Goal: Task Accomplishment & Management: Manage account settings

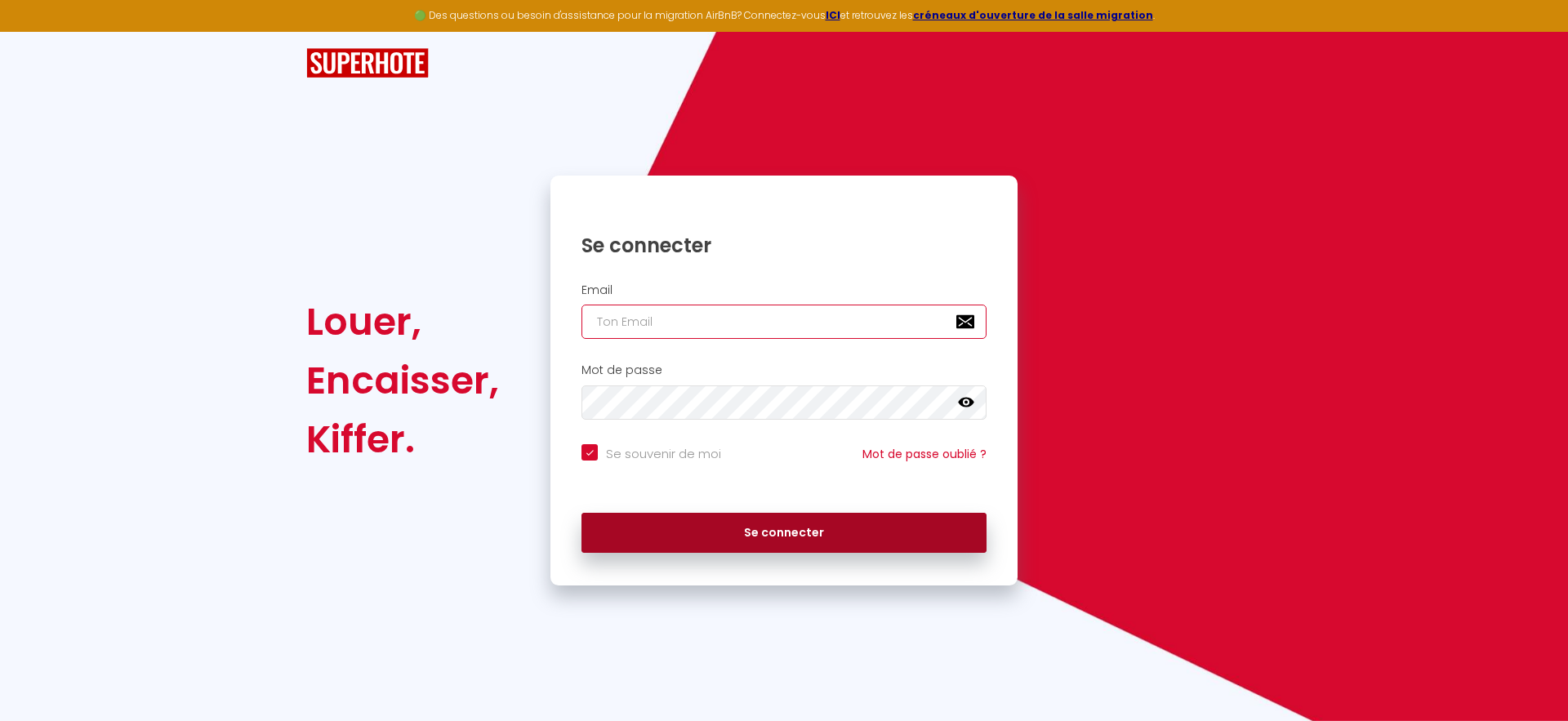
type input "[PERSON_NAME][EMAIL_ADDRESS][DOMAIN_NAME]"
click at [717, 535] on button "Se connecter" at bounding box center [783, 533] width 405 height 41
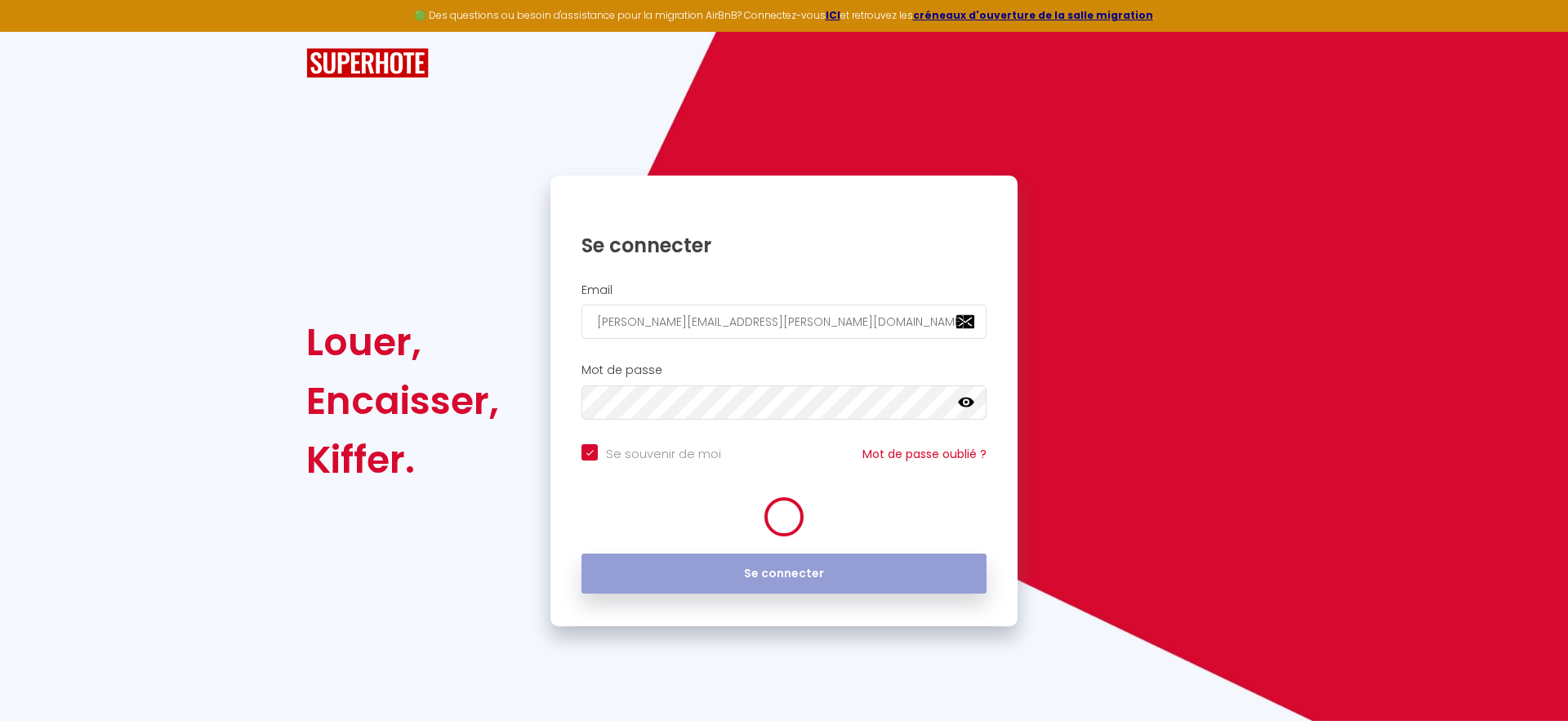
checkbox input "true"
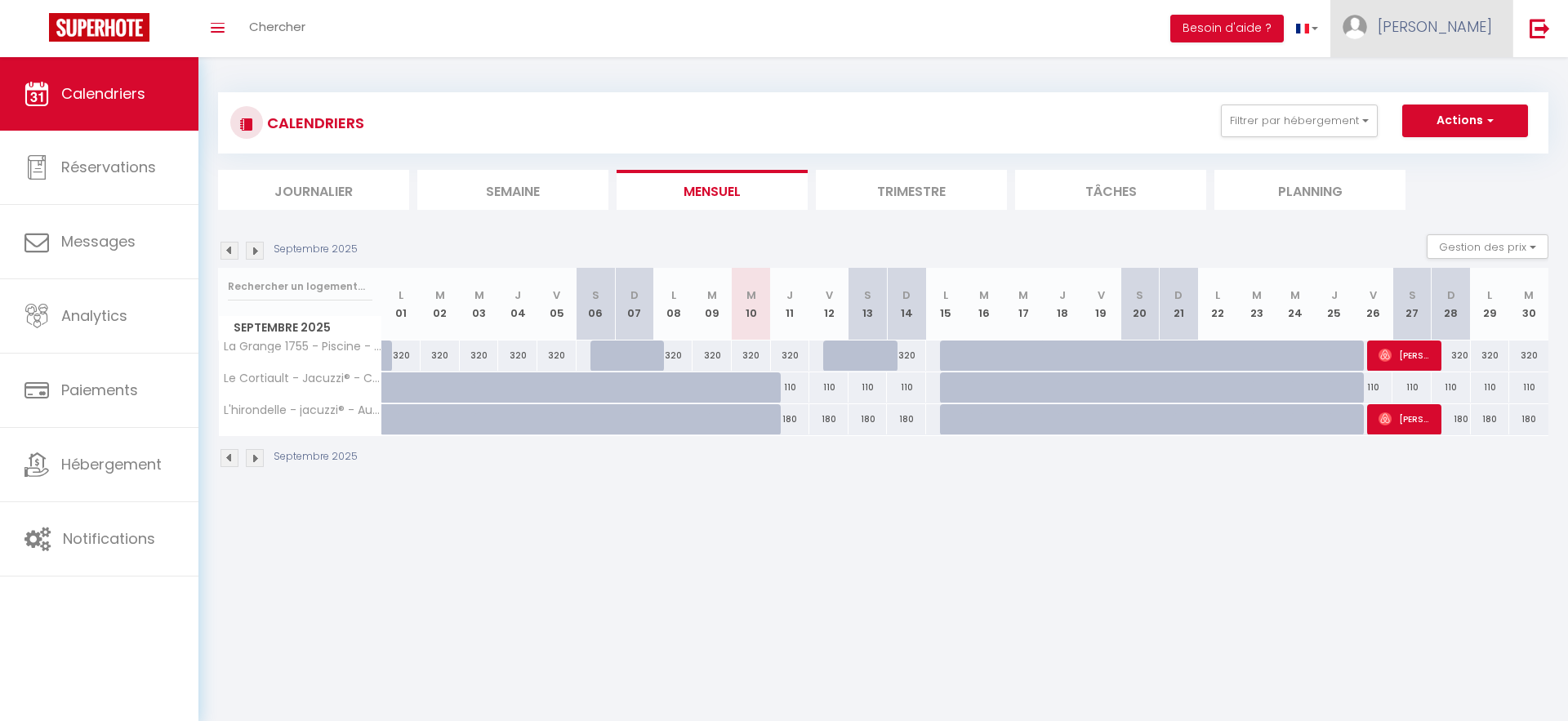
click at [1438, 47] on link "[PERSON_NAME]" at bounding box center [1421, 28] width 182 height 57
click at [1438, 80] on link "Paramètres" at bounding box center [1447, 81] width 121 height 28
select select "28"
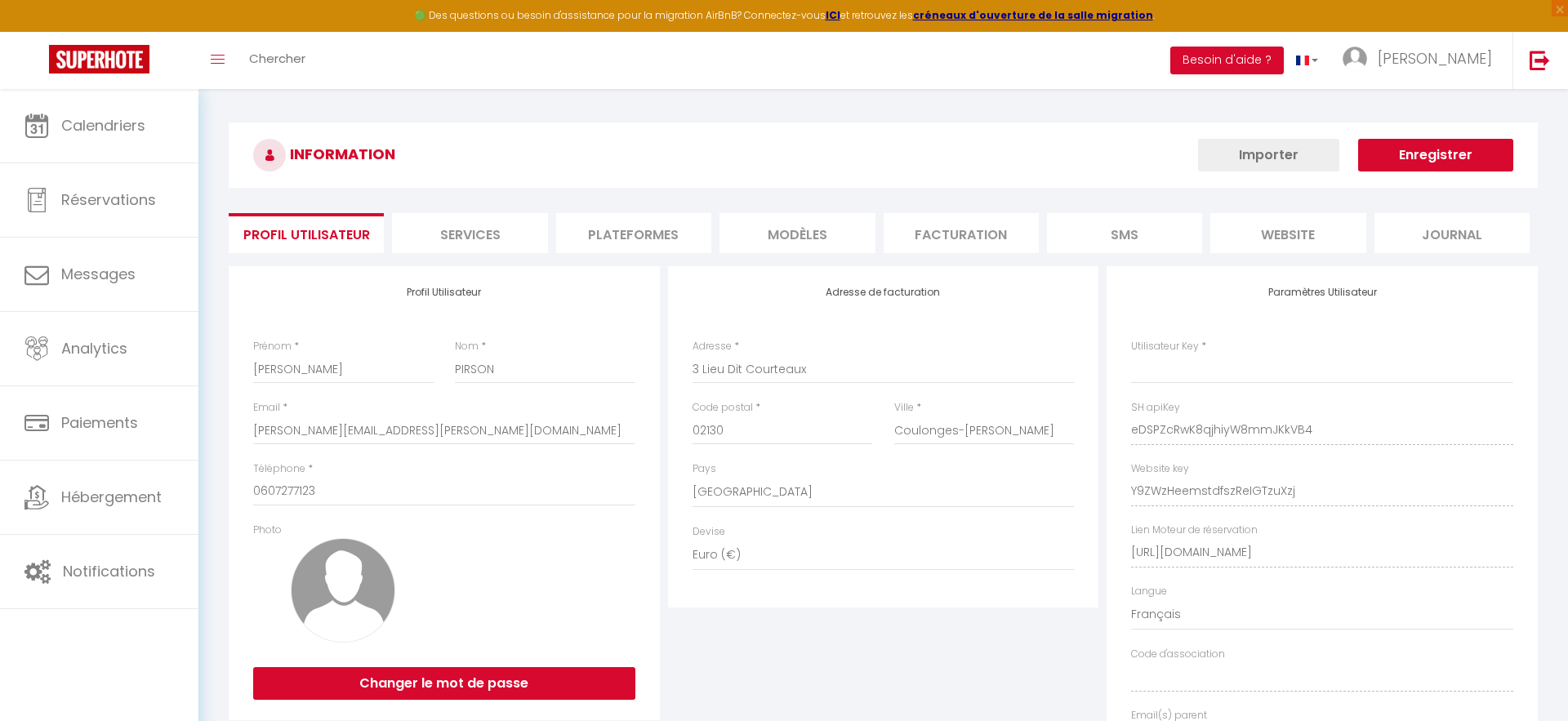
type input "eDSPZcRwK8qjhiyW8mmJKkVB4"
type input "Y9ZWzHeemstdfszReIGTzuXzj"
type input "[URL][DOMAIN_NAME]"
select select "fr"
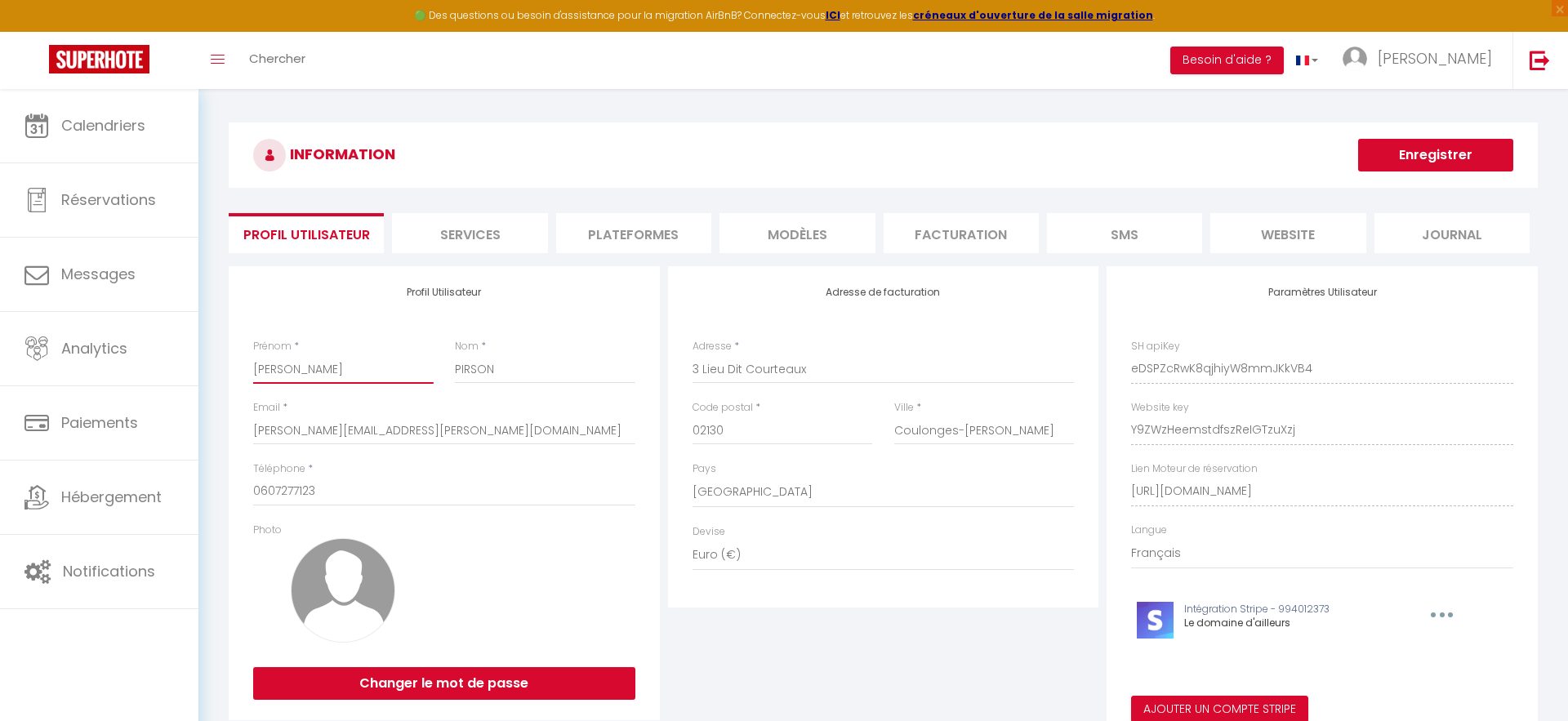
click at [272, 368] on input "[PERSON_NAME]" at bounding box center [343, 369] width 180 height 30
type input "Katerina"
type input "Senners"
paste input "Une erreur est survenue lors de la demande de fermeture de votre MX Plan : Impo…"
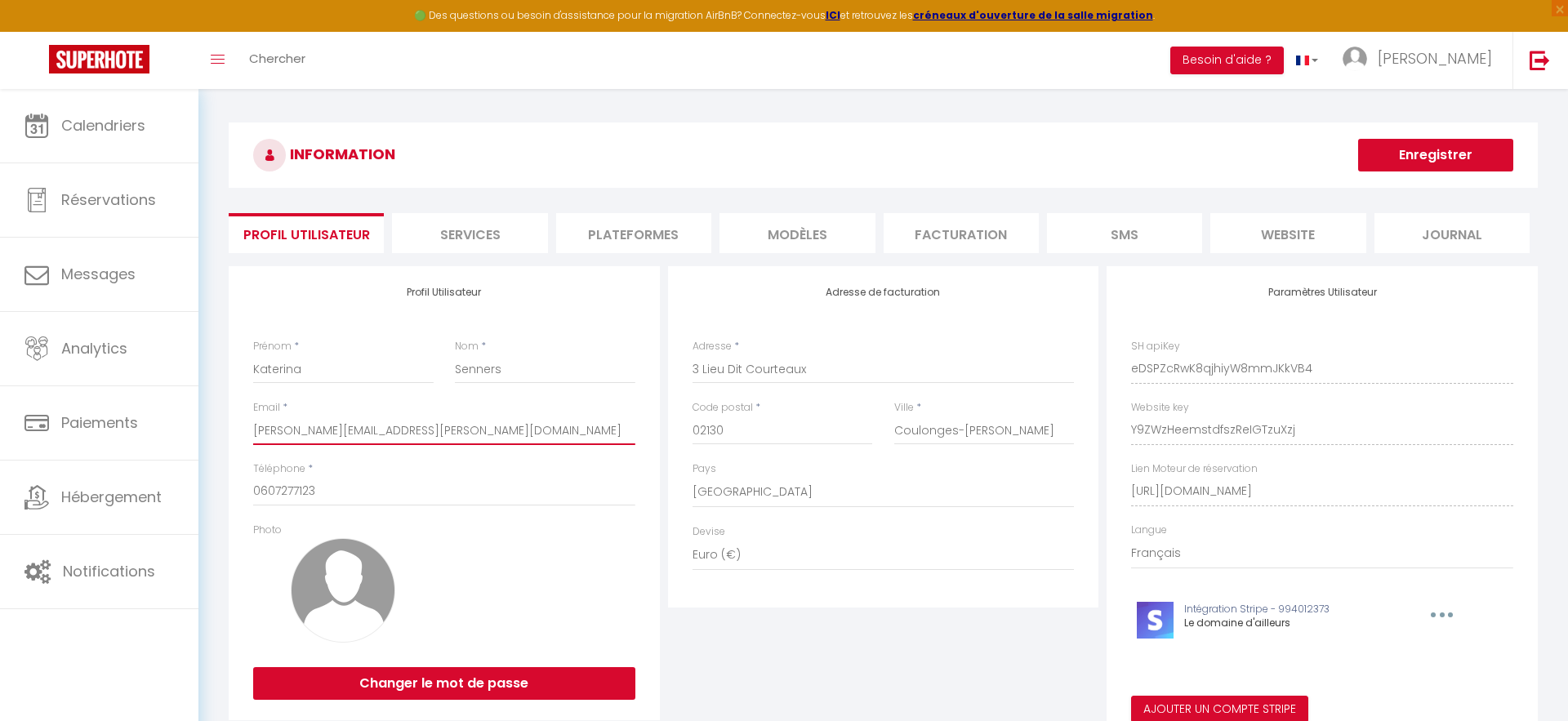
type input "Une erreur est survenue lors de la demande de fermeture de votre MX Plan : Impo…"
paste input "[PERSON_NAME][EMAIL_ADDRESS][DOMAIN_NAME]"
type input "[PERSON_NAME][EMAIL_ADDRESS][DOMAIN_NAME]"
click at [341, 487] on input "0607277123" at bounding box center [444, 492] width 382 height 30
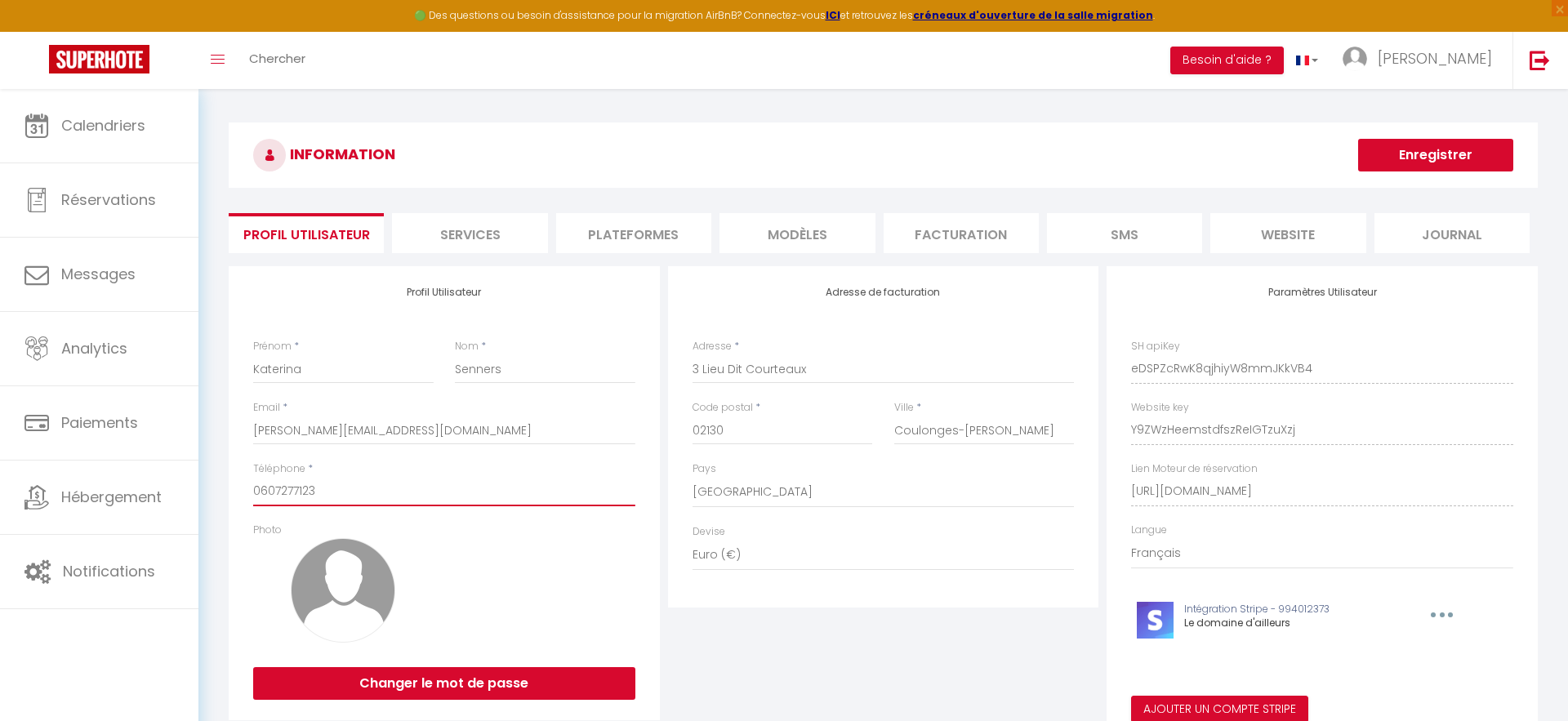
click at [341, 487] on input "0607277123" at bounding box center [444, 492] width 382 height 30
type input "0673364856"
click at [549, 534] on input "file" at bounding box center [545, 530] width 180 height 16
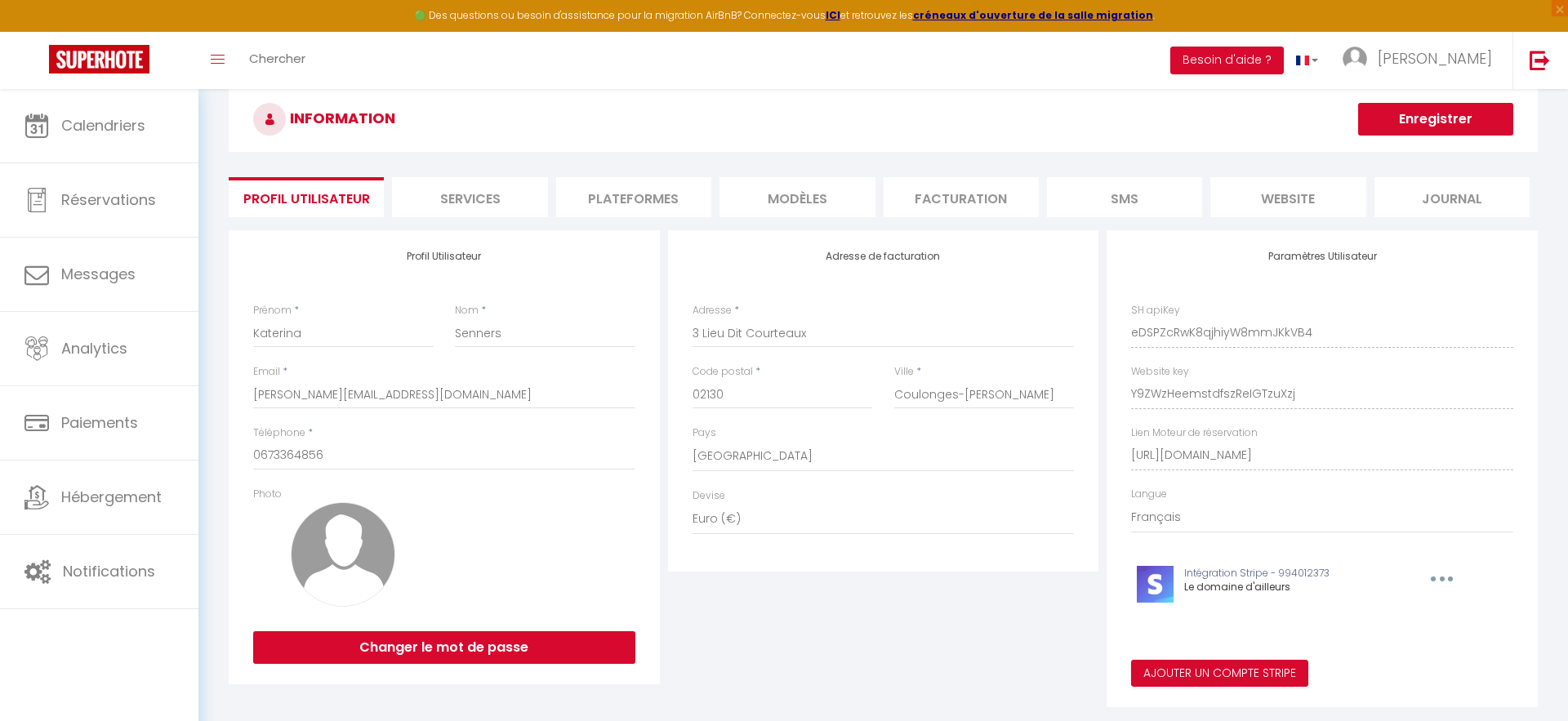
scroll to position [8, 0]
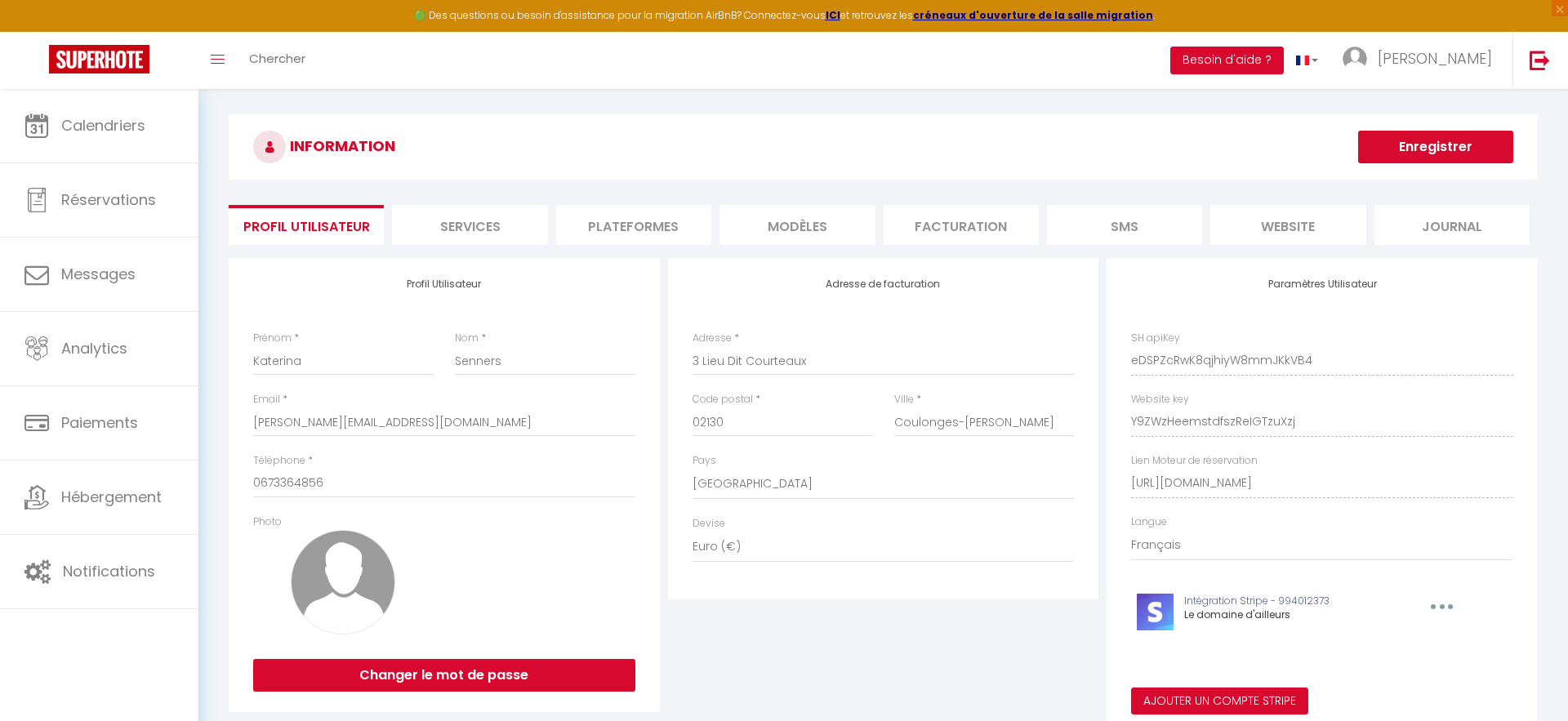
click at [1461, 136] on button "Enregistrer" at bounding box center [1435, 146] width 155 height 32
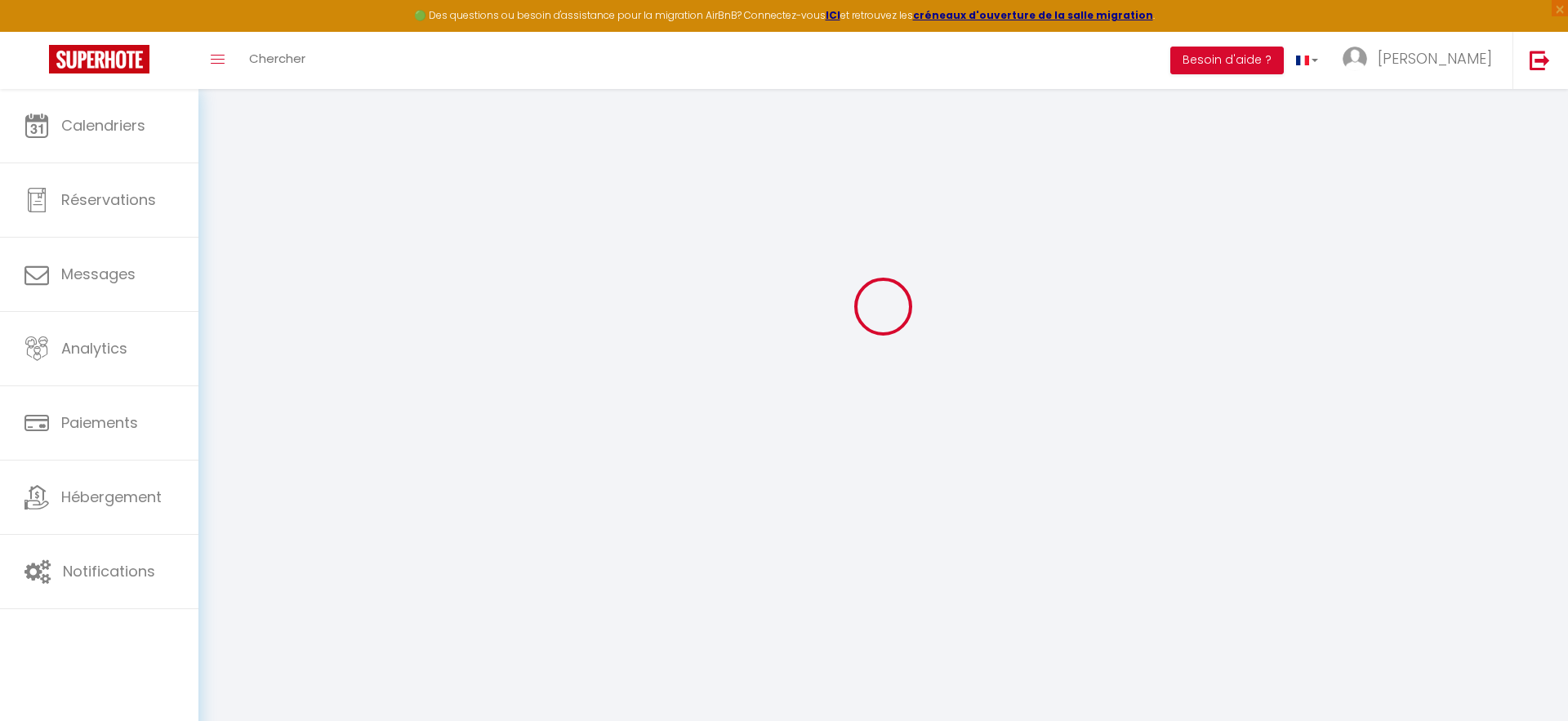
scroll to position [0, 0]
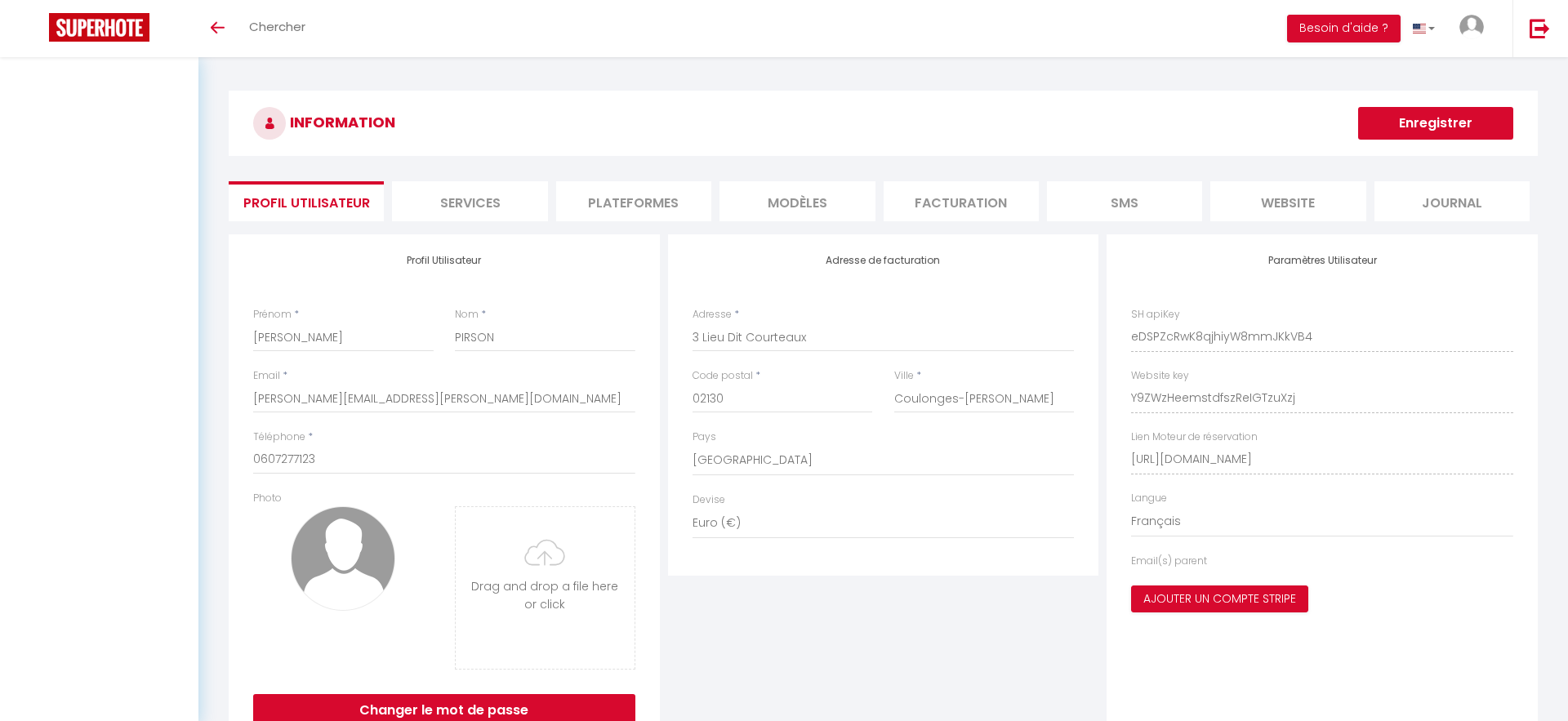
select select "28"
select select "fr"
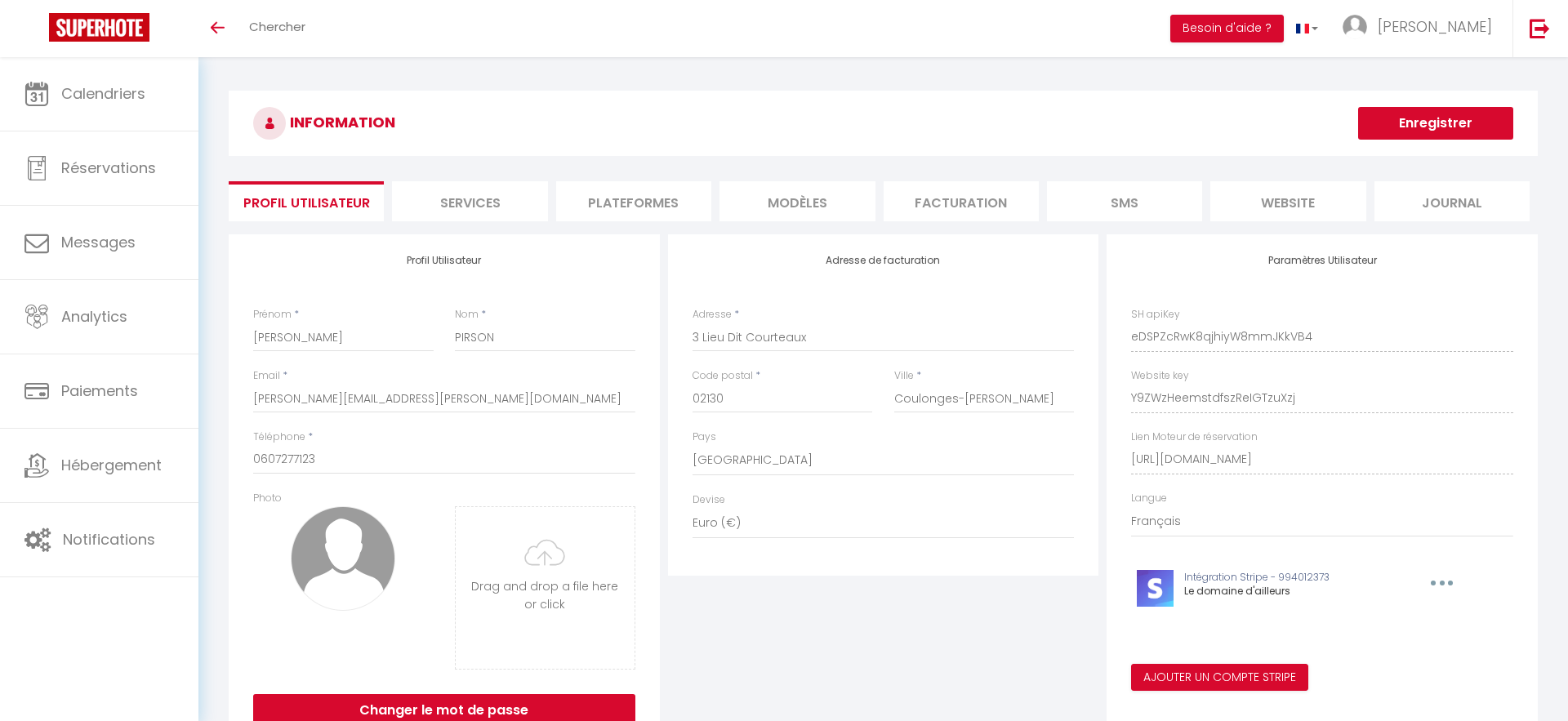
click at [296, 360] on div "Prénom * Jeremy Nom * PIRSON" at bounding box center [444, 338] width 403 height 61
click at [296, 347] on input "[PERSON_NAME]" at bounding box center [343, 338] width 180 height 30
type input "Katerina"
type input "SENNERS"
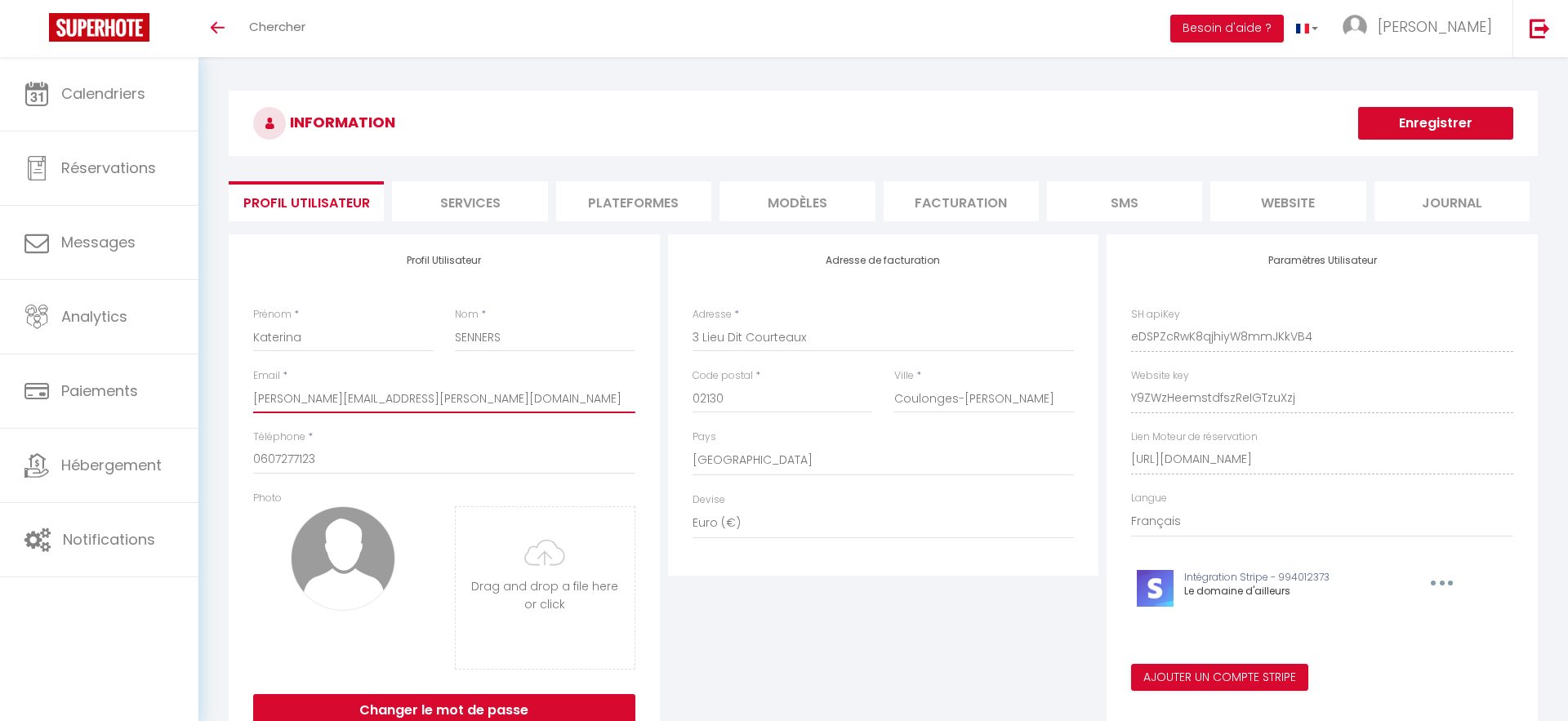
paste input "Do you use the app « Mail » for macbook ? Or directly on google ?"
type input "[PERSON_NAME][EMAIL_ADDRESS][DOMAIN_NAME]"
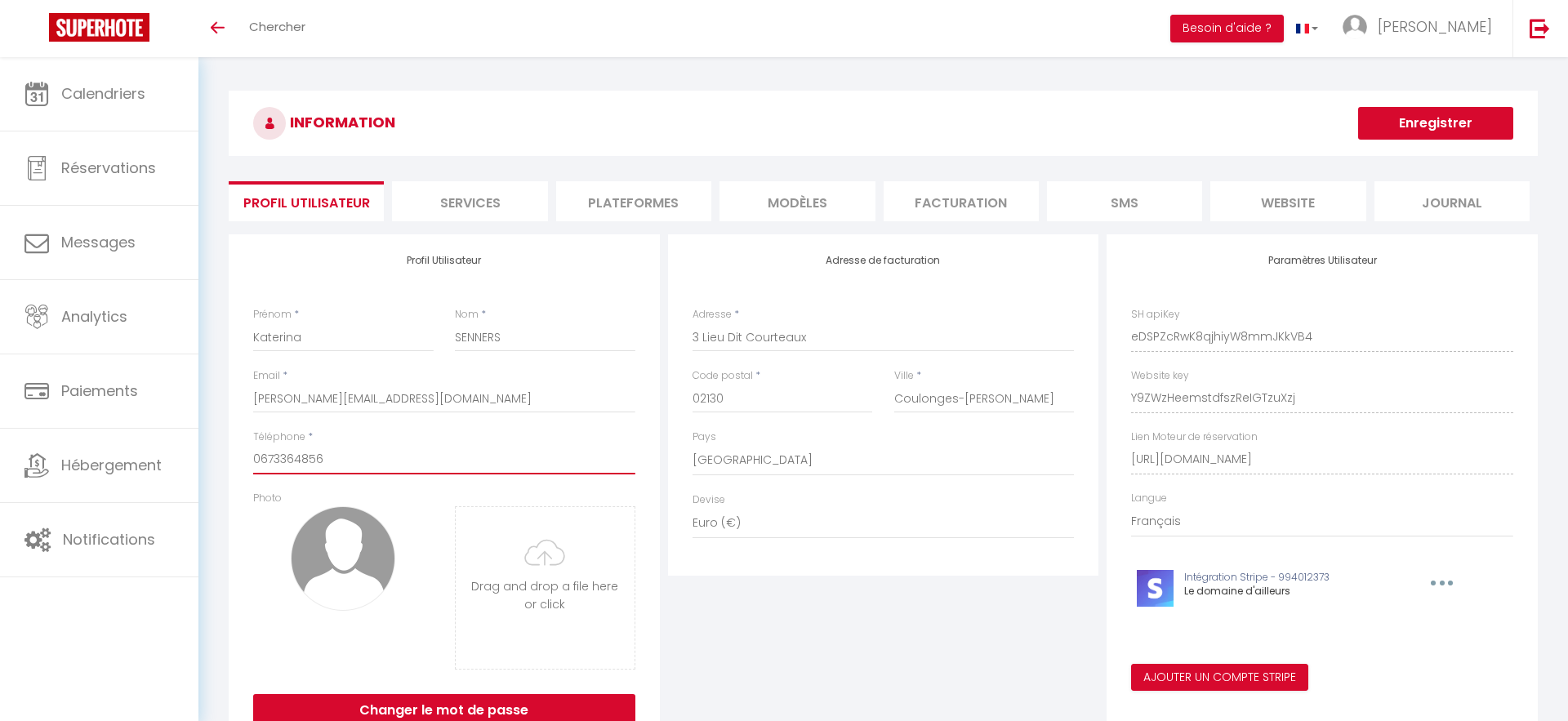
type input "0673364856"
click at [738, 619] on div "Adresse de facturation Adresse * 3 Lieu Dit Courteaux Code postal * 02130 Ville…" at bounding box center [884, 491] width 439 height 513
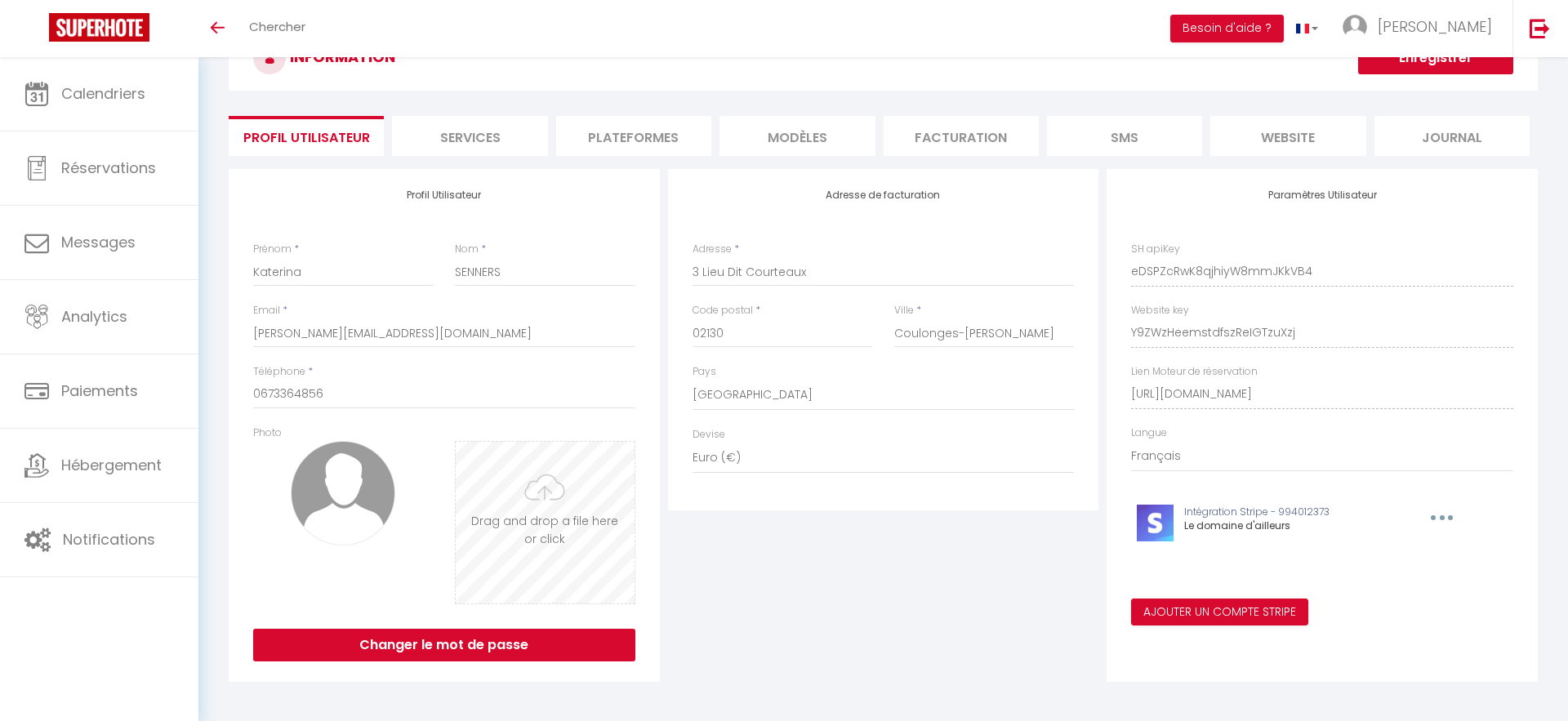
scroll to position [72, 0]
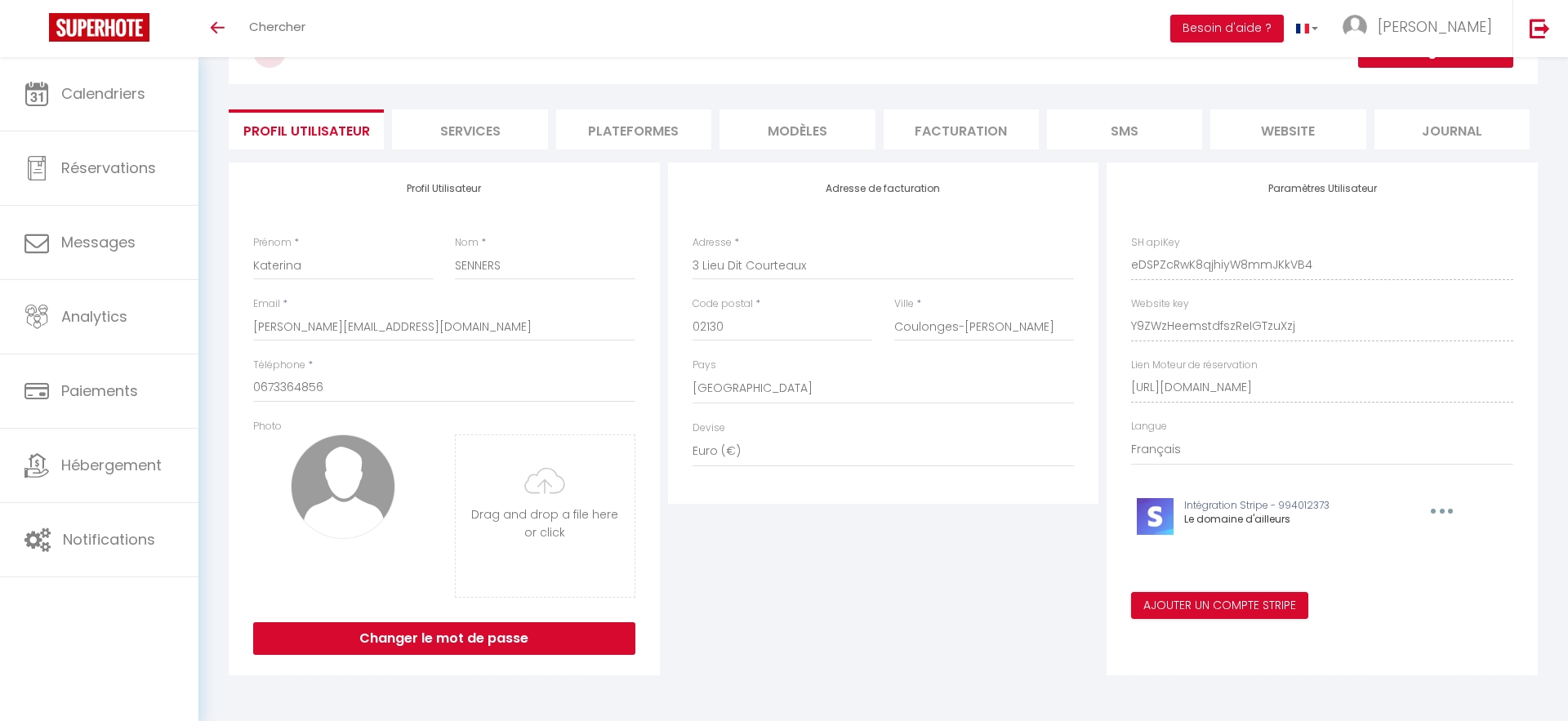
click at [1391, 64] on button "Enregistrer" at bounding box center [1435, 51] width 155 height 32
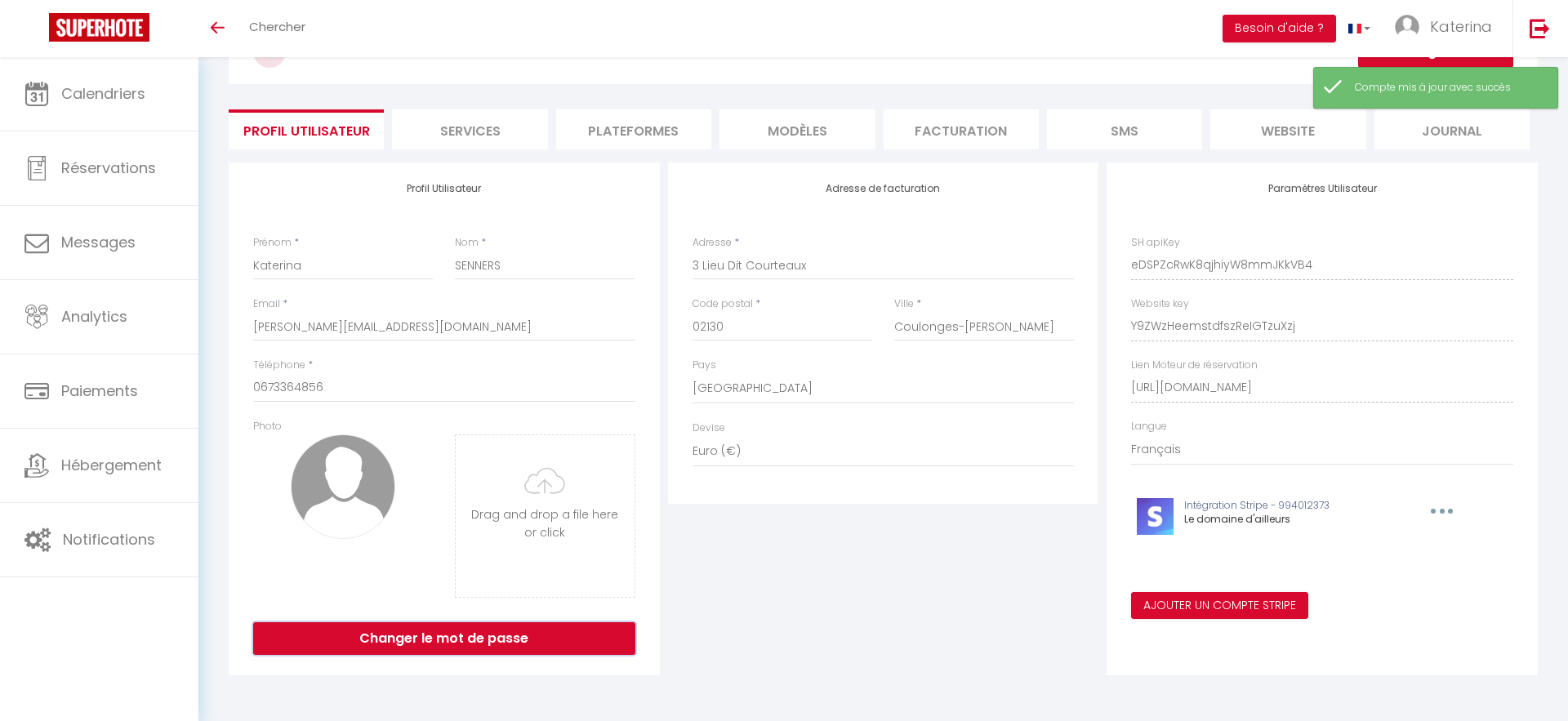
click at [492, 631] on button "Changer le mot de passe" at bounding box center [444, 638] width 382 height 32
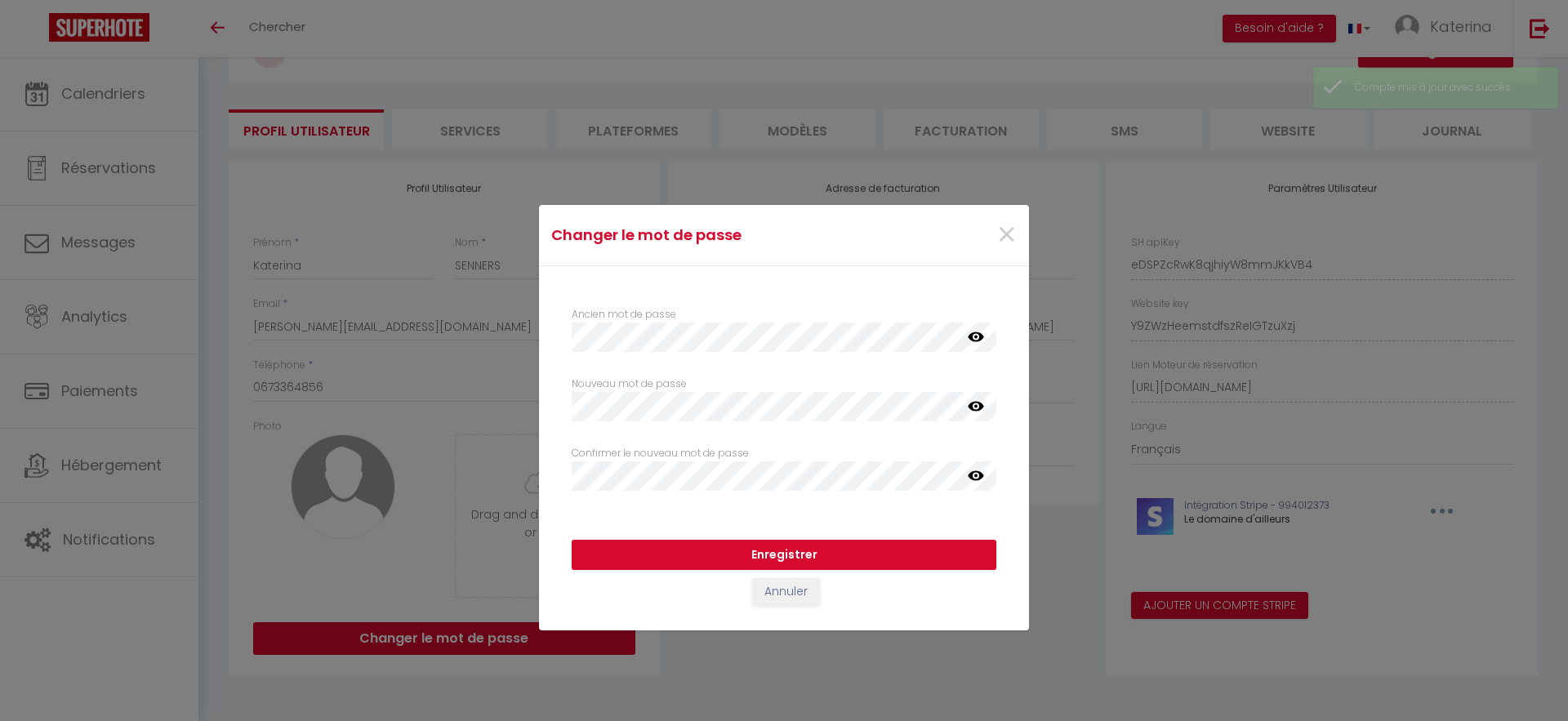
click at [732, 353] on div "Ancien mot de passe false Nouveau mot de passe Votre mot de passe doit comporte…" at bounding box center [783, 387] width 424 height 208
click at [618, 554] on button "Enregistrer" at bounding box center [783, 555] width 424 height 31
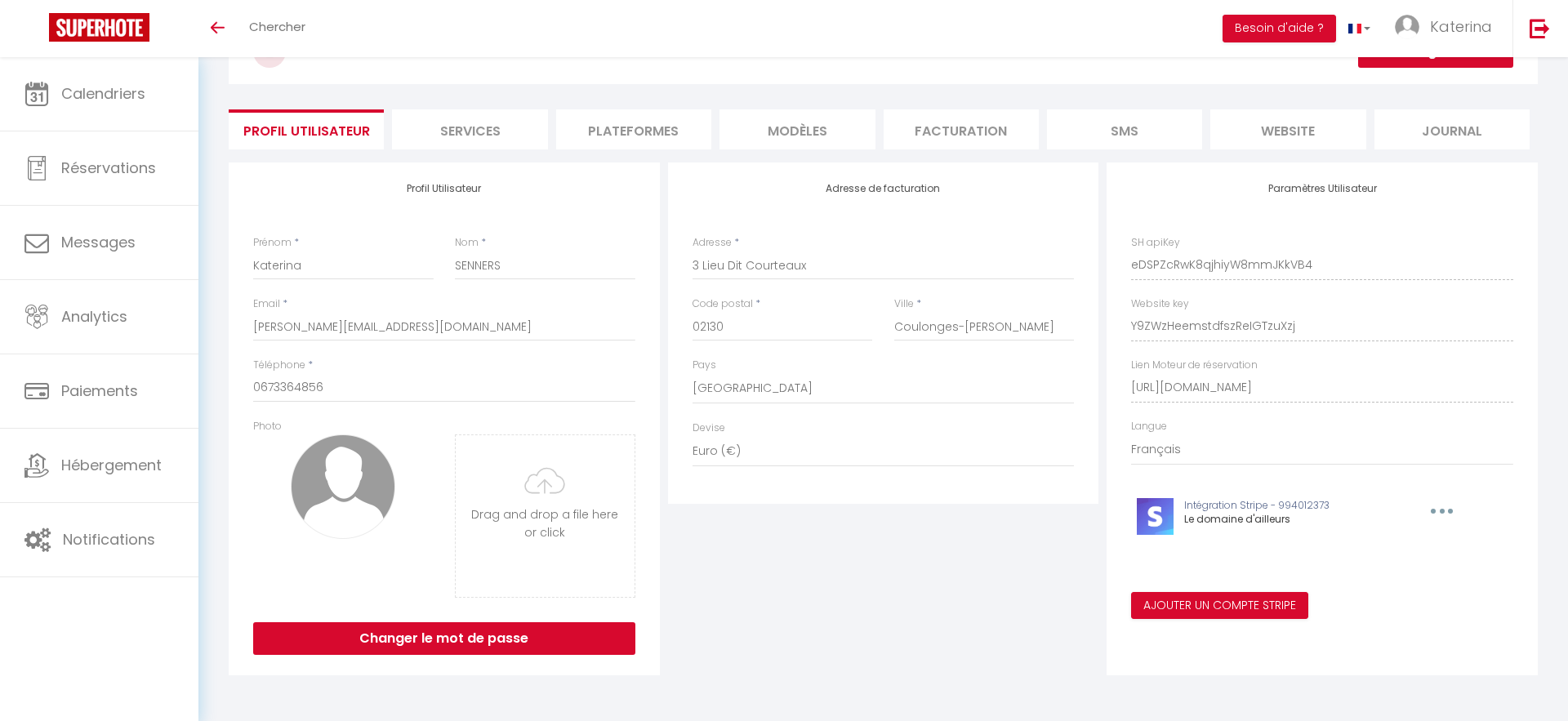
scroll to position [0, 0]
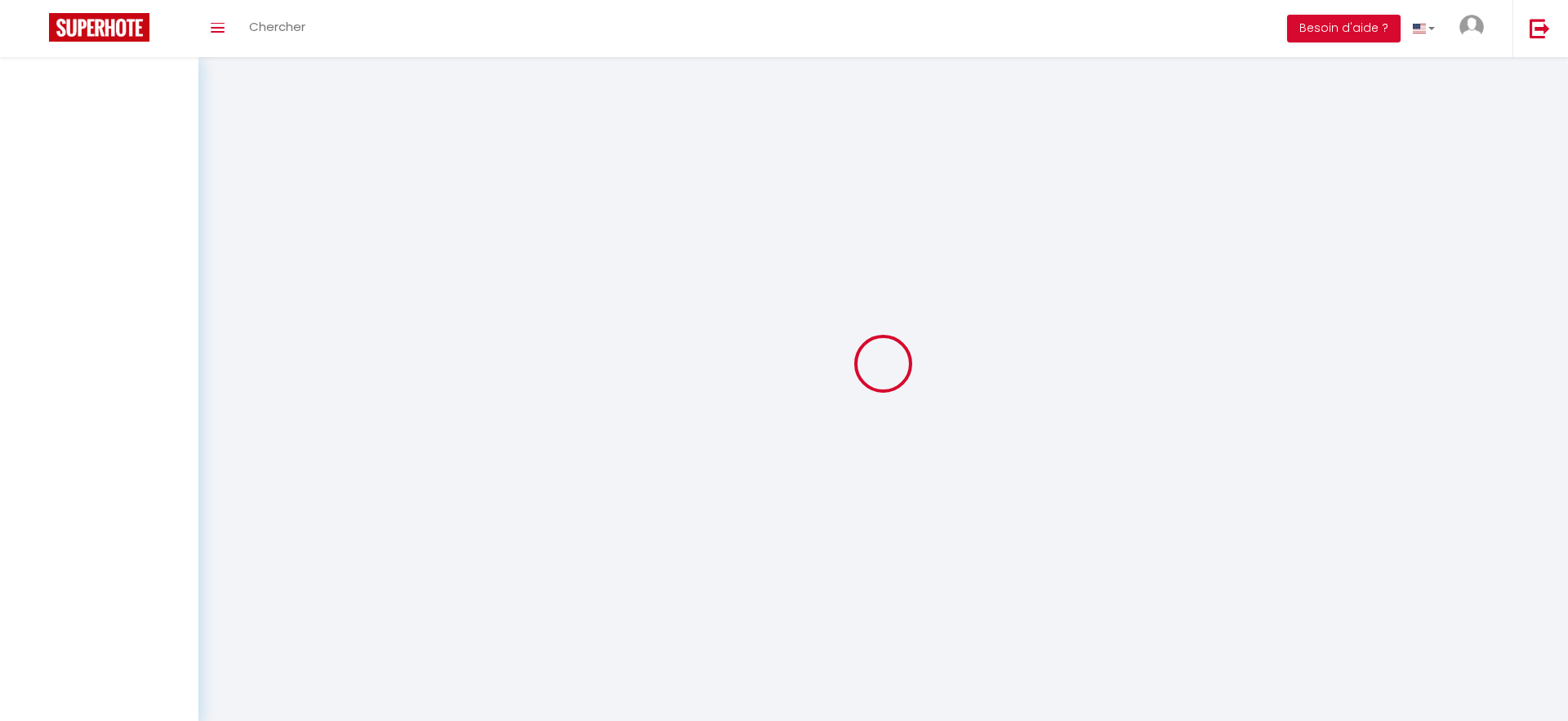
type input "Katerina"
type input "SENNERS"
type input "[PERSON_NAME][EMAIL_ADDRESS][DOMAIN_NAME]"
type input "0673364856"
type input "3 Lieu Dit Courteaux"
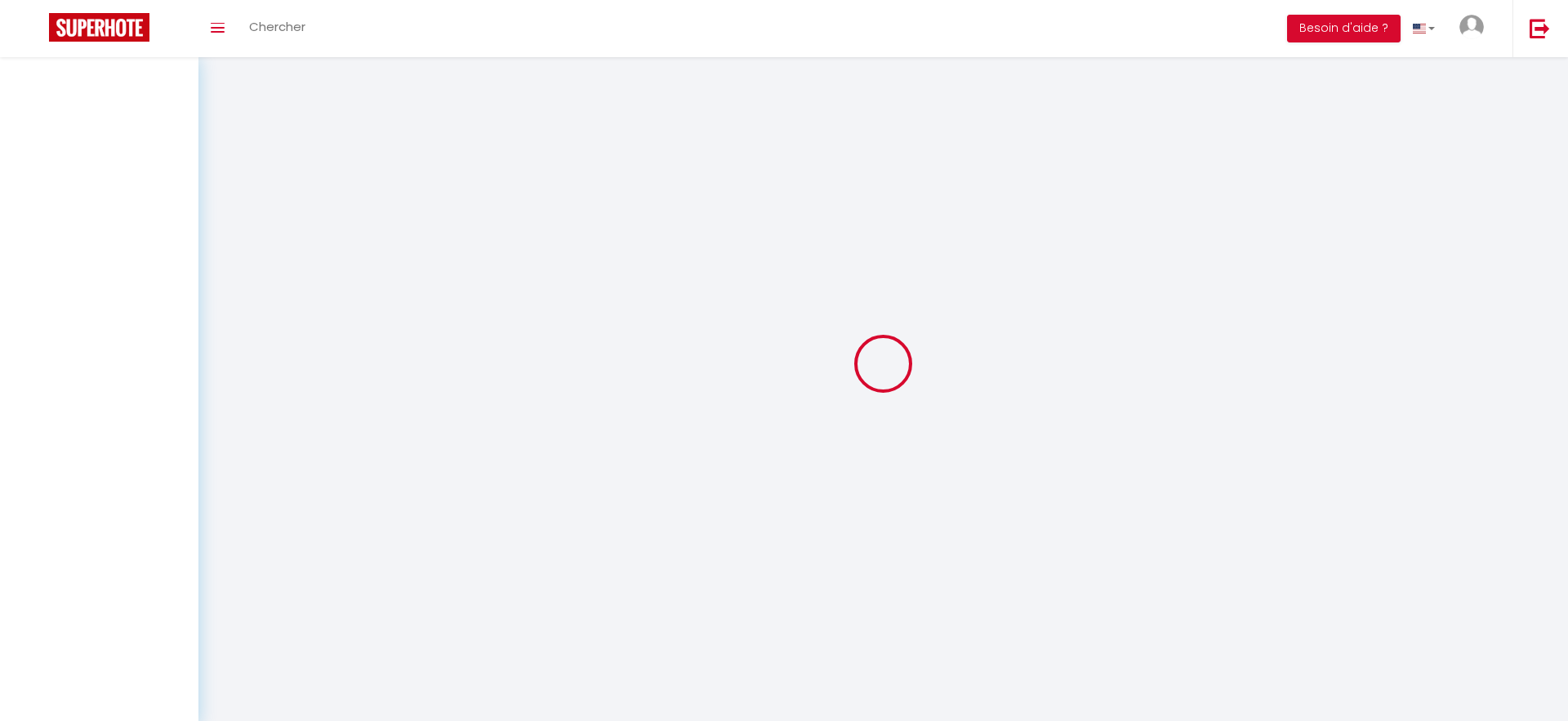
type input "02130"
type input "Coulonges-[PERSON_NAME]"
type input "eDSPZcRwK8qjhiyW8mmJKkVB4"
type input "Y9ZWzHeemstdfszReIGTzuXzj"
type input "[URL][DOMAIN_NAME]"
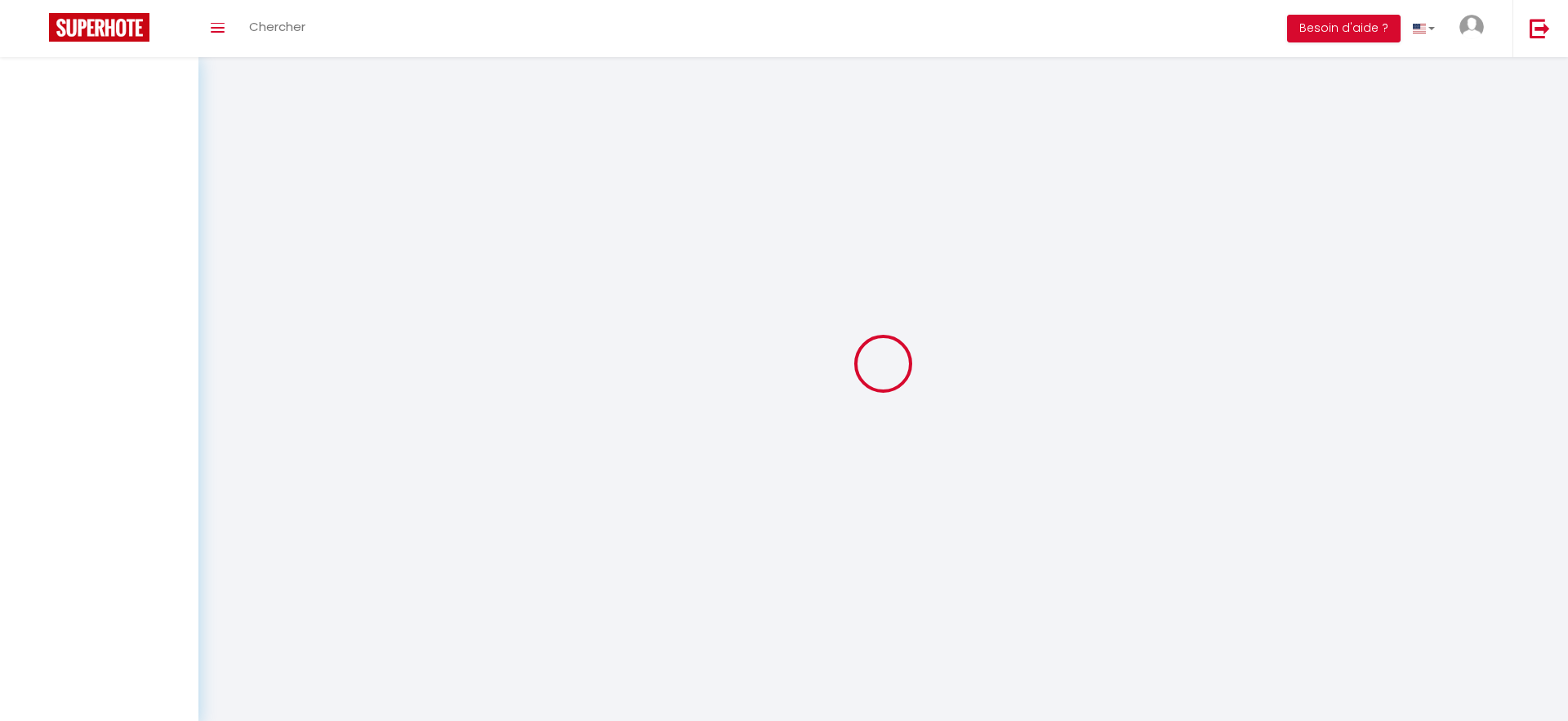
select select "28"
select select "fr"
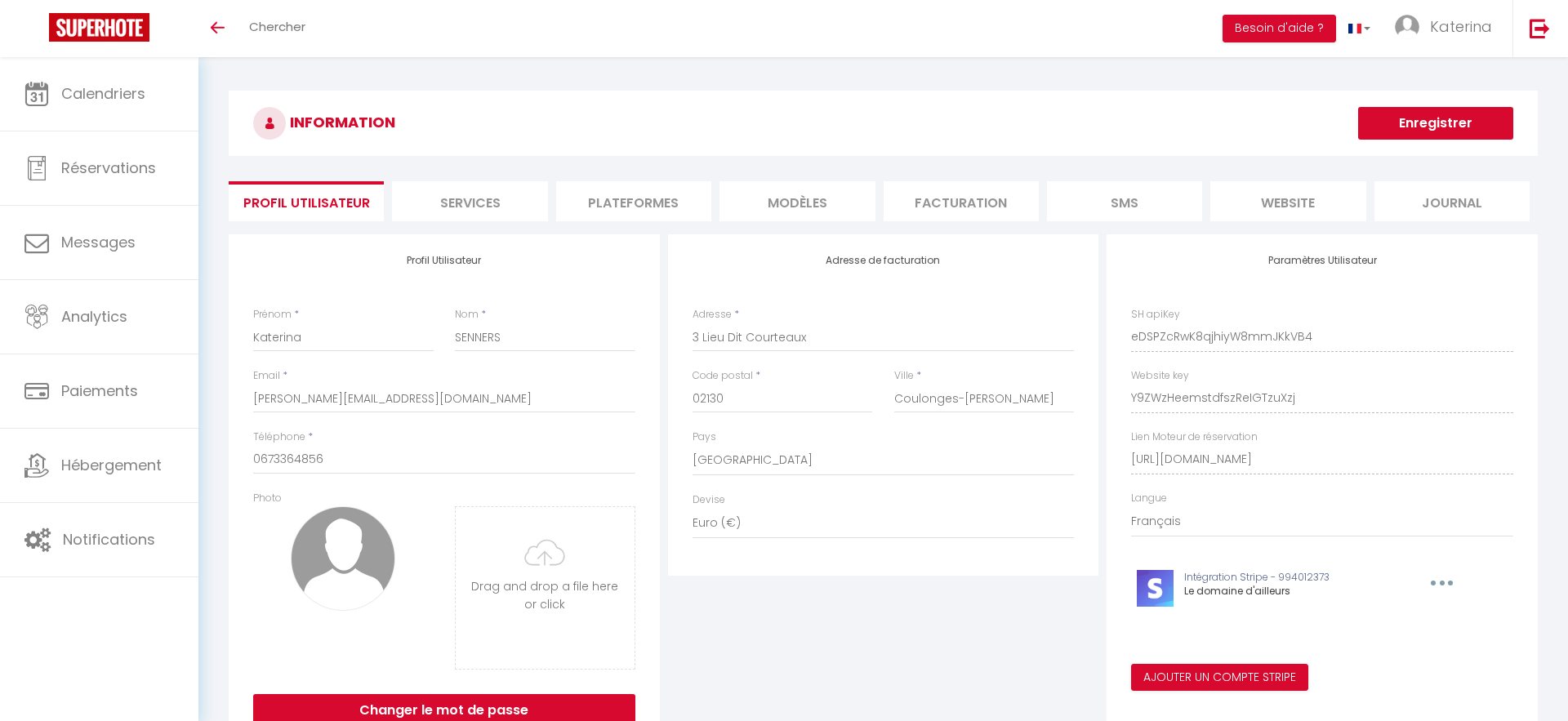
click at [504, 196] on li "Services" at bounding box center [469, 201] width 155 height 40
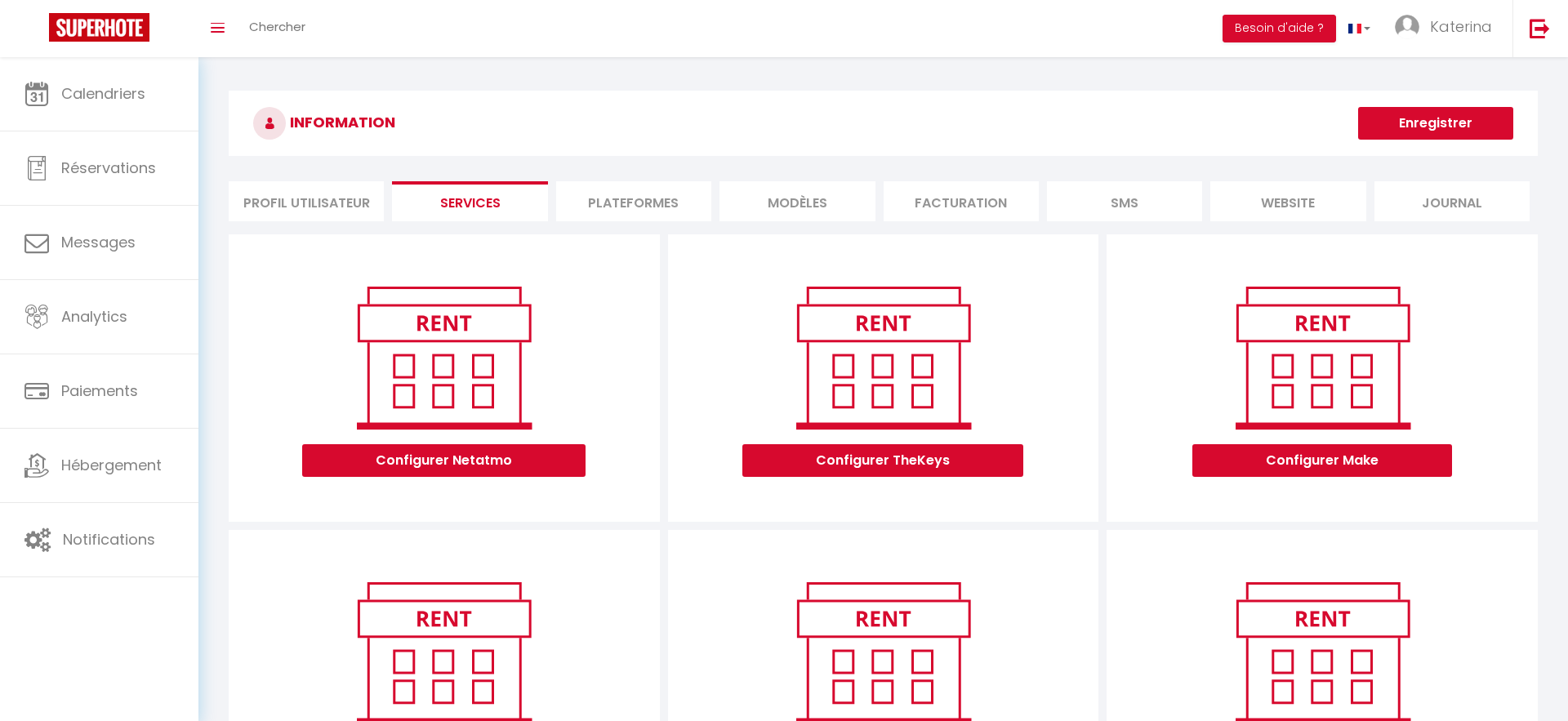
click at [658, 234] on div "Configurer Netatmo" at bounding box center [444, 378] width 431 height 288
click at [658, 207] on li "Plateformes" at bounding box center [634, 201] width 155 height 40
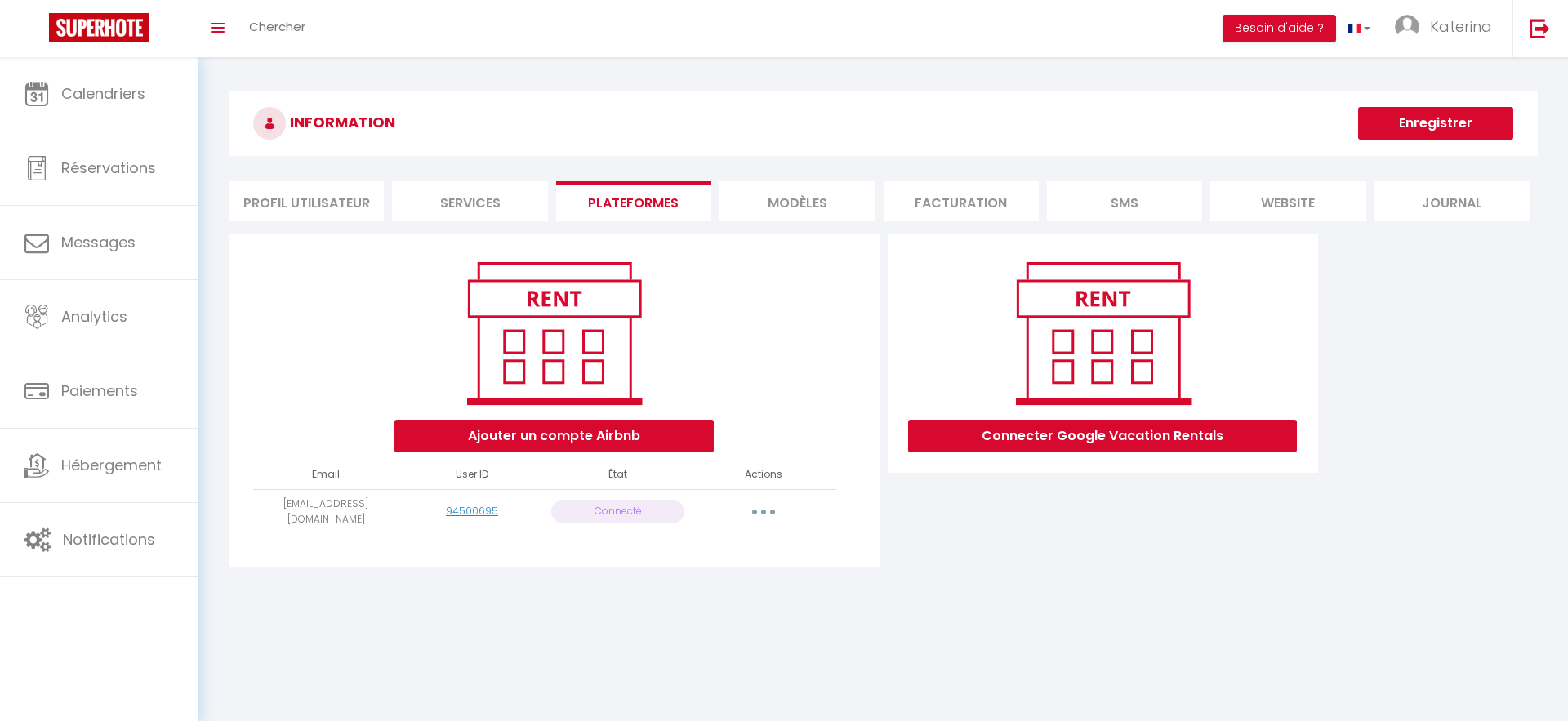
click at [766, 509] on button "button" at bounding box center [763, 512] width 46 height 26
click at [812, 207] on li "MODÈLES" at bounding box center [796, 201] width 155 height 40
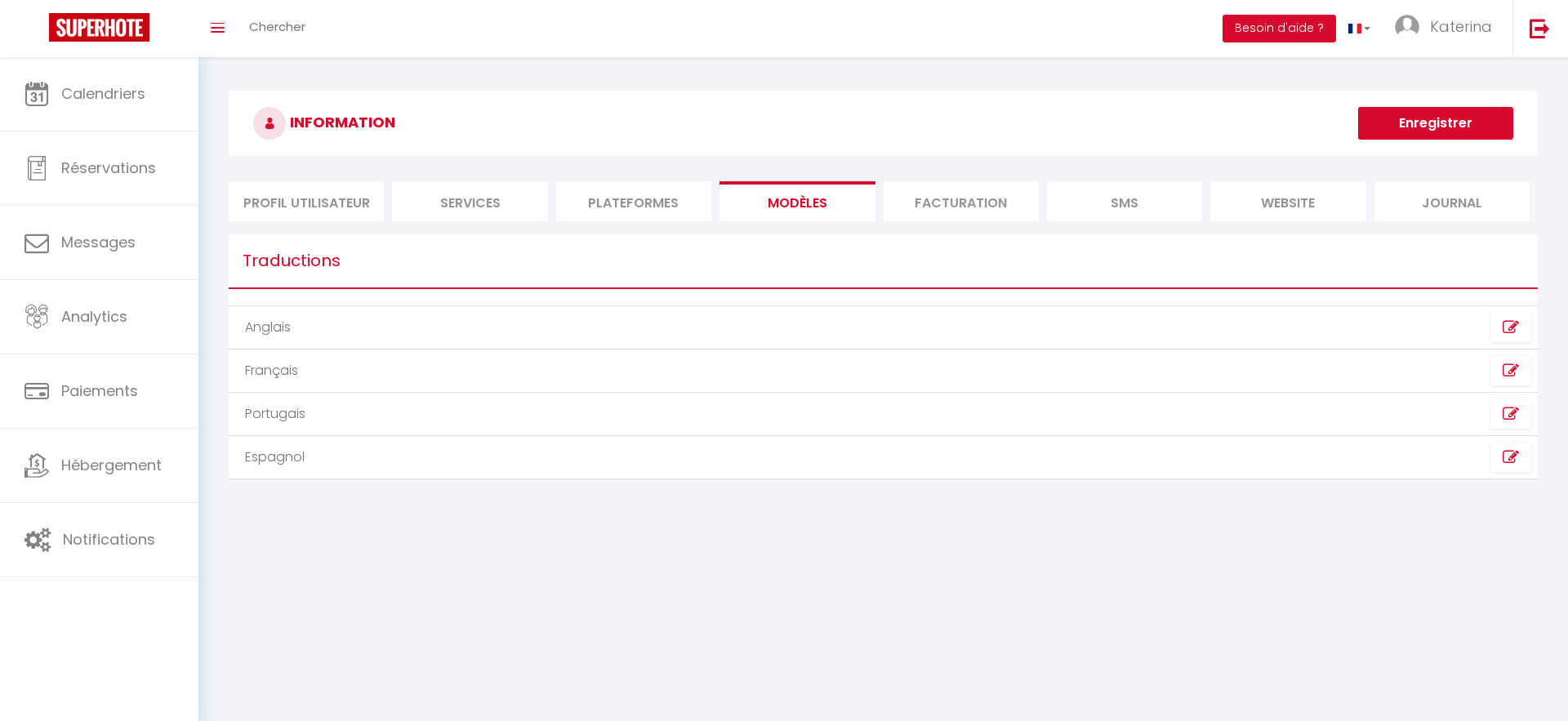
click at [956, 205] on li "Facturation" at bounding box center [961, 201] width 155 height 40
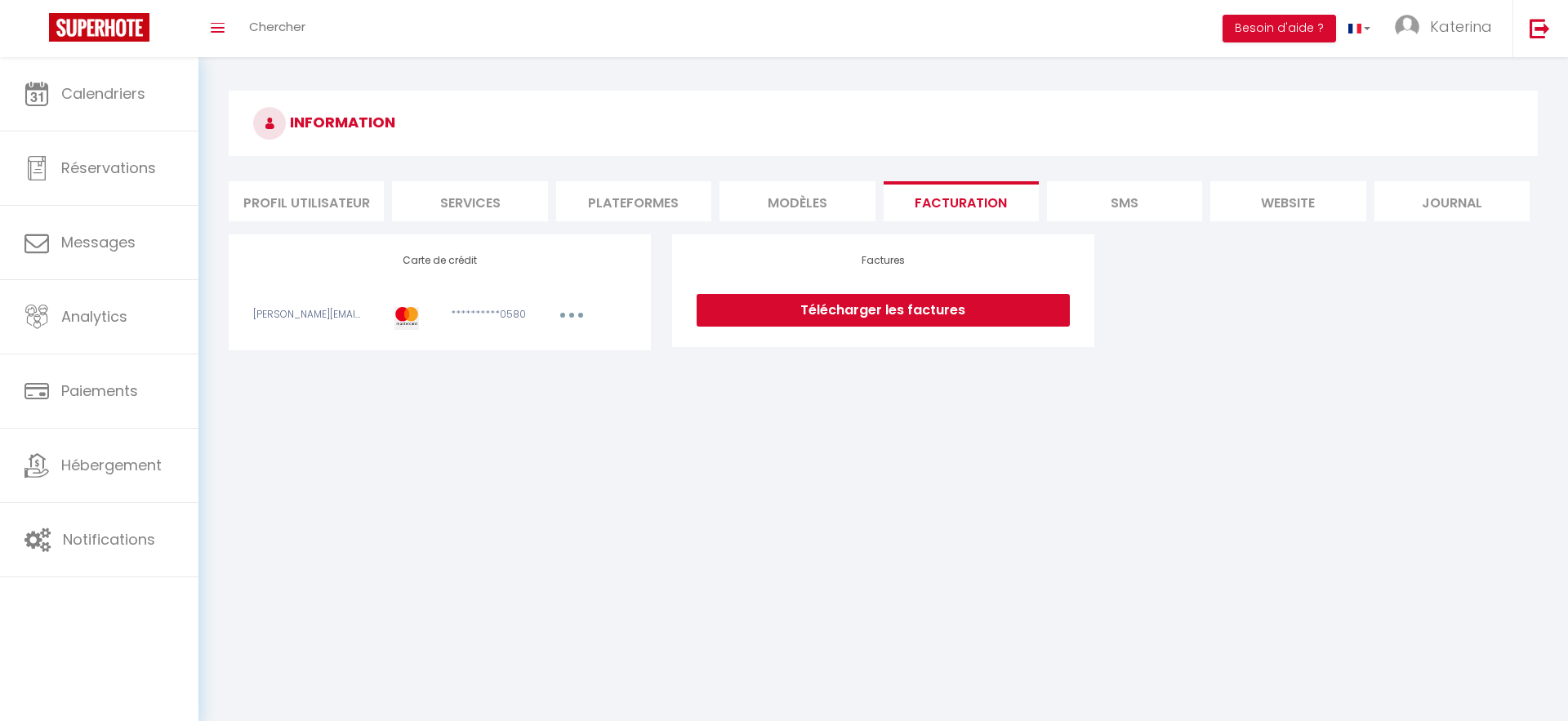
click at [568, 314] on button "button" at bounding box center [571, 317] width 46 height 20
click at [552, 350] on link "Modifier" at bounding box center [549, 351] width 80 height 26
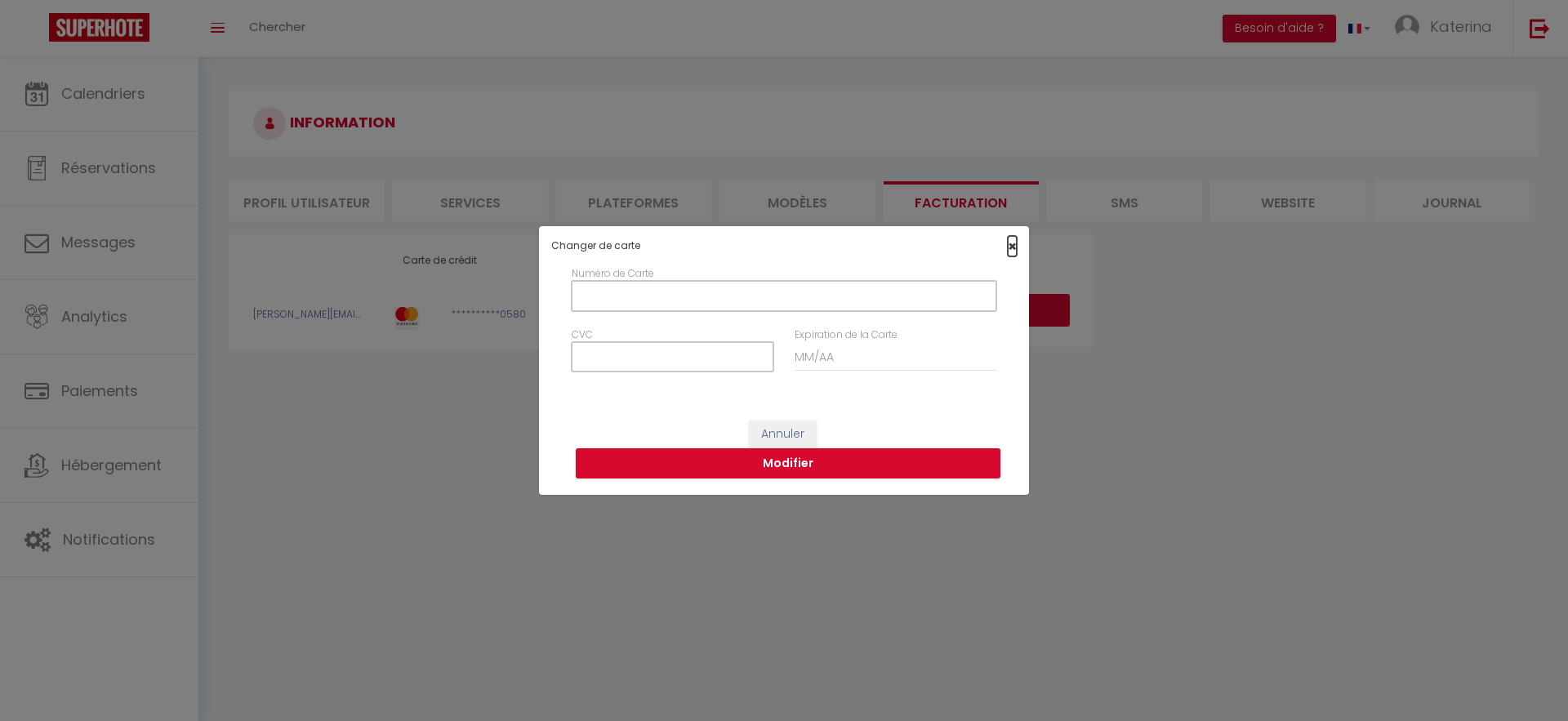
click at [1012, 244] on span "×" at bounding box center [1012, 246] width 9 height 20
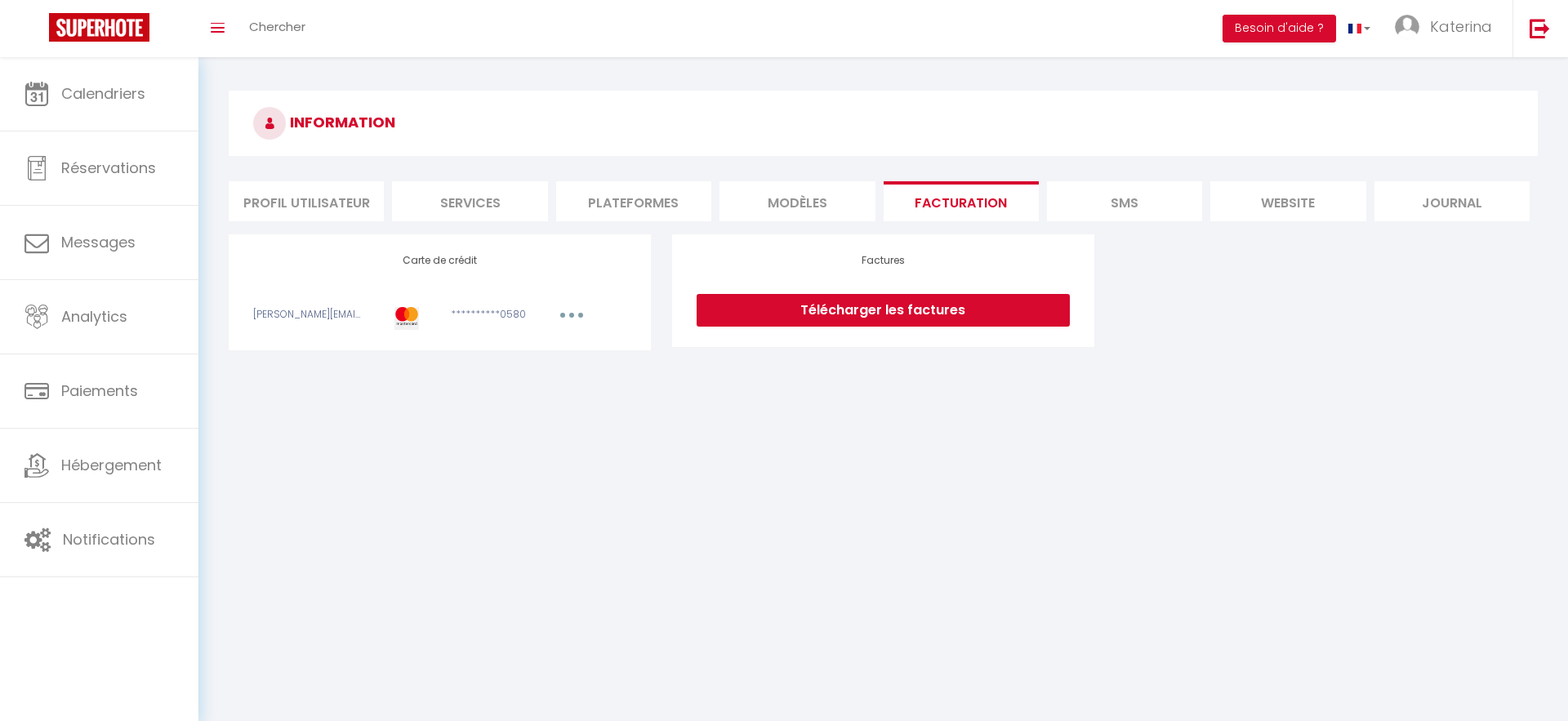
click at [1127, 209] on li "SMS" at bounding box center [1124, 201] width 155 height 40
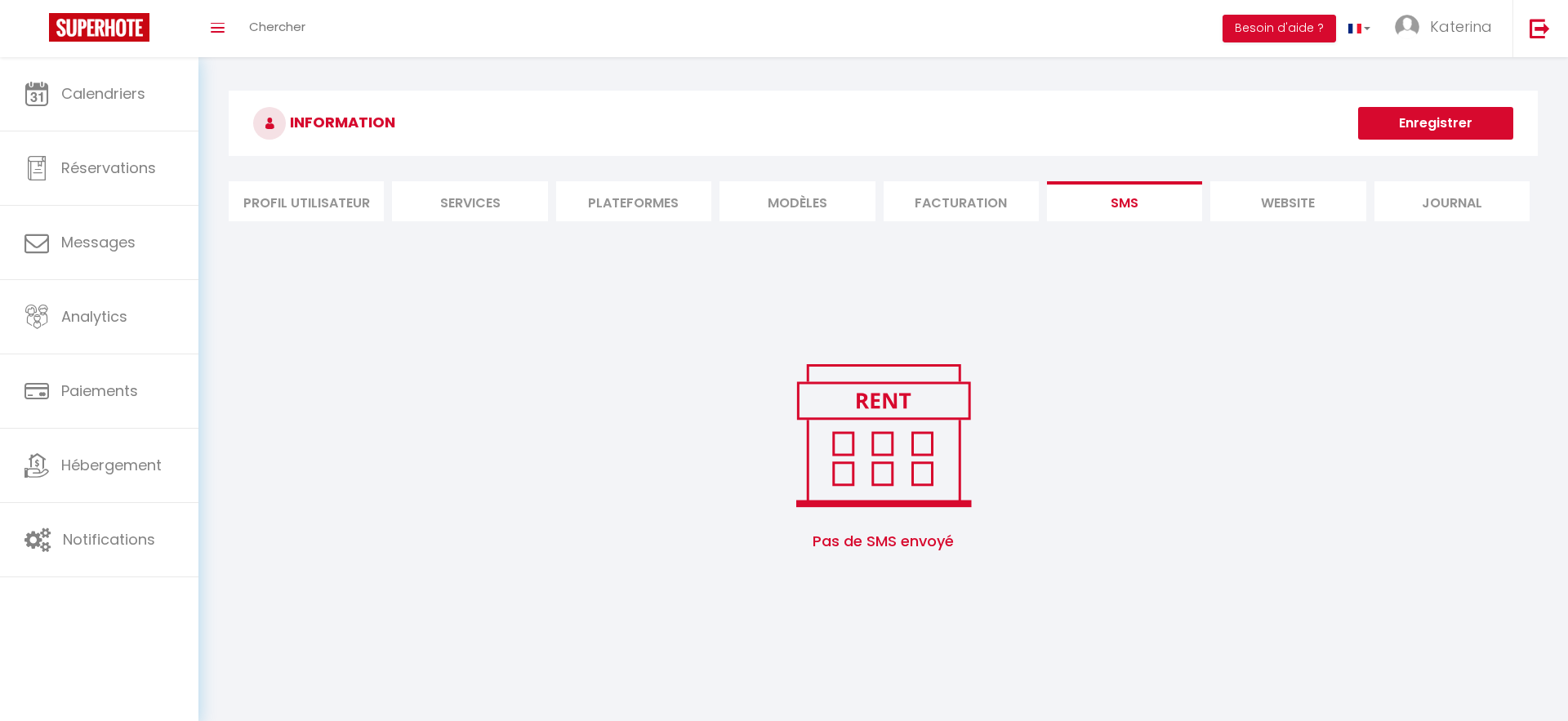
click at [1277, 213] on li "website" at bounding box center [1287, 201] width 155 height 40
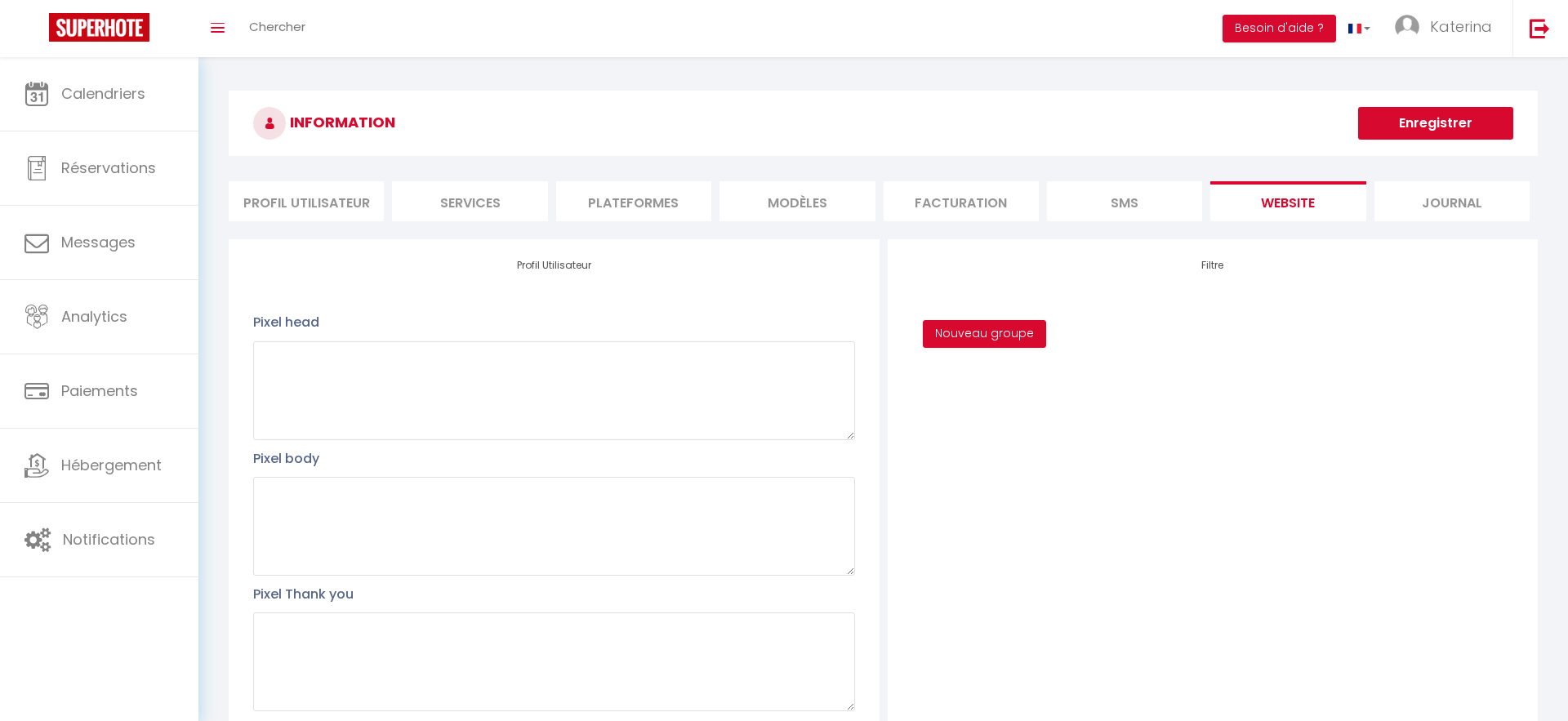
click at [940, 202] on li "Facturation" at bounding box center [961, 201] width 155 height 40
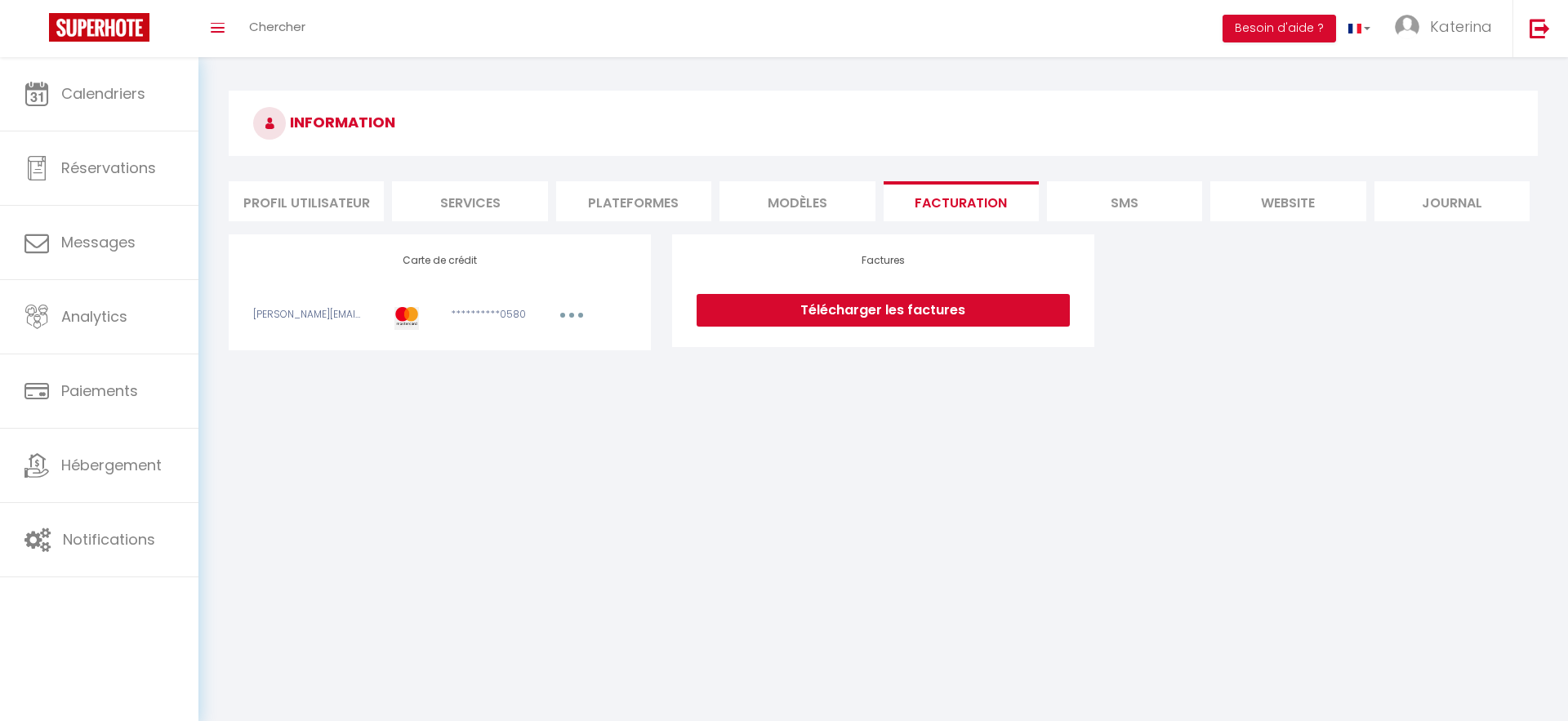
click at [564, 319] on button "button" at bounding box center [571, 317] width 46 height 20
click at [472, 305] on div "**********" at bounding box center [439, 292] width 374 height 75
click at [1491, 205] on li "Journal" at bounding box center [1452, 201] width 155 height 40
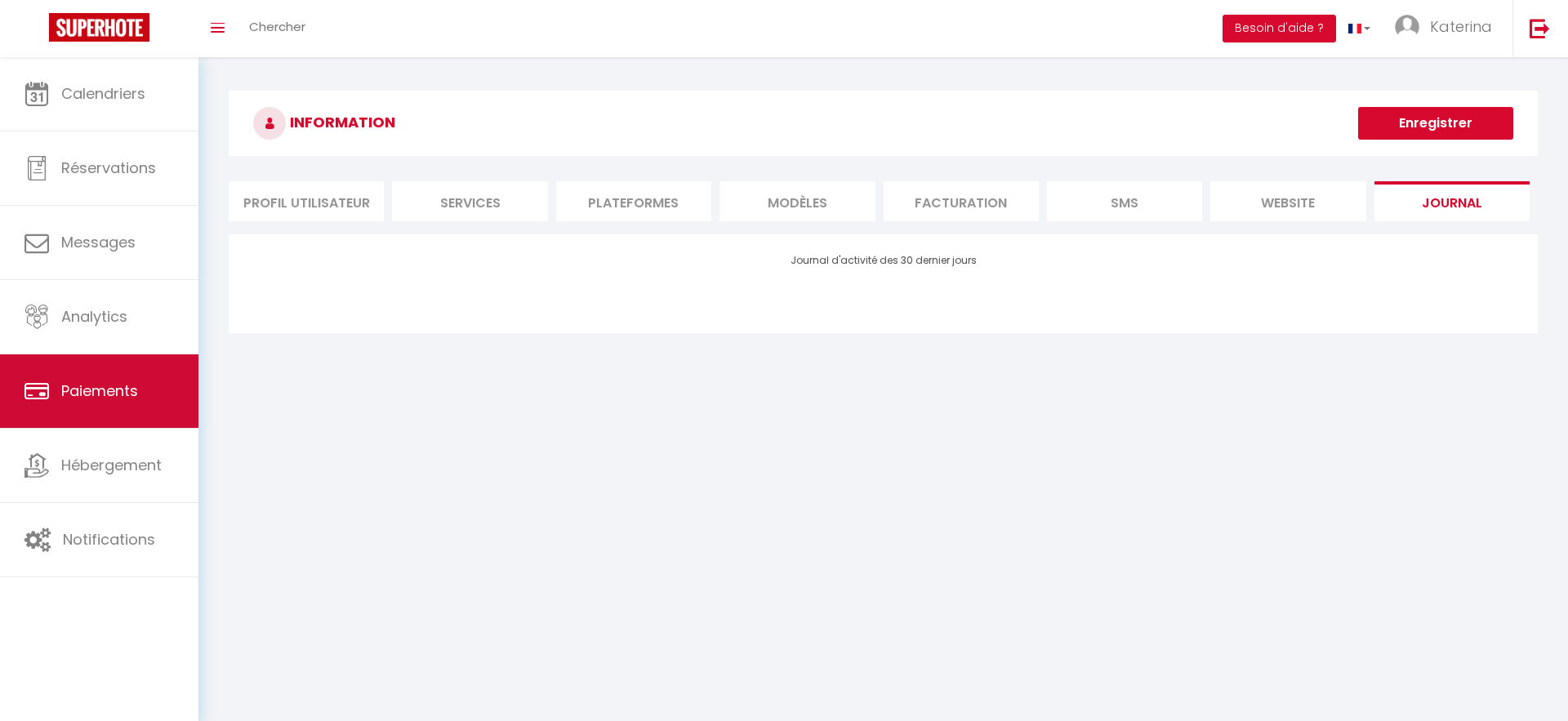
click at [69, 394] on span "Paiements" at bounding box center [100, 390] width 77 height 20
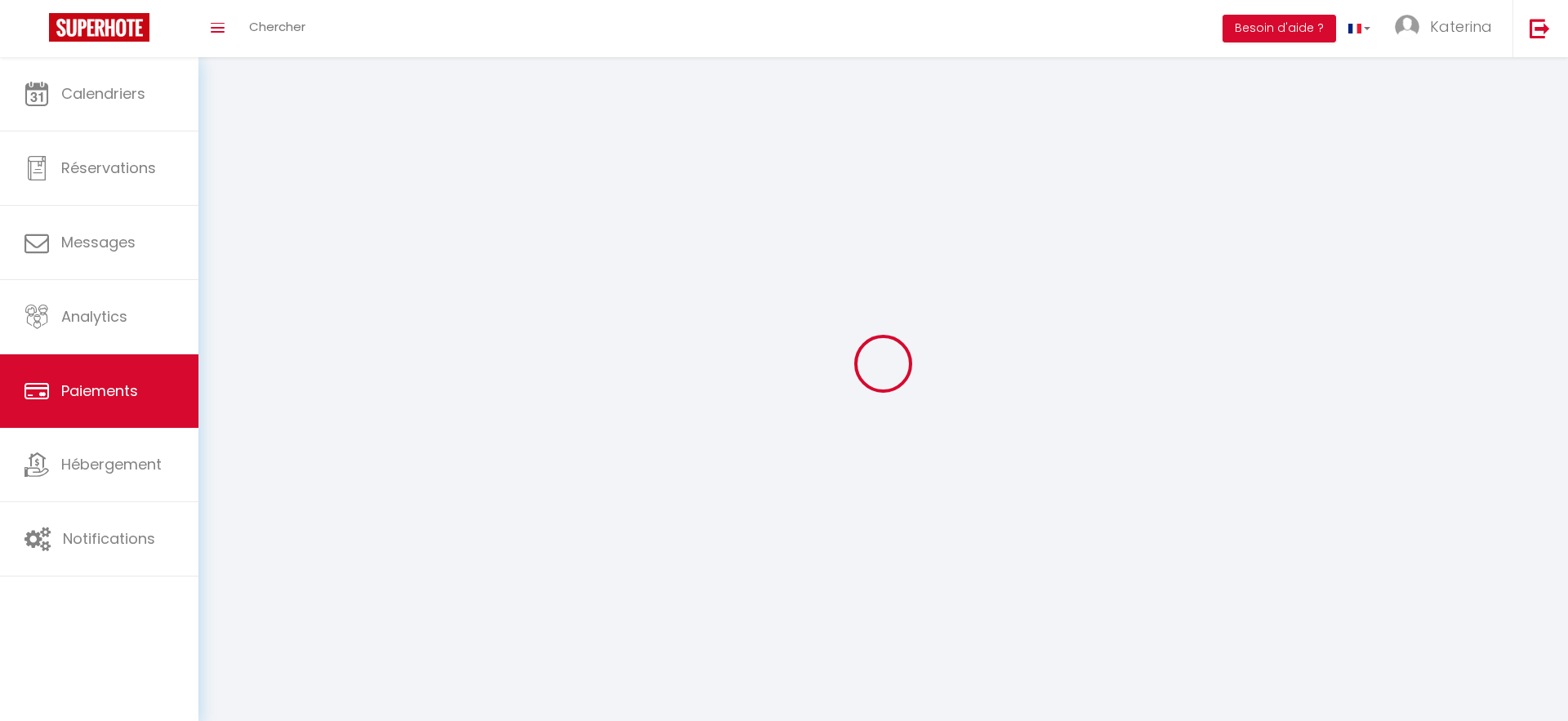
select select "2"
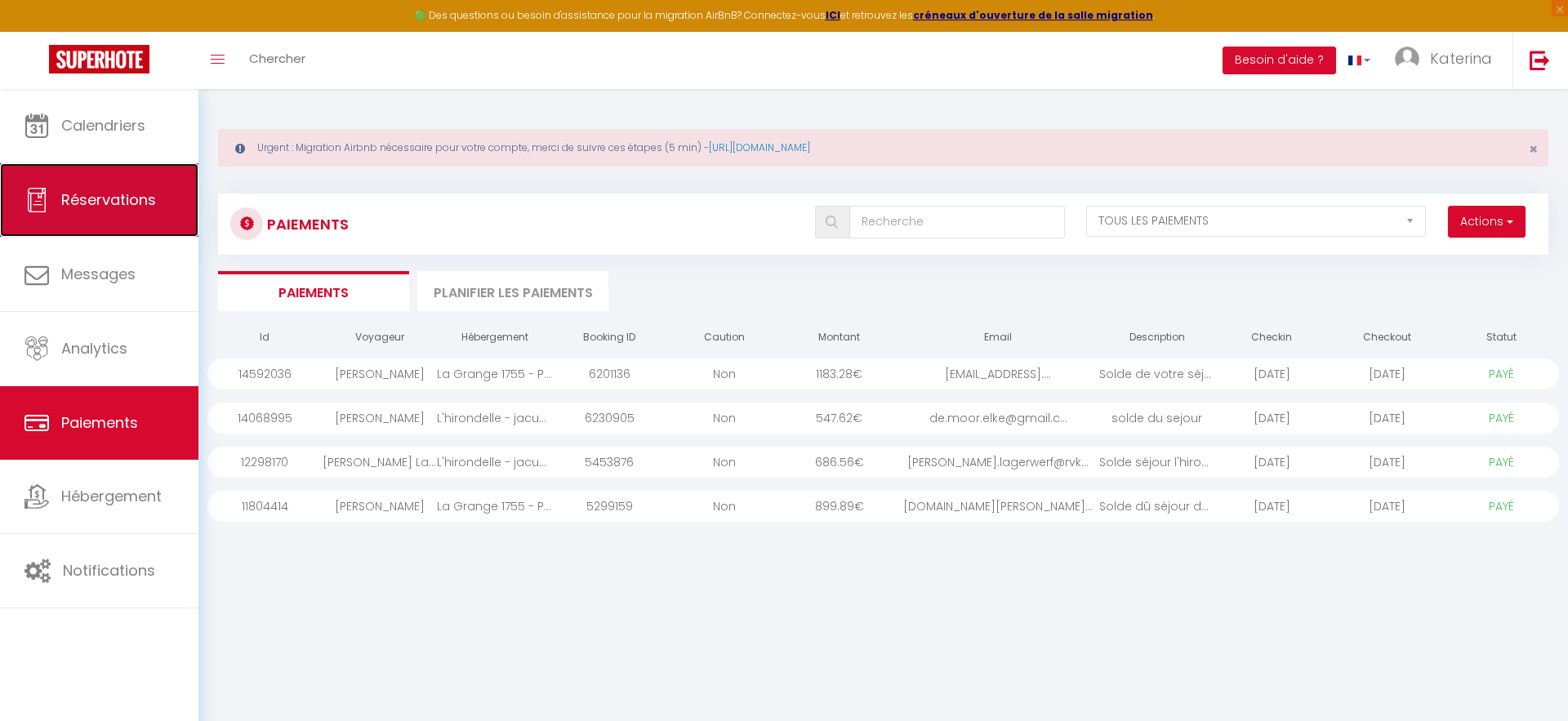
click at [111, 213] on link "Réservations" at bounding box center [99, 200] width 199 height 74
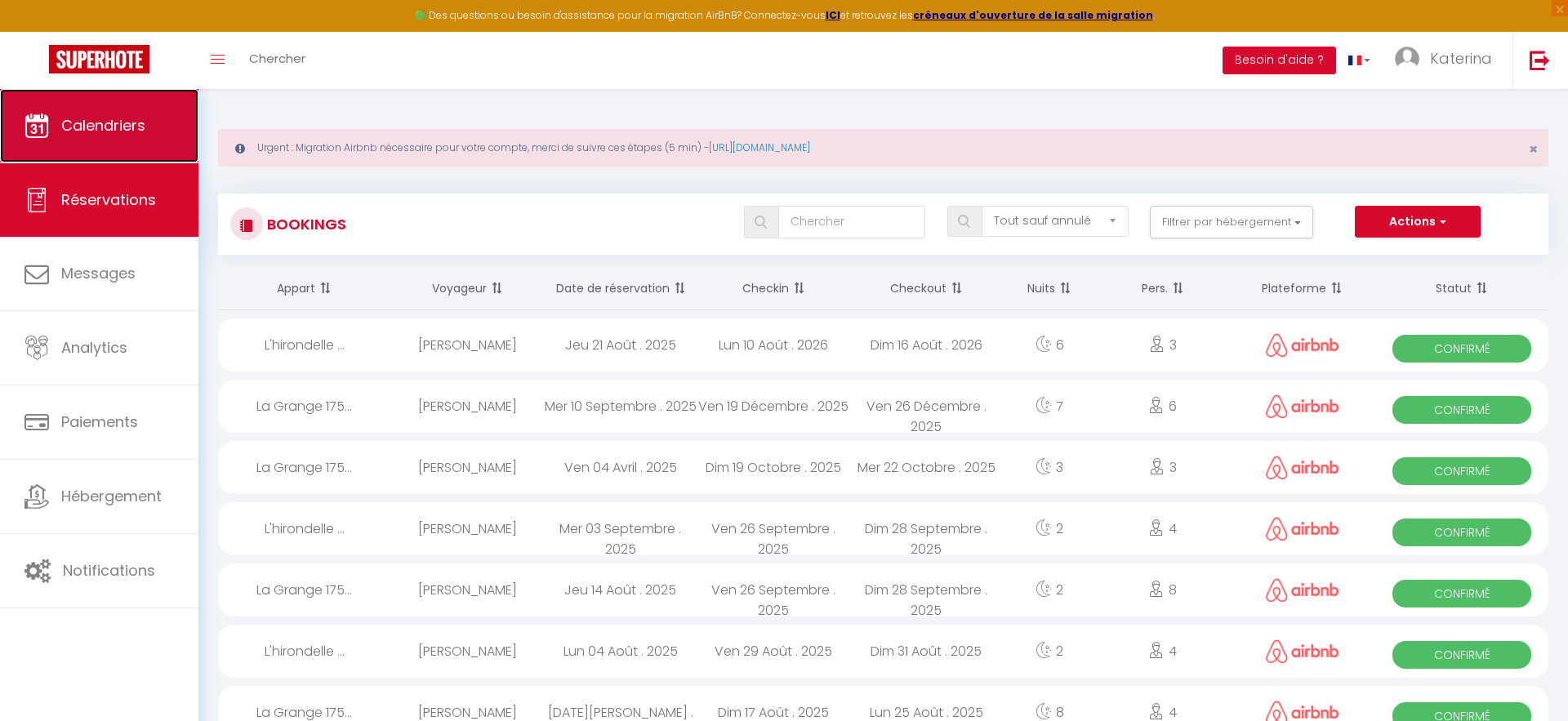
click at [140, 134] on span "Calendriers" at bounding box center [103, 125] width 84 height 20
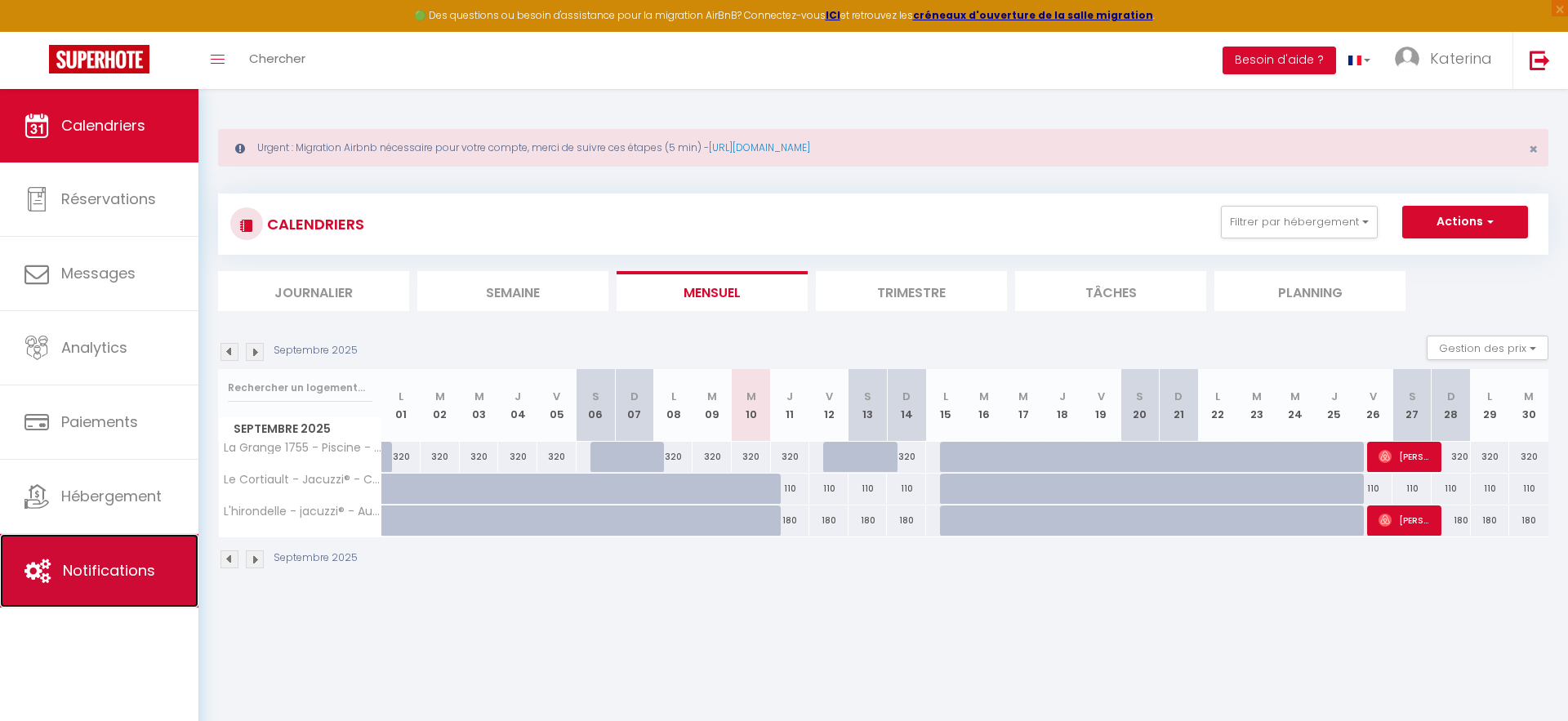
click at [71, 567] on span "Notifications" at bounding box center [108, 570] width 92 height 20
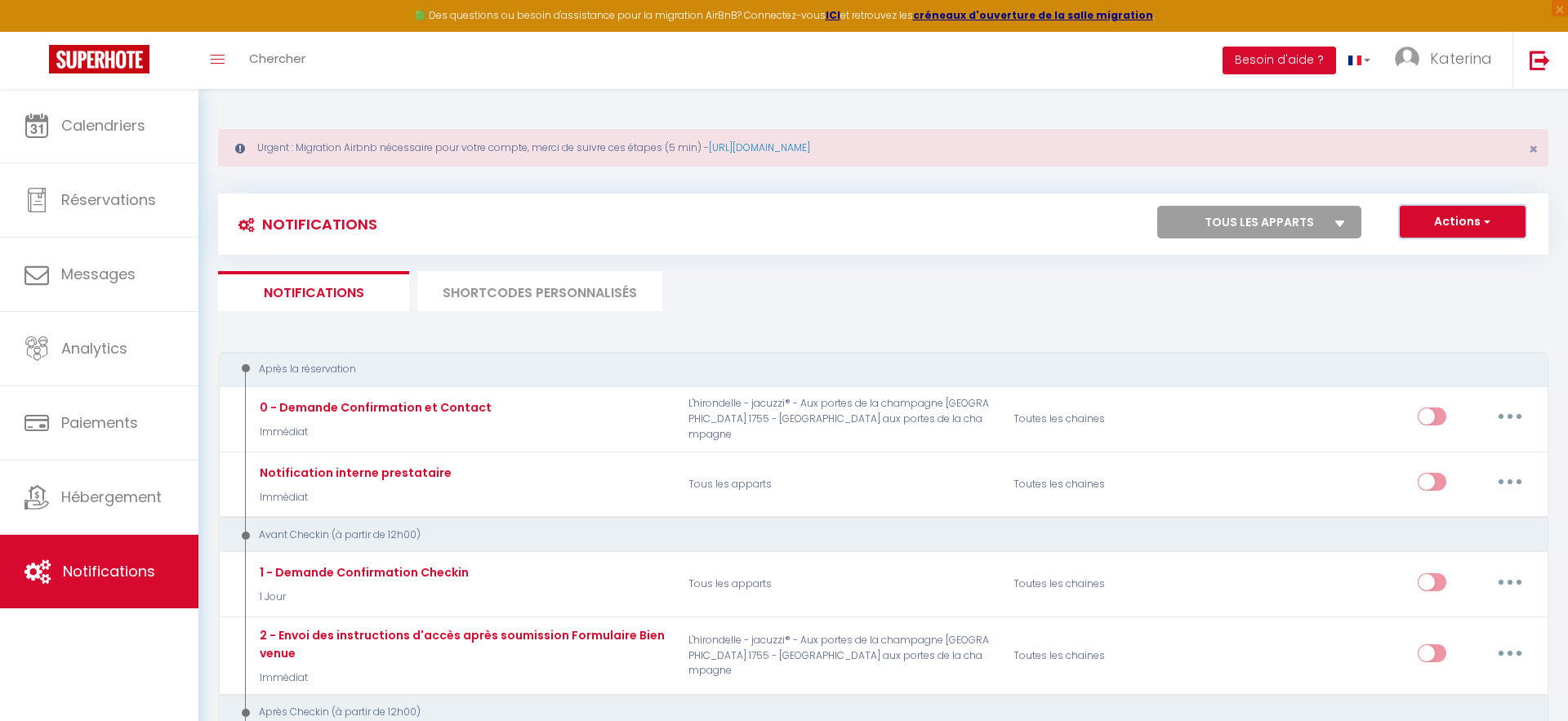
click at [1446, 229] on button "Actions" at bounding box center [1463, 221] width 126 height 32
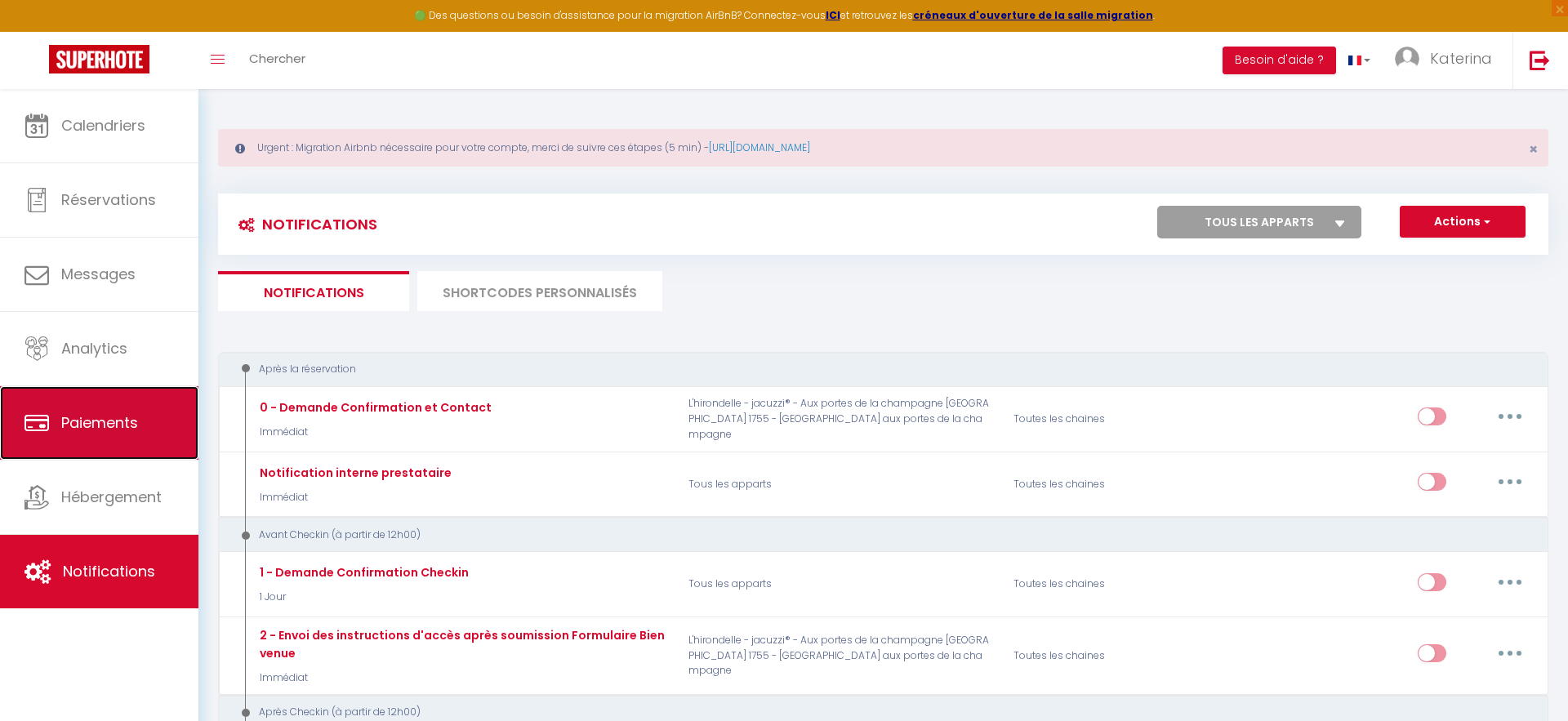
click at [80, 422] on span "Paiements" at bounding box center [100, 422] width 77 height 20
select select "2"
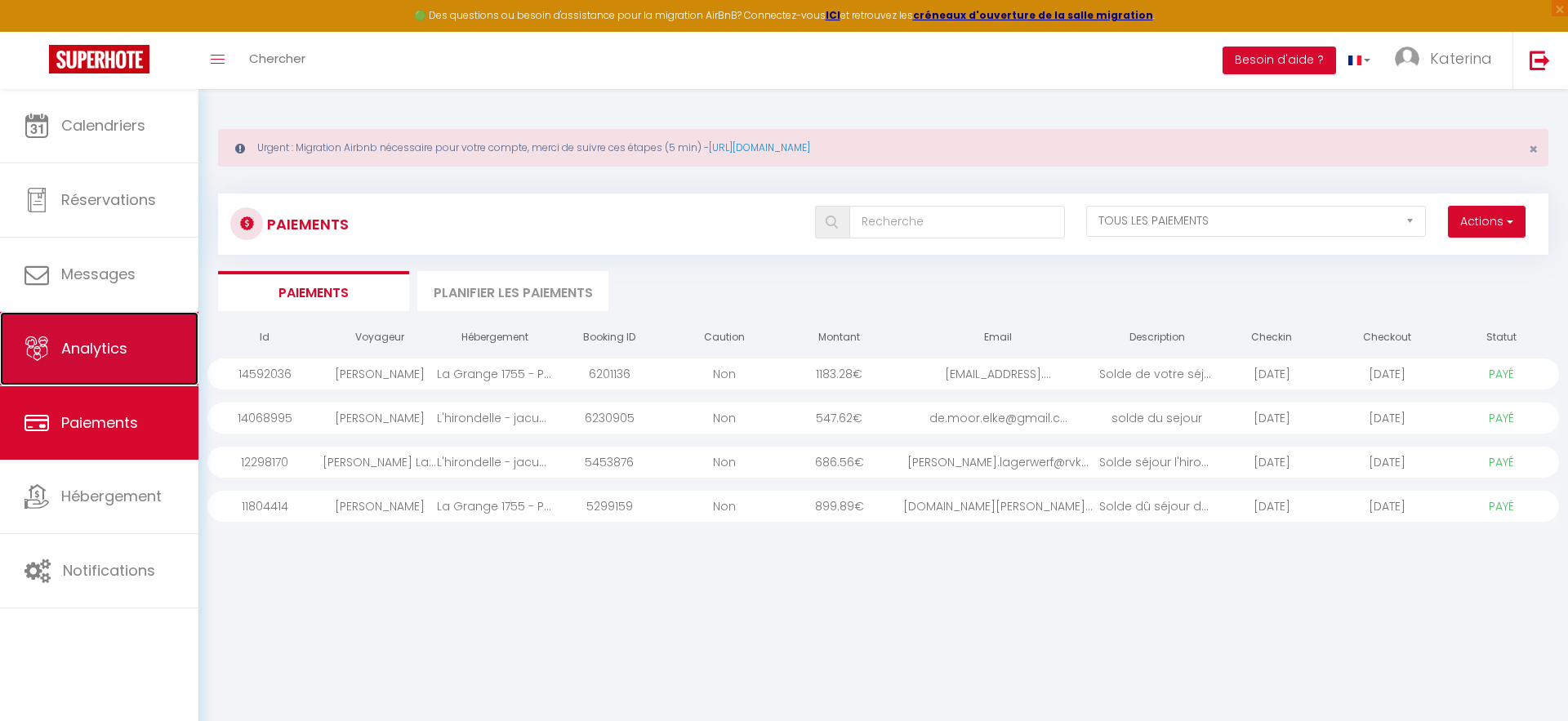
click at [164, 339] on link "Analytics" at bounding box center [99, 349] width 199 height 74
select select "2025"
select select "9"
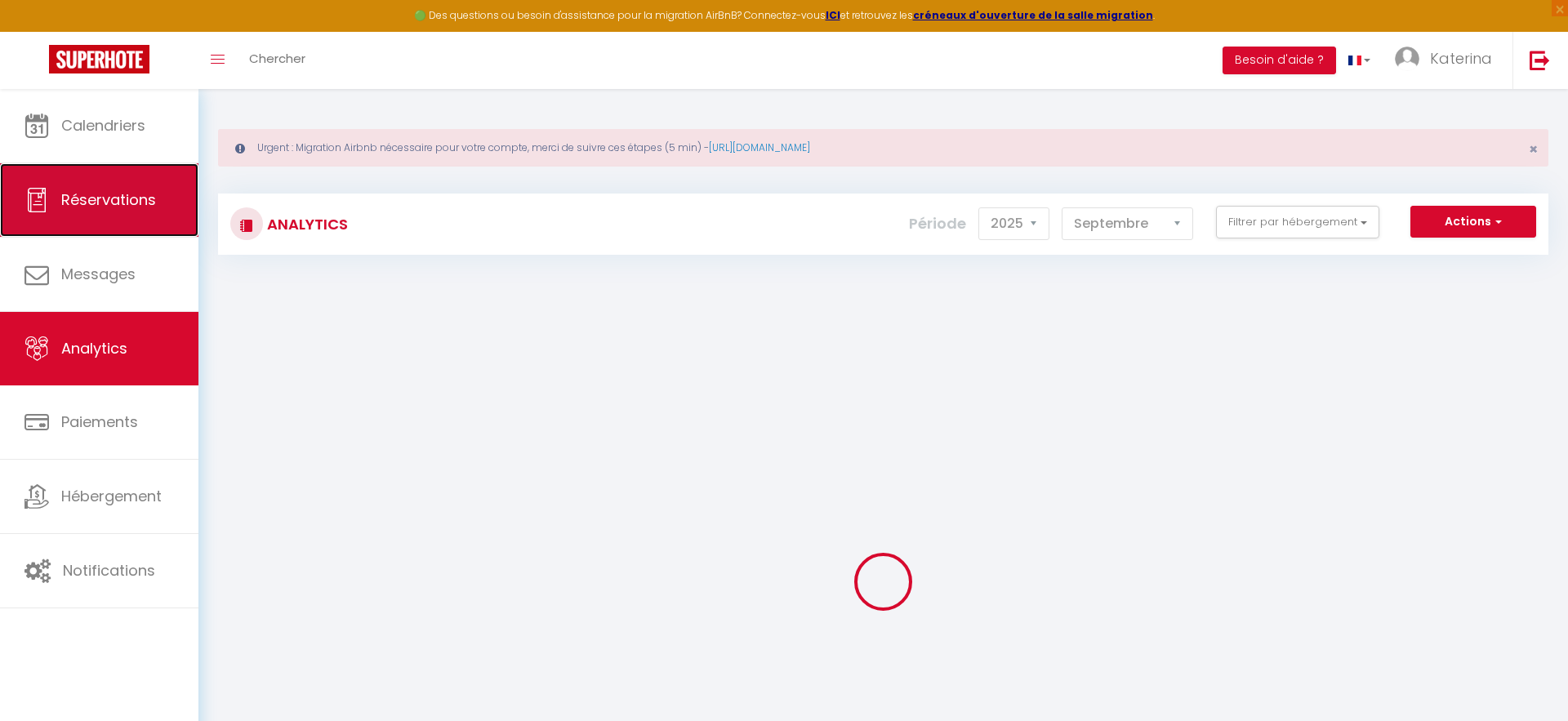
click at [161, 234] on link "Réservations" at bounding box center [99, 200] width 199 height 74
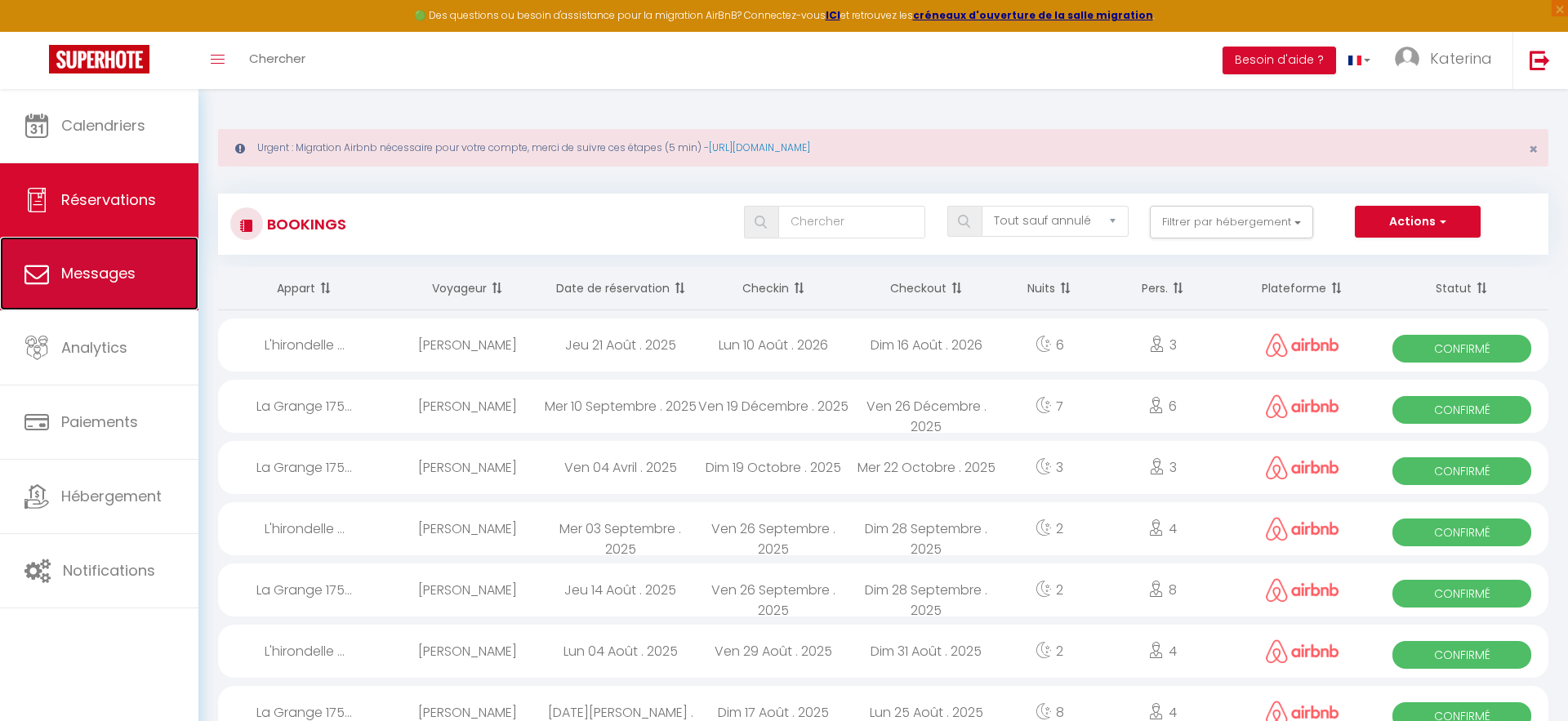
click at [141, 273] on link "Messages" at bounding box center [99, 274] width 199 height 74
select select "message"
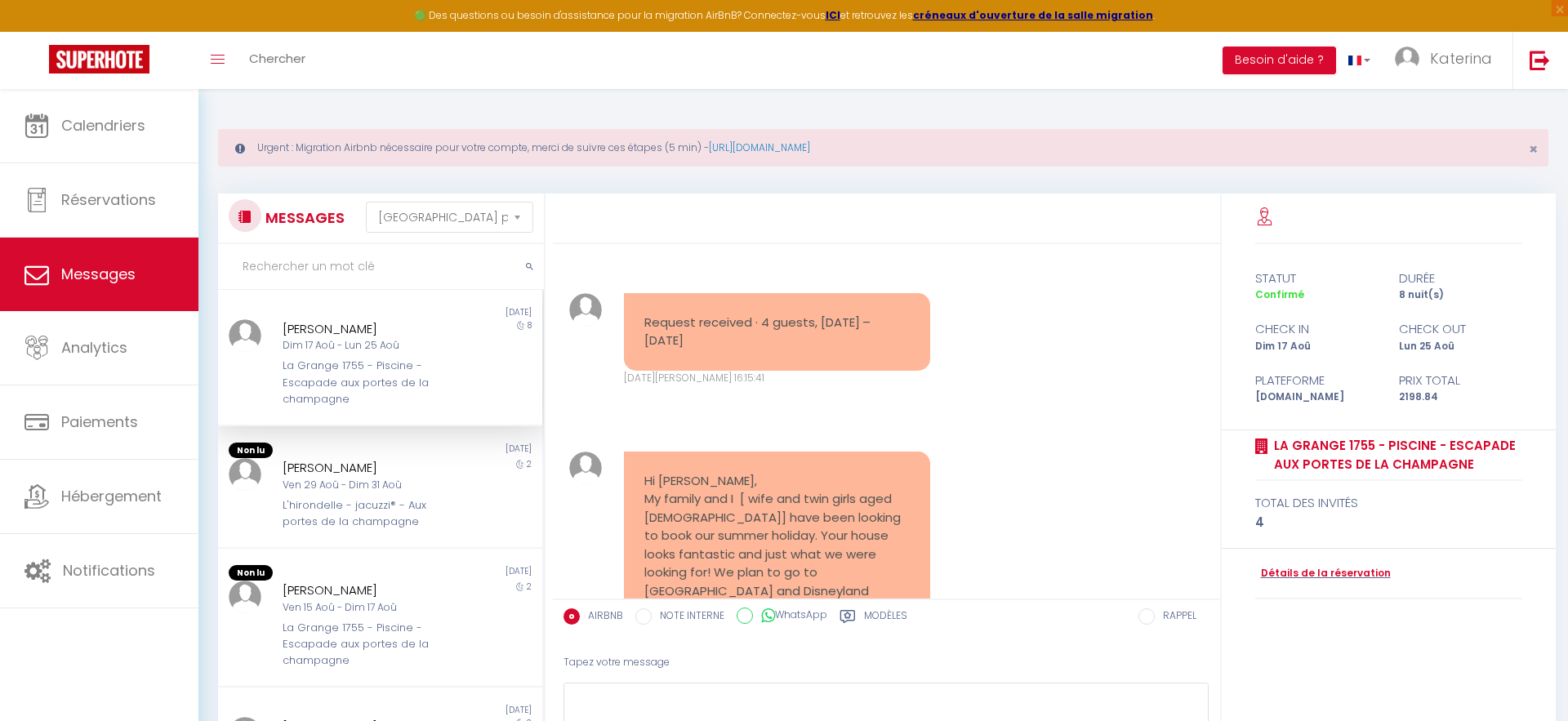
scroll to position [1709, 0]
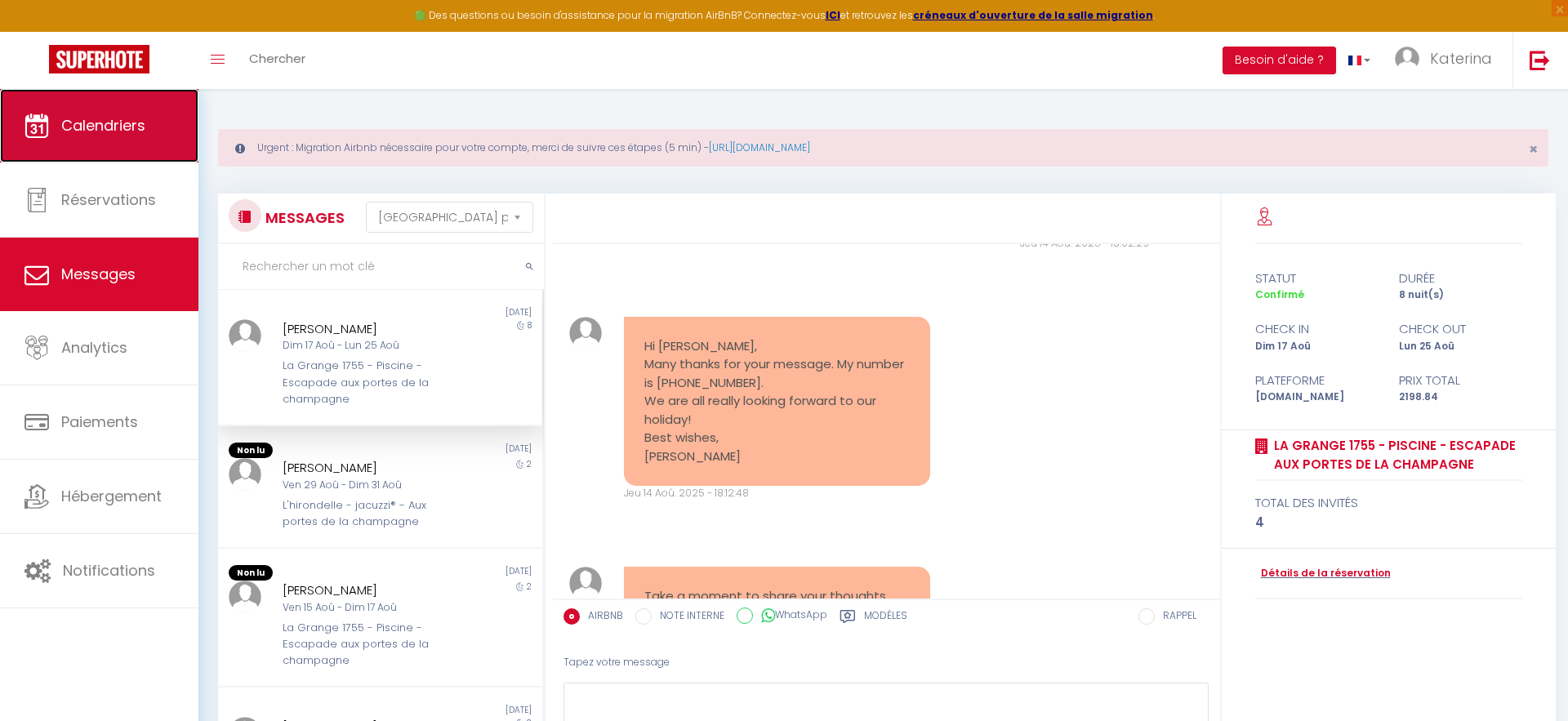
click at [127, 152] on link "Calendriers" at bounding box center [99, 126] width 199 height 74
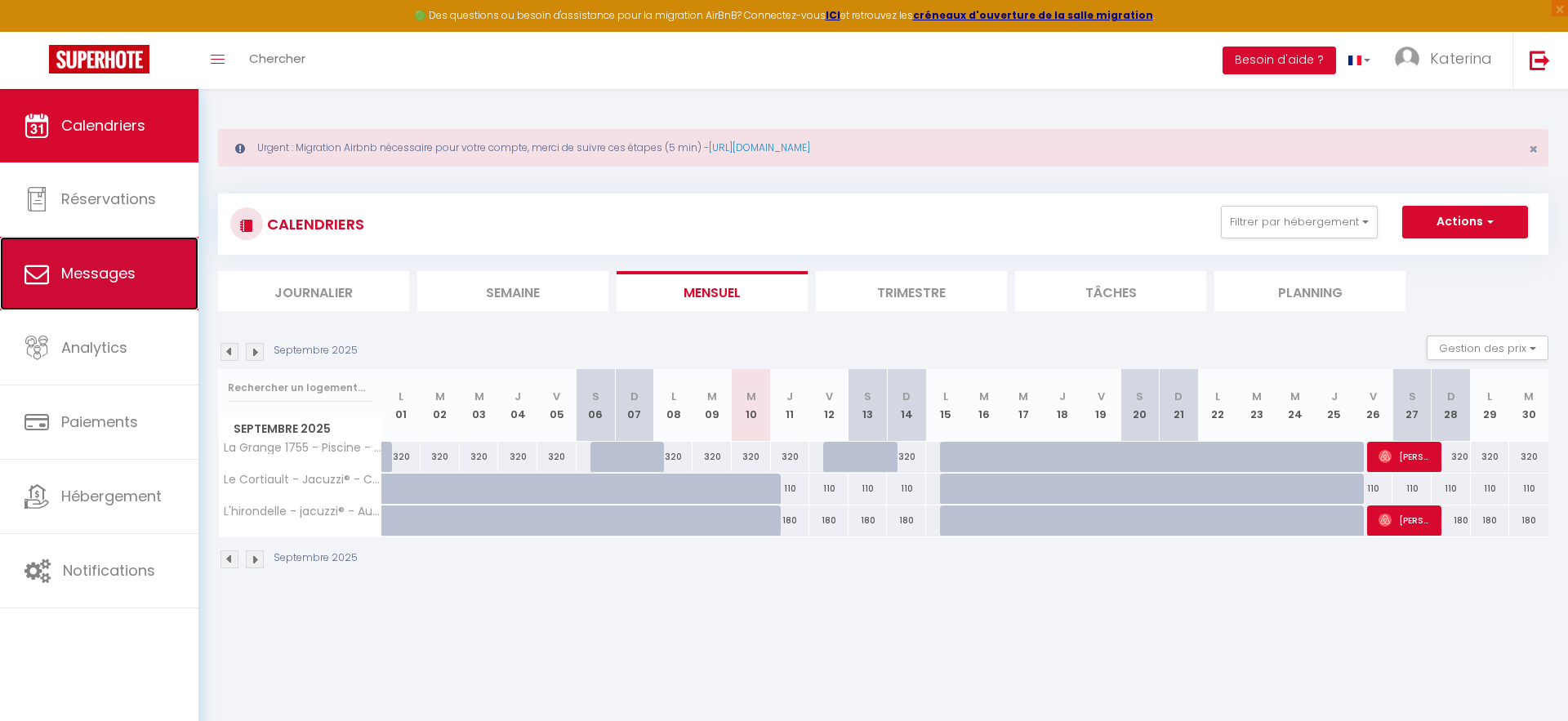
click at [111, 251] on link "Messages" at bounding box center [99, 274] width 199 height 74
select select "message"
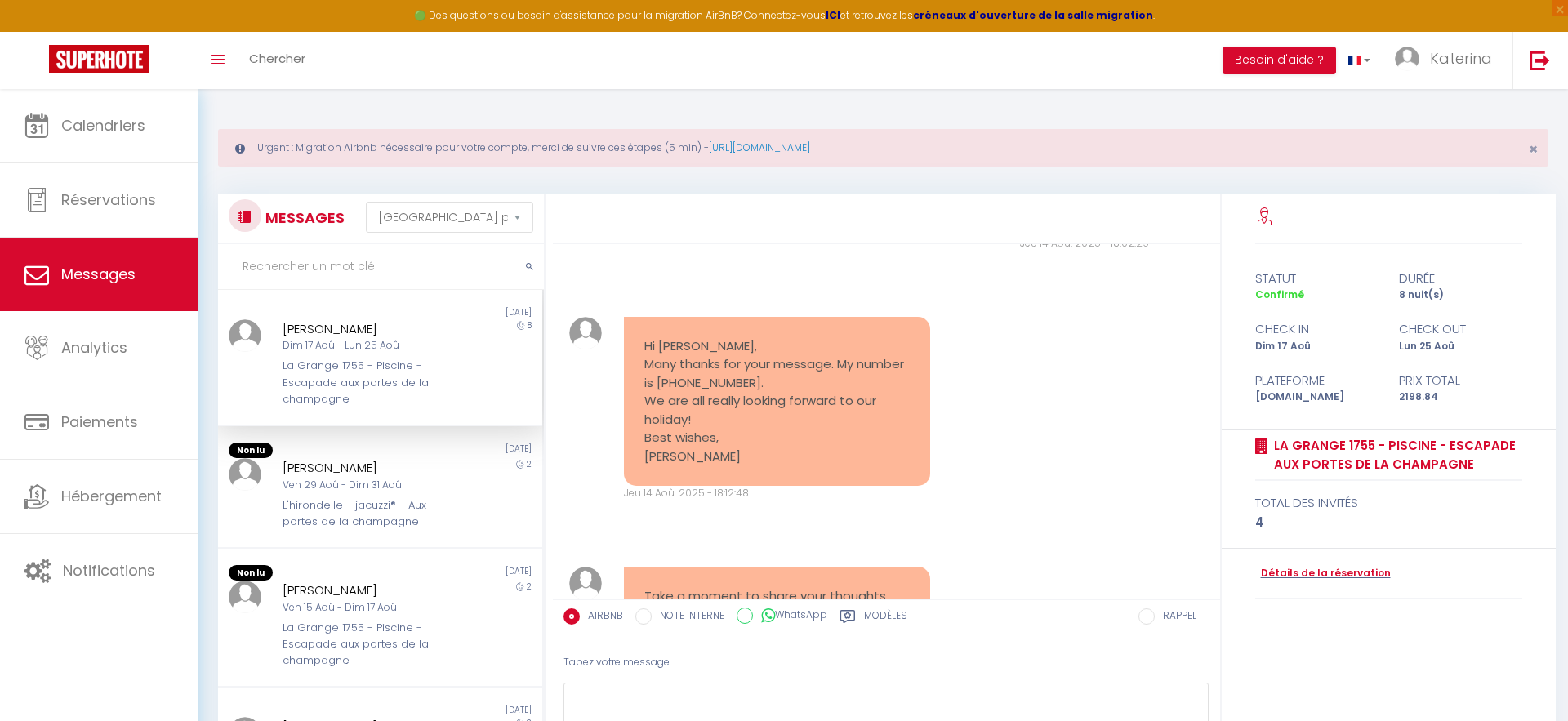
scroll to position [89, 0]
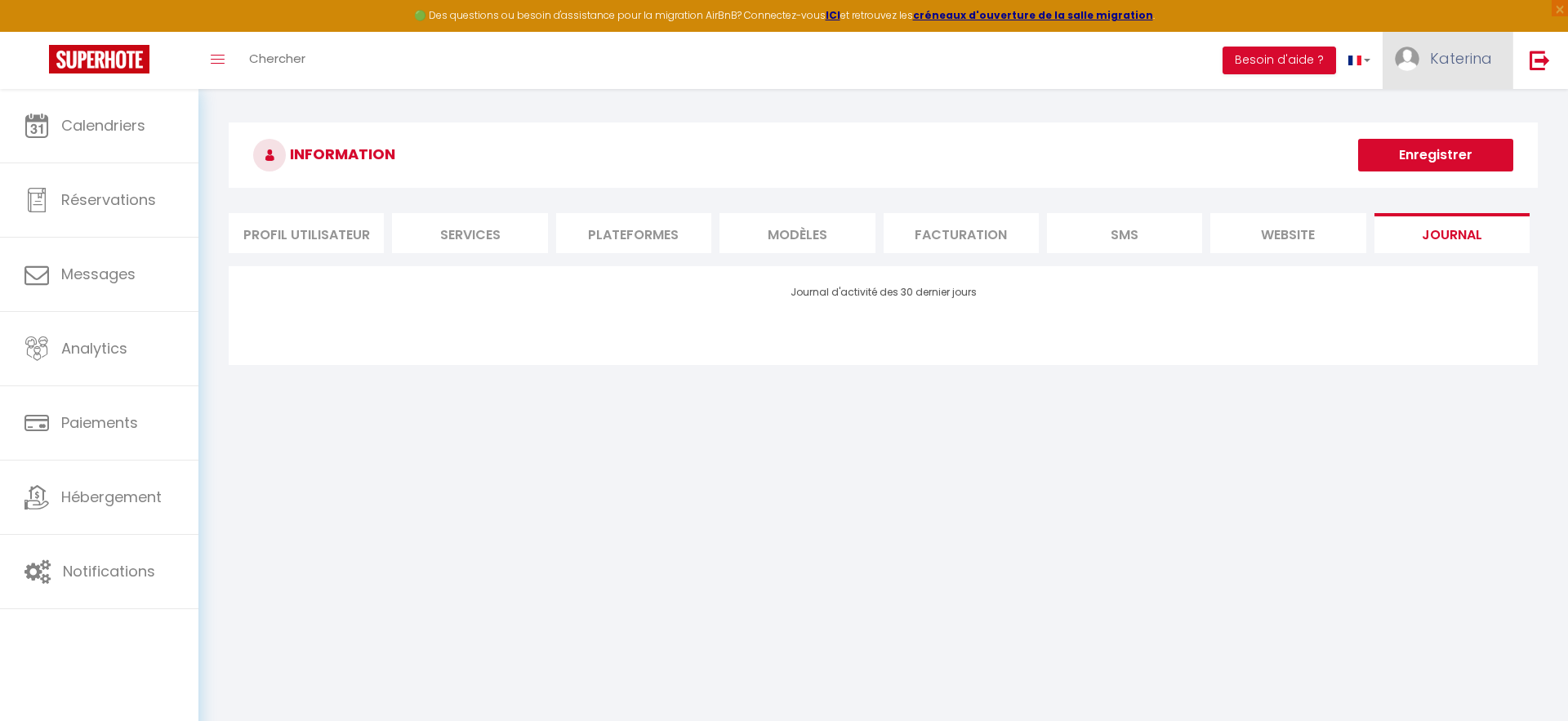
click at [1446, 73] on link "Katerina" at bounding box center [1447, 60] width 130 height 57
click at [1418, 130] on link "Équipe" at bounding box center [1447, 143] width 121 height 28
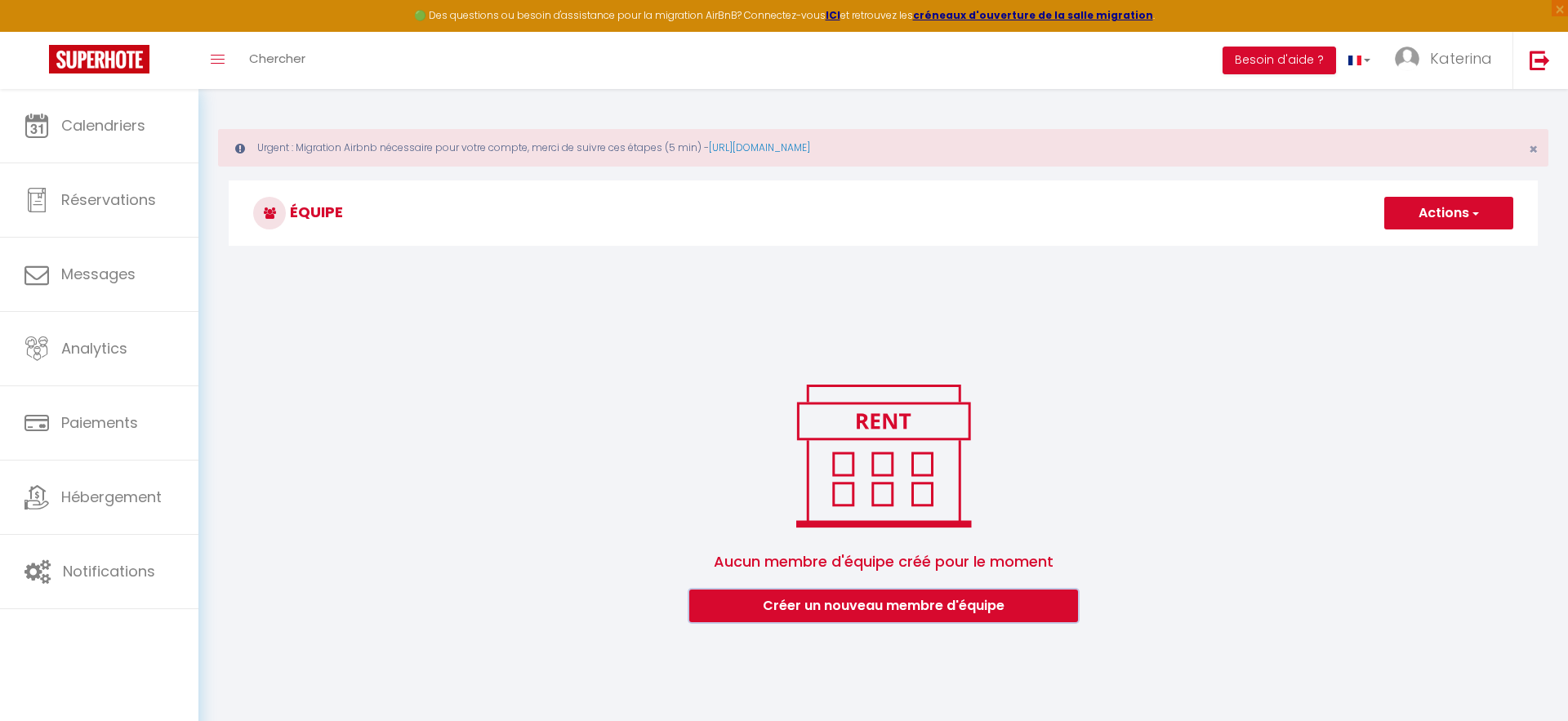
click at [838, 606] on button "Créer un nouveau membre d'équipe" at bounding box center [884, 606] width 388 height 32
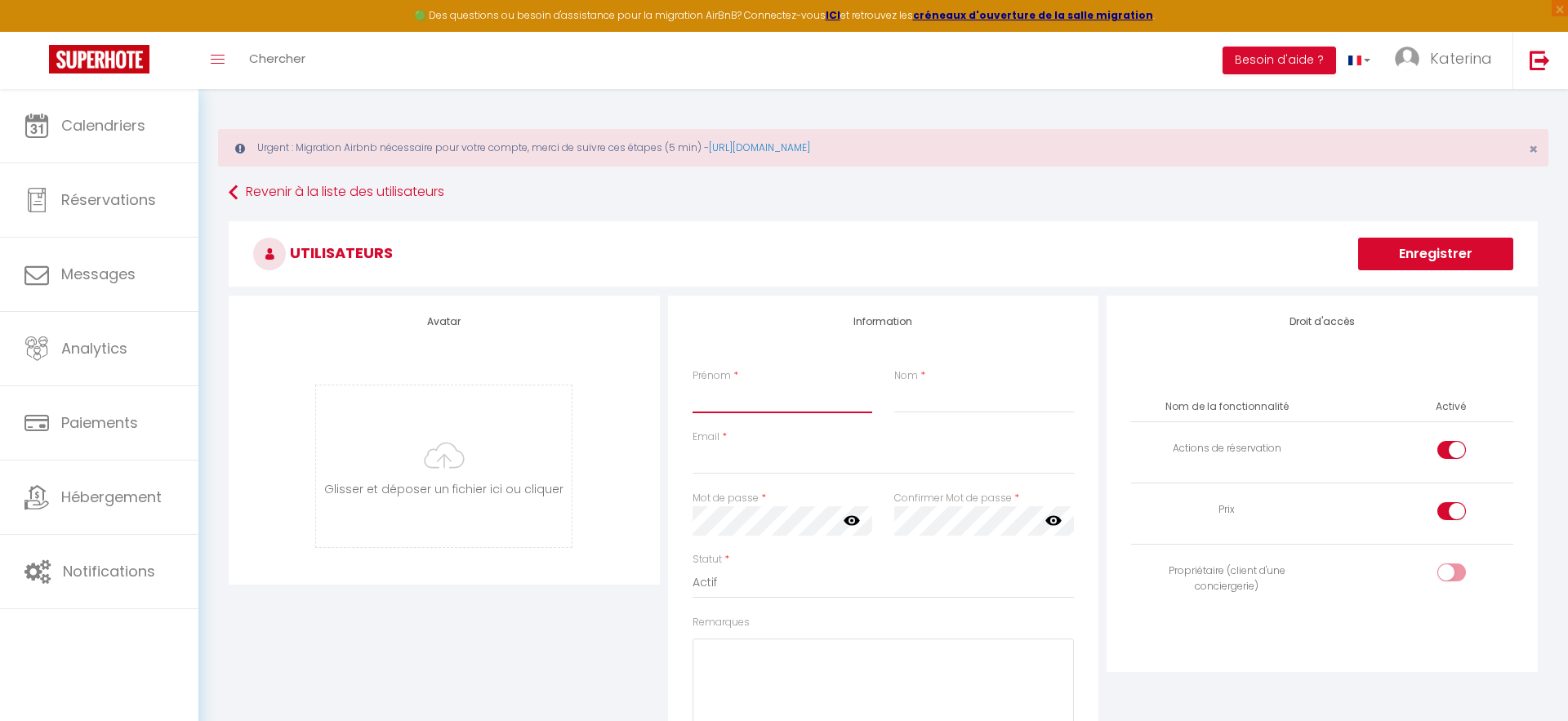
click at [757, 404] on input "Prénom" at bounding box center [782, 399] width 180 height 30
type input "[PERSON_NAME]"
type input "LEBARD"
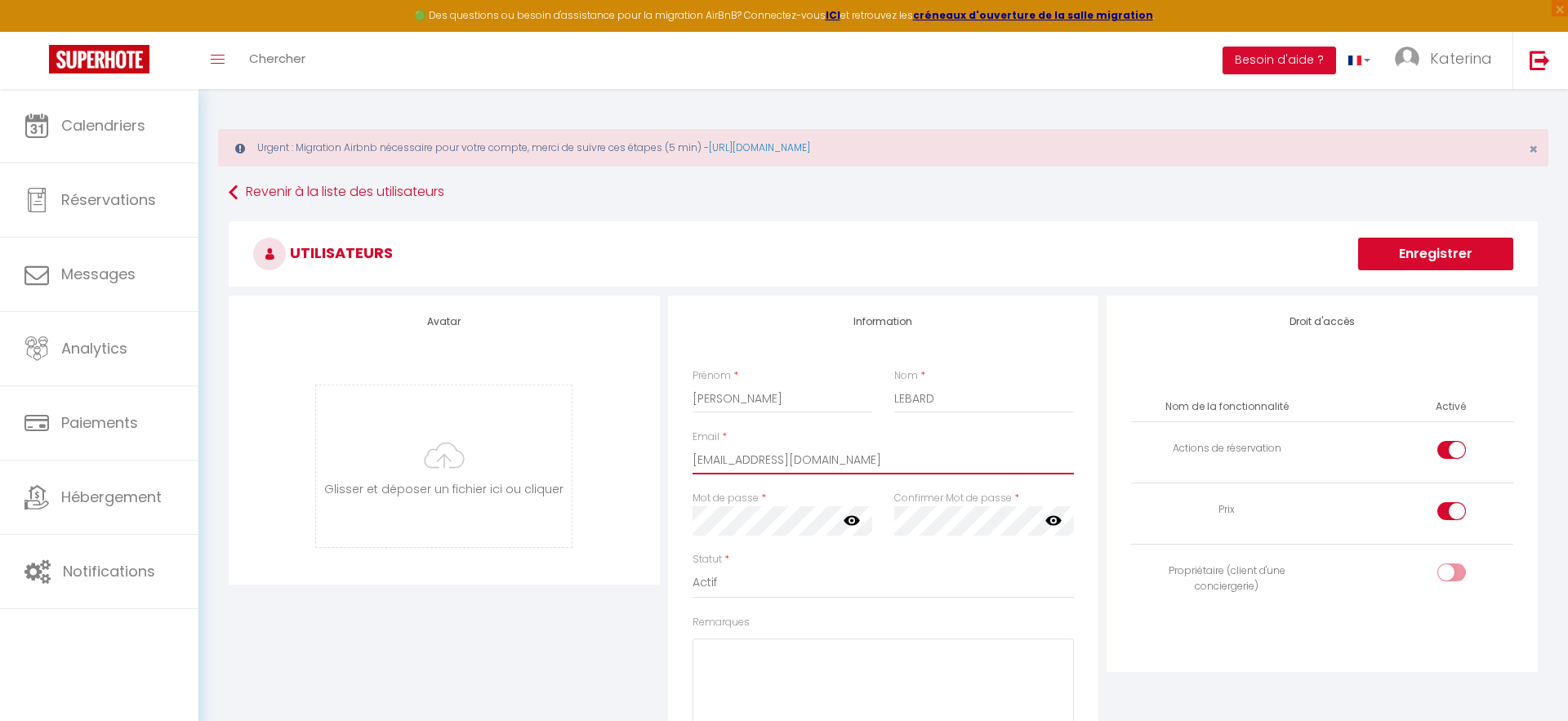
type input "[EMAIL_ADDRESS][DOMAIN_NAME]"
click at [848, 521] on icon at bounding box center [851, 521] width 17 height 10
click at [1061, 527] on icon at bounding box center [1054, 520] width 17 height 17
click at [915, 606] on div "Statut * Actif Inactif" at bounding box center [883, 584] width 403 height 63
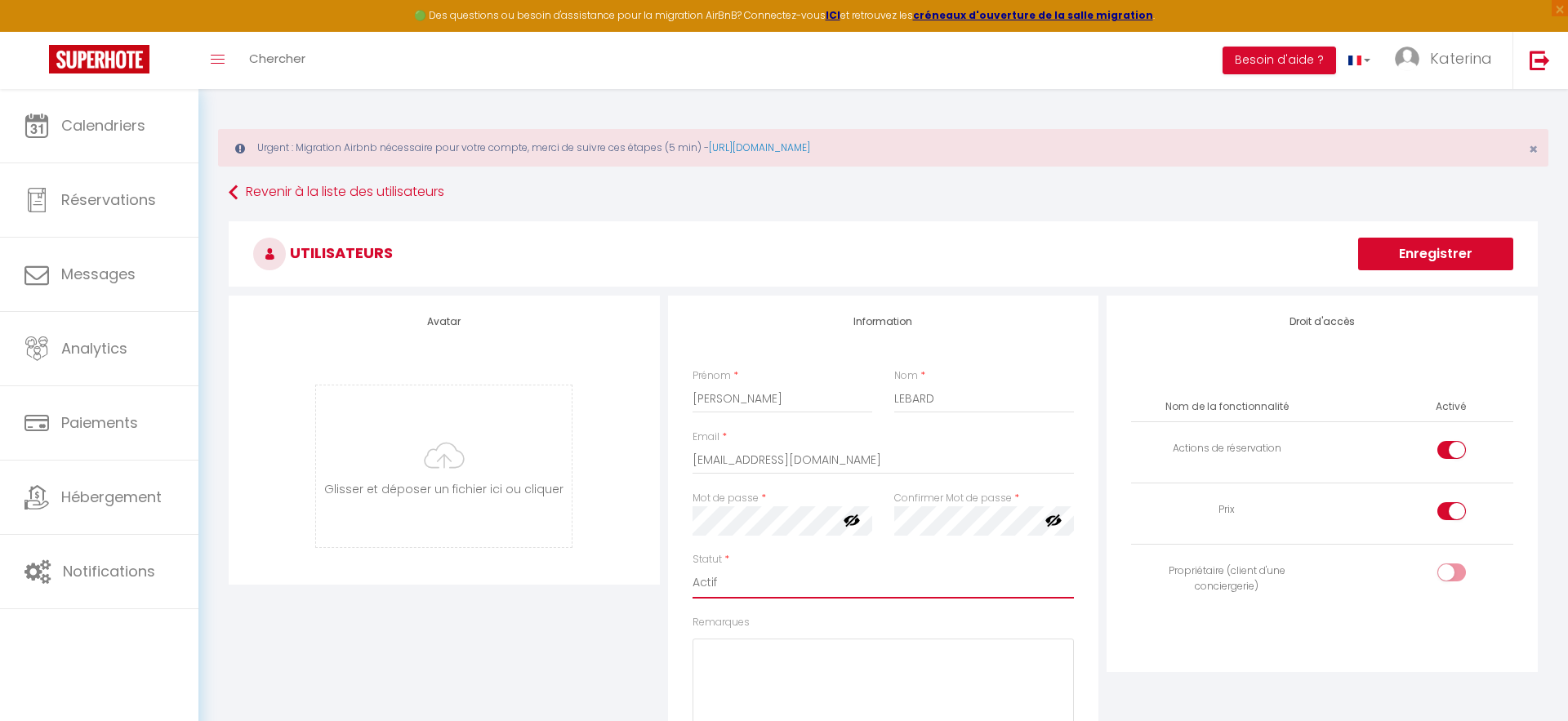
click at [914, 587] on select "Actif Inactif" at bounding box center [883, 583] width 382 height 31
click at [692, 568] on select "Actif Inactif" at bounding box center [883, 583] width 382 height 31
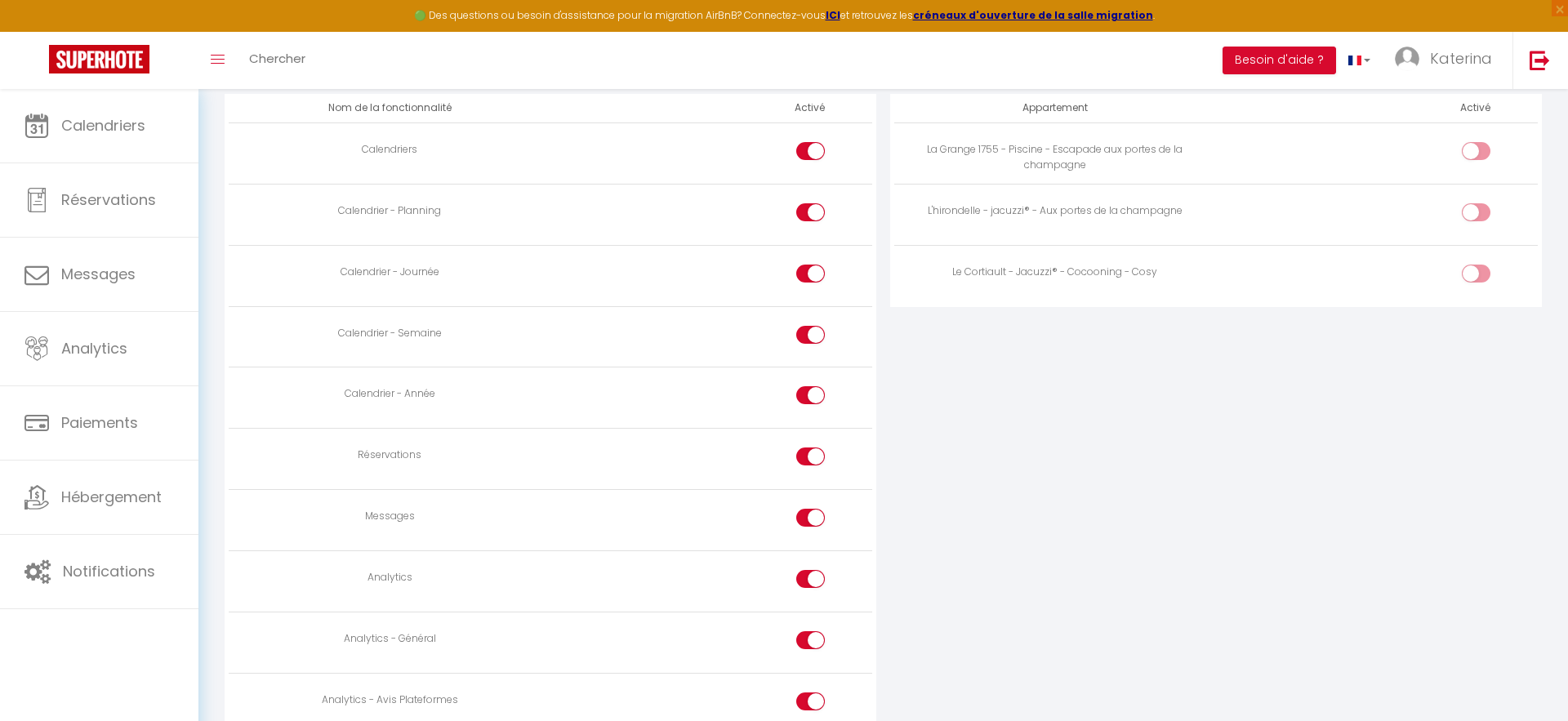
scroll to position [792, 0]
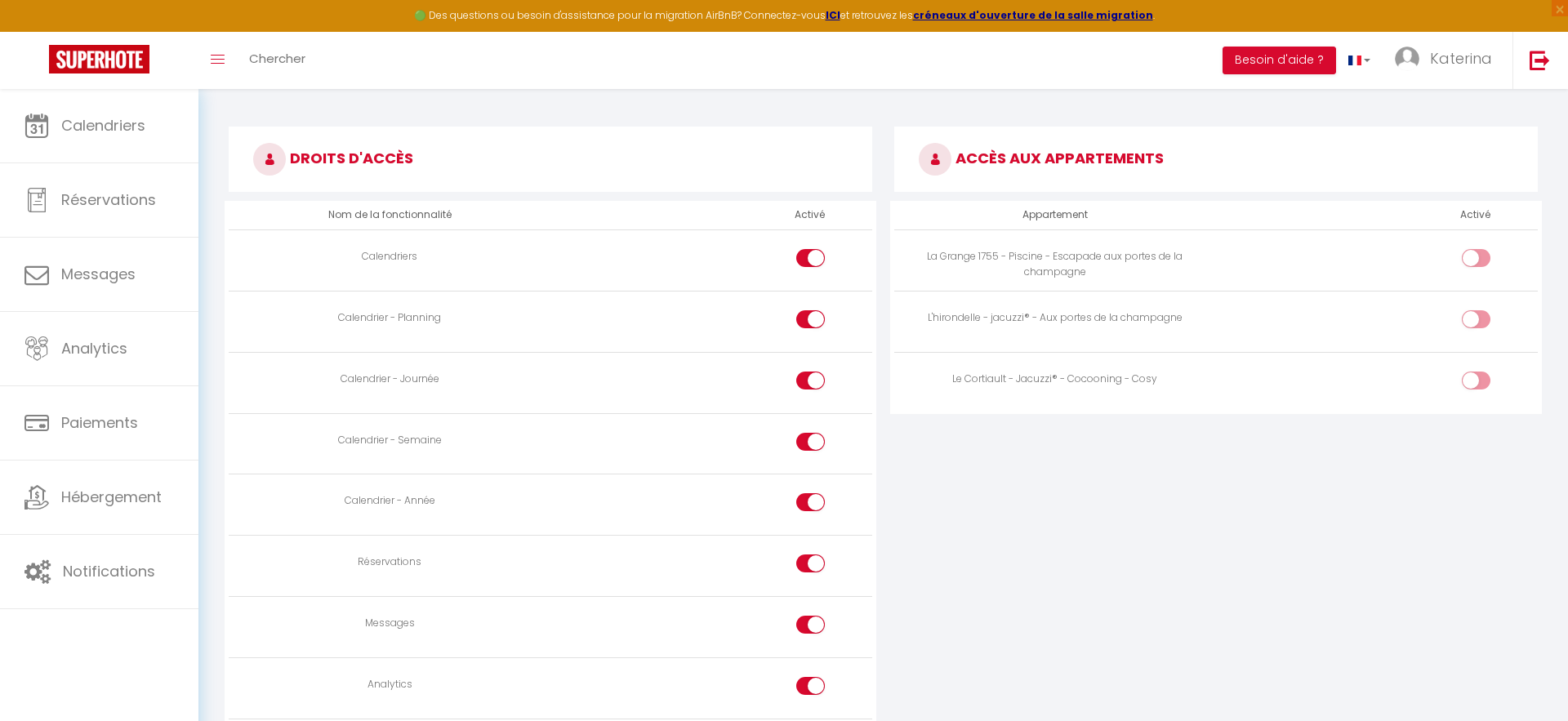
click at [1481, 267] on input "checkbox" at bounding box center [1489, 262] width 29 height 24
checkbox input "true"
click at [1478, 306] on td at bounding box center [1377, 321] width 322 height 61
click at [1478, 325] on input "checkbox" at bounding box center [1489, 323] width 29 height 24
checkbox input "true"
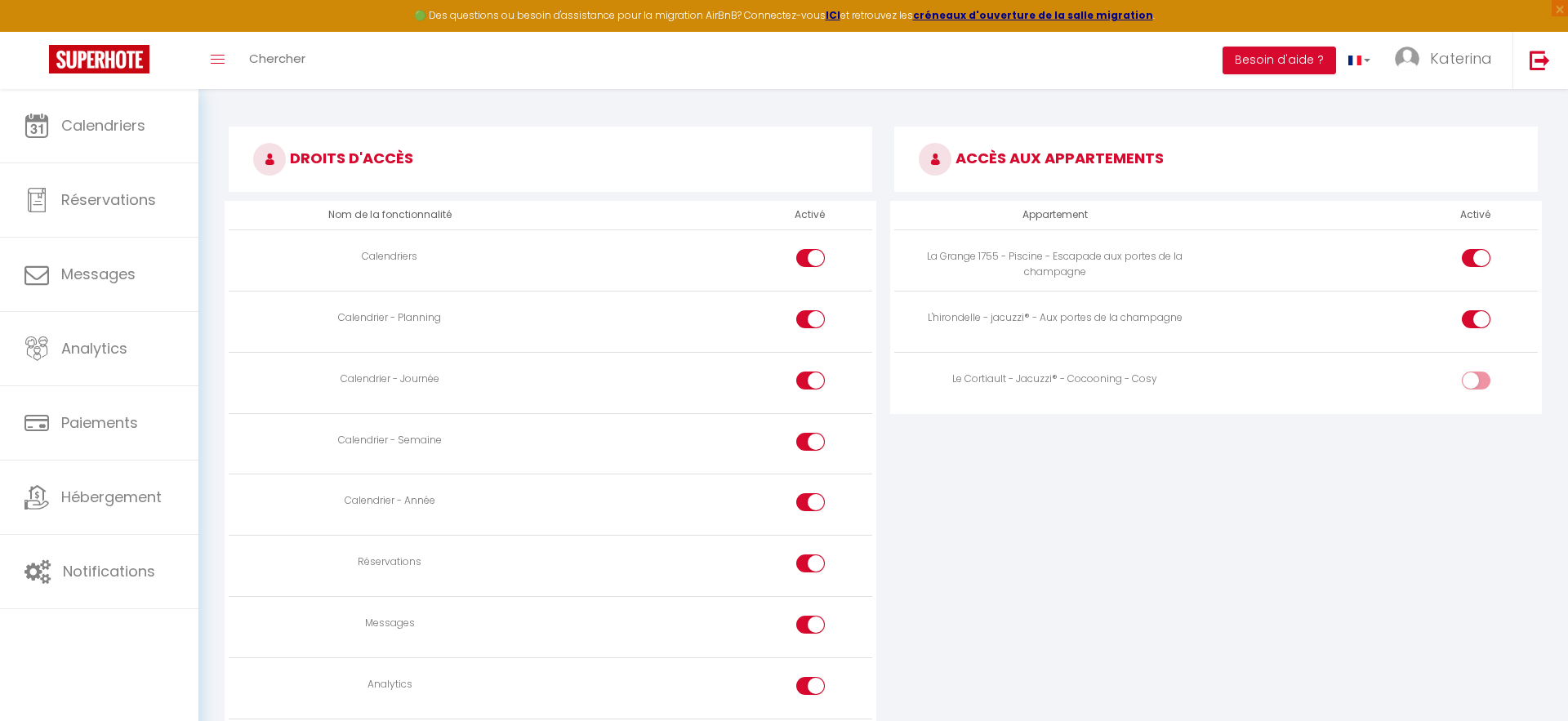
click at [1476, 357] on td at bounding box center [1377, 382] width 322 height 61
click at [1476, 374] on input "checkbox" at bounding box center [1489, 384] width 29 height 24
checkbox input "true"
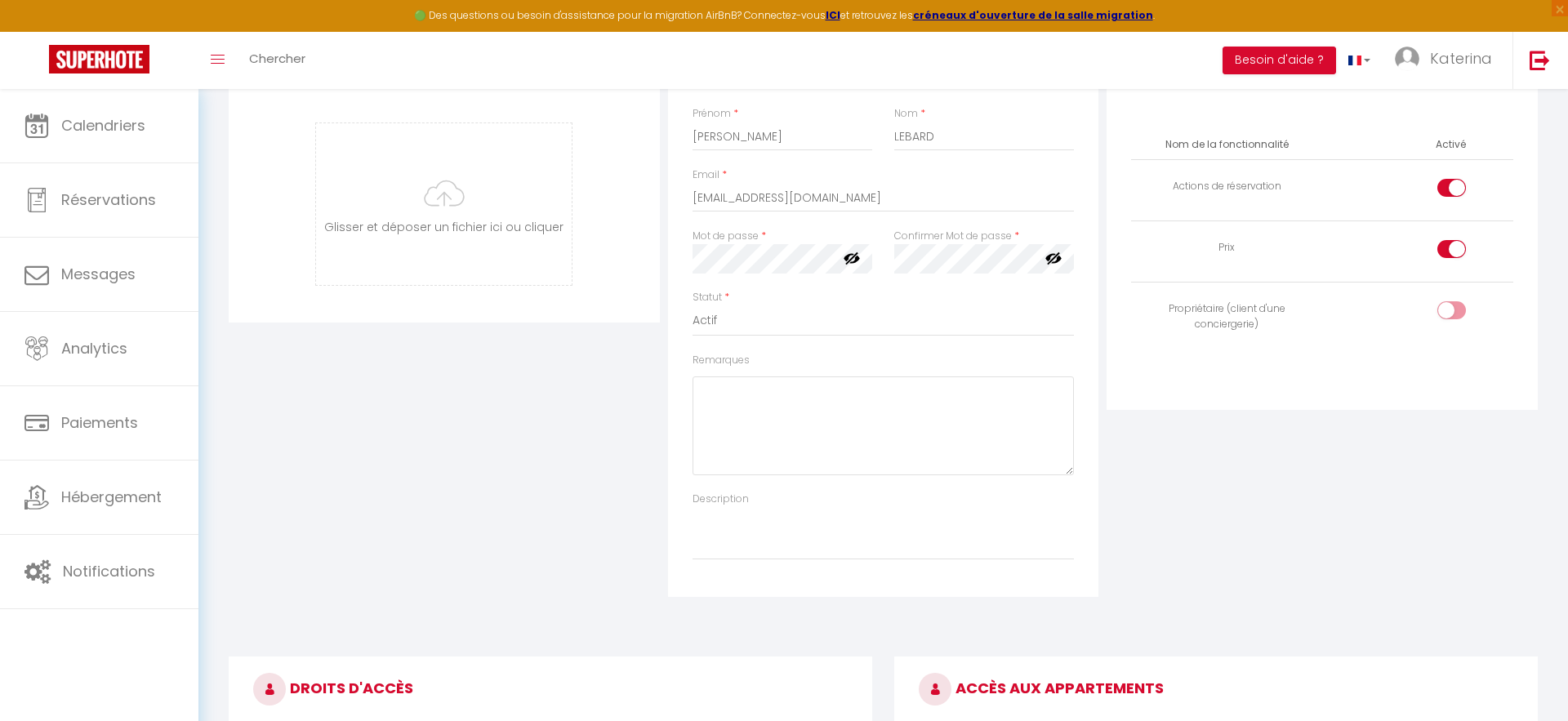
scroll to position [255, 0]
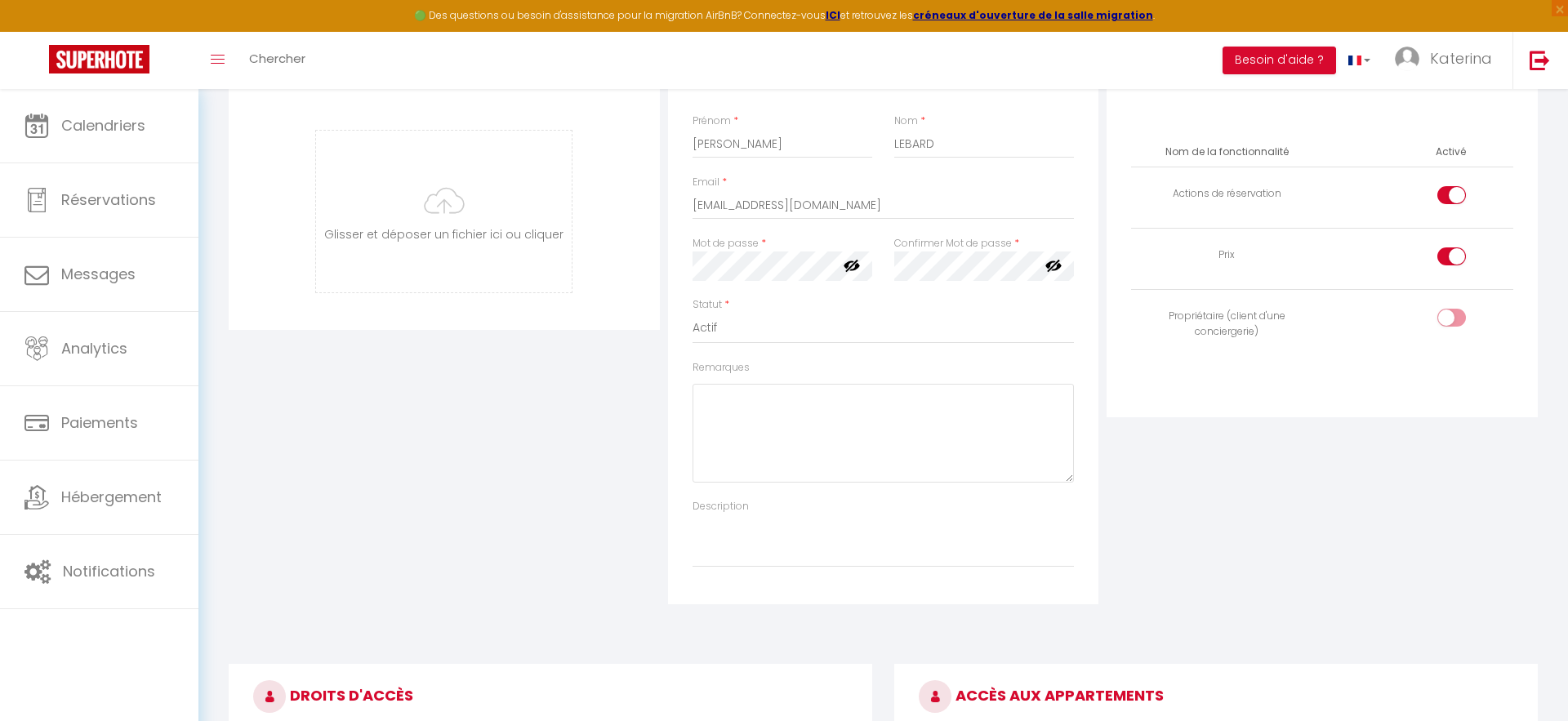
click at [1460, 314] on input "checkbox" at bounding box center [1465, 321] width 29 height 24
checkbox input "true"
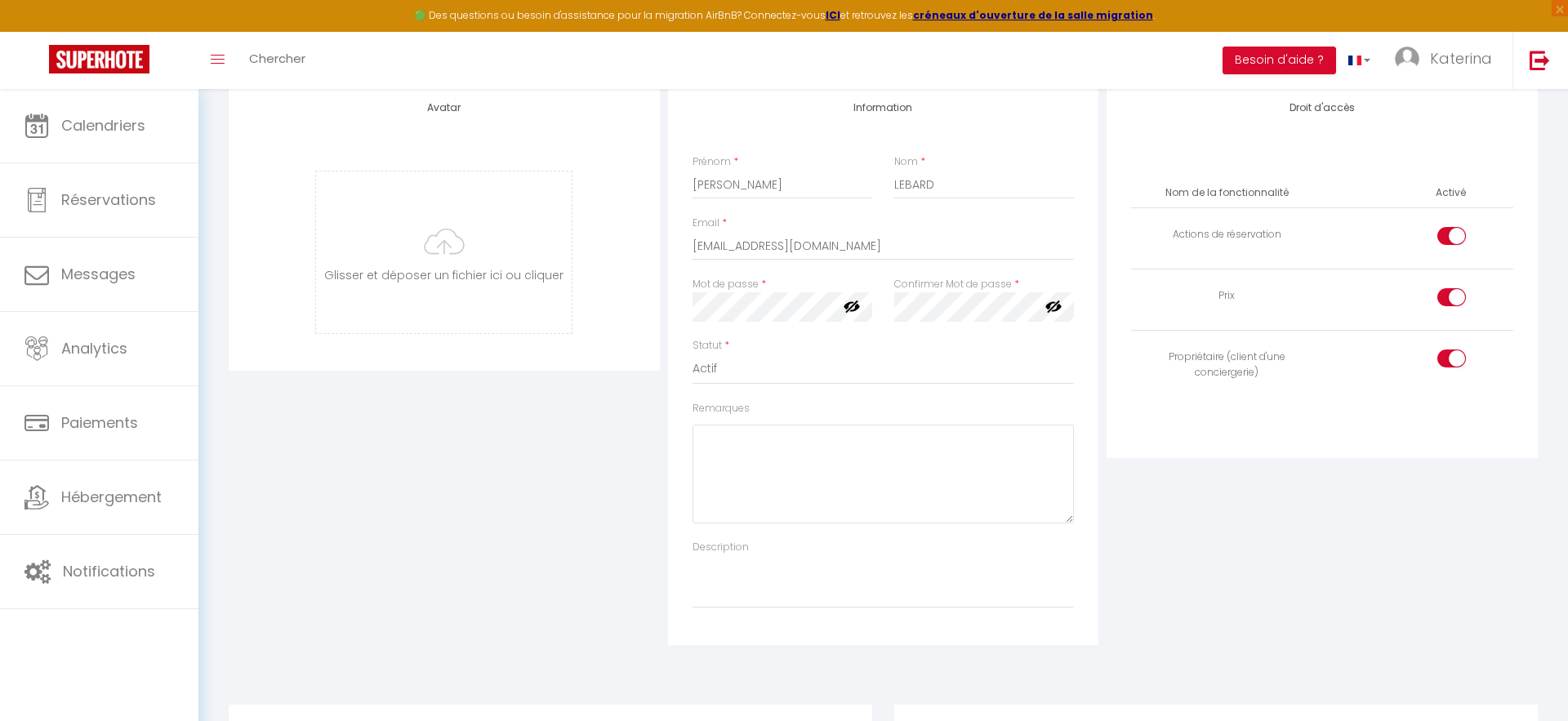
scroll to position [0, 0]
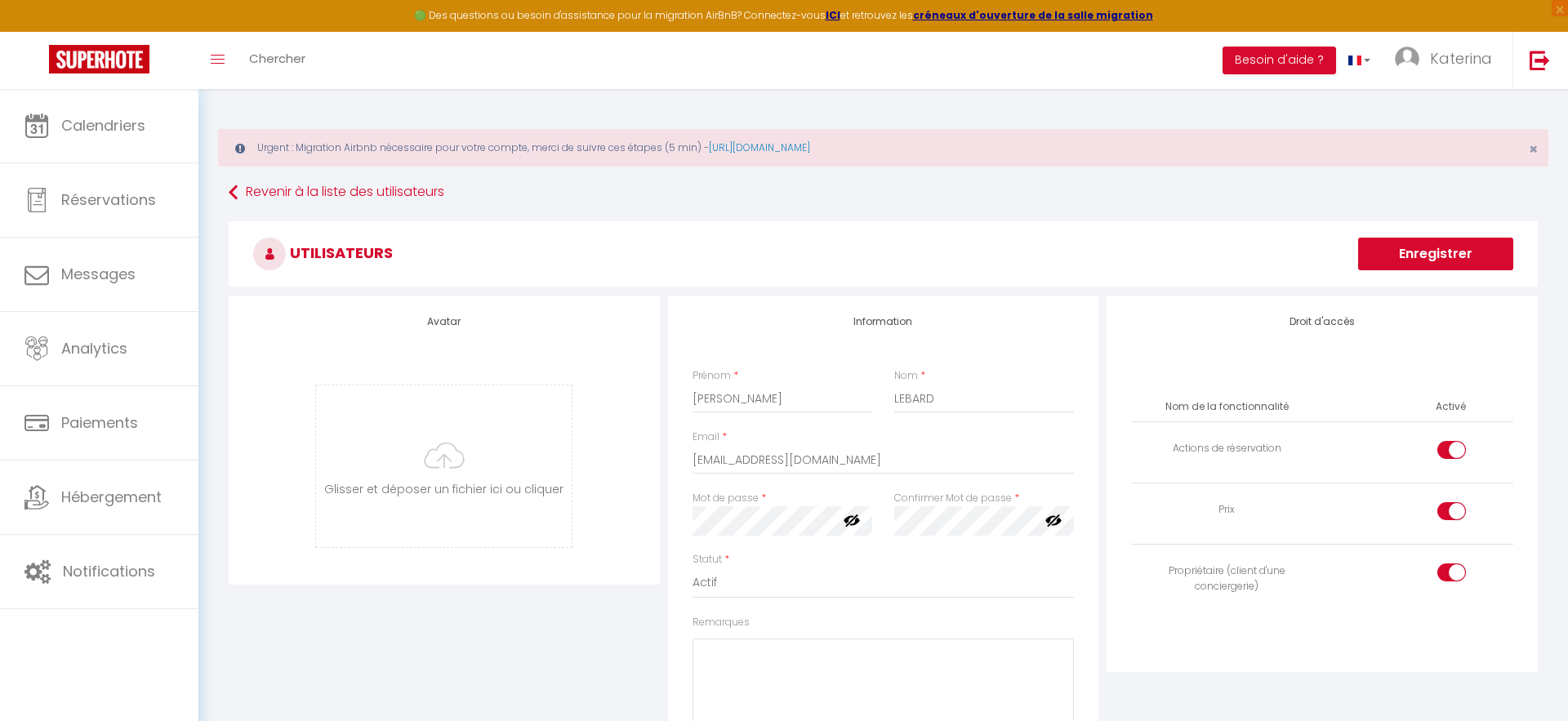
click at [1441, 250] on button "Enregistrer" at bounding box center [1435, 254] width 155 height 32
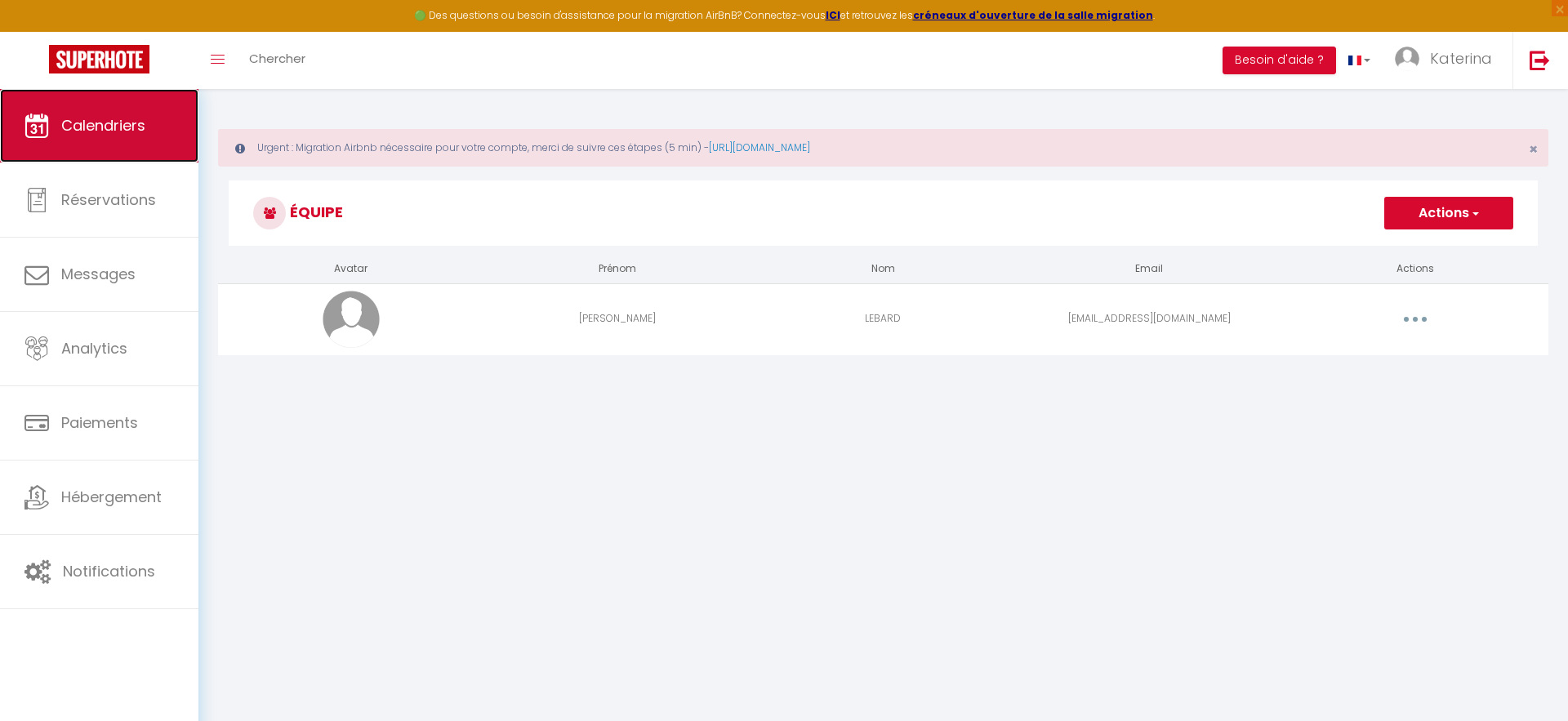
click at [108, 150] on link "Calendriers" at bounding box center [99, 126] width 199 height 74
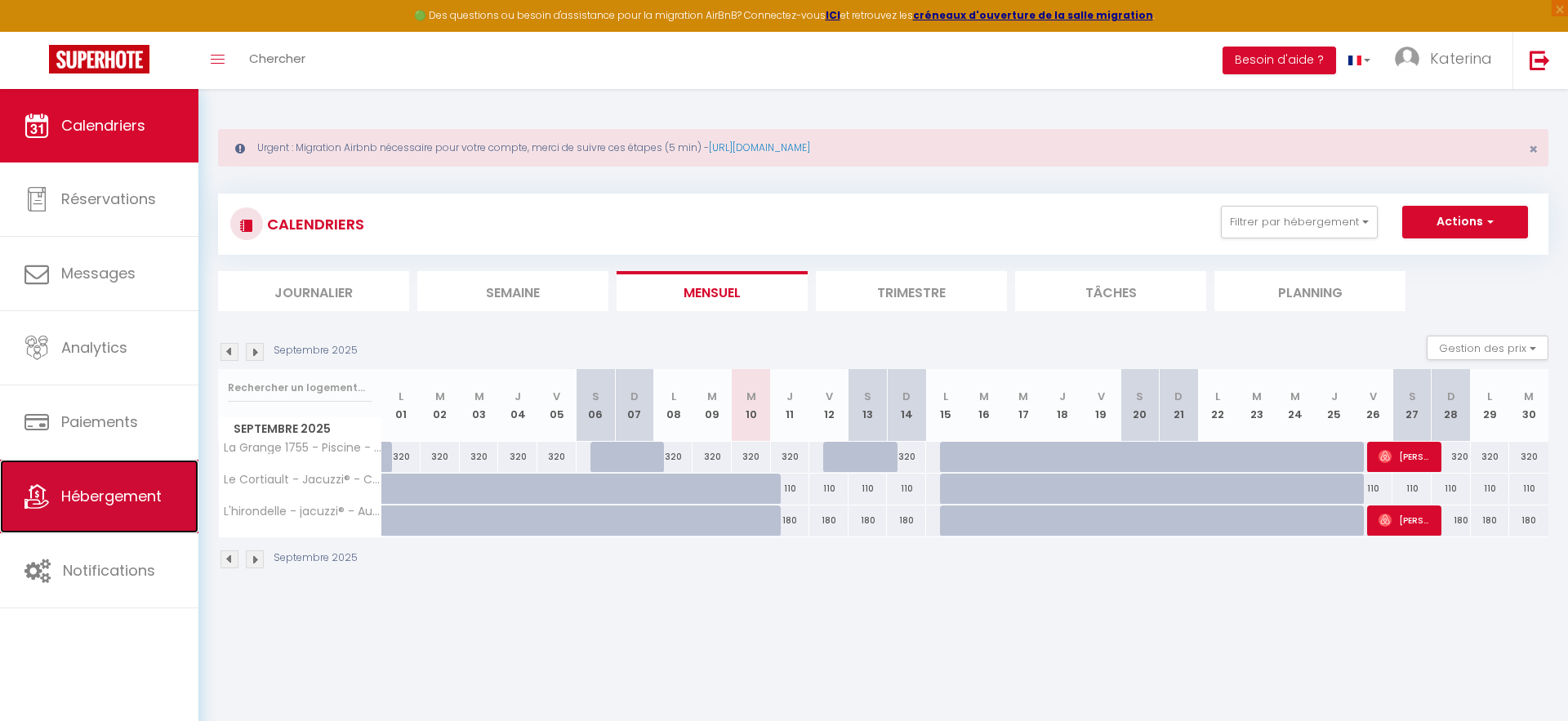
click at [137, 460] on link "Hébergement" at bounding box center [99, 496] width 199 height 74
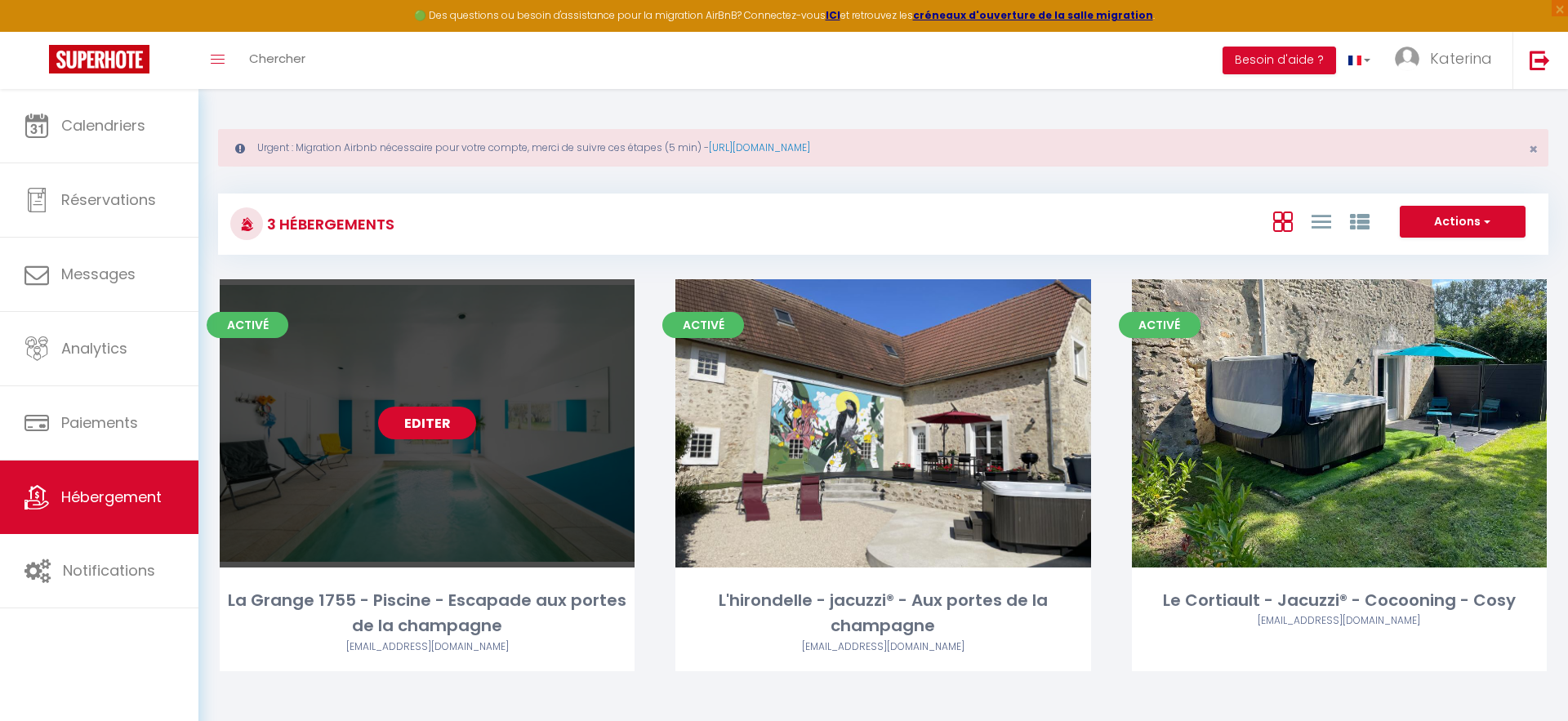
click at [401, 428] on link "Editer" at bounding box center [427, 423] width 98 height 32
select select "3"
select select "2"
select select "1"
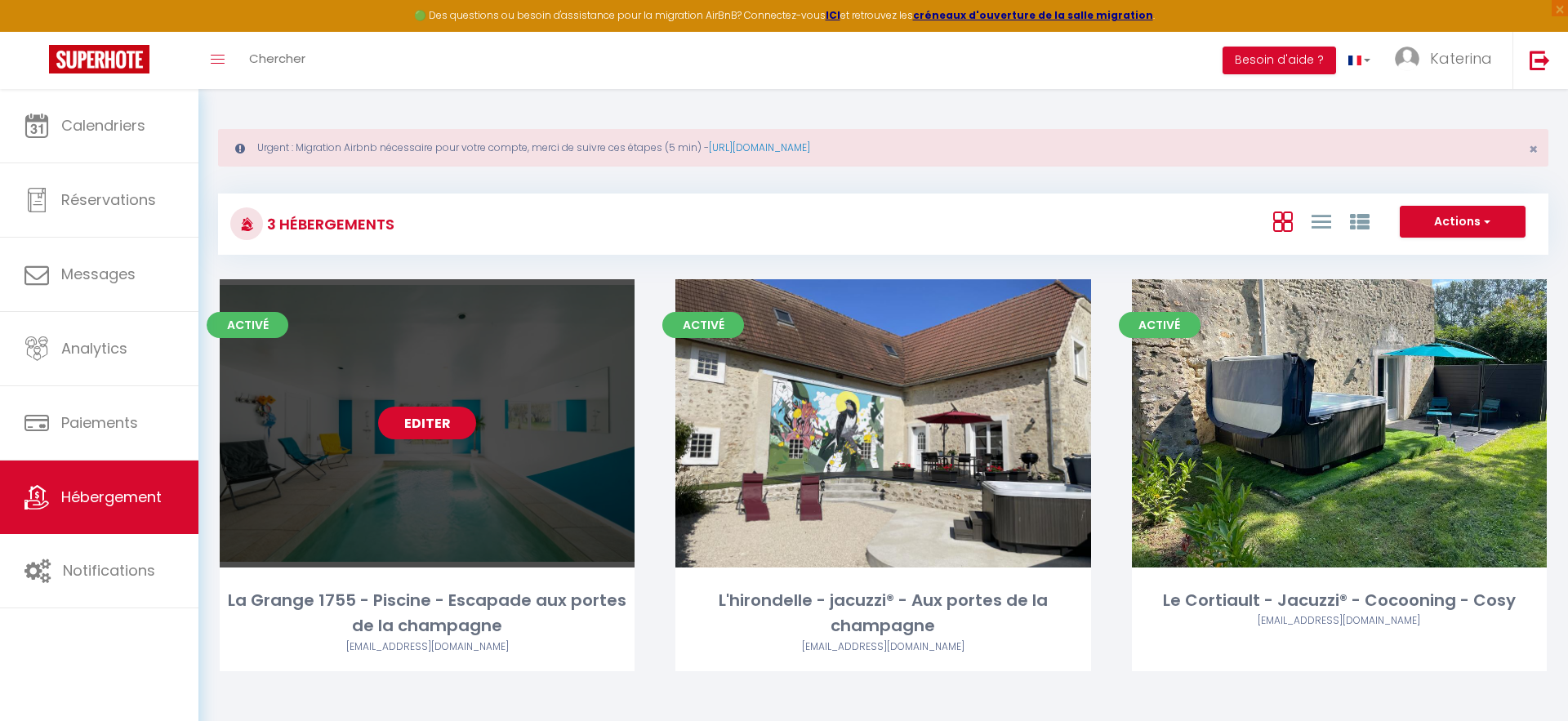
select select
select select "28"
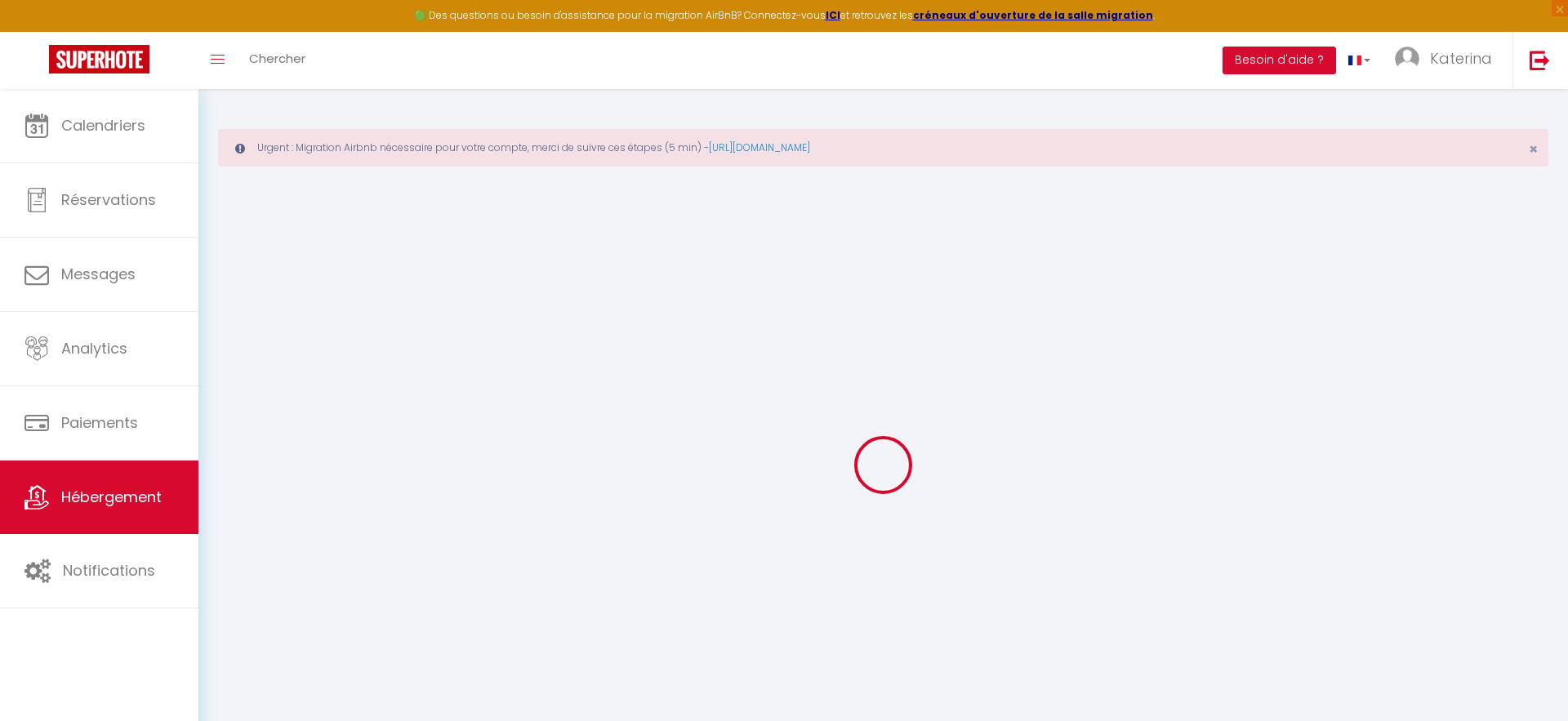
select select
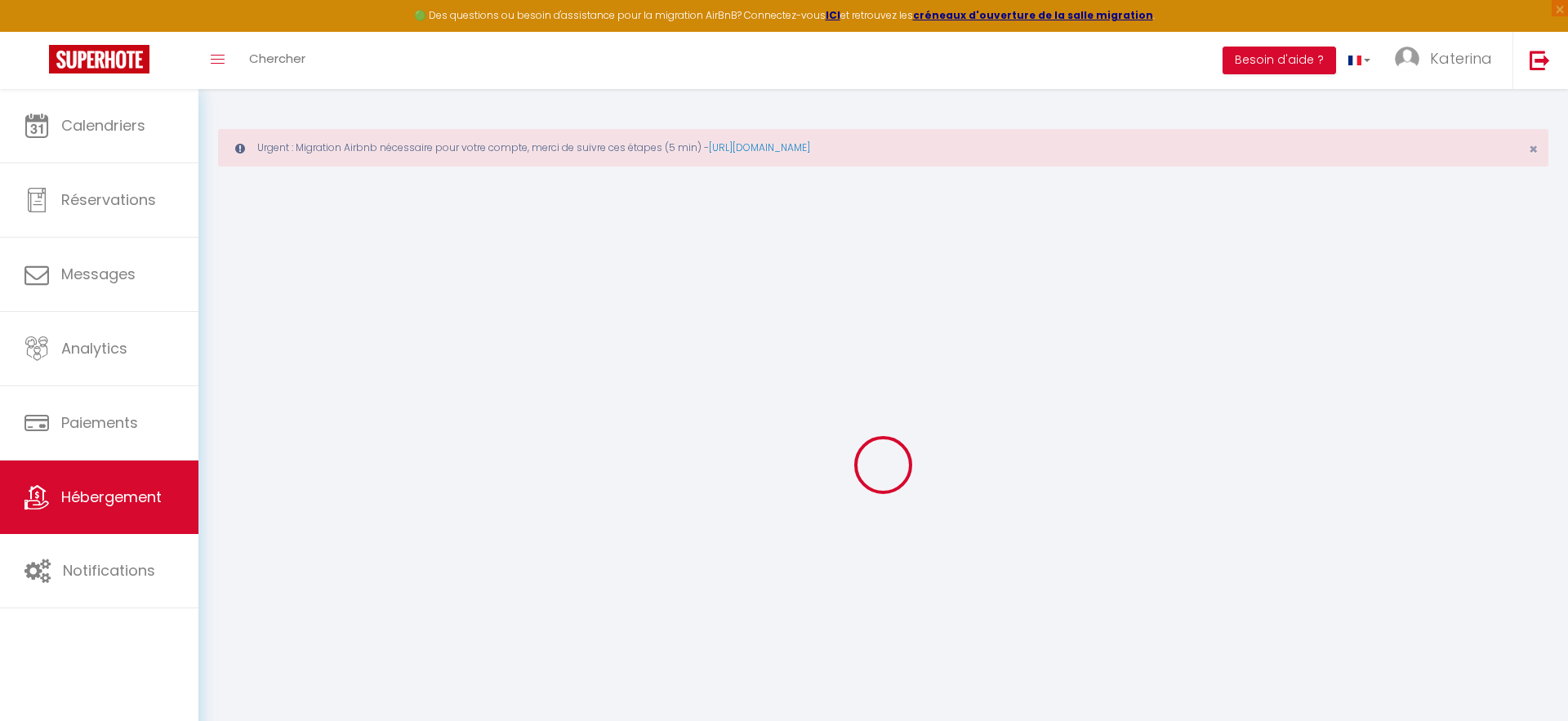
select select
checkbox input "false"
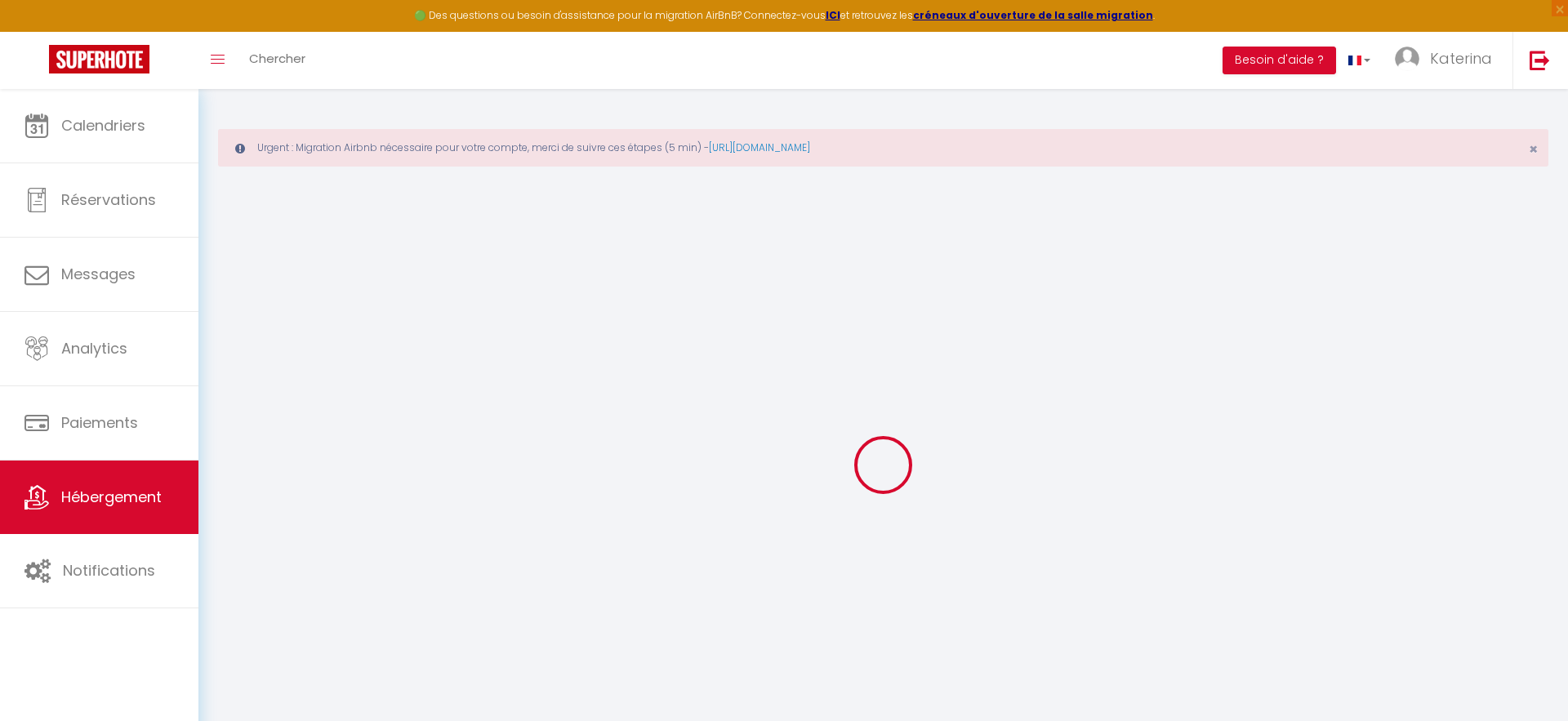
select select
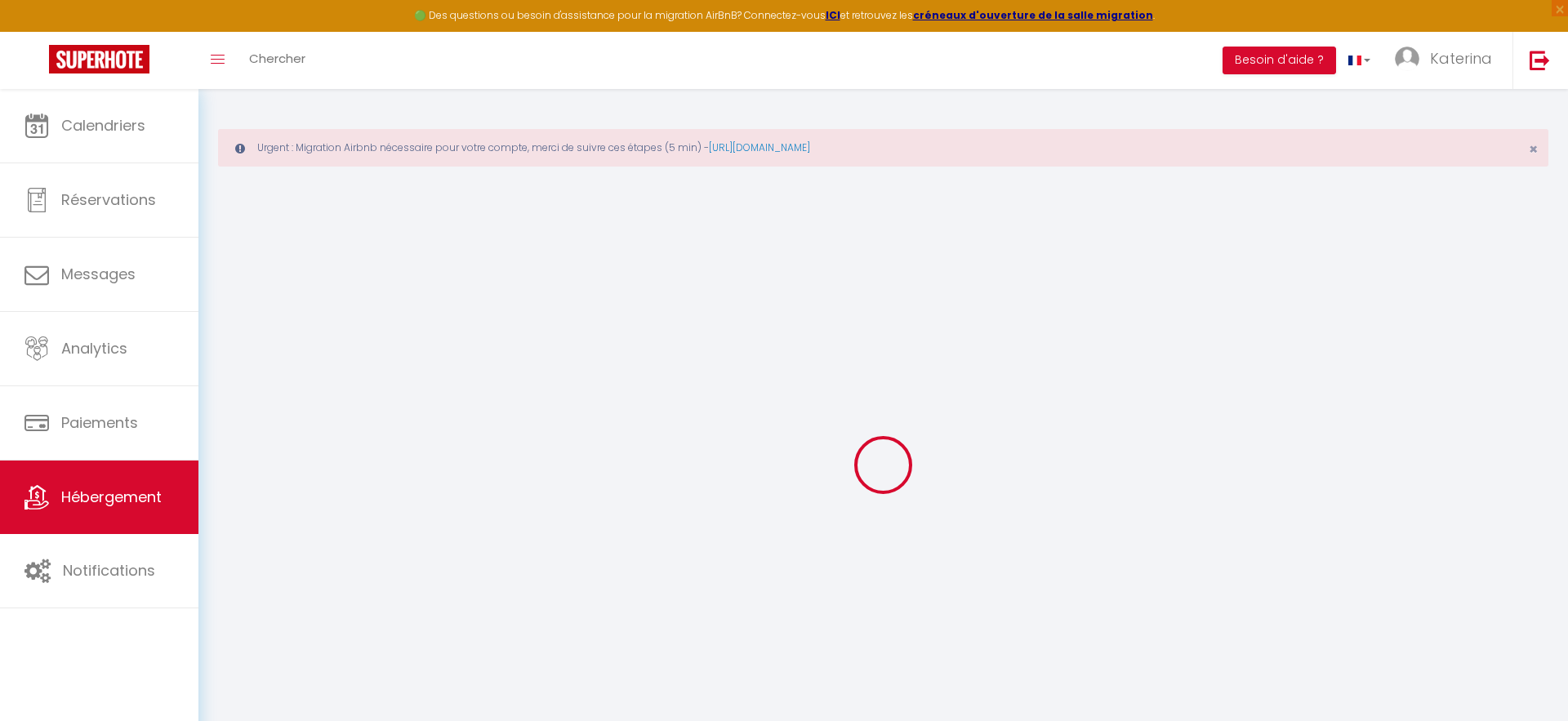
select select
checkbox input "false"
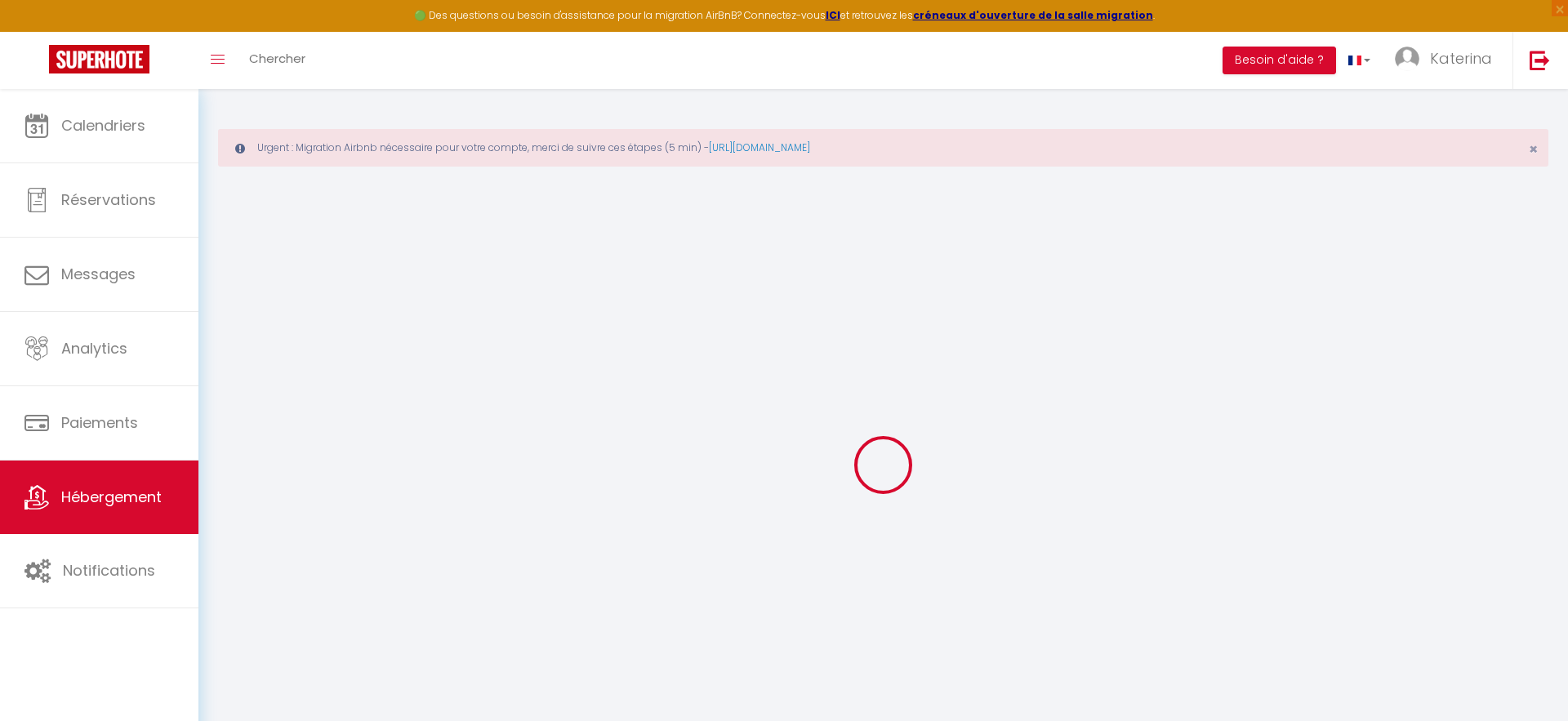
checkbox input "false"
select select
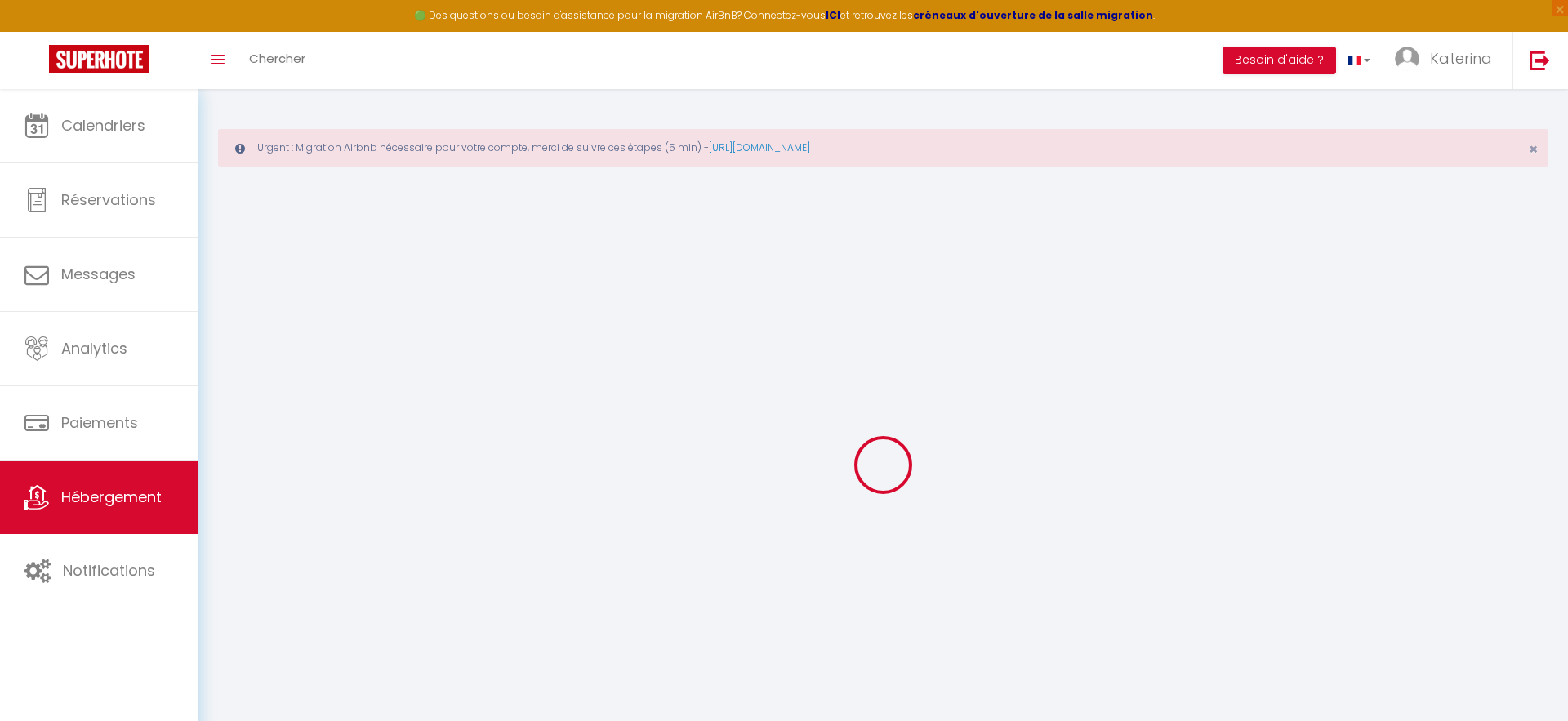
select select
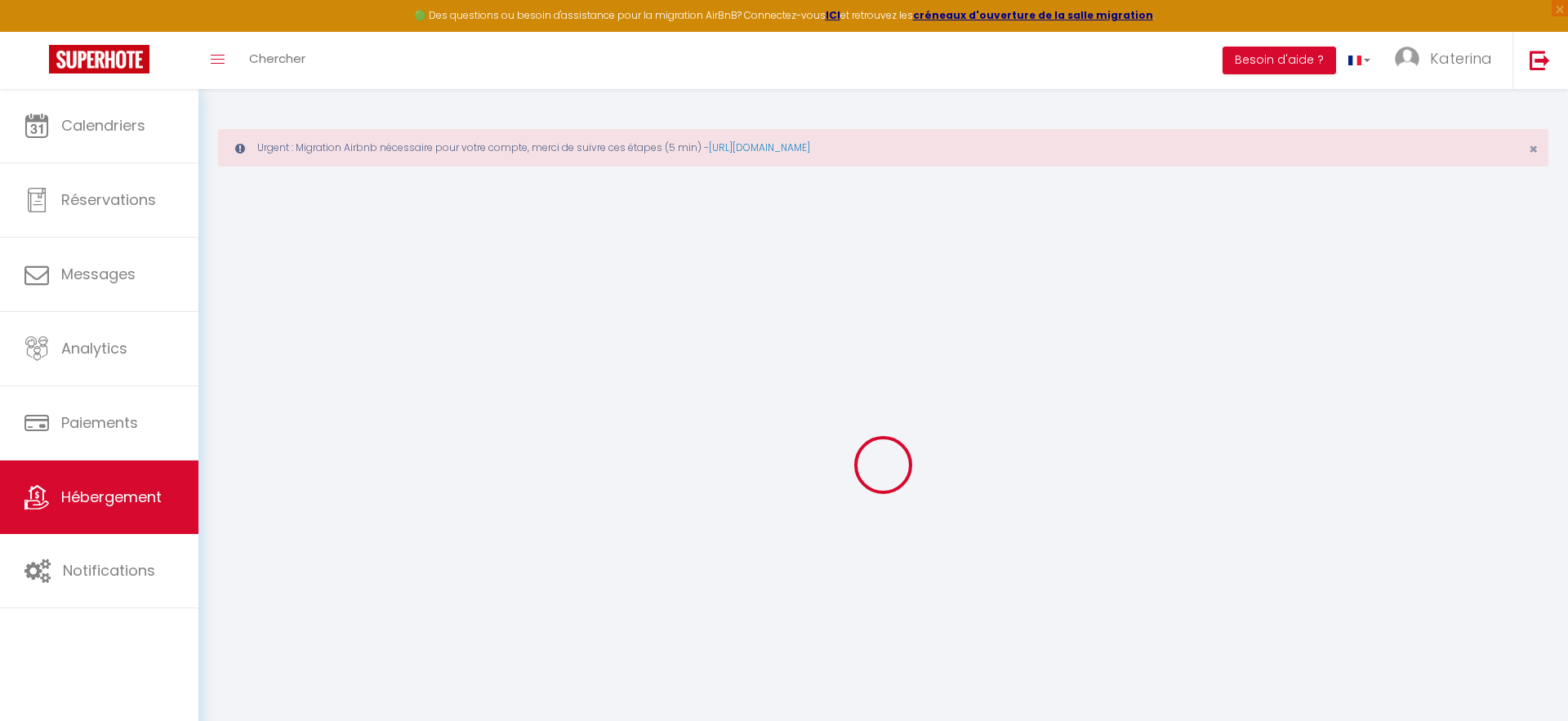
checkbox input "false"
select select
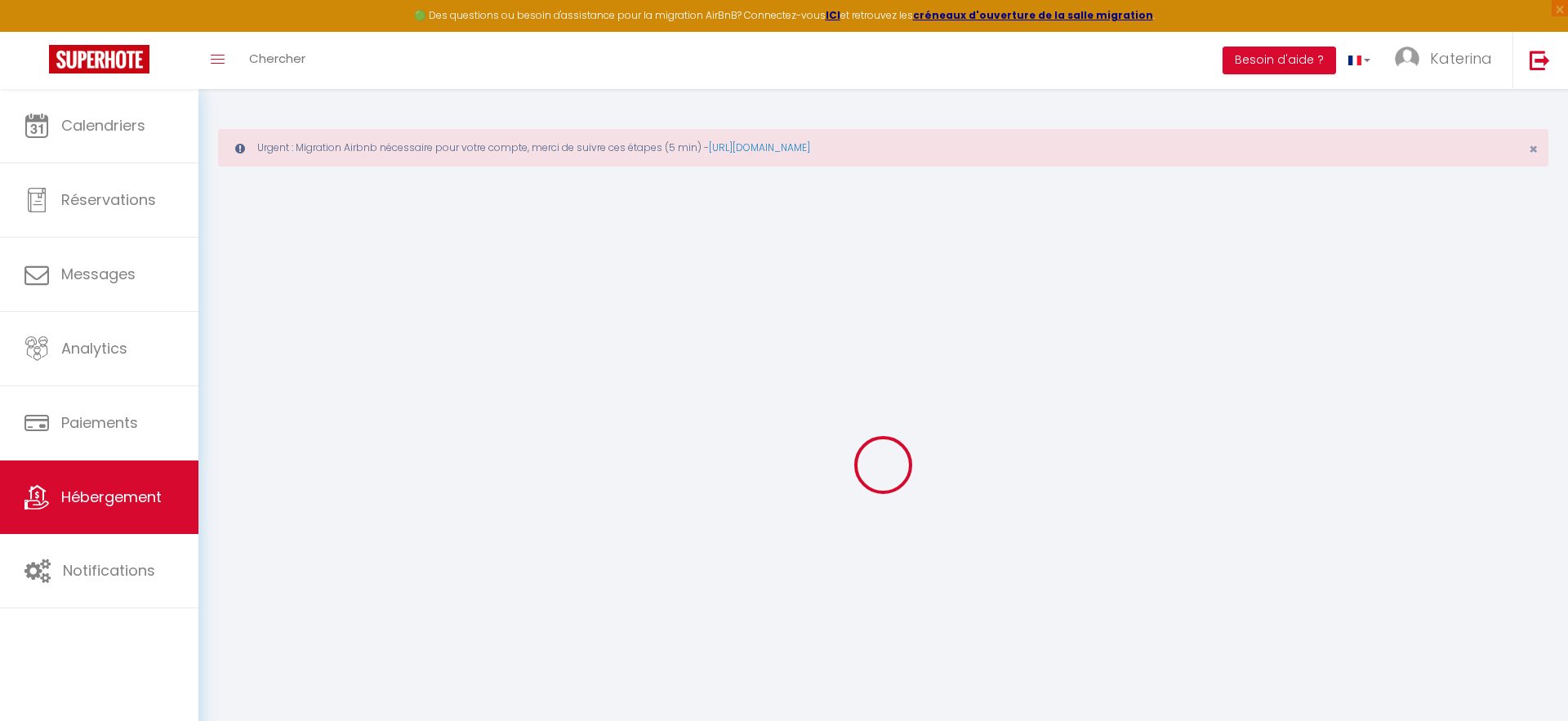
select select
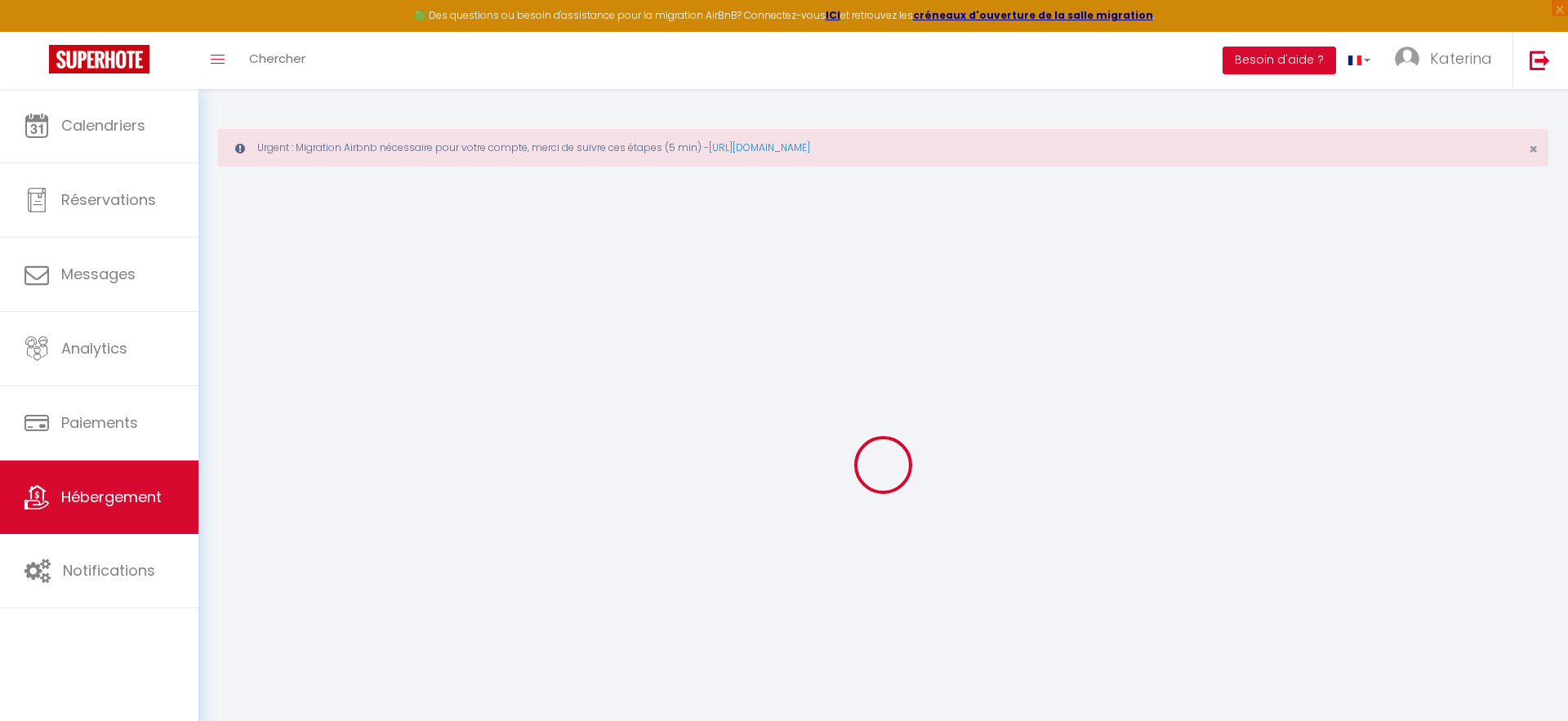
select select
checkbox input "false"
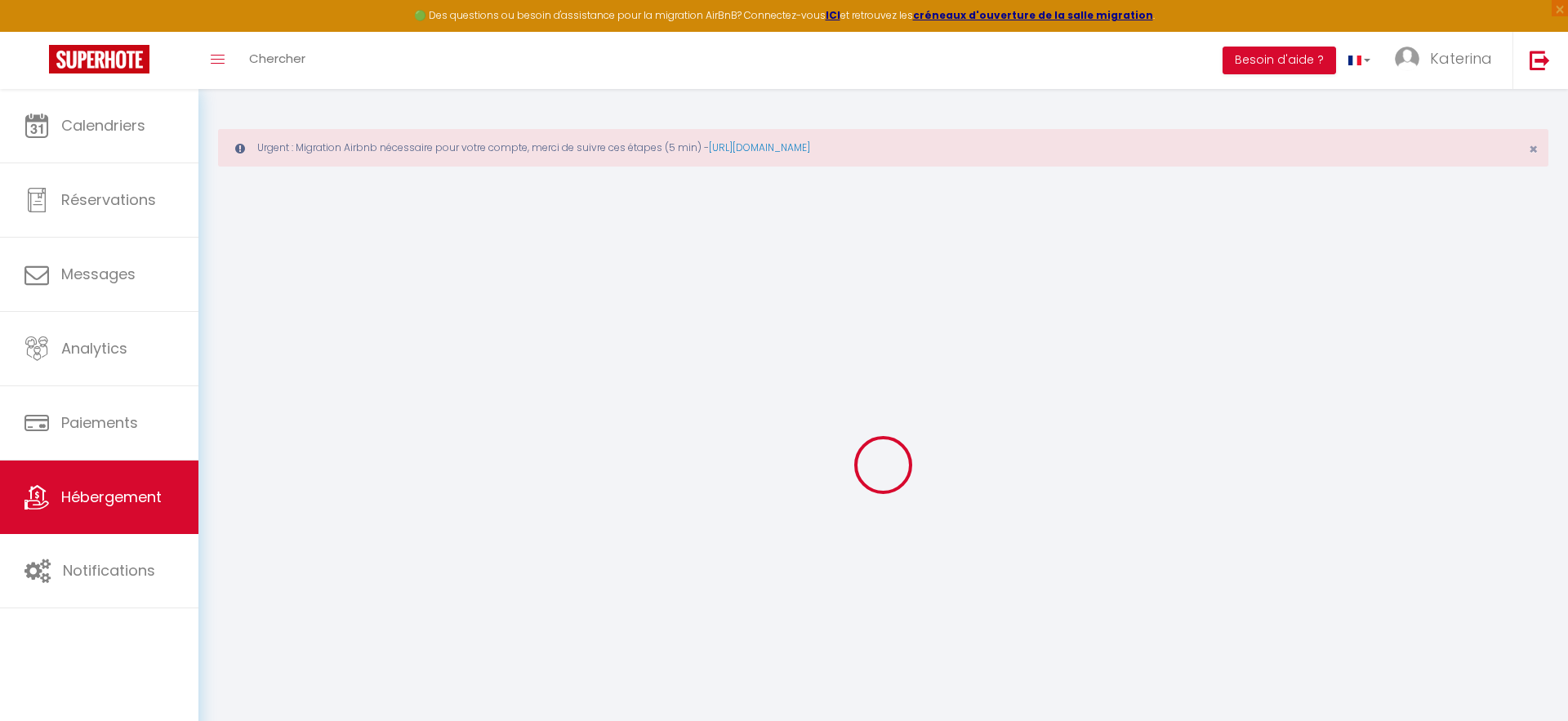
checkbox input "false"
select select
type input "La Grange 1755 - Piscine - Escapade aux portes de la champagne"
type input "[PERSON_NAME]"
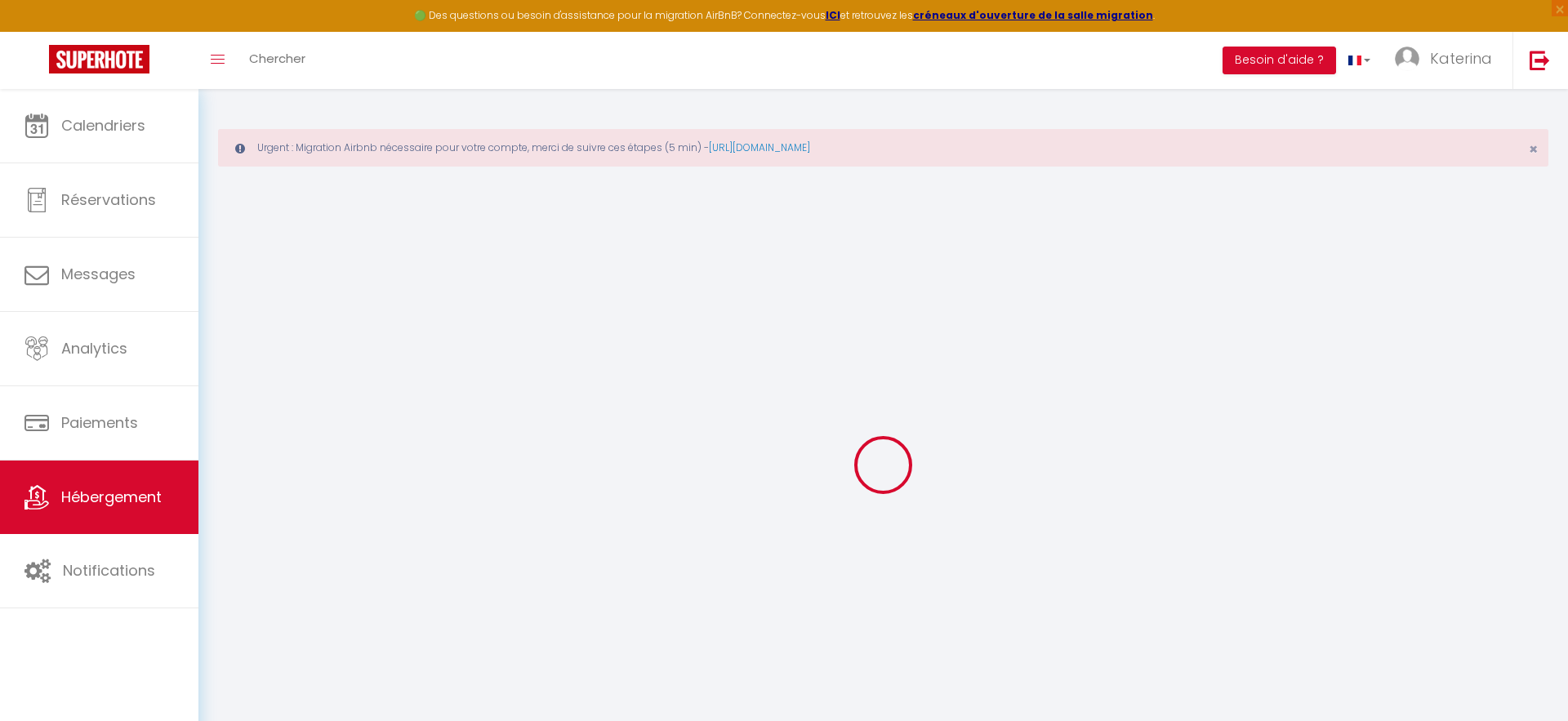
type input "PIRSON"
type input "3 Lieu Dit Courteaux"
type input "02130"
type input "Coulonges-[PERSON_NAME]"
select select "unique_homes"
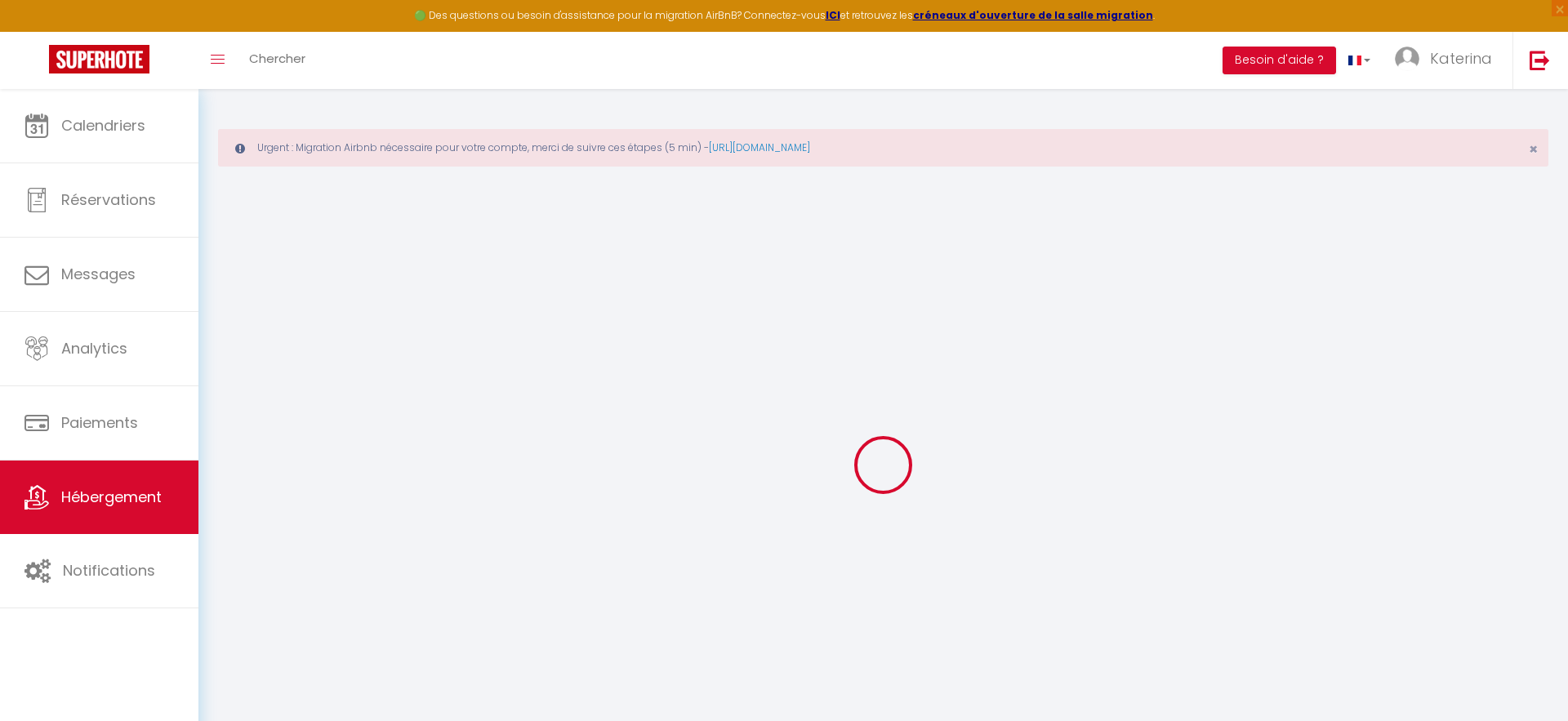
select select "8"
select select "4"
type input "320"
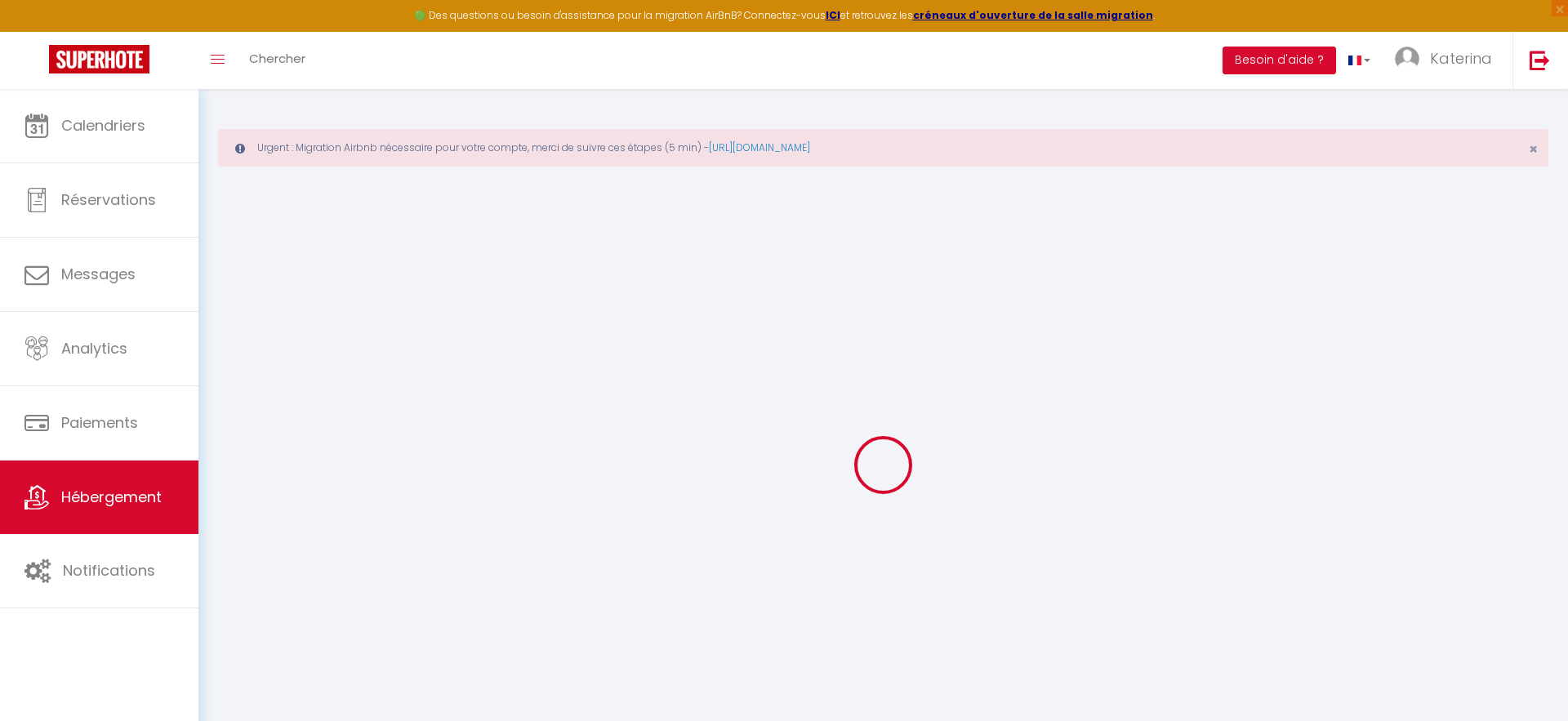
type input "70"
type input "75"
type input "1.54"
type input "1000"
type input "10"
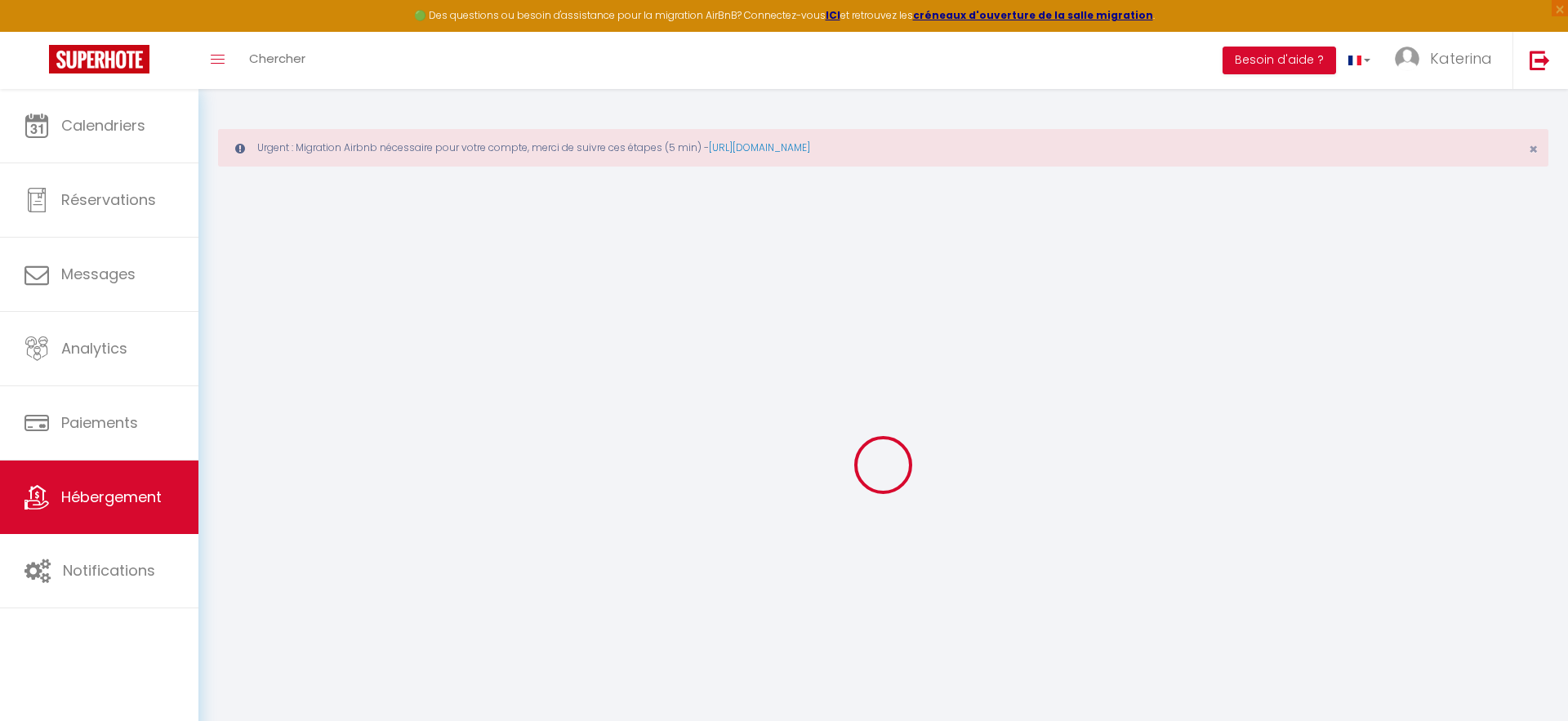
select select
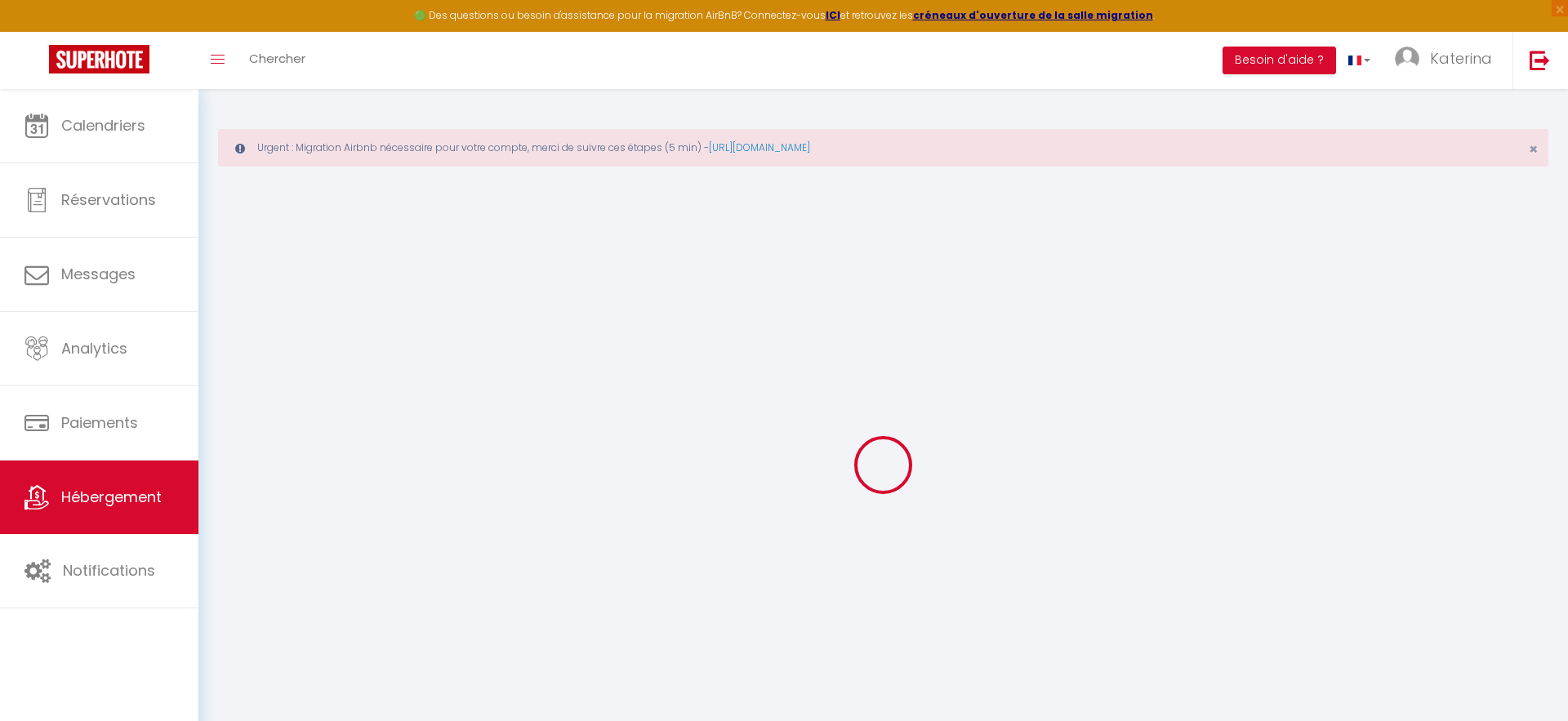
type input "3 bis Lieu dit Courteaux"
type input "02130"
type input "Coulonges-[PERSON_NAME]"
type input "[PERSON_NAME][EMAIL_ADDRESS][DOMAIN_NAME]"
select select "8429"
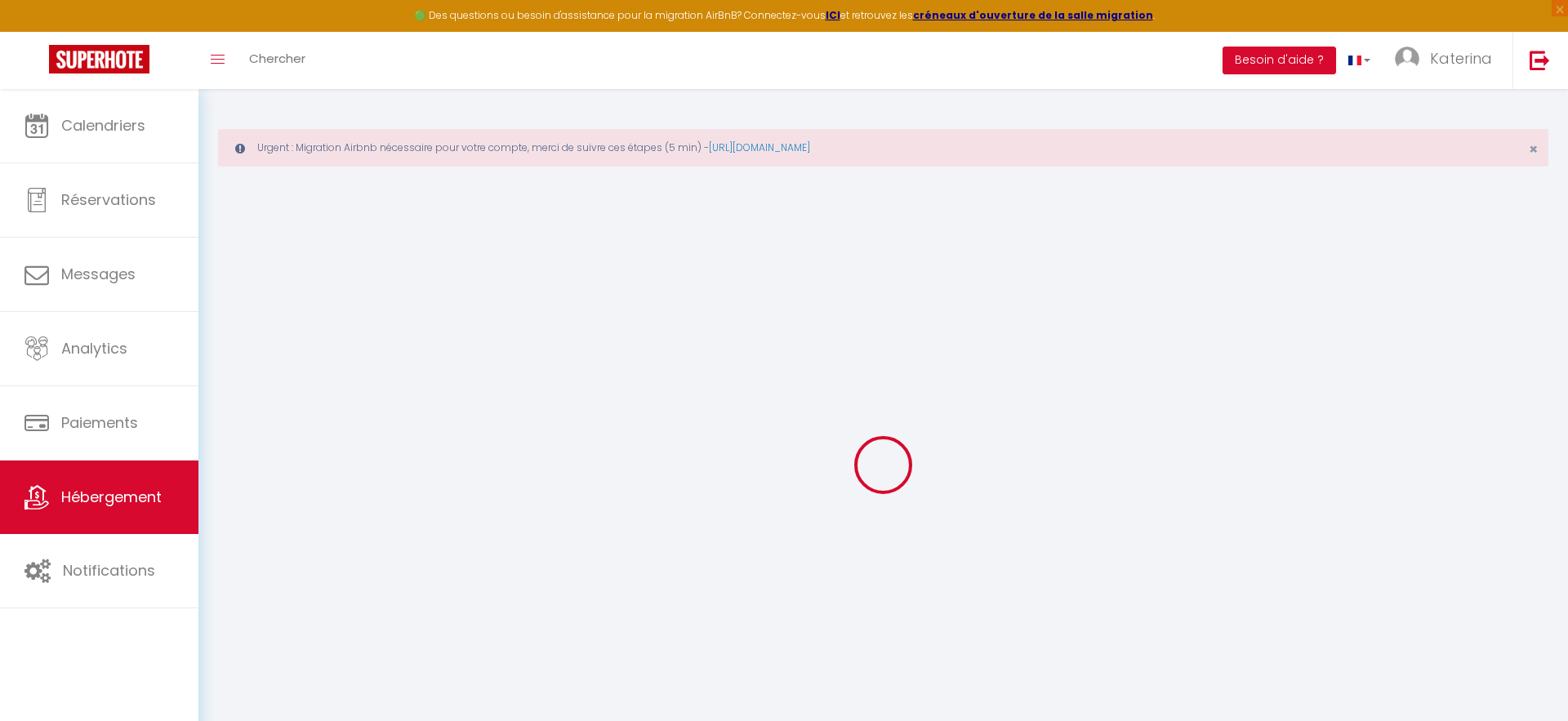
checkbox input "false"
type input "0"
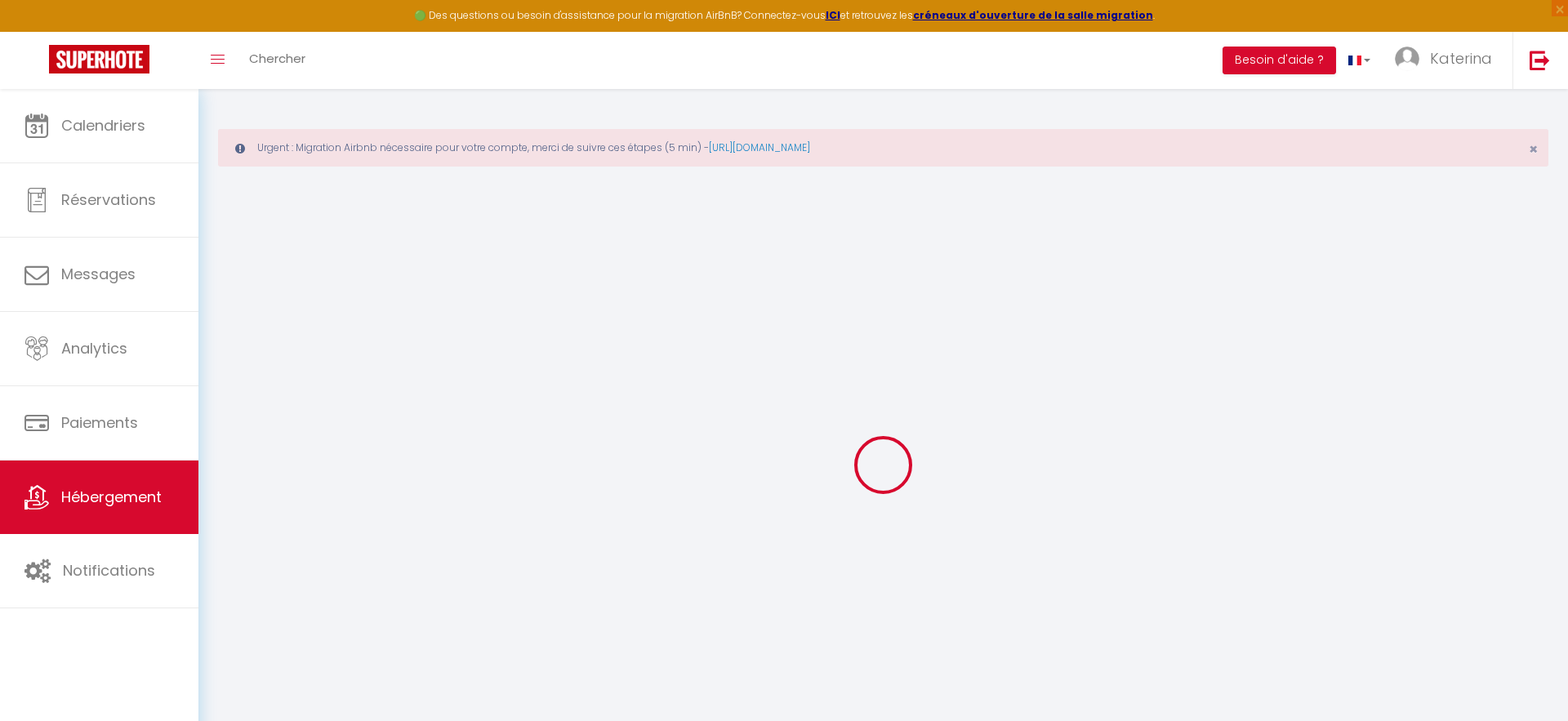
type input "0"
select select
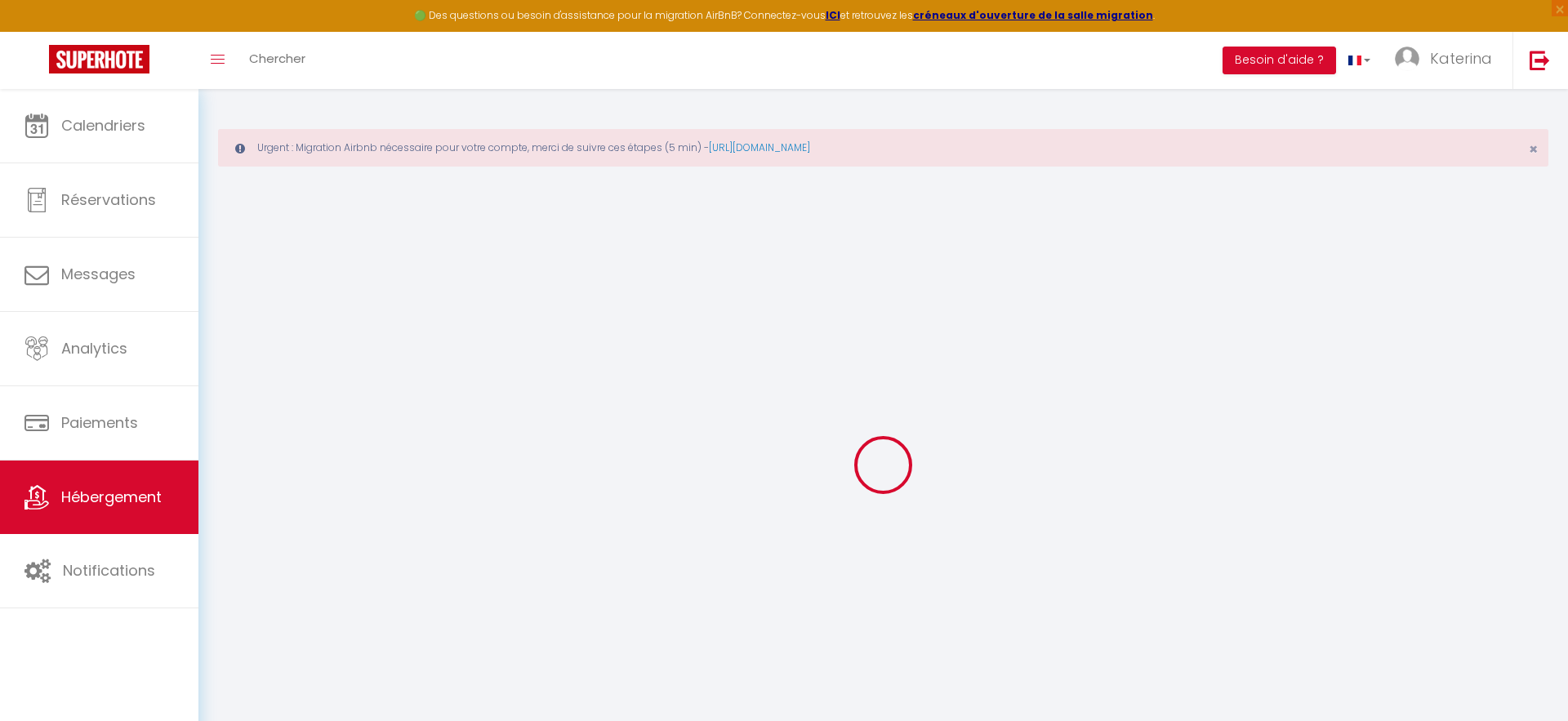
select select
checkbox input "false"
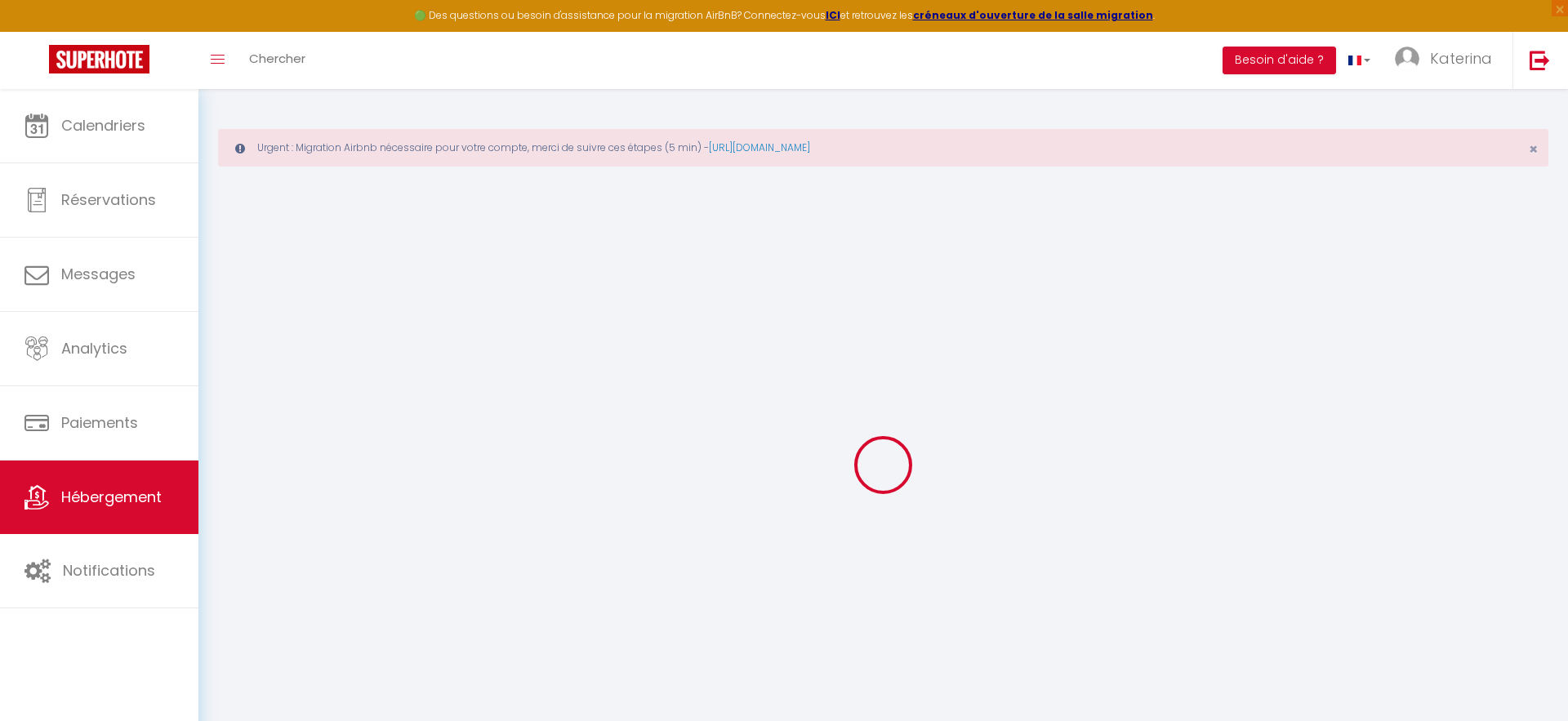
checkbox input "false"
select select
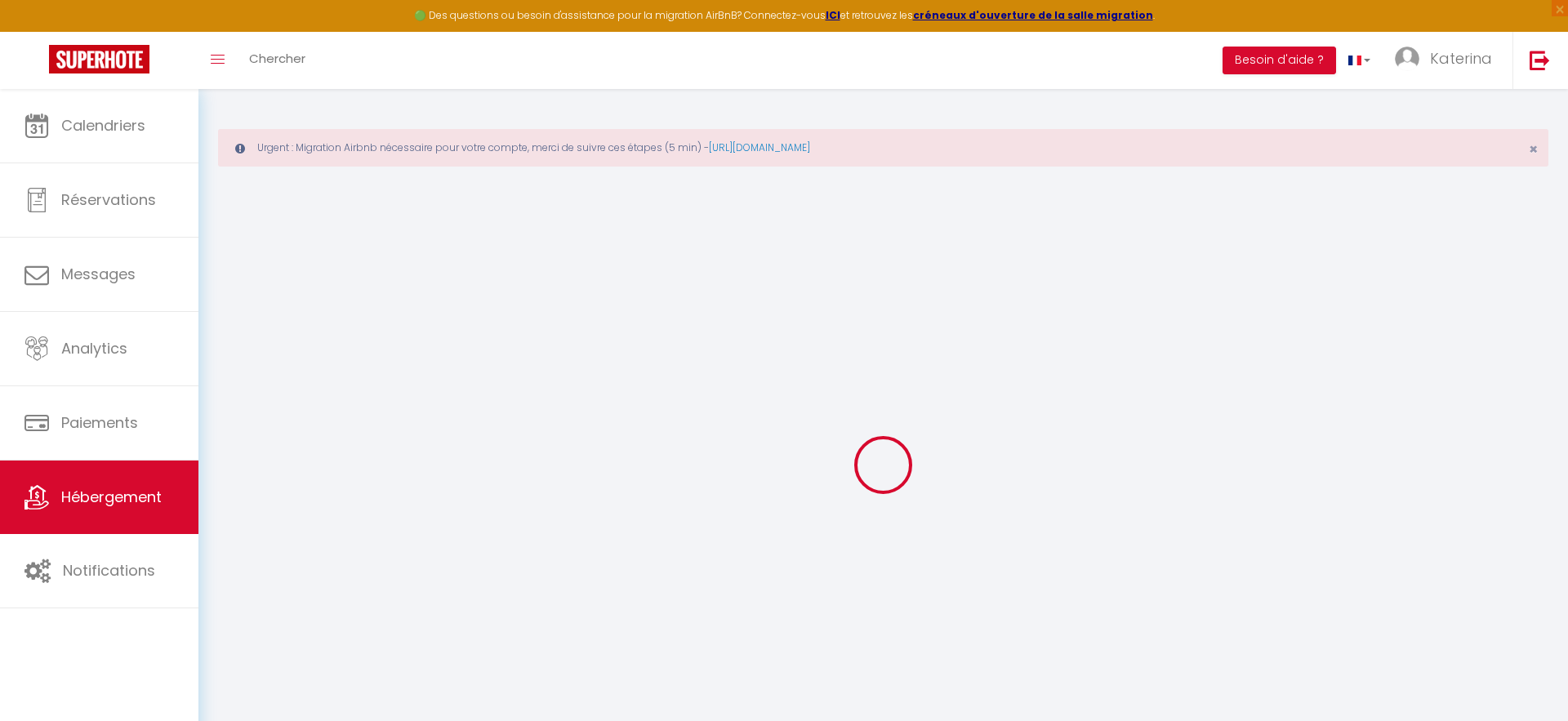
select select
checkbox input "false"
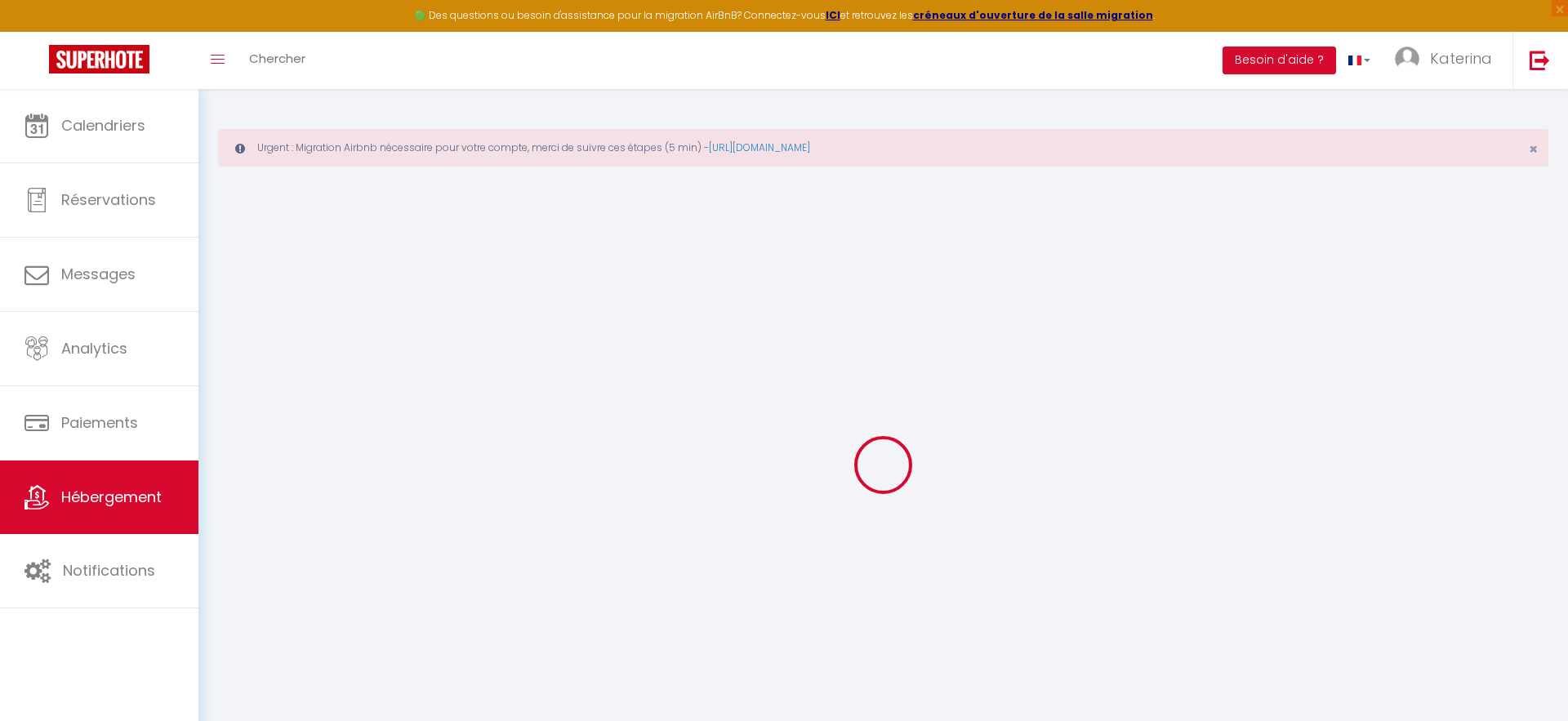
checkbox input "false"
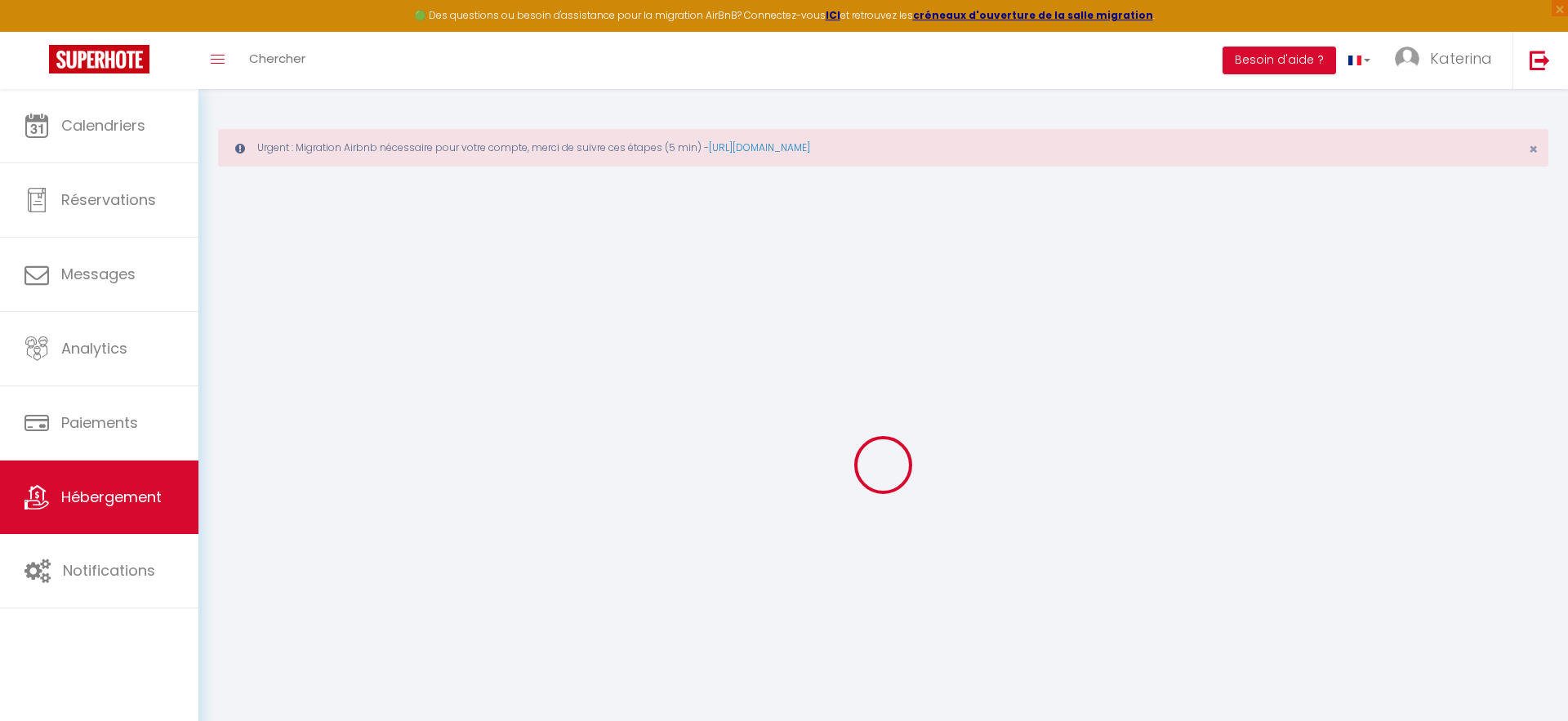
checkbox input "false"
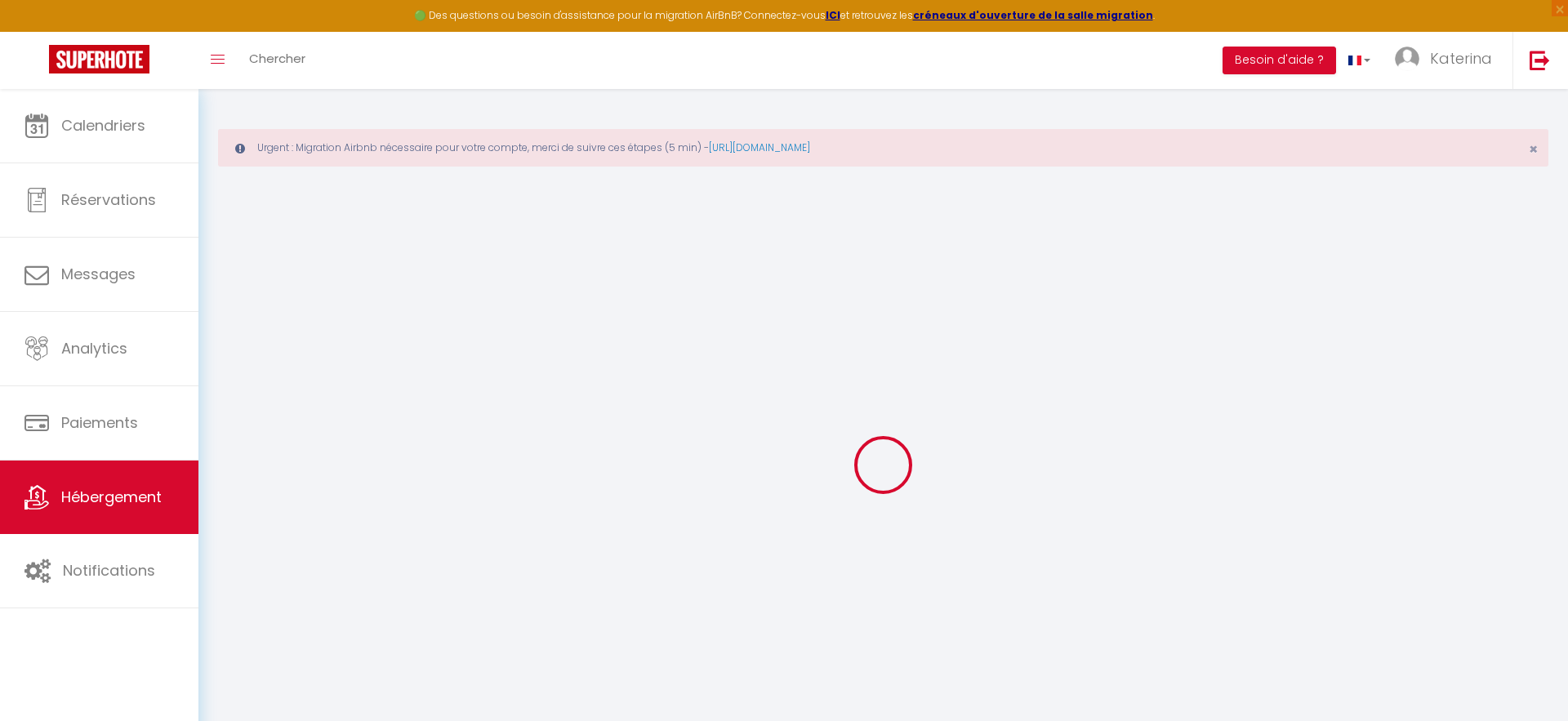
checkbox input "false"
select select "15:00"
select select
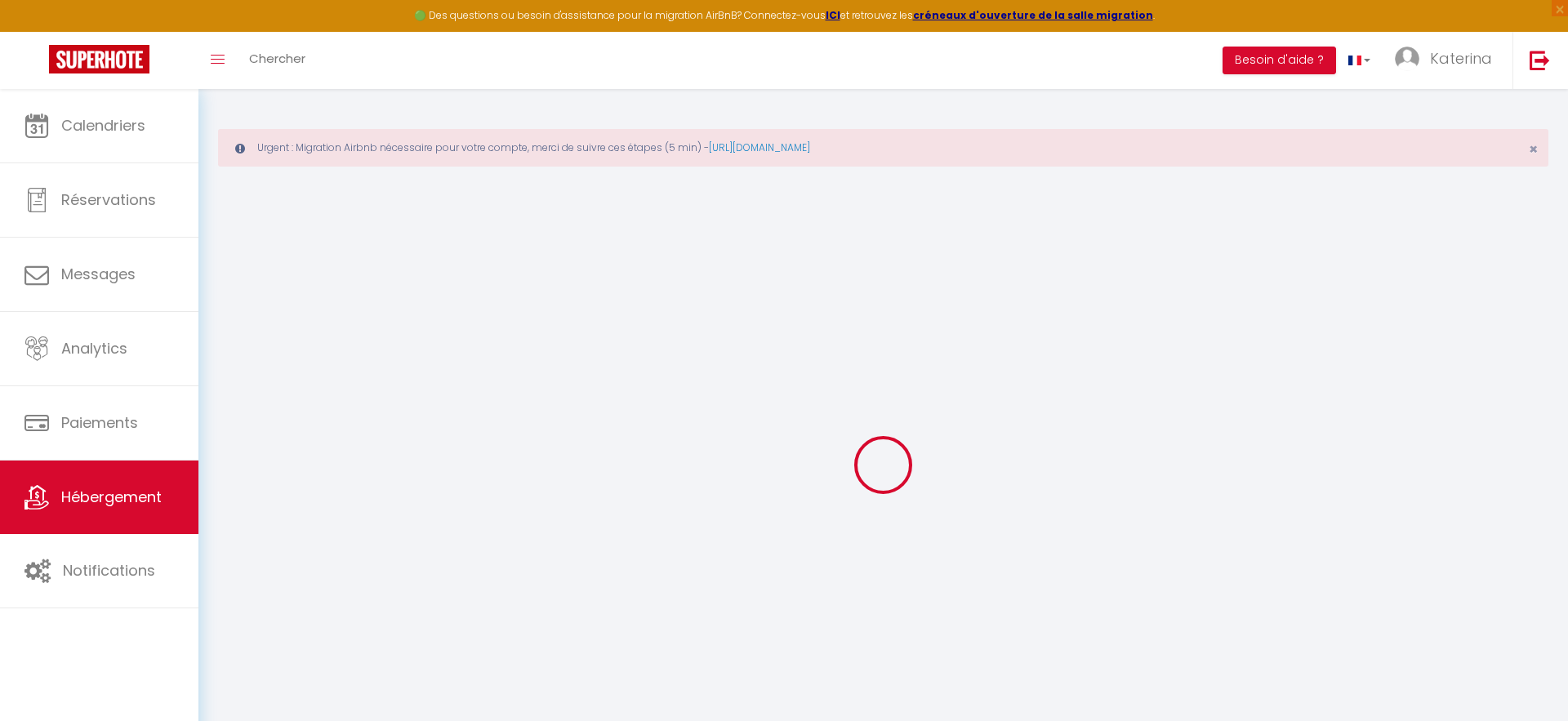
select select "11:00"
select select "30"
select select "15"
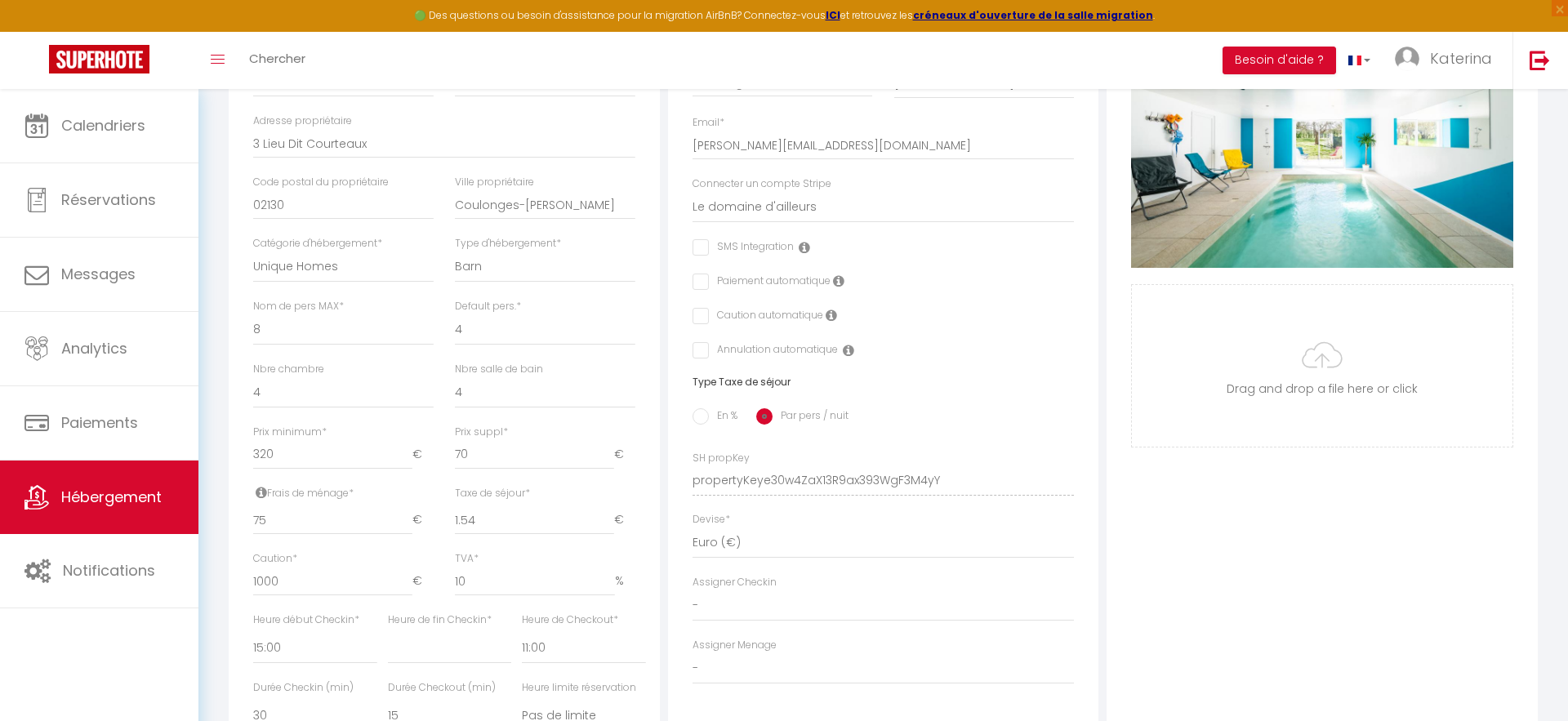
scroll to position [445, 0]
click at [493, 429] on label "Prix suppl *" at bounding box center [481, 434] width 53 height 16
click at [493, 442] on input "70" at bounding box center [535, 457] width 159 height 30
click at [493, 429] on label "Prix suppl *" at bounding box center [481, 434] width 53 height 16
click at [493, 442] on input "70" at bounding box center [535, 457] width 159 height 30
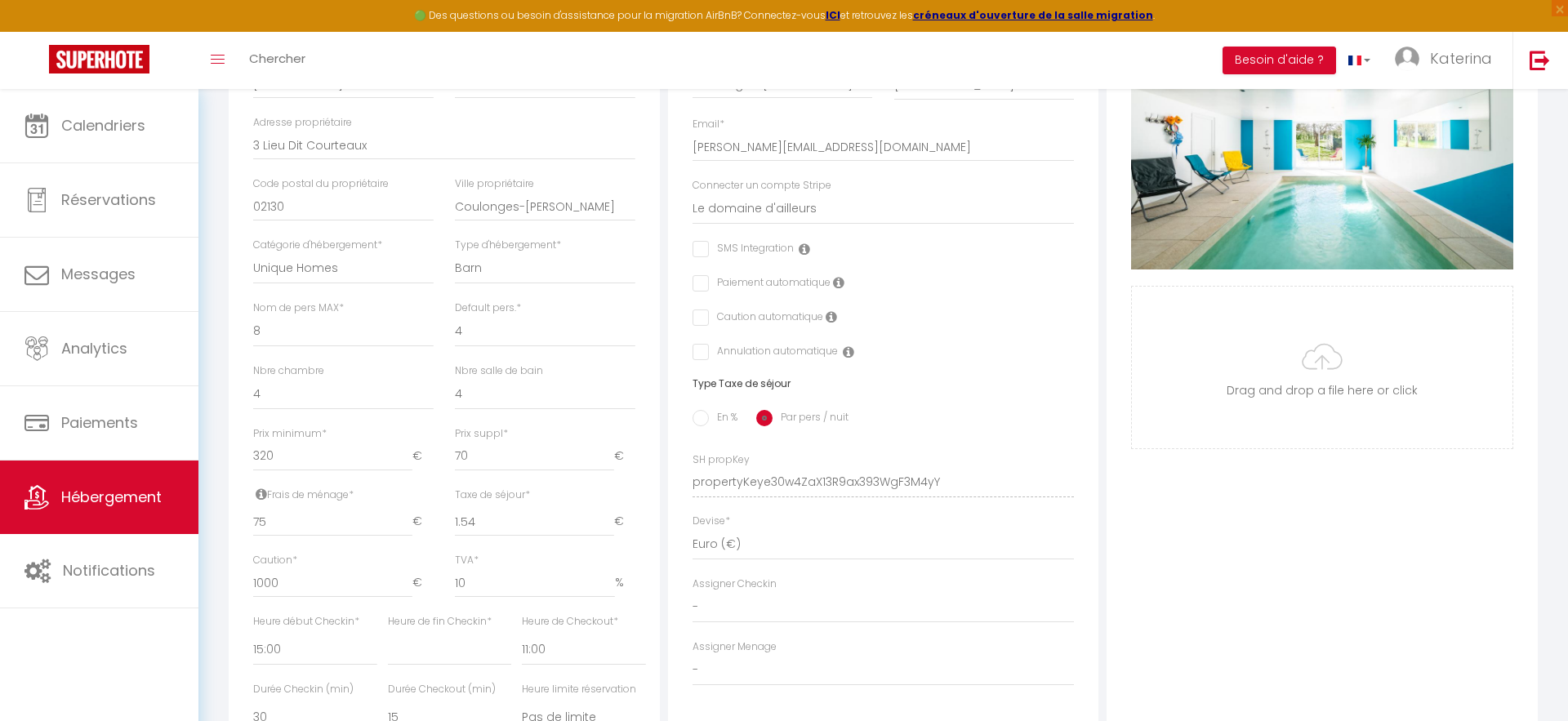
click at [493, 429] on label "Prix suppl *" at bounding box center [481, 434] width 53 height 16
click at [493, 442] on input "70" at bounding box center [535, 457] width 159 height 30
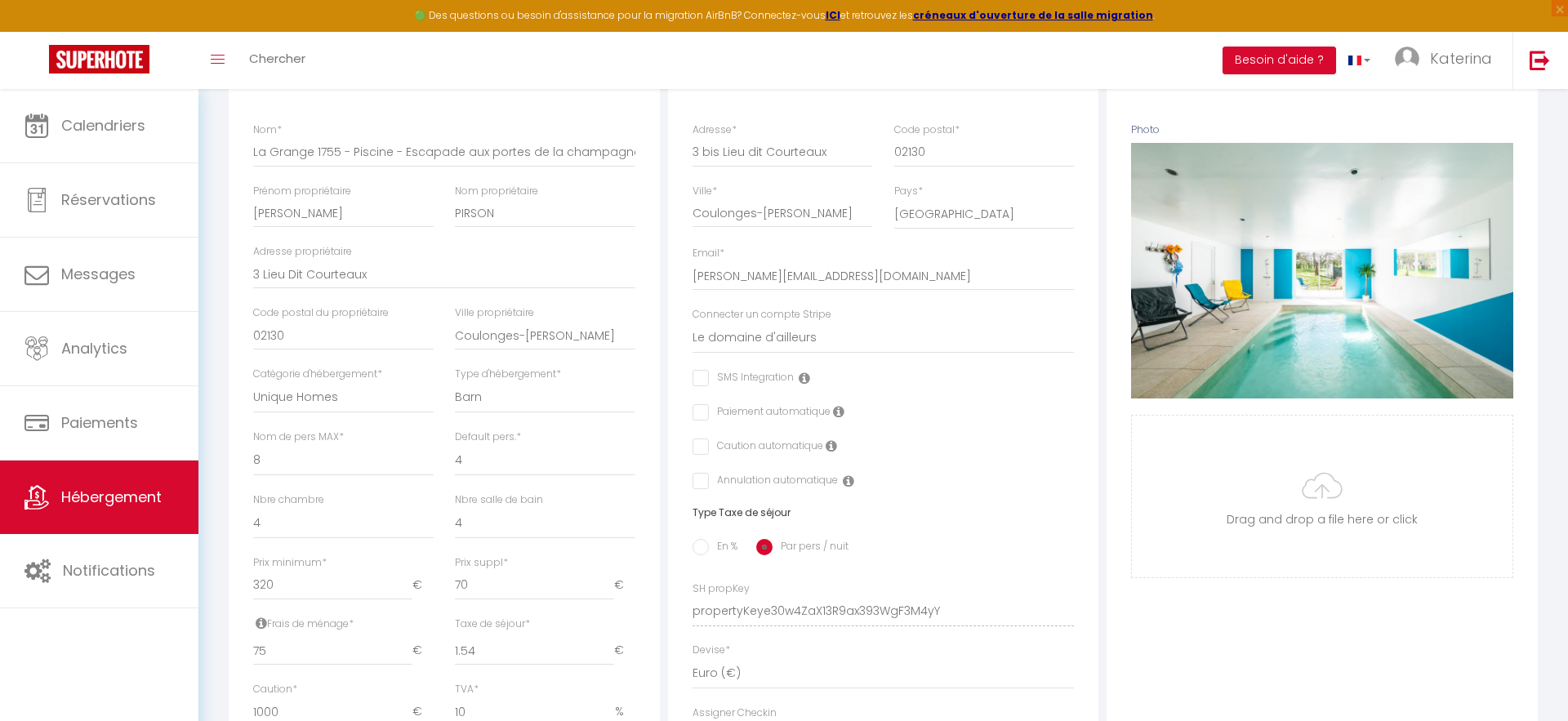
scroll to position [301, 0]
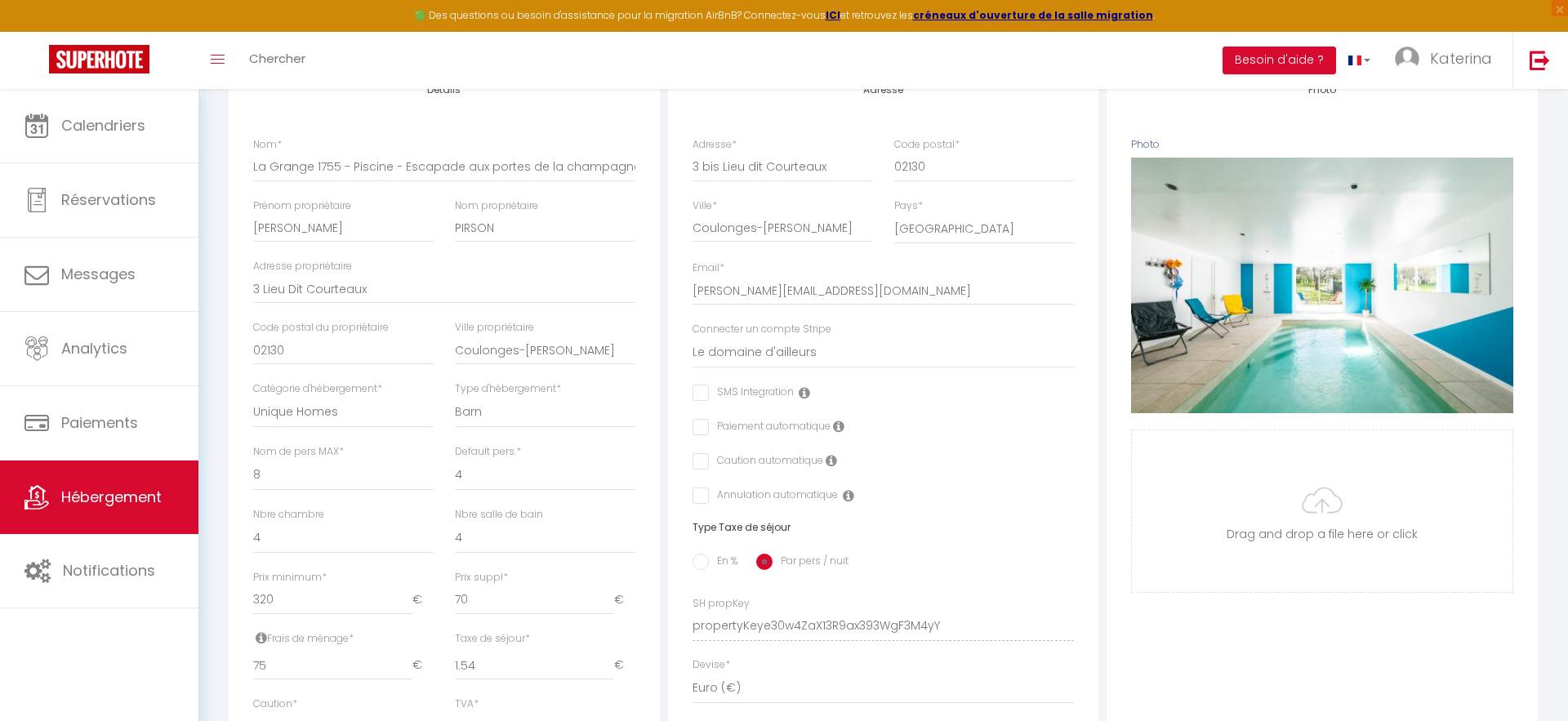
click at [800, 393] on icon at bounding box center [804, 392] width 11 height 13
click at [802, 393] on icon at bounding box center [804, 392] width 11 height 13
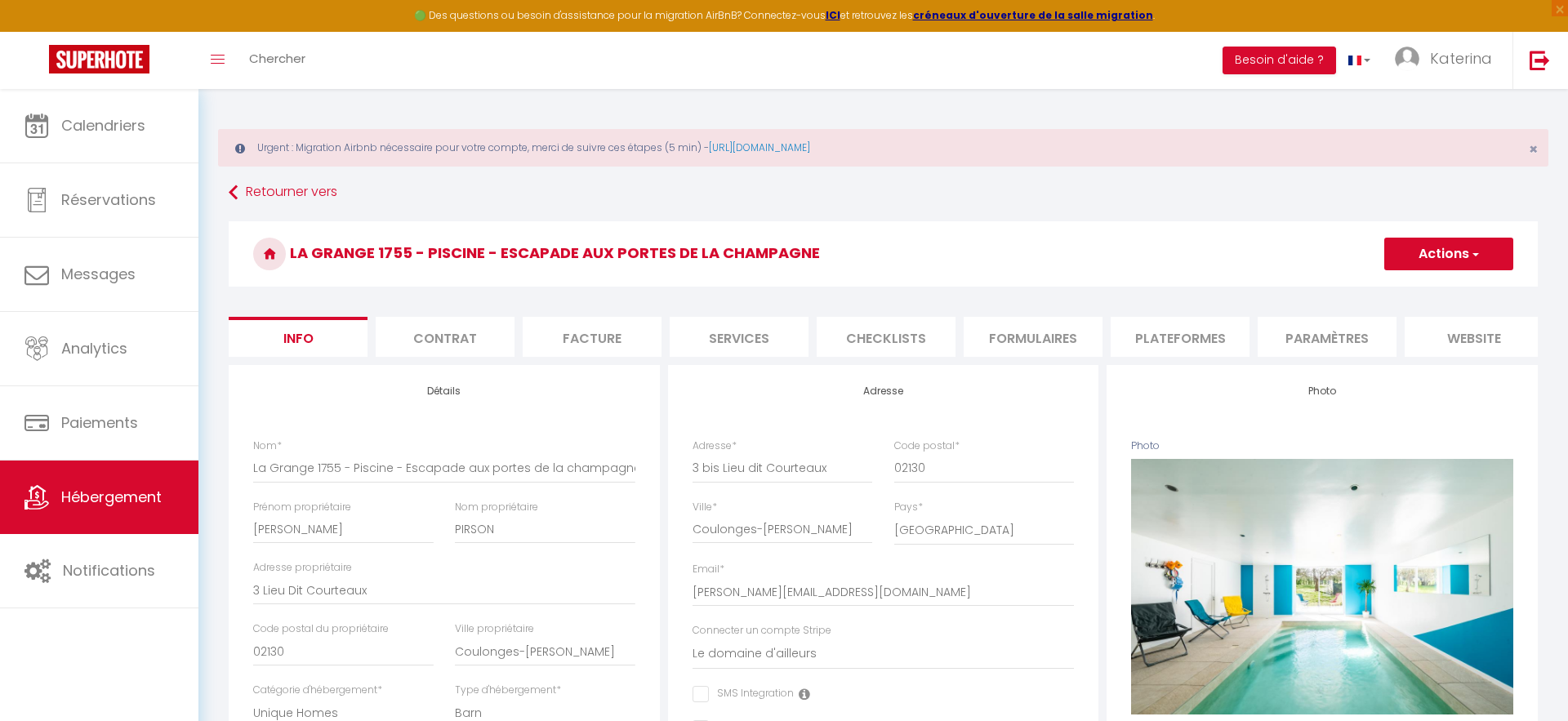
click at [549, 332] on li "Facture" at bounding box center [592, 337] width 139 height 40
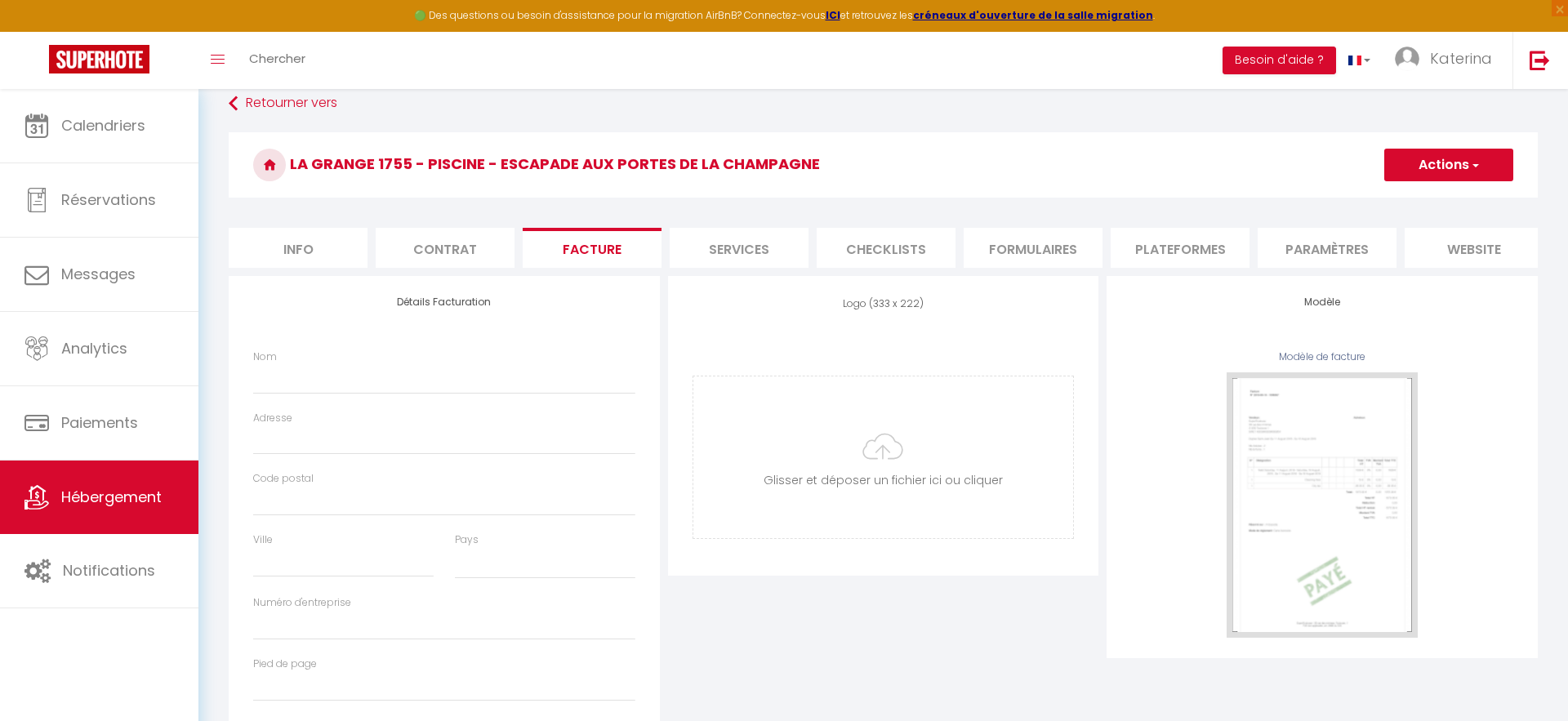
scroll to position [93, 0]
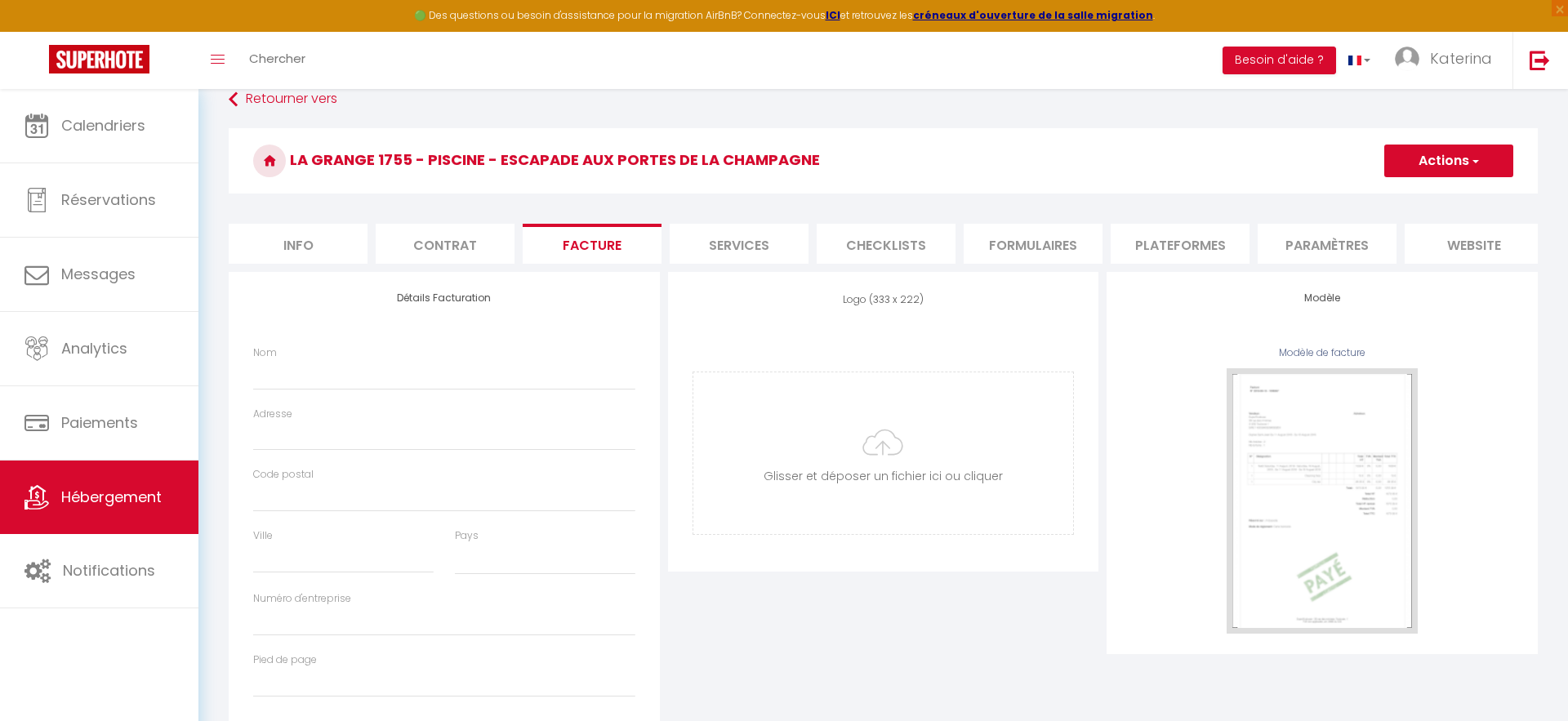
click at [431, 255] on li "Contrat" at bounding box center [444, 244] width 139 height 40
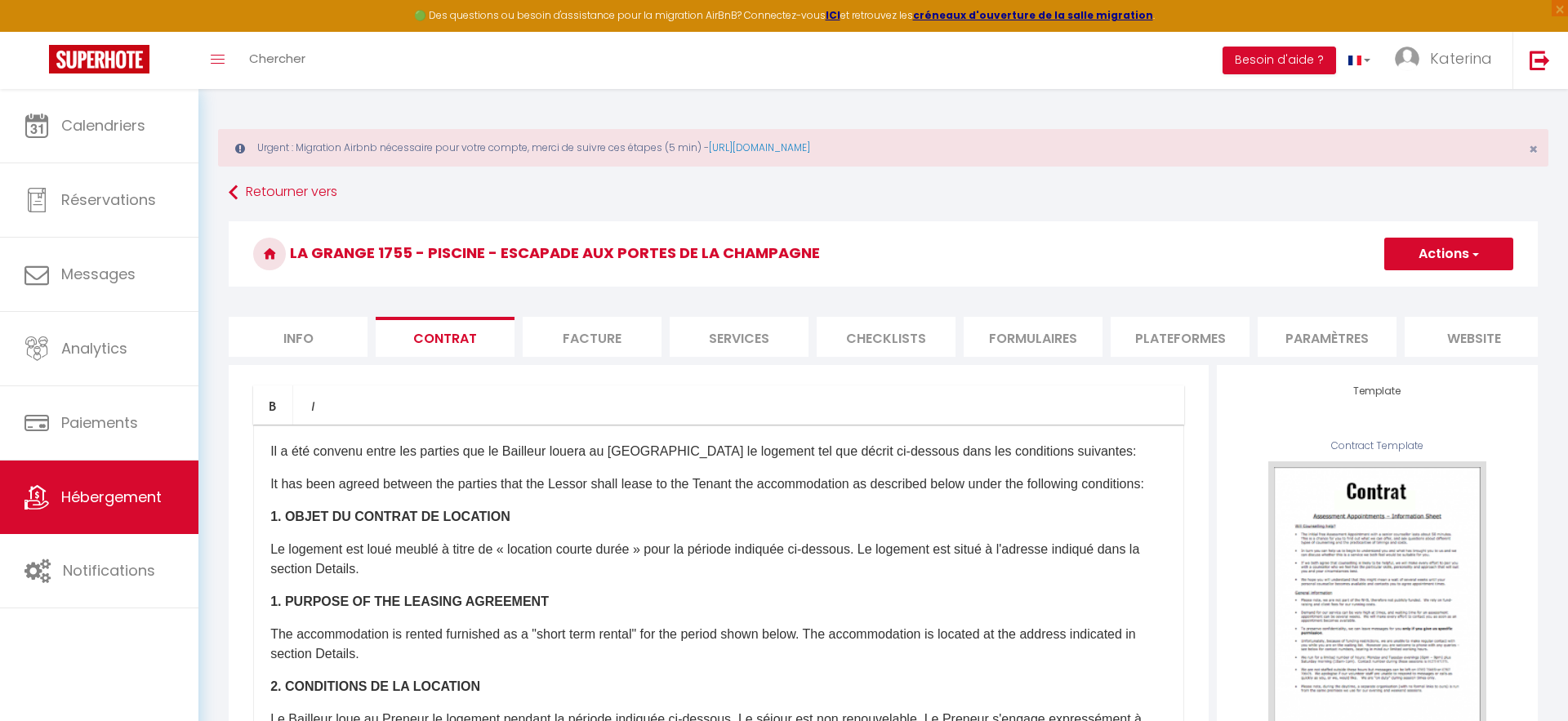
click at [549, 362] on form "La Grange 1755 - Piscine - Escapade aux portes de la champagne Actions Enregist…" at bounding box center [883, 660] width 1309 height 877
click at [562, 348] on li "Facture" at bounding box center [592, 337] width 139 height 40
select select
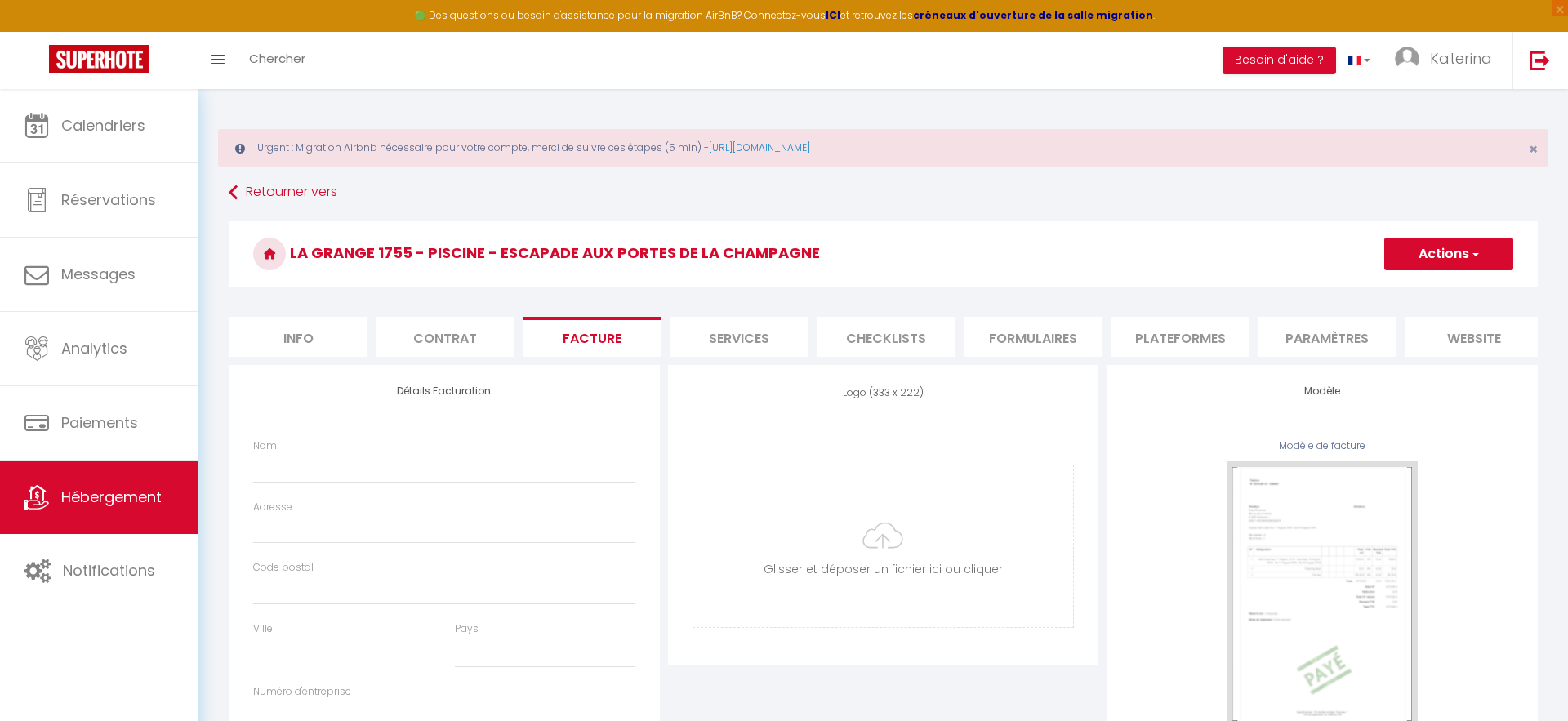
click at [701, 369] on div "Logo (333 x 222) Supprimer Glisser et déposer un fichier ici ou cliquer Ooops, …" at bounding box center [883, 514] width 431 height 300
select select
click at [707, 355] on li "Services" at bounding box center [738, 337] width 139 height 40
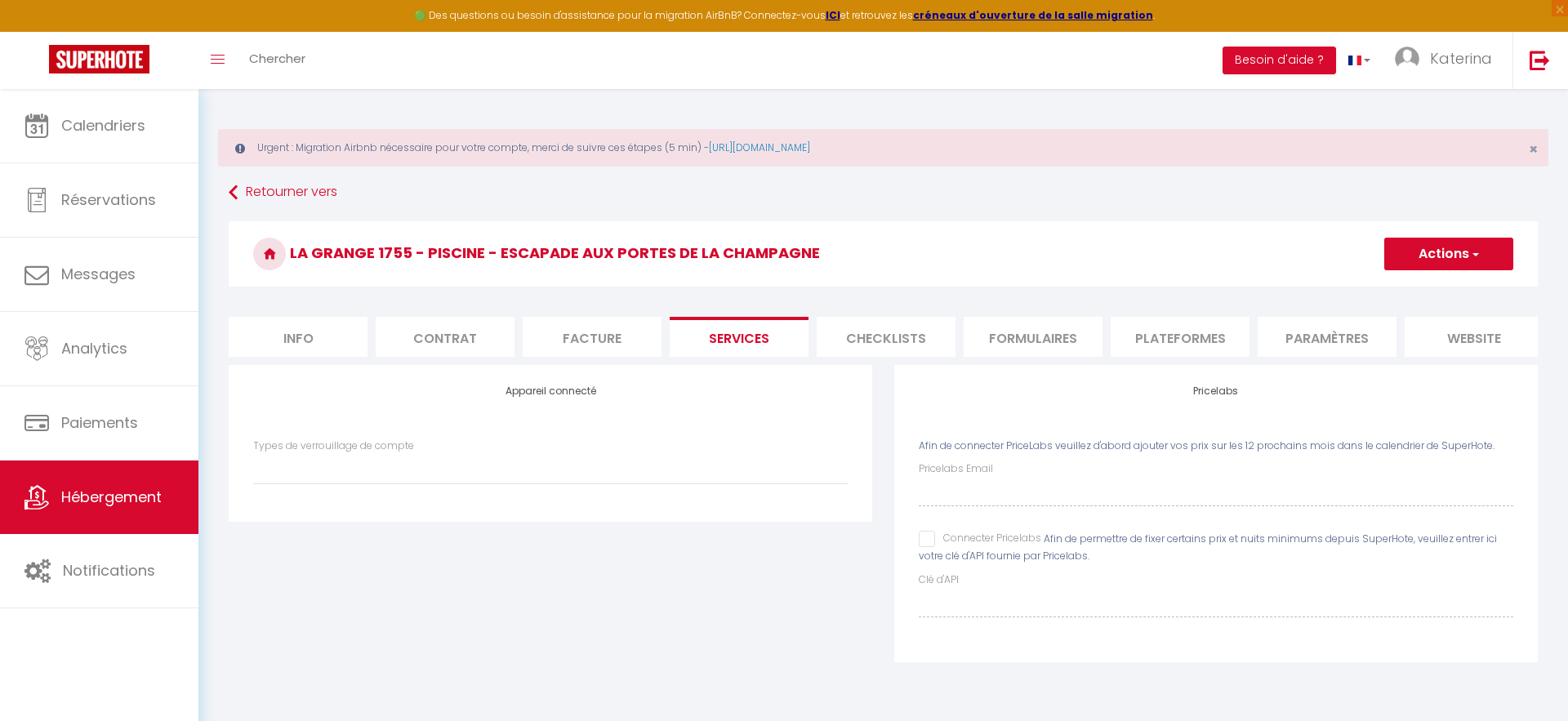
select select
click at [886, 351] on li "Checklists" at bounding box center [886, 337] width 139 height 40
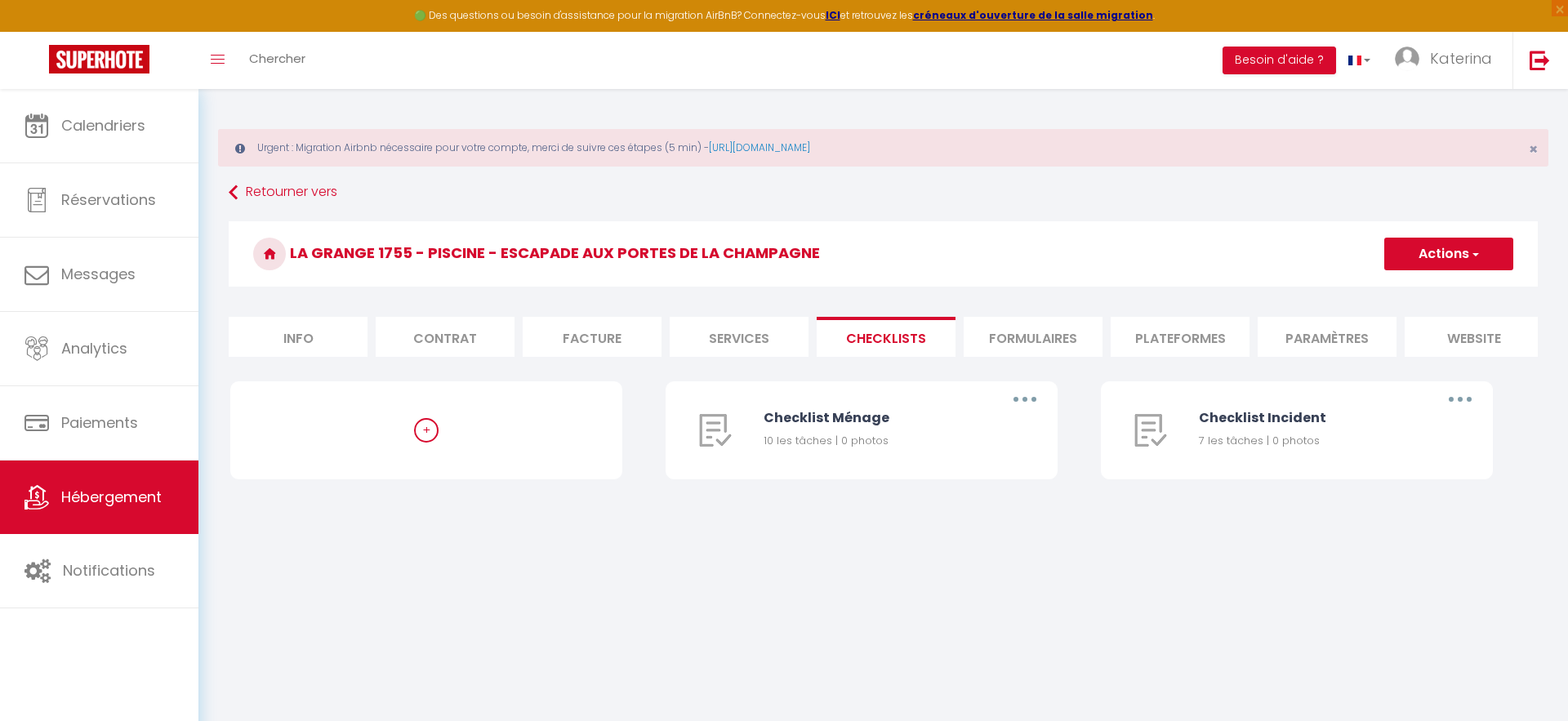
click at [1008, 338] on li "Formulaires" at bounding box center [1032, 337] width 139 height 40
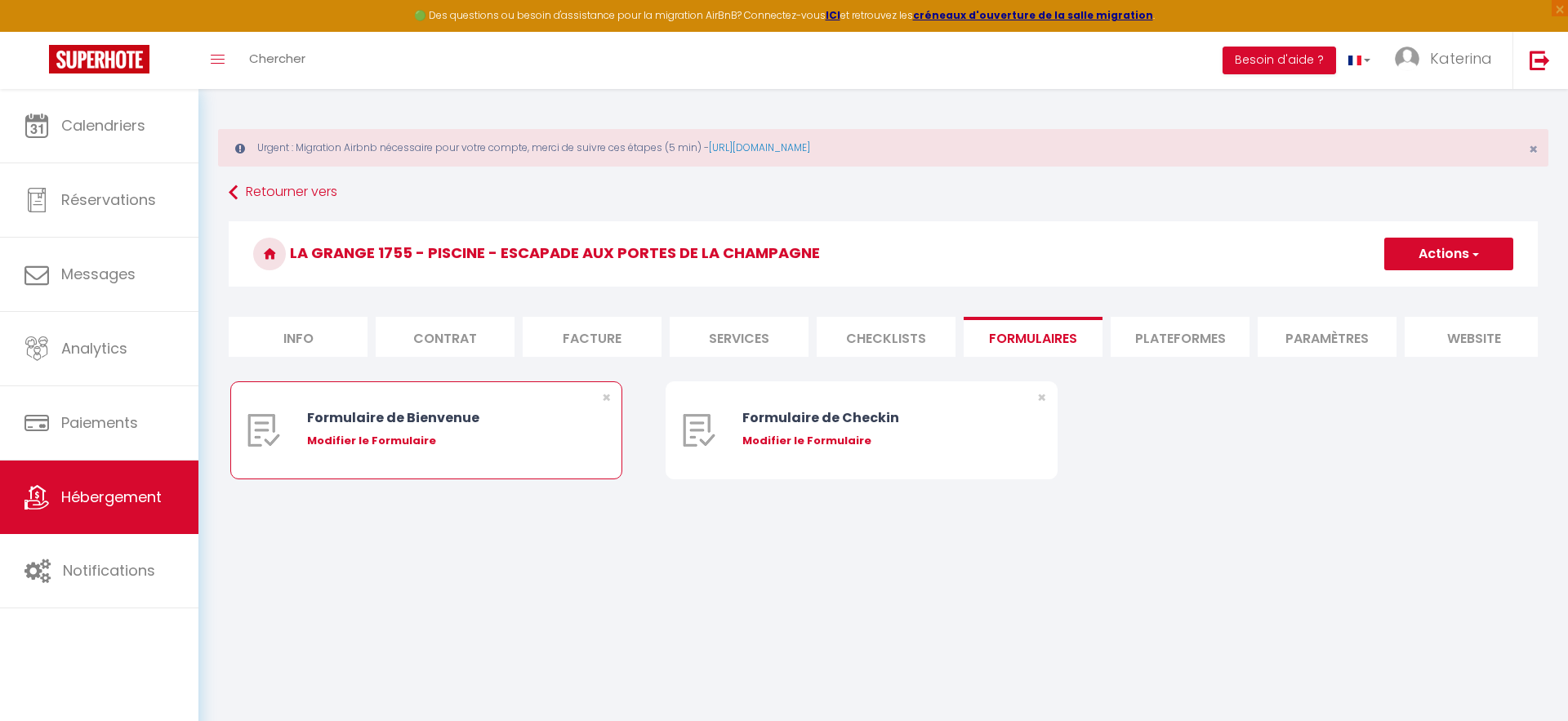
click at [528, 416] on div "Formulaire de Bienvenue" at bounding box center [443, 417] width 271 height 20
click at [401, 440] on div "Modifier le Formulaire" at bounding box center [443, 441] width 271 height 17
type input "Formulaire de Bienvenue"
type input "Afin de préparer au mieux votre arrivée et recevoir toutes les instructions d'a…"
select select "[object Object]"
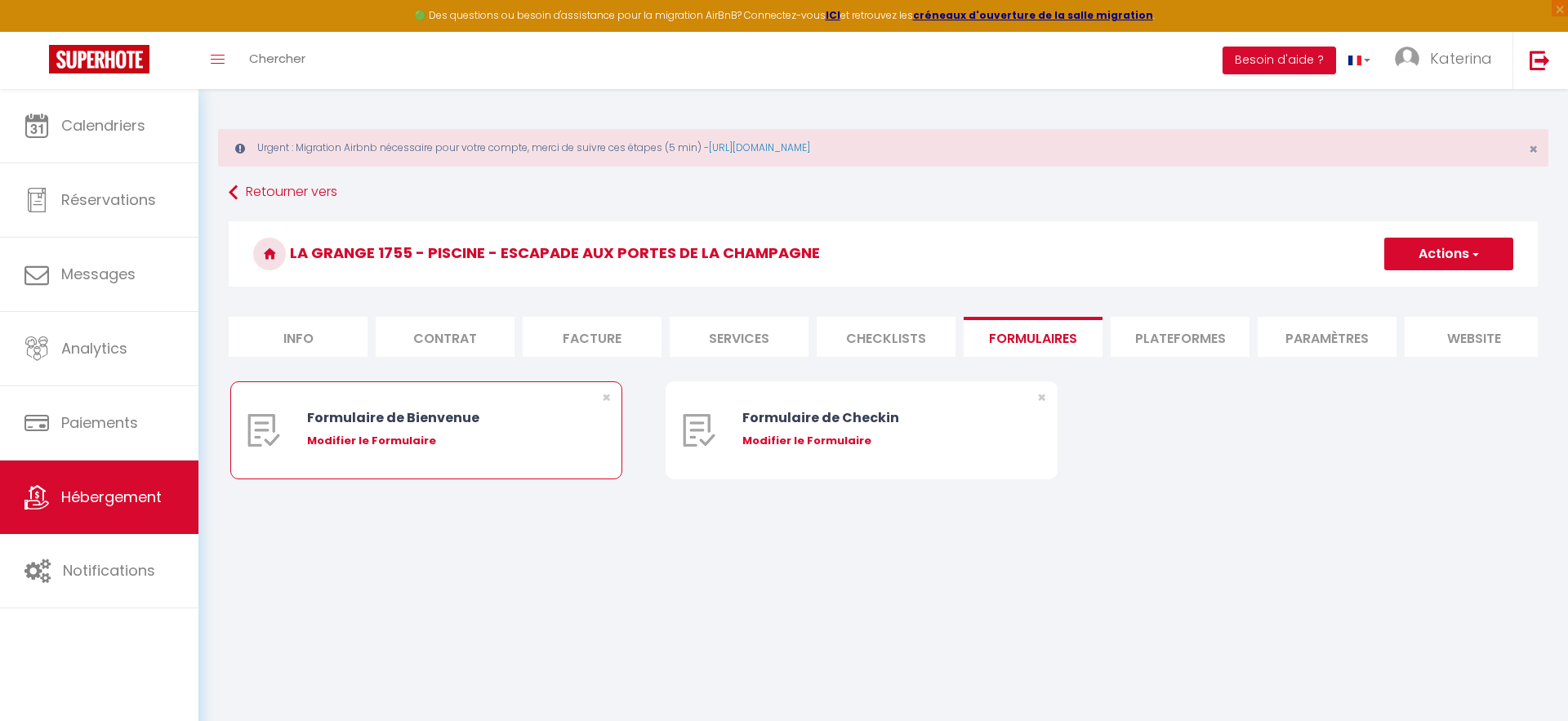
radio input "true"
type input "[URL][DOMAIN_NAME]"
select select
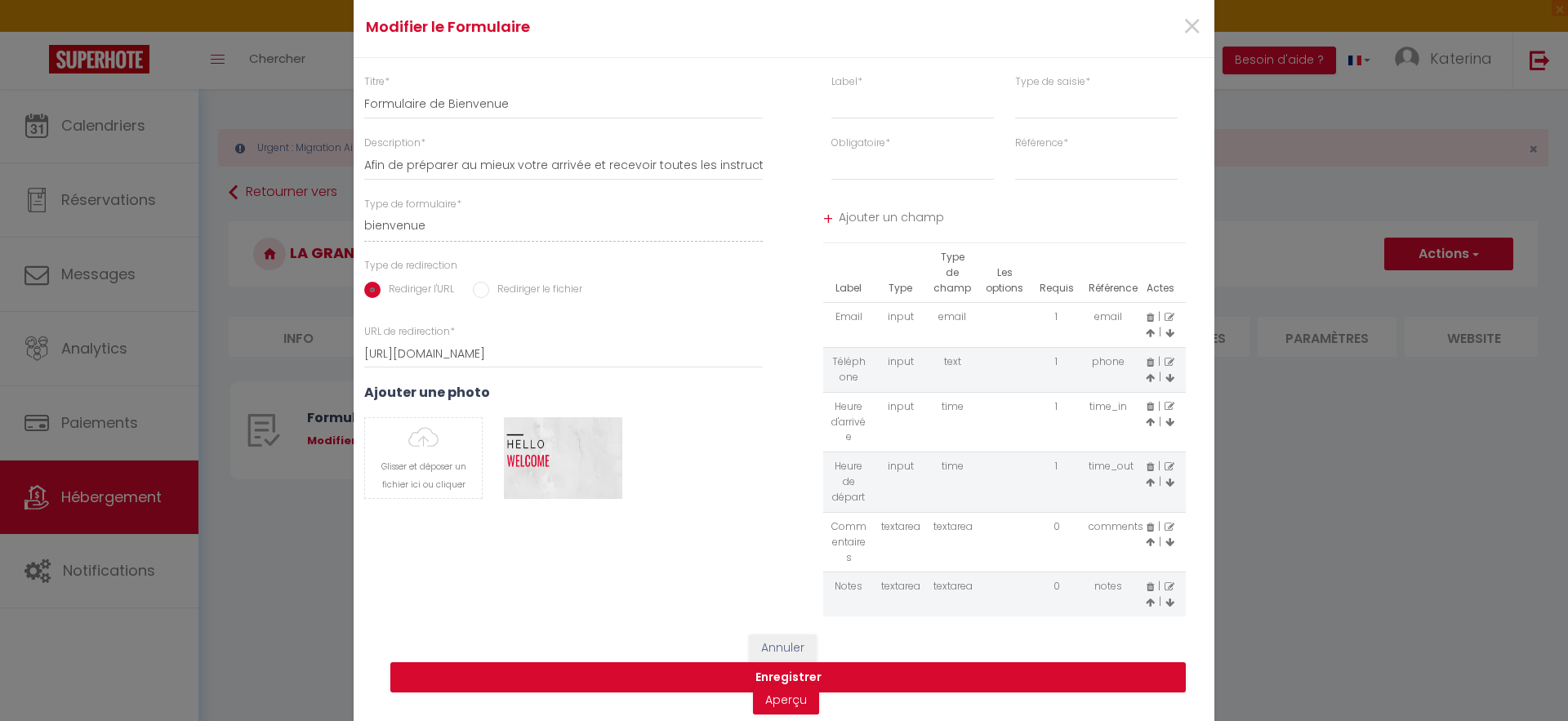
click at [1298, 505] on div "Modifier le Formulaire × Titre * Formulaire de Bienvenue Description * Afin de …" at bounding box center [784, 360] width 1568 height 721
click at [1187, 31] on span "×" at bounding box center [1191, 27] width 20 height 49
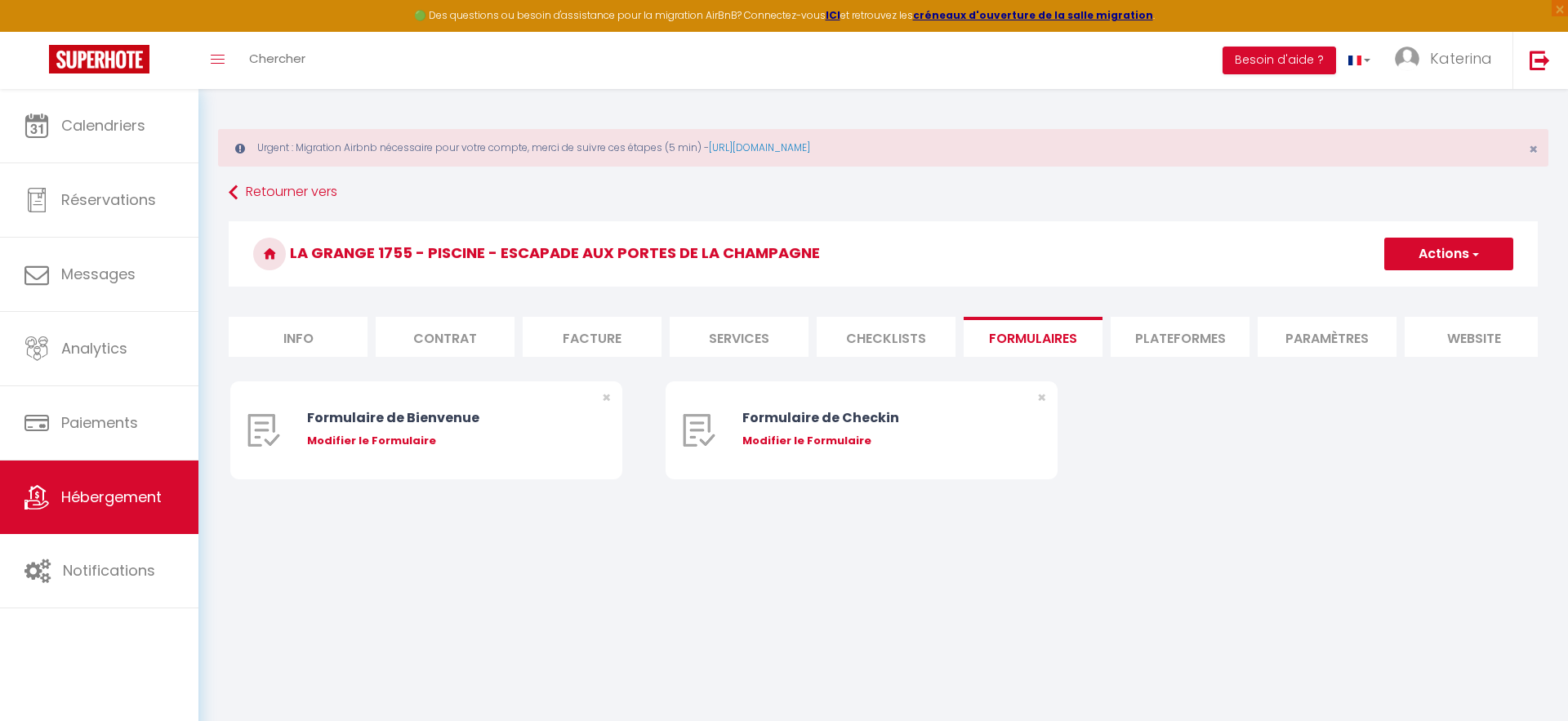
click at [1126, 349] on li "Plateformes" at bounding box center [1180, 337] width 139 height 40
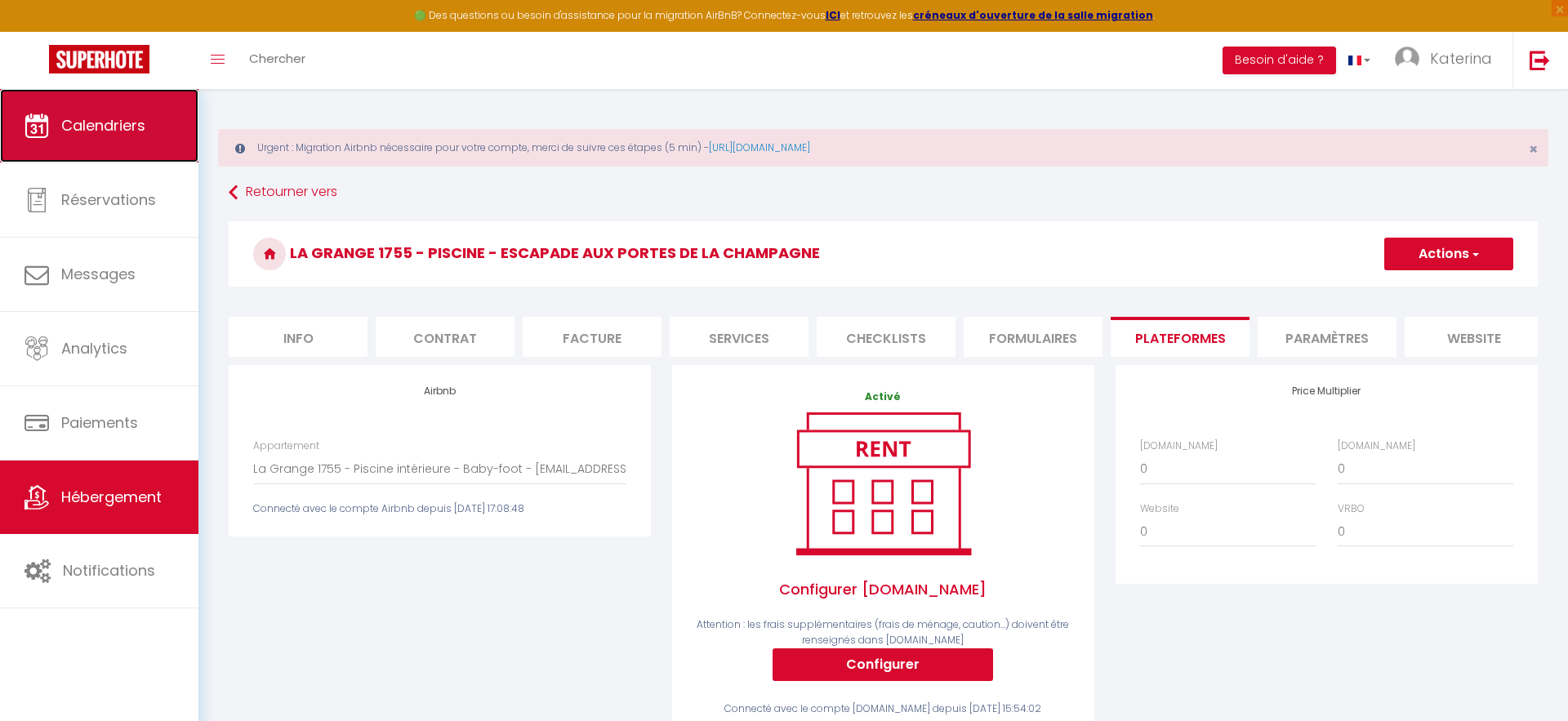
click at [104, 127] on span "Calendriers" at bounding box center [103, 125] width 84 height 20
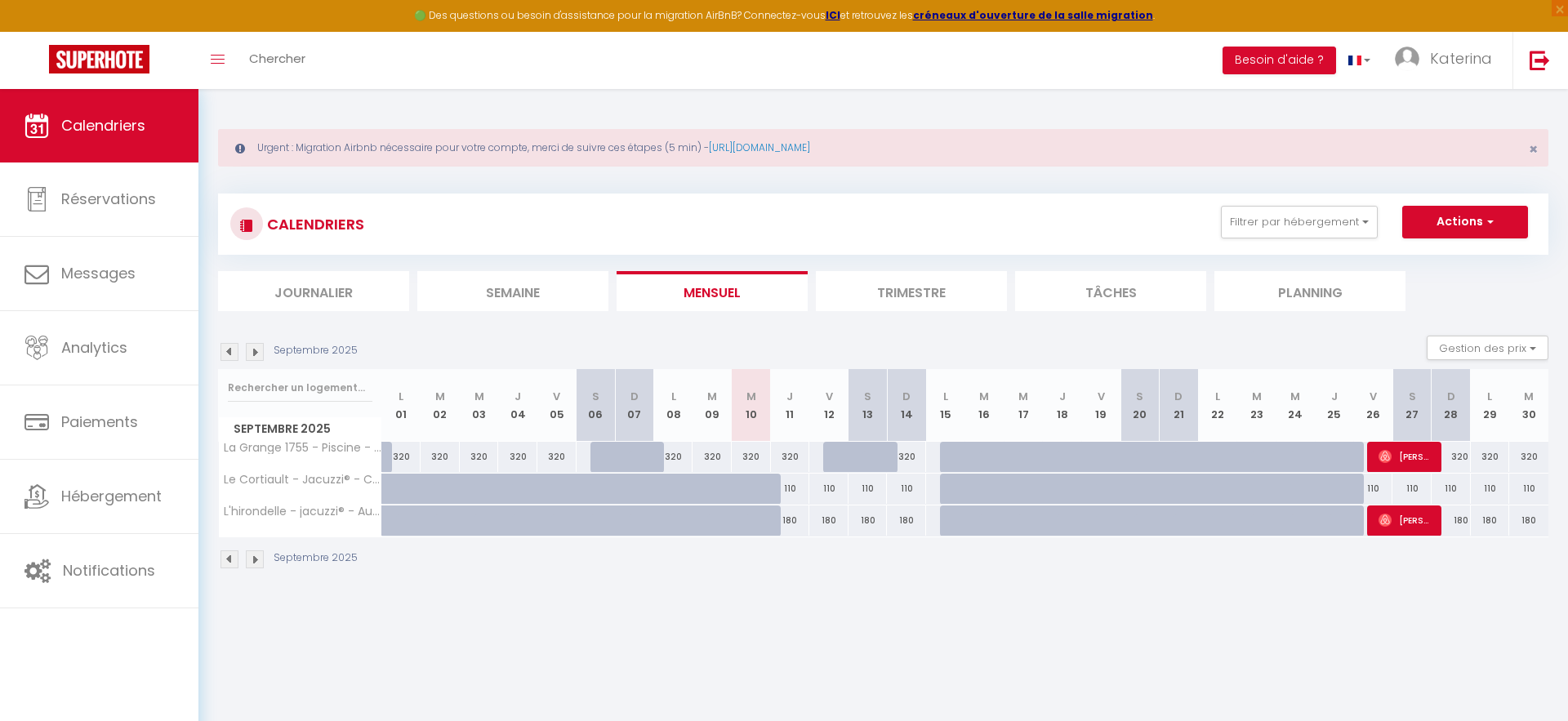
click at [975, 282] on li "Trimestre" at bounding box center [911, 291] width 191 height 40
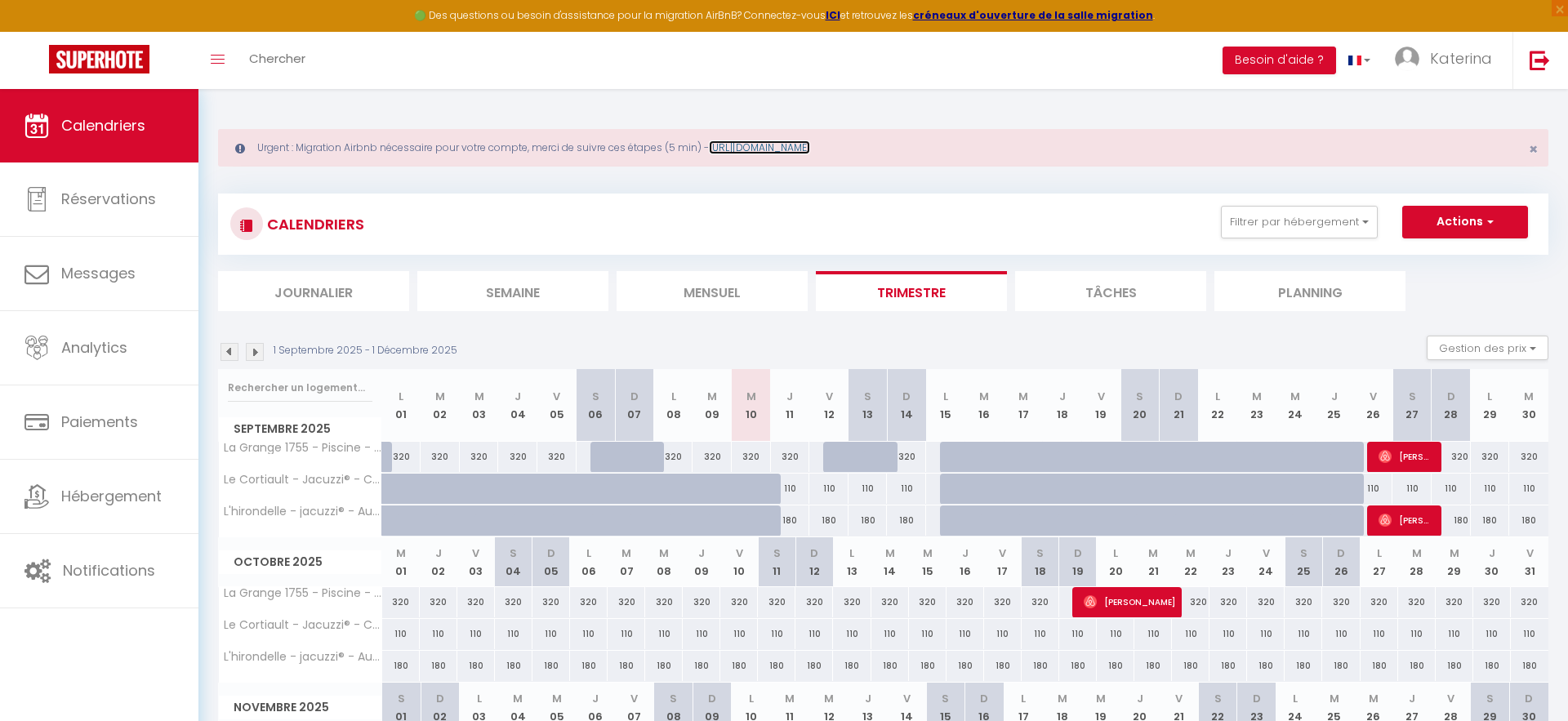
click at [810, 149] on link "[URL][DOMAIN_NAME]" at bounding box center [760, 148] width 102 height 14
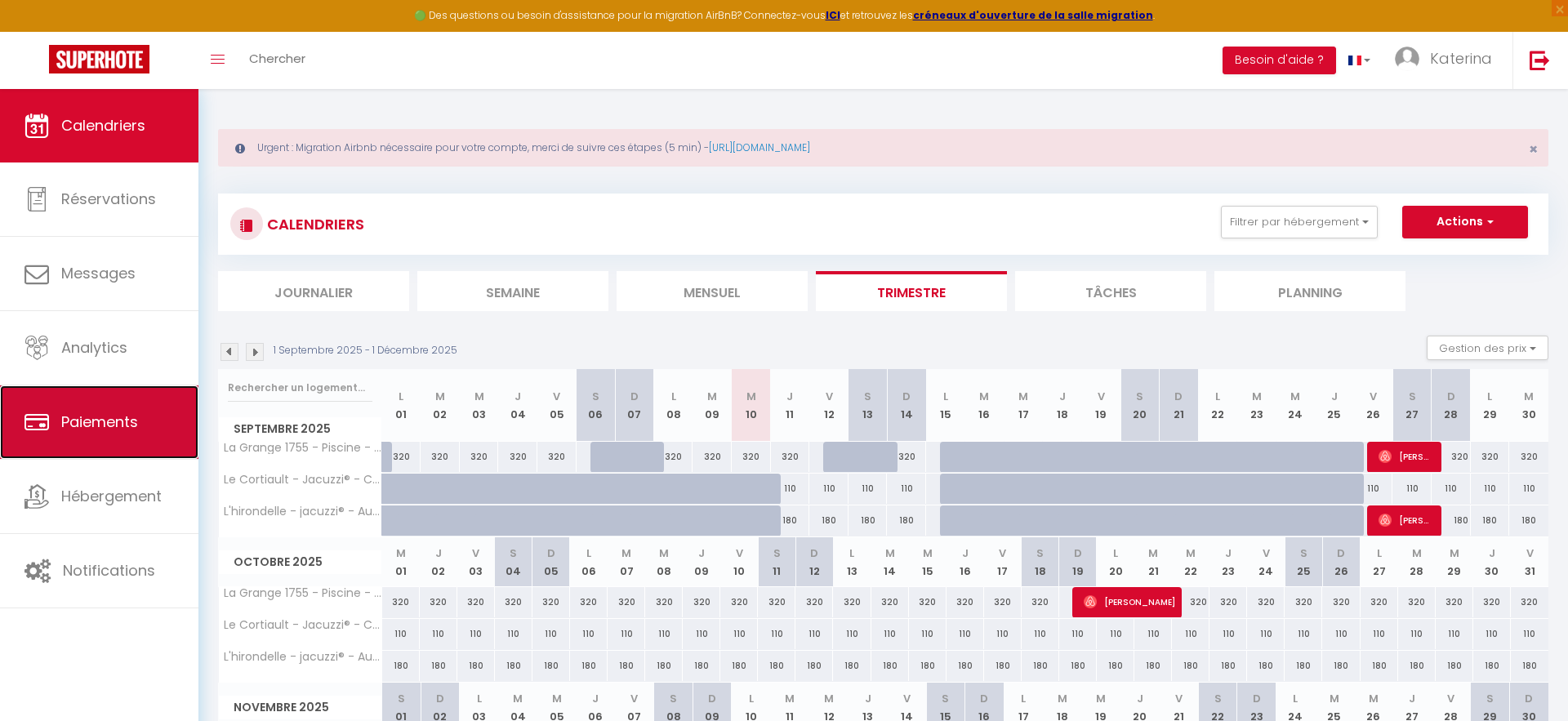
click at [116, 417] on span "Paiements" at bounding box center [100, 421] width 77 height 20
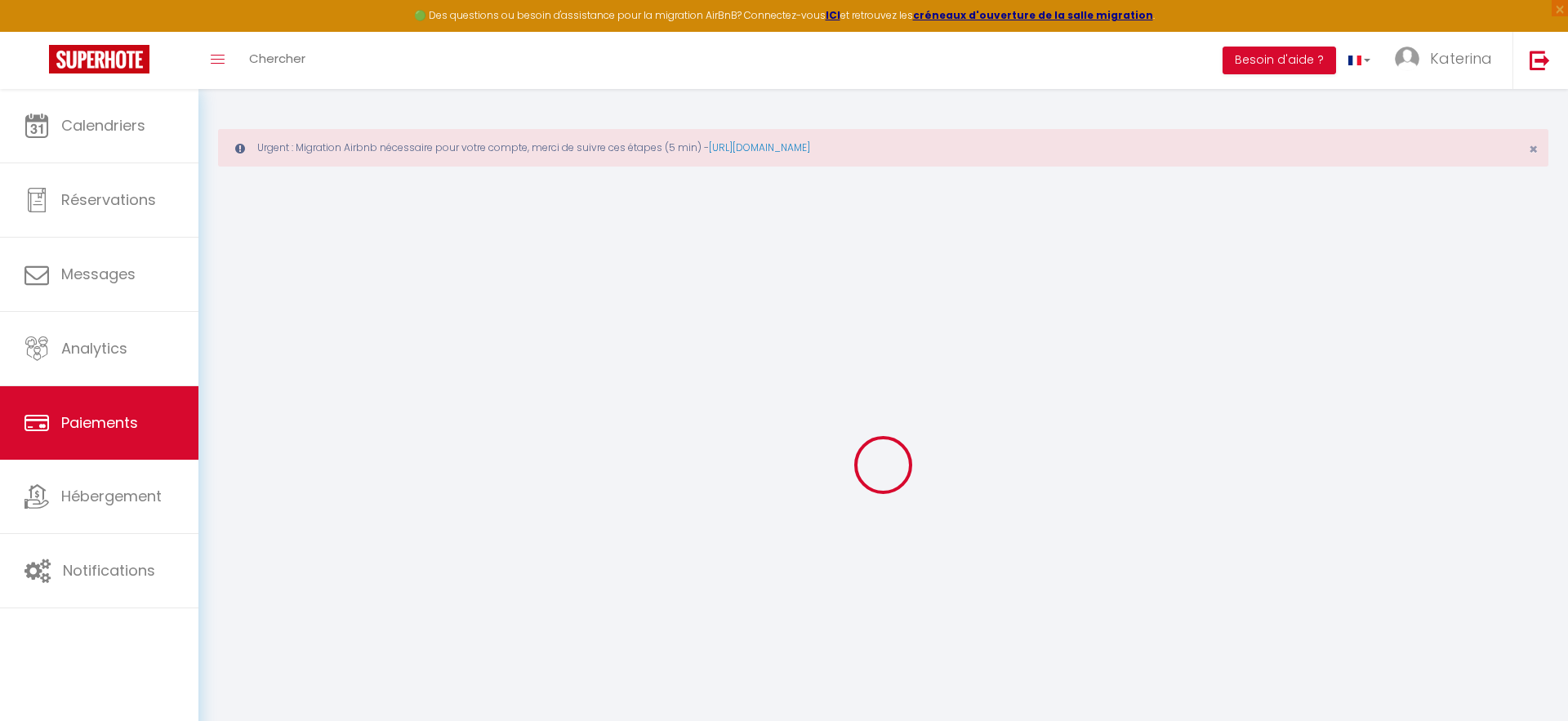
select select "2"
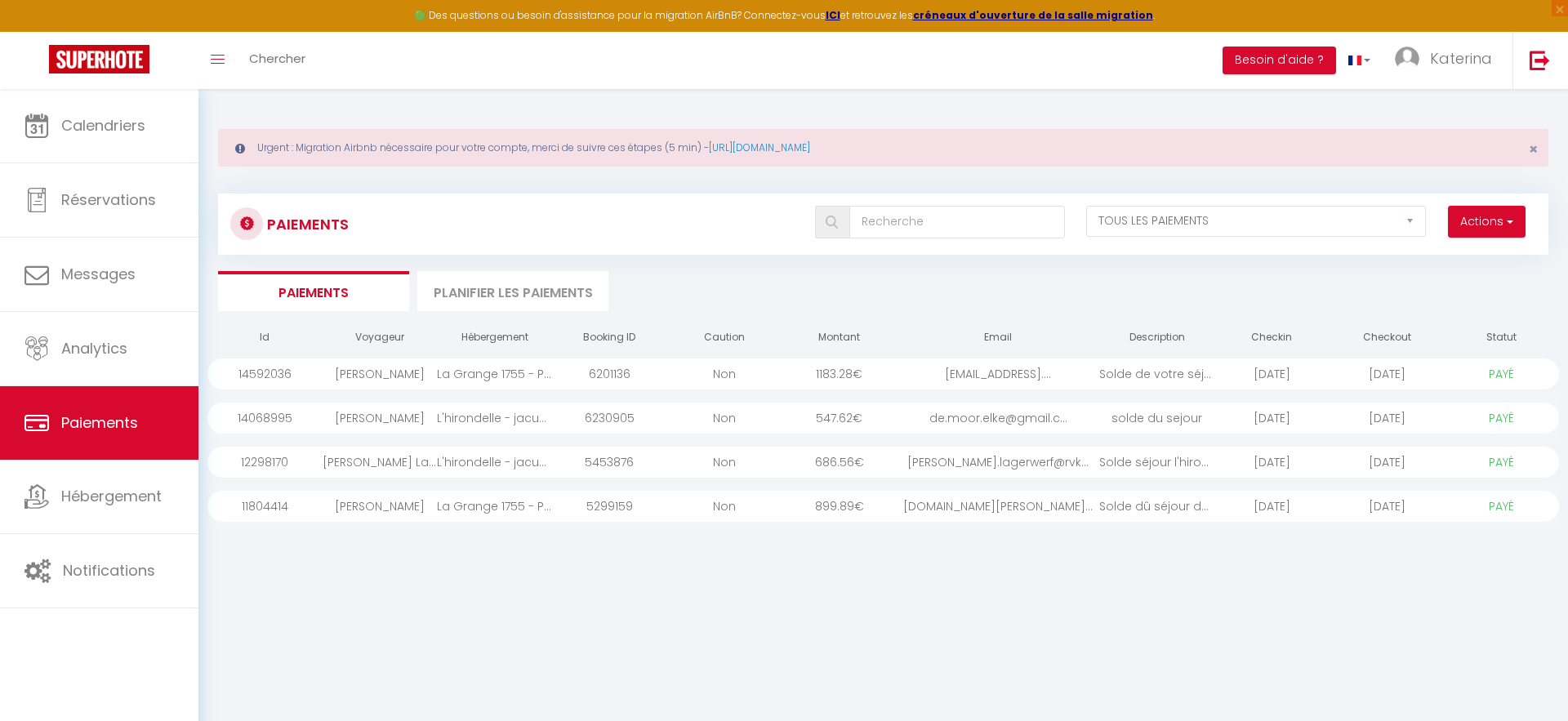
click at [523, 300] on li "Planifier les paiements" at bounding box center [513, 291] width 191 height 40
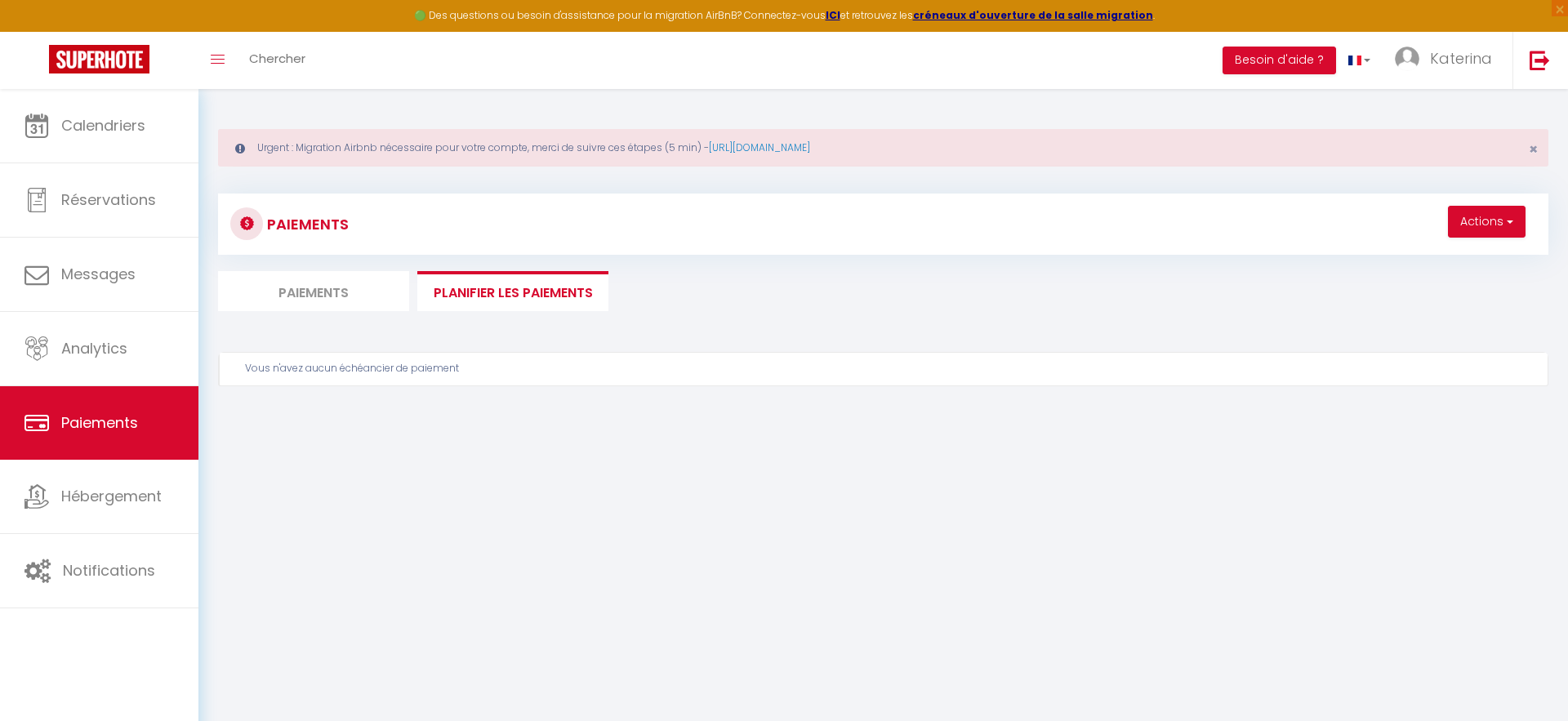
click at [382, 292] on li "Paiements" at bounding box center [313, 291] width 191 height 40
select select "2"
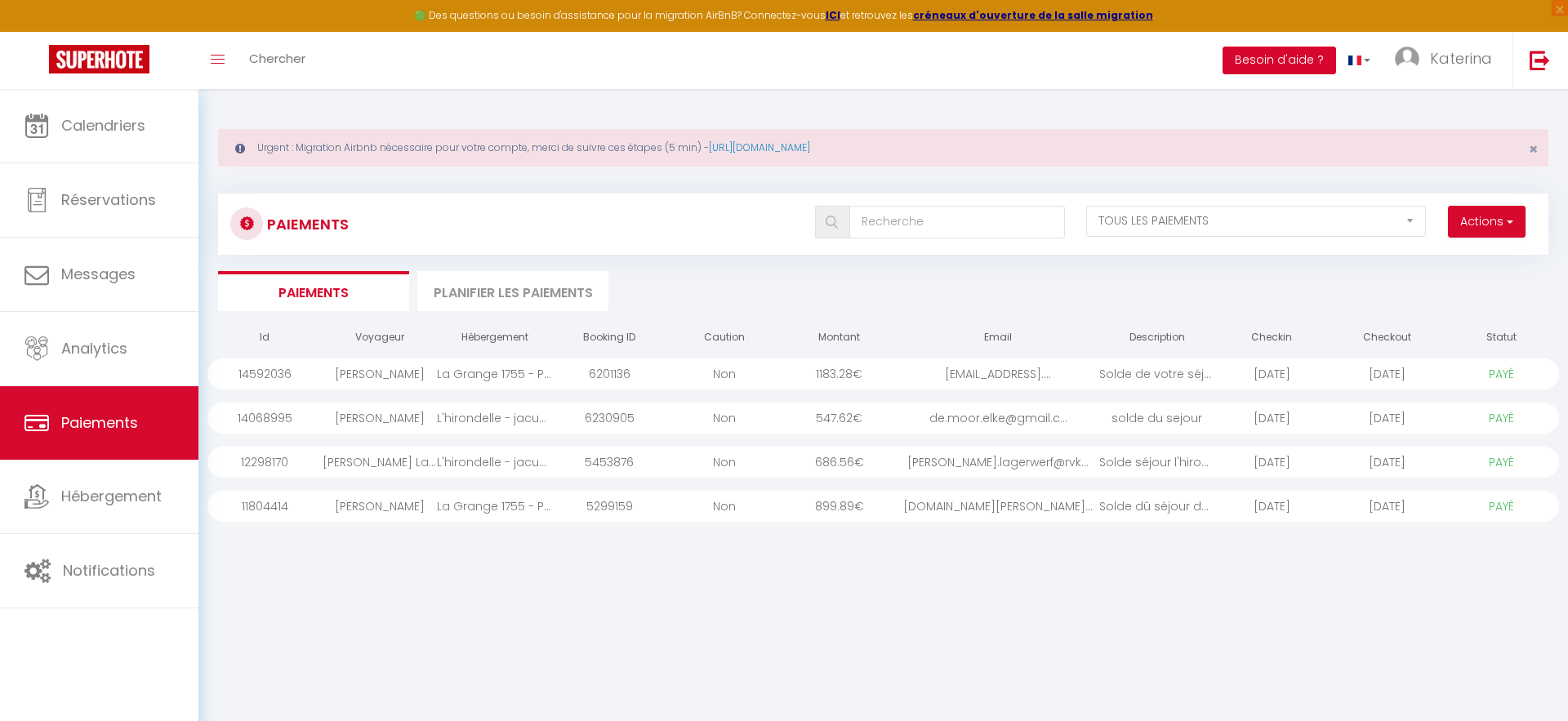
click at [1267, 60] on button "Besoin d'aide ?" at bounding box center [1279, 60] width 114 height 28
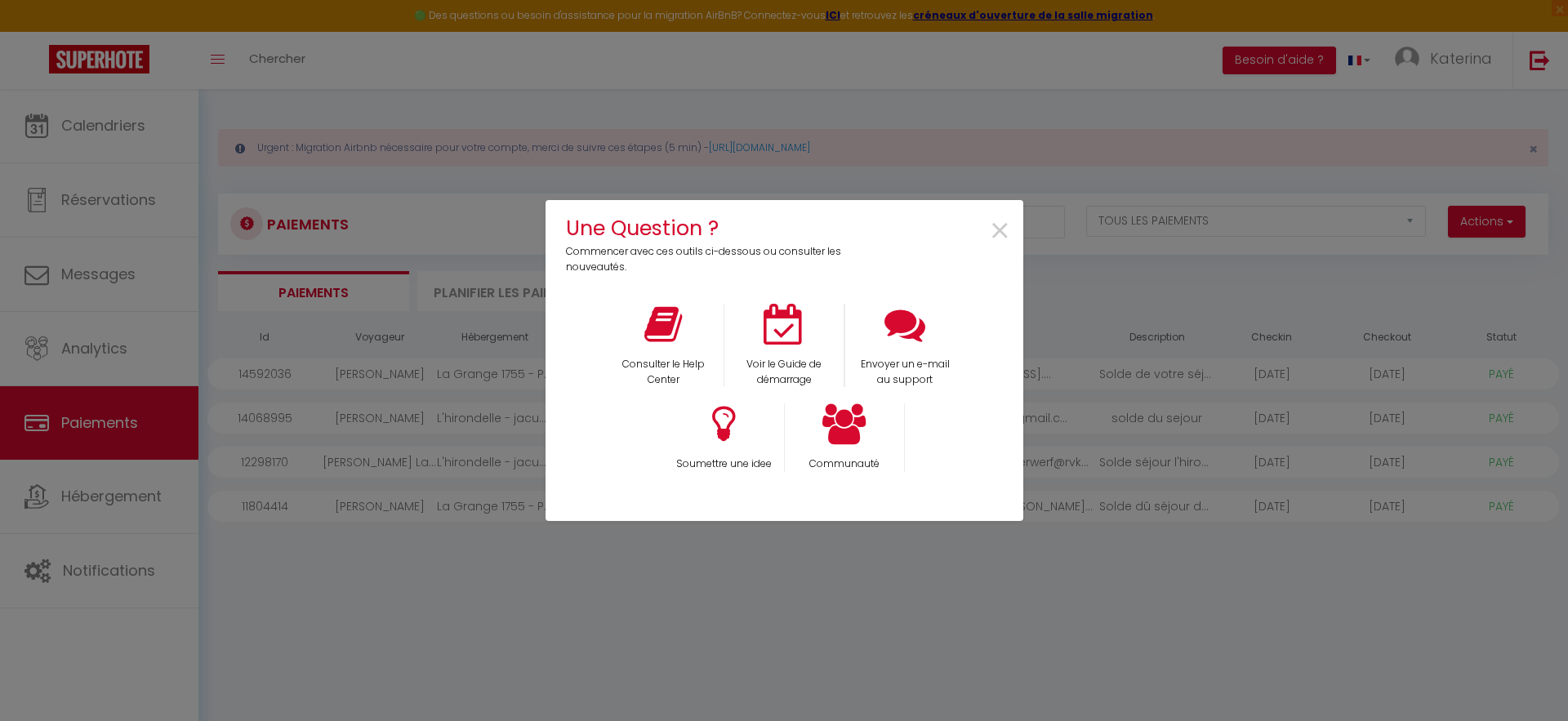
click at [472, 620] on div "Une Question ? Commencer avec ces outils ci-dessous ou consulter les nouveautés…" at bounding box center [784, 360] width 1568 height 721
click at [1004, 235] on span "×" at bounding box center [999, 231] width 22 height 52
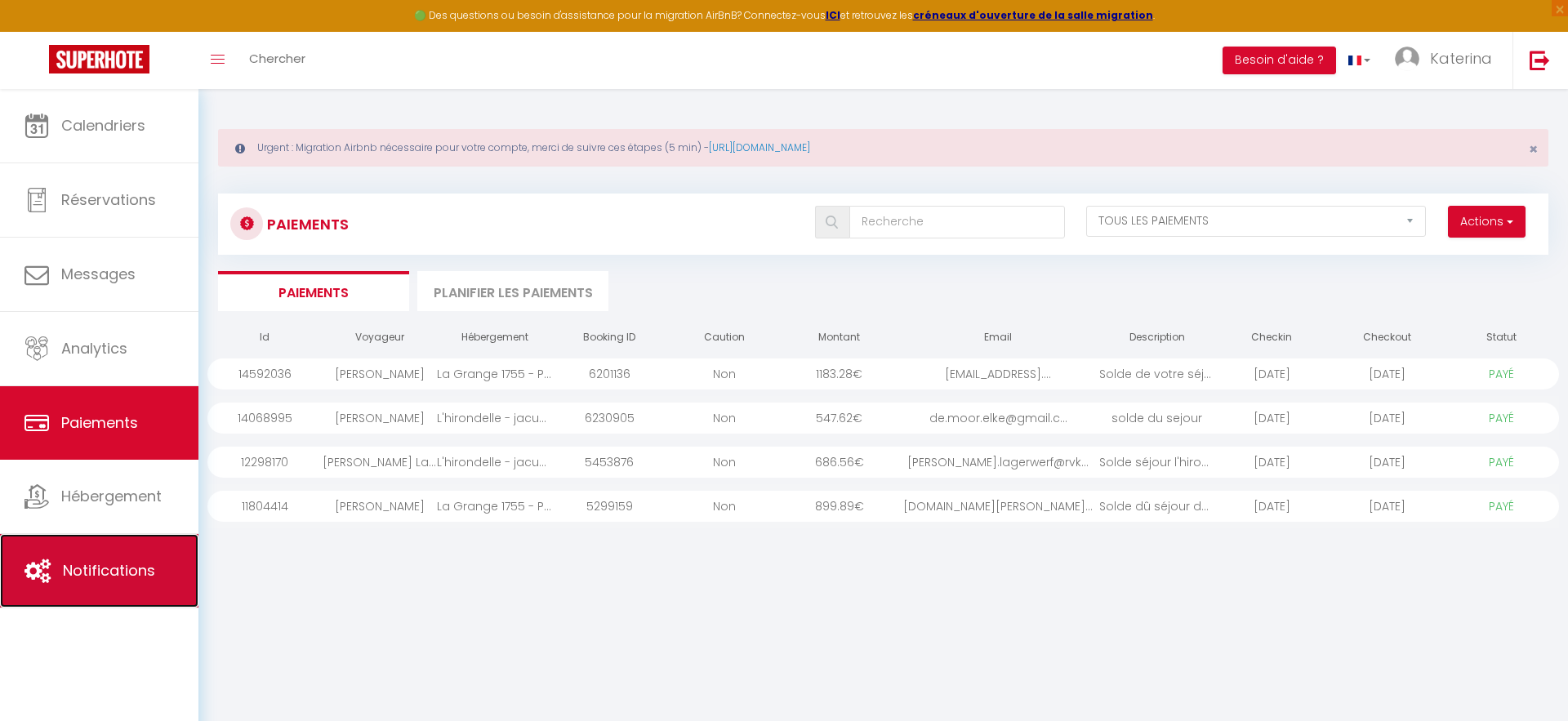
click at [102, 571] on span "Notifications" at bounding box center [108, 570] width 92 height 20
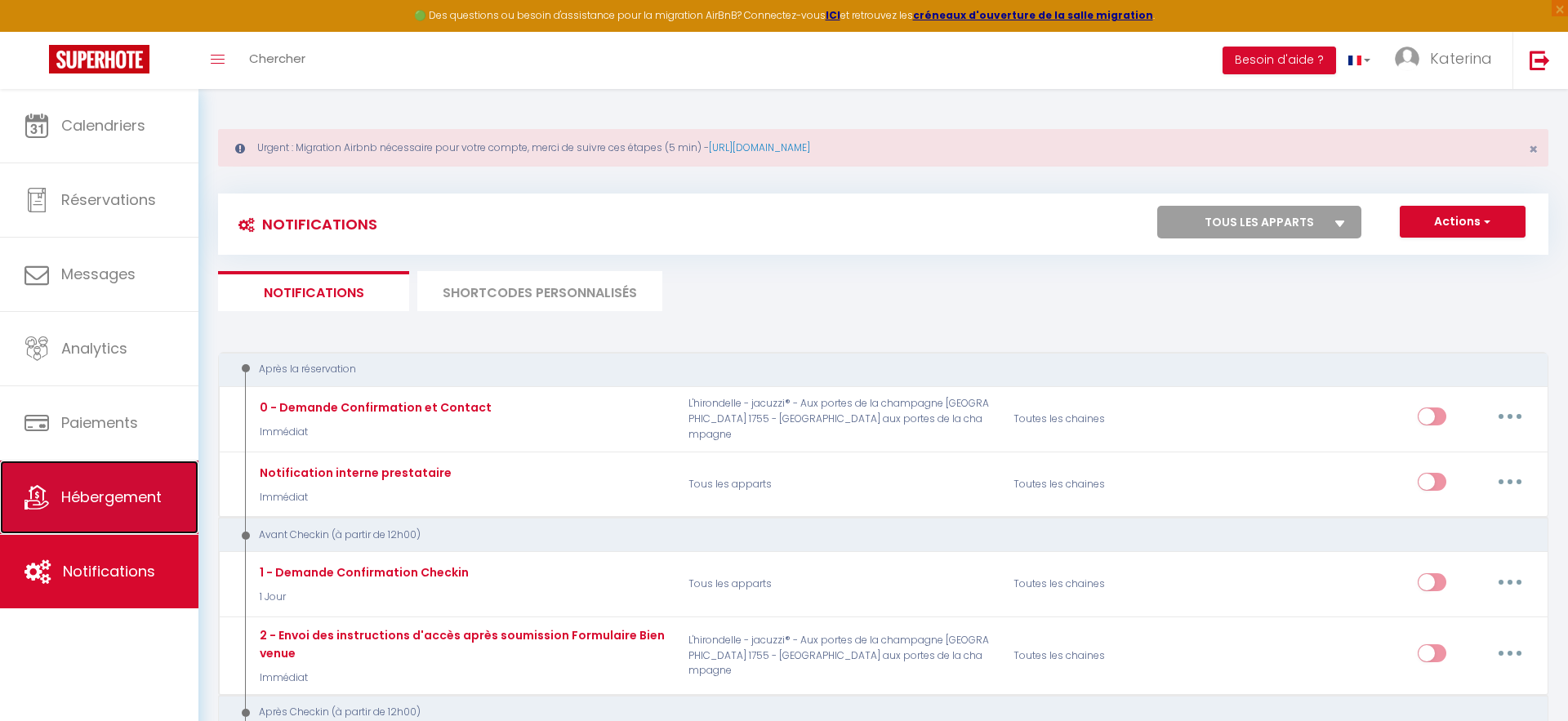
click at [109, 483] on link "Hébergement" at bounding box center [99, 497] width 199 height 74
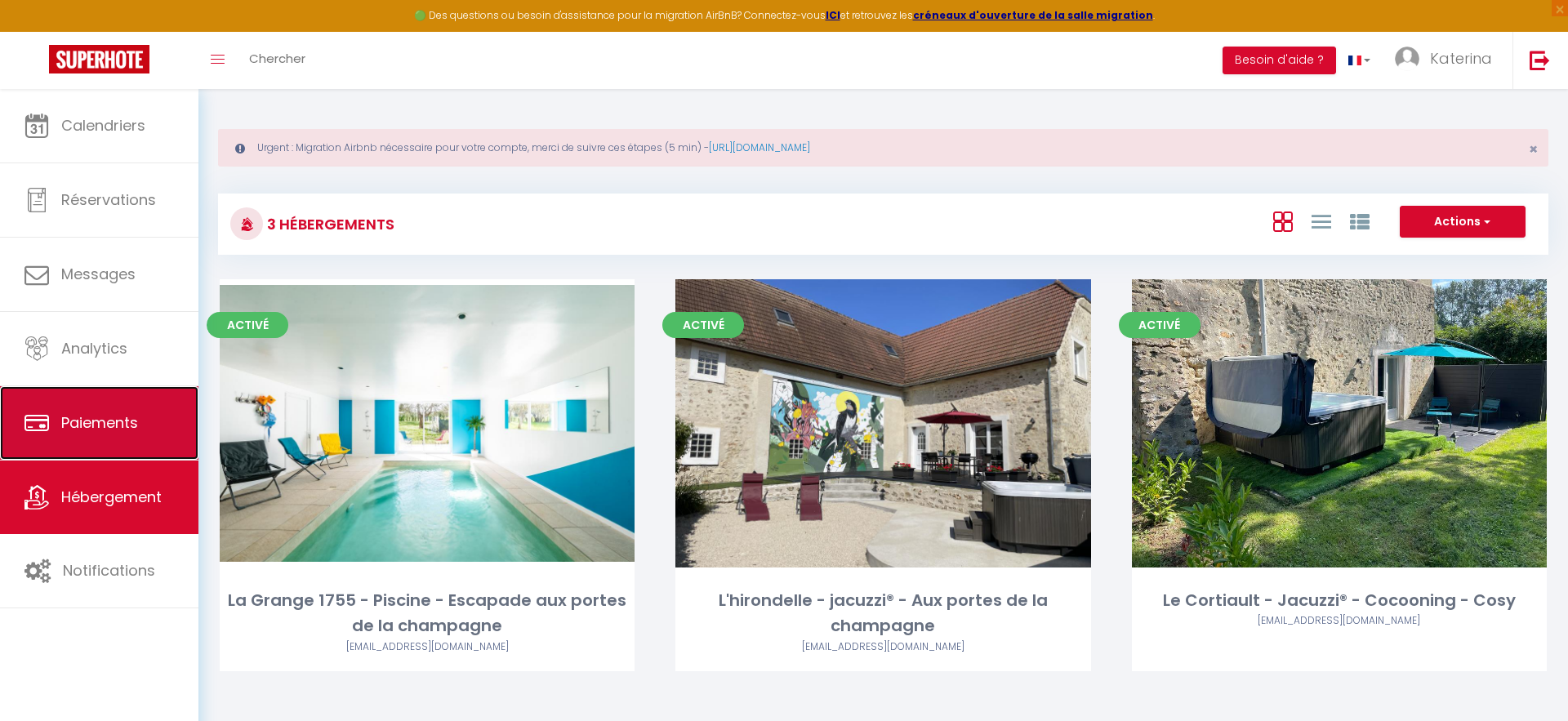
click at [108, 444] on link "Paiements" at bounding box center [99, 423] width 199 height 74
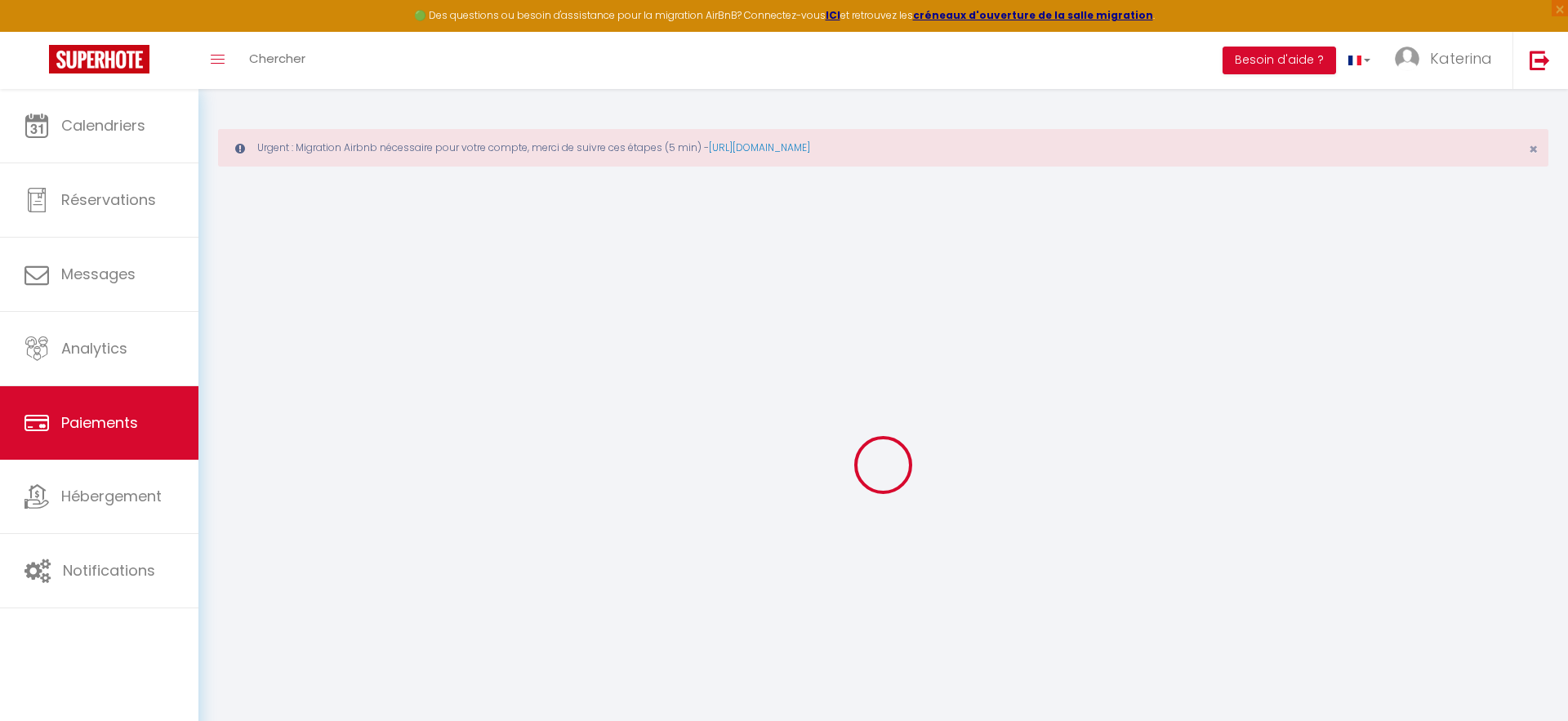
select select "2"
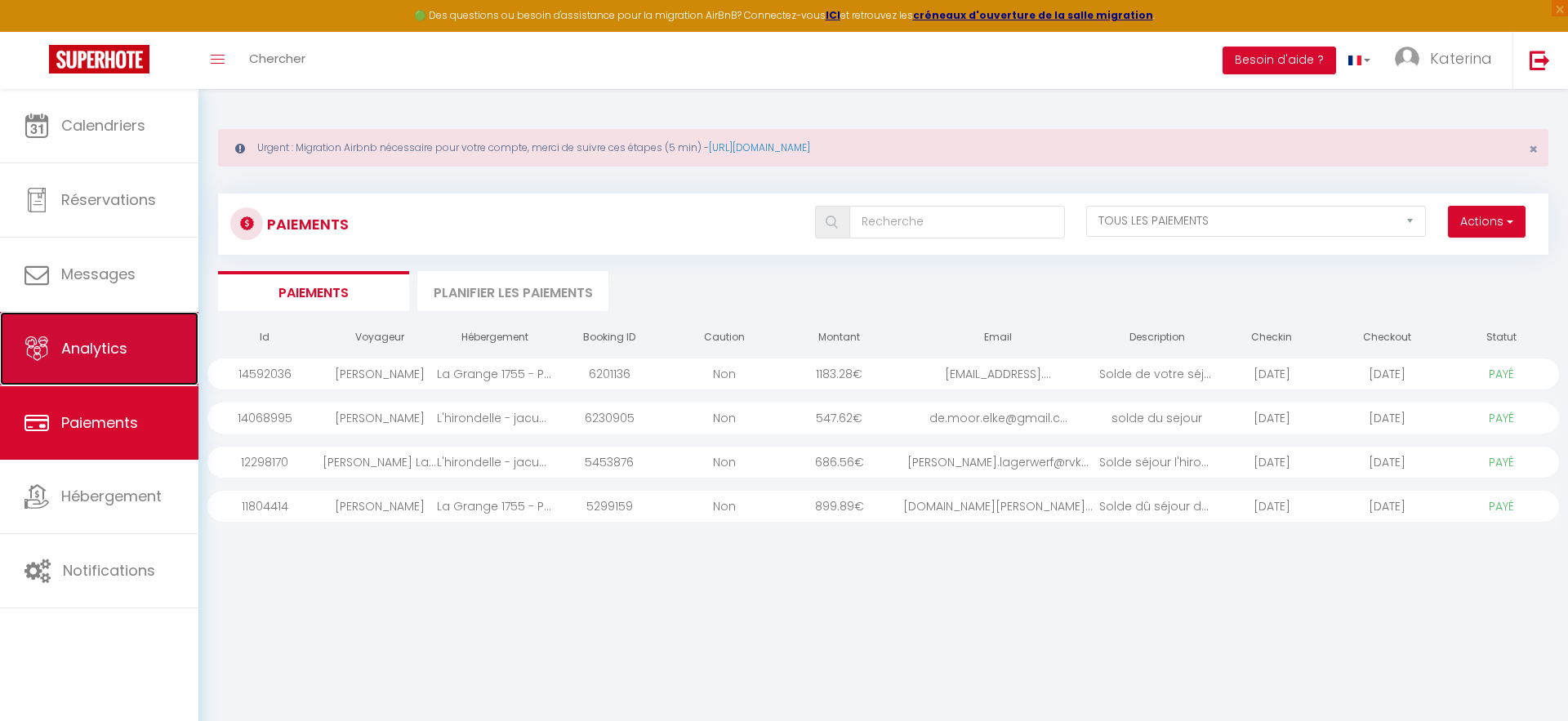
click at [101, 371] on link "Analytics" at bounding box center [99, 349] width 199 height 74
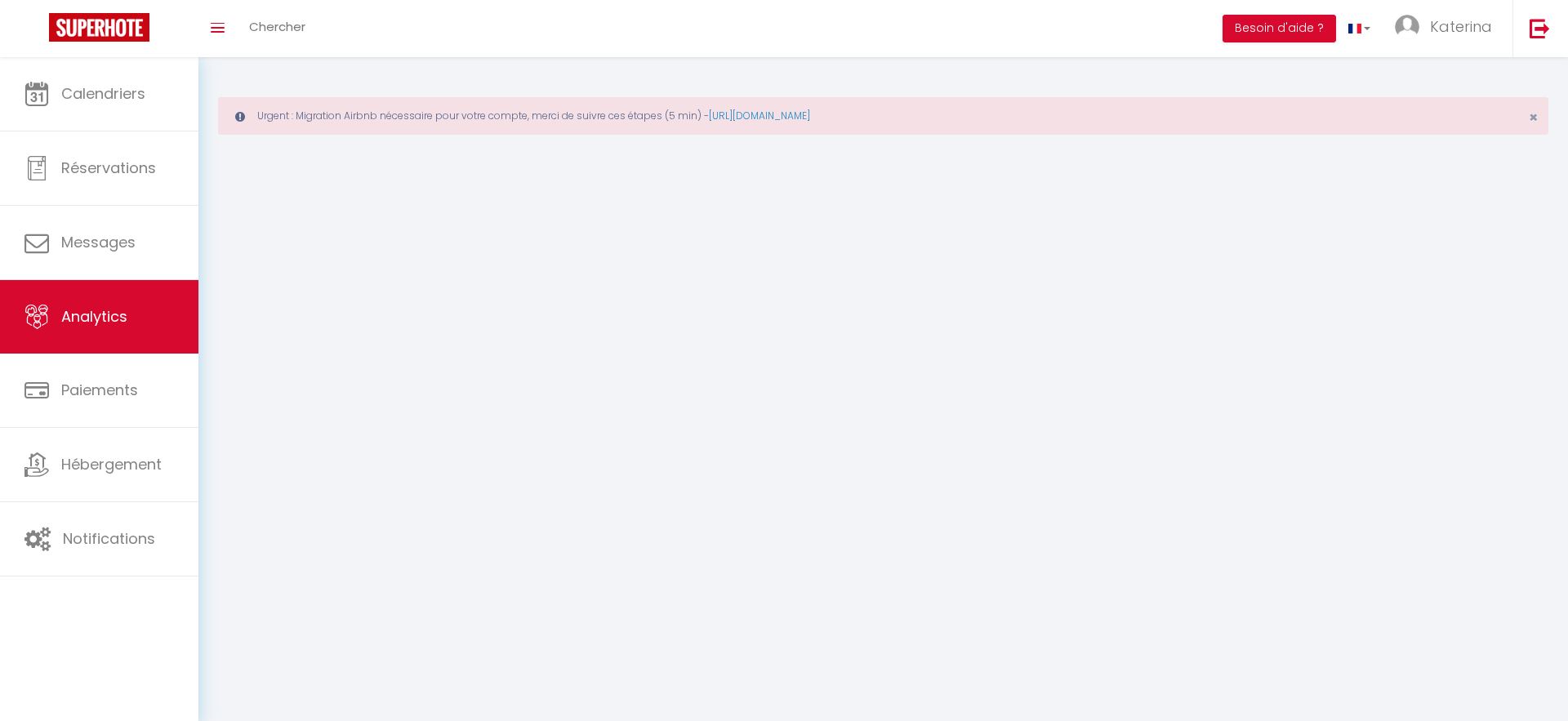
select select "2025"
select select "9"
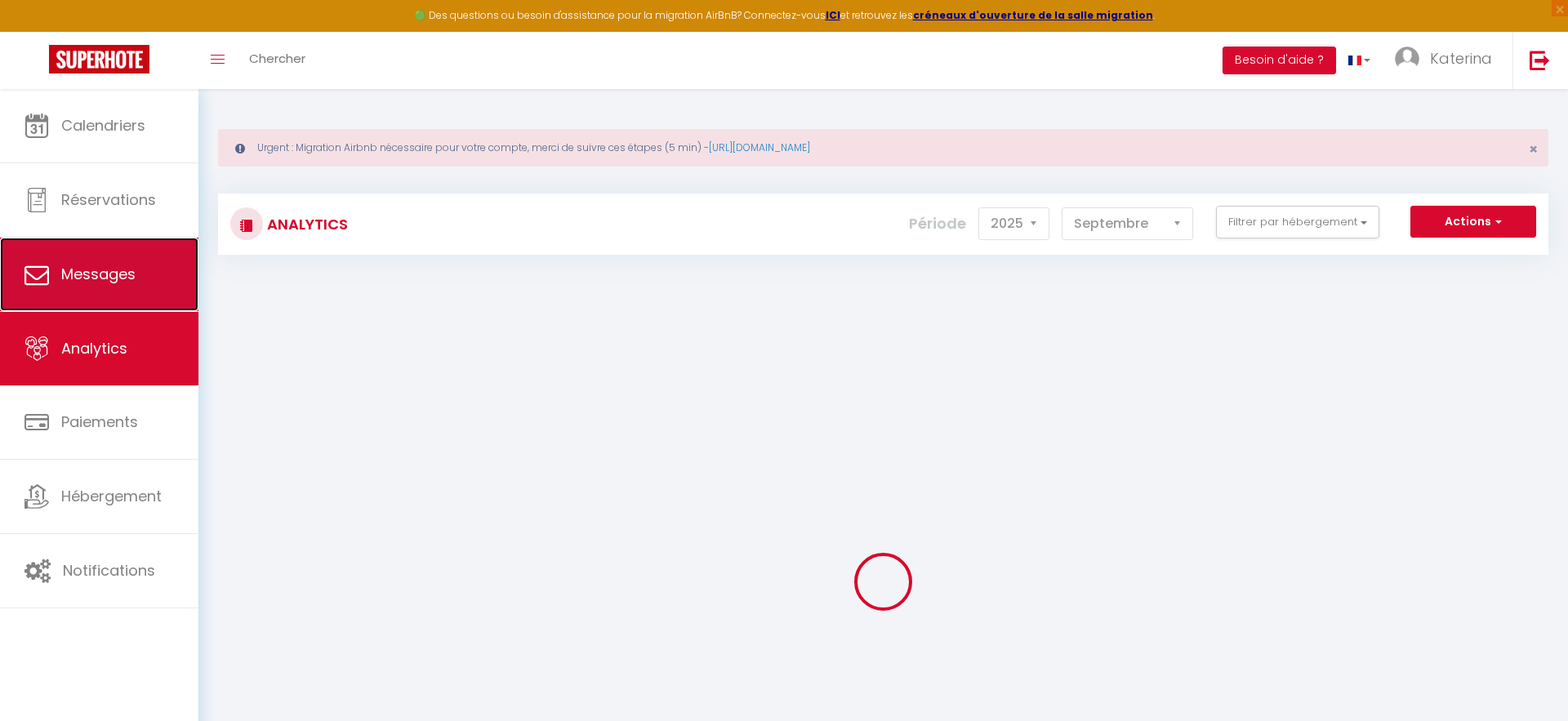
click at [104, 279] on span "Messages" at bounding box center [98, 273] width 74 height 20
select select "message"
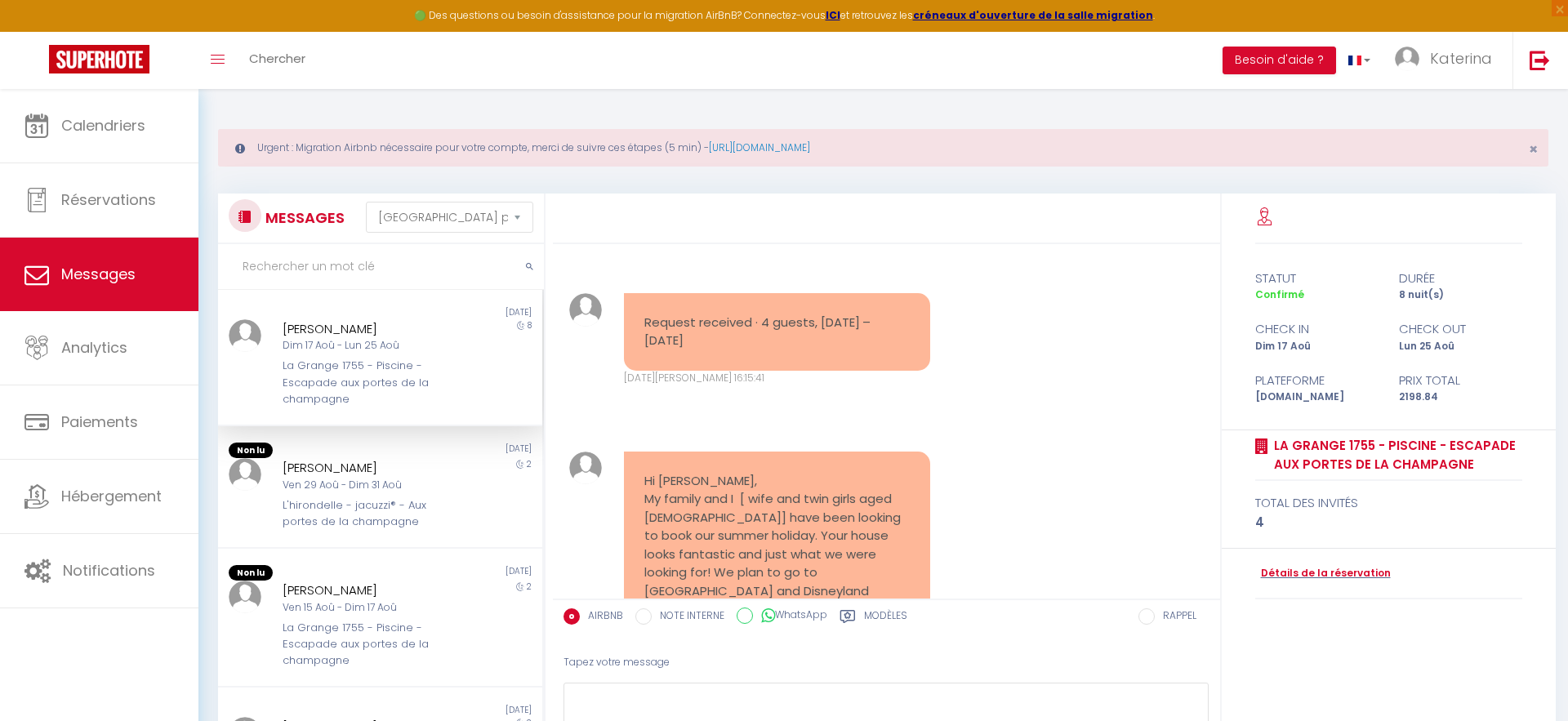
scroll to position [1709, 0]
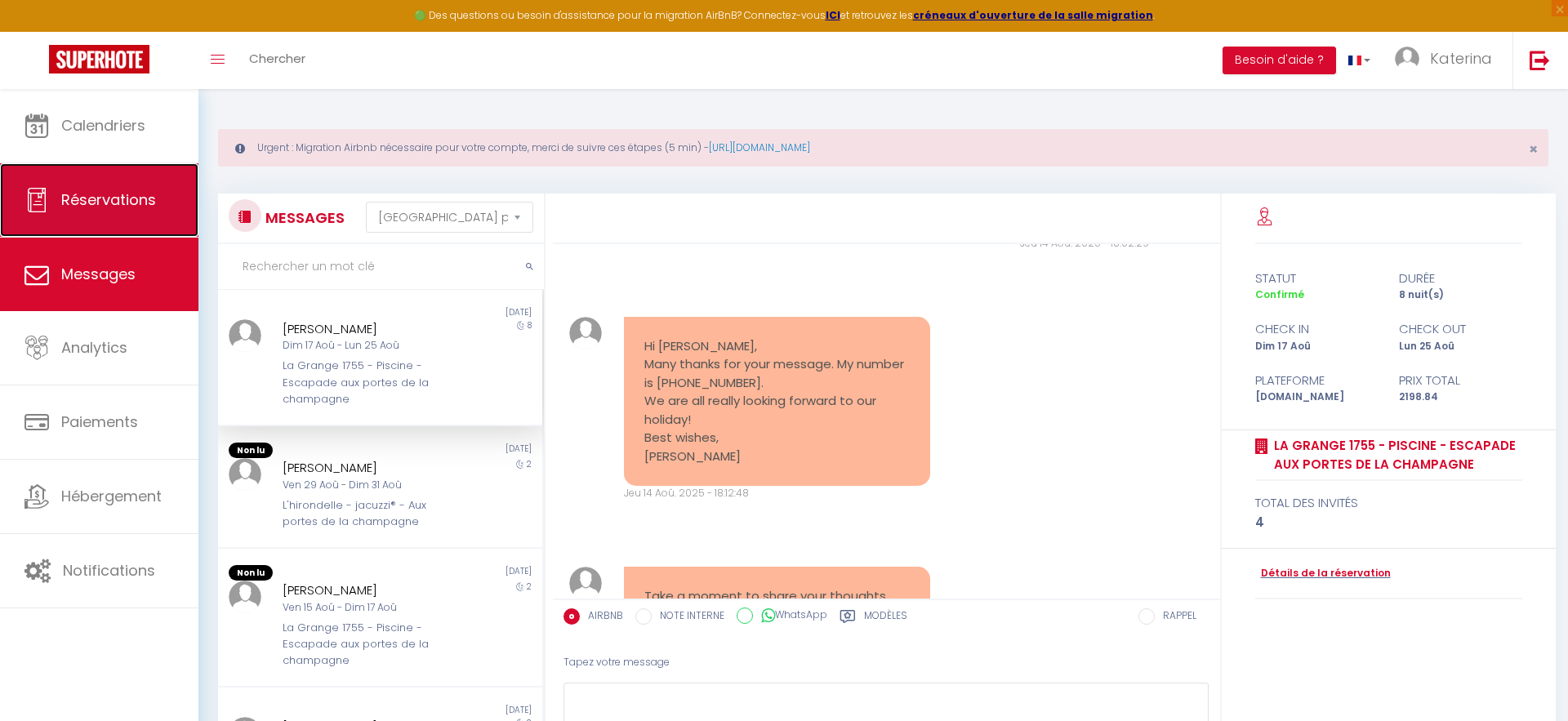
click at [112, 230] on link "Réservations" at bounding box center [99, 200] width 199 height 74
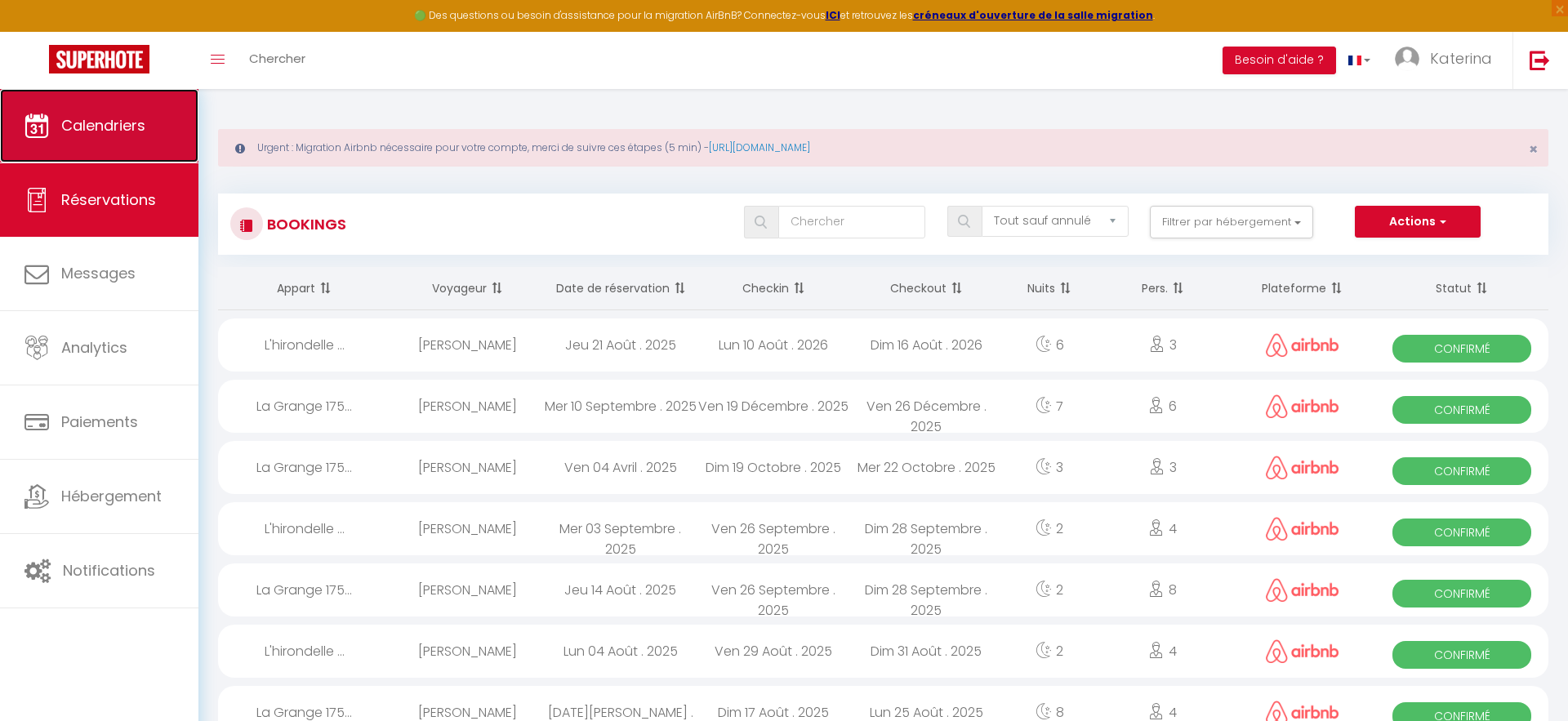
click at [111, 128] on span "Calendriers" at bounding box center [103, 125] width 84 height 20
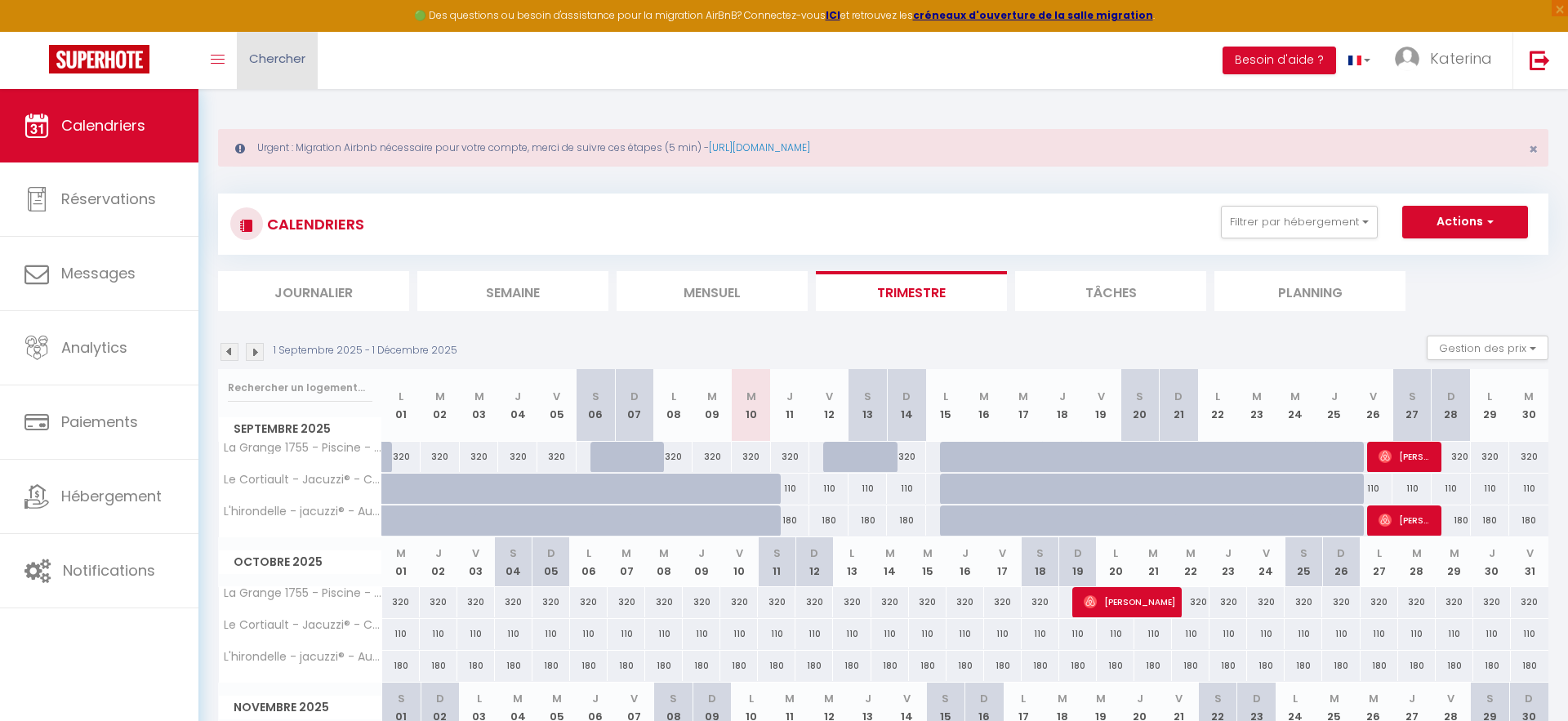
click at [237, 63] on link "Chercher" at bounding box center [277, 60] width 80 height 57
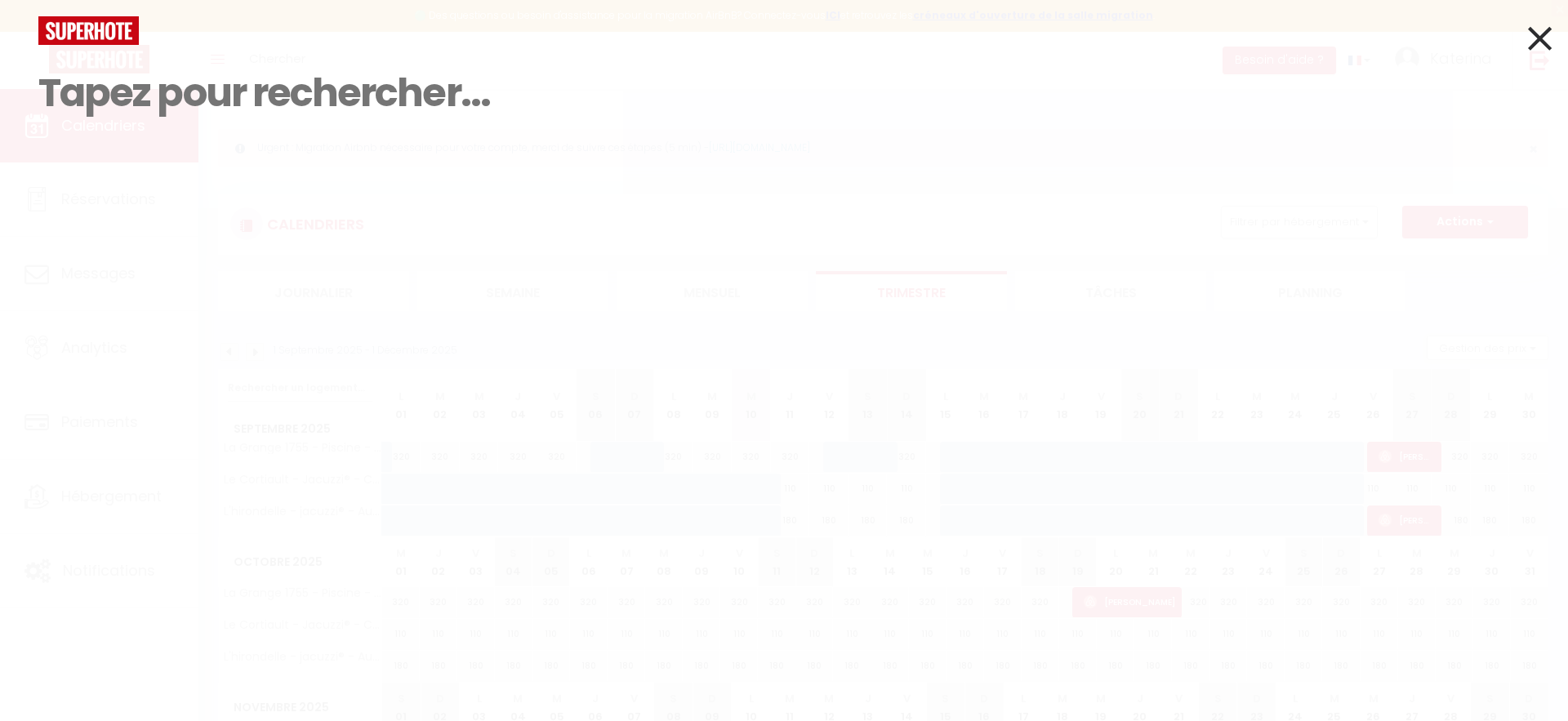
click at [222, 61] on input at bounding box center [784, 93] width 1491 height 96
click at [1553, 47] on div "Résultat de la recherche Id Appart Voyageur Checkin Checkout Nuits Pers. Platef…" at bounding box center [784, 360] width 1568 height 721
click at [1543, 38] on icon at bounding box center [1539, 38] width 24 height 41
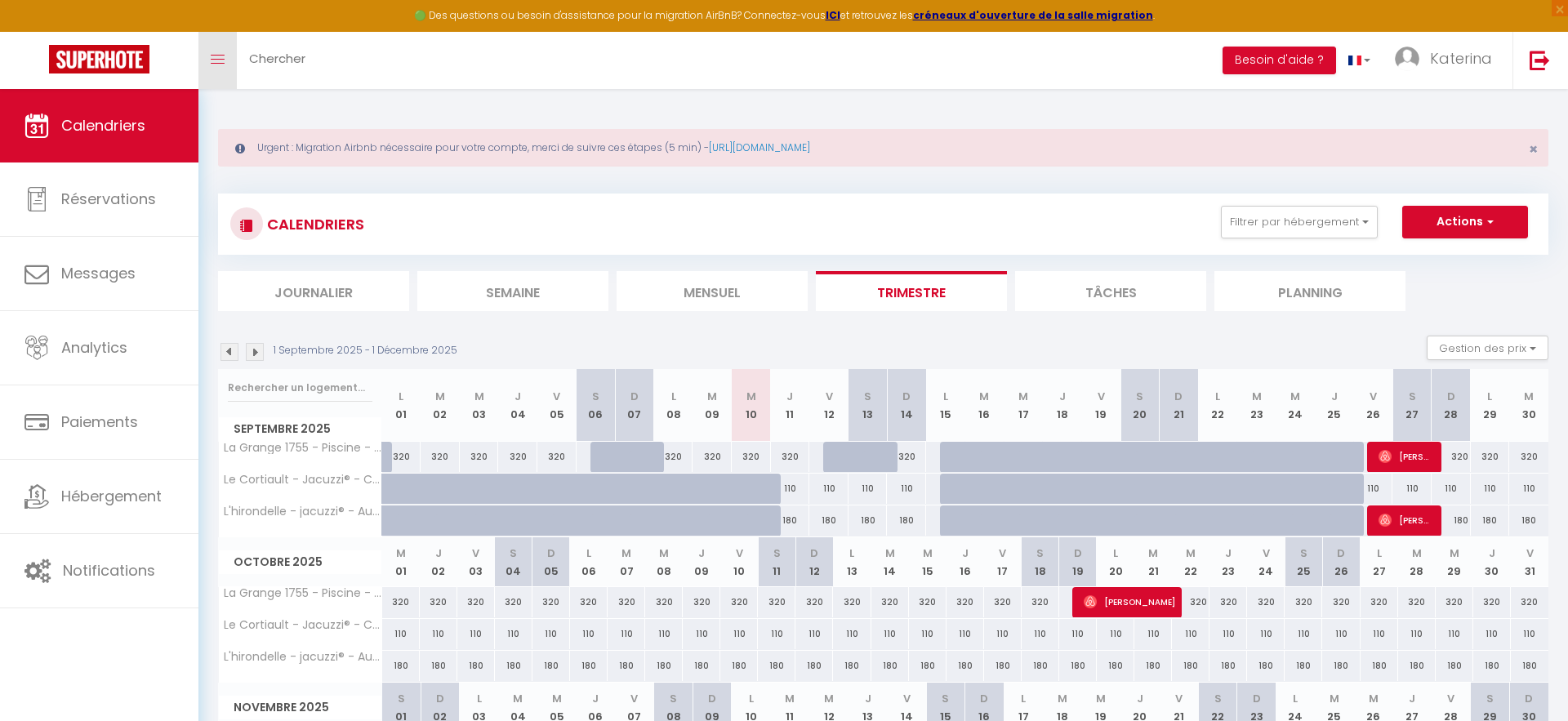
click at [233, 57] on link "Toggle menubar" at bounding box center [218, 60] width 38 height 57
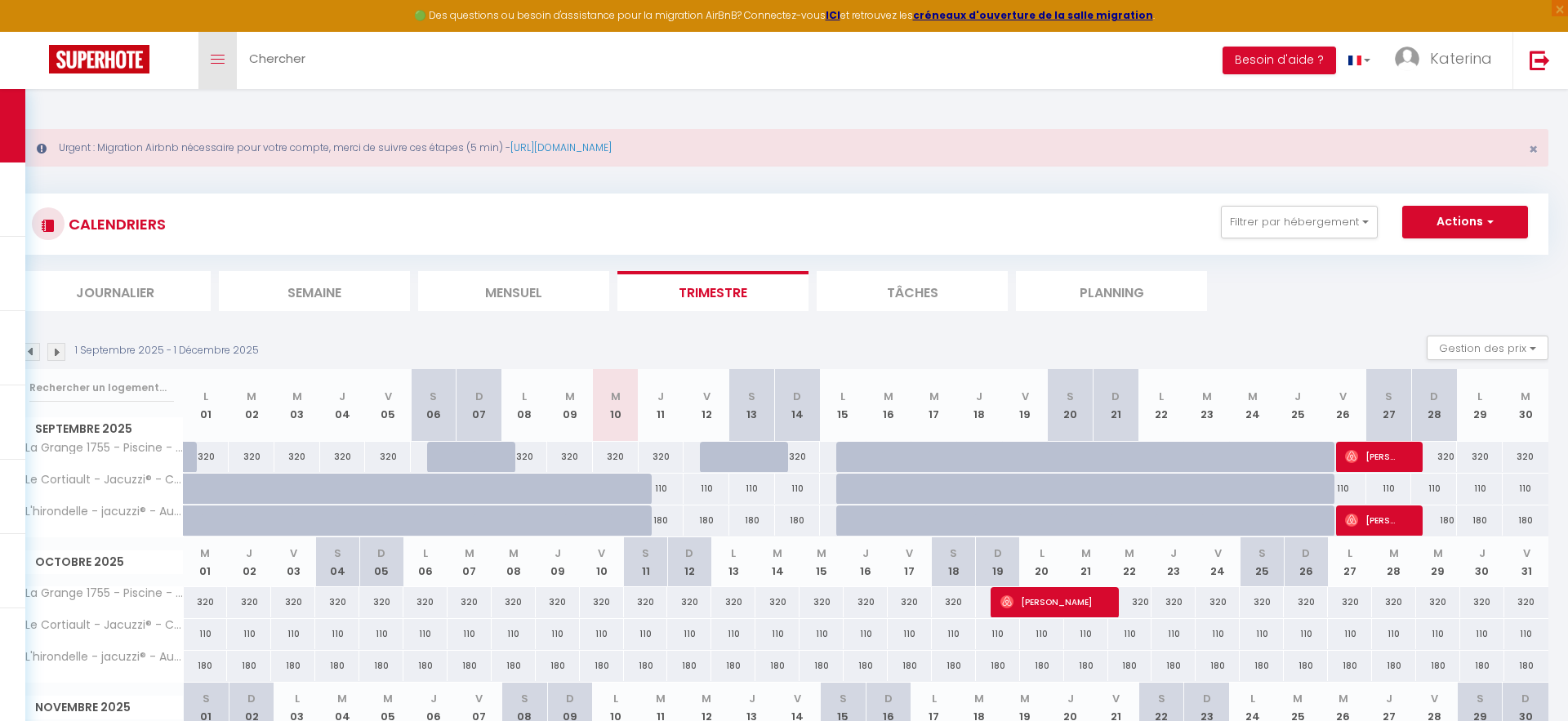
click at [212, 63] on icon "Toggle menubar" at bounding box center [218, 60] width 14 height 10
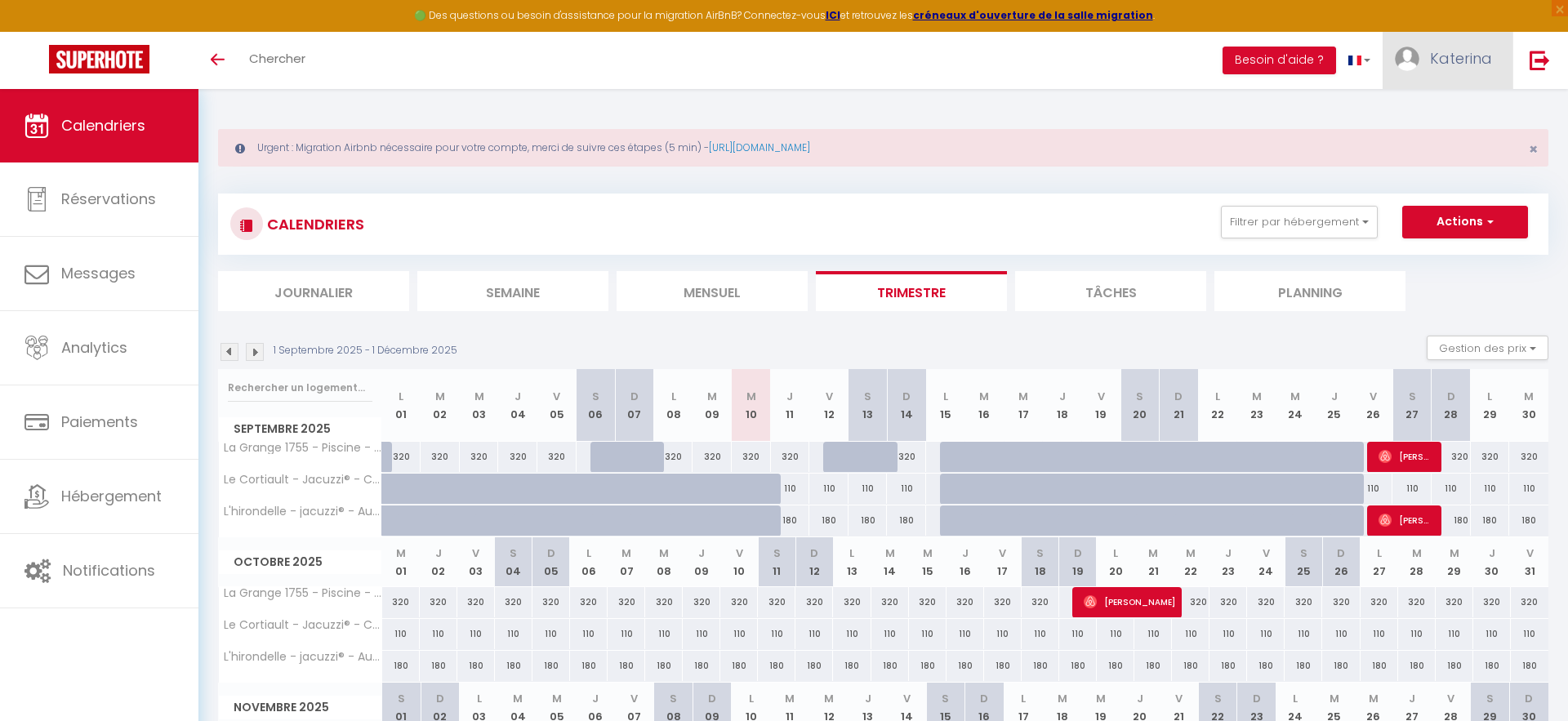
click at [1439, 51] on span "Katerina" at bounding box center [1460, 58] width 62 height 20
click at [1438, 114] on link "Paramètres" at bounding box center [1447, 114] width 121 height 28
select select "28"
select select "fr"
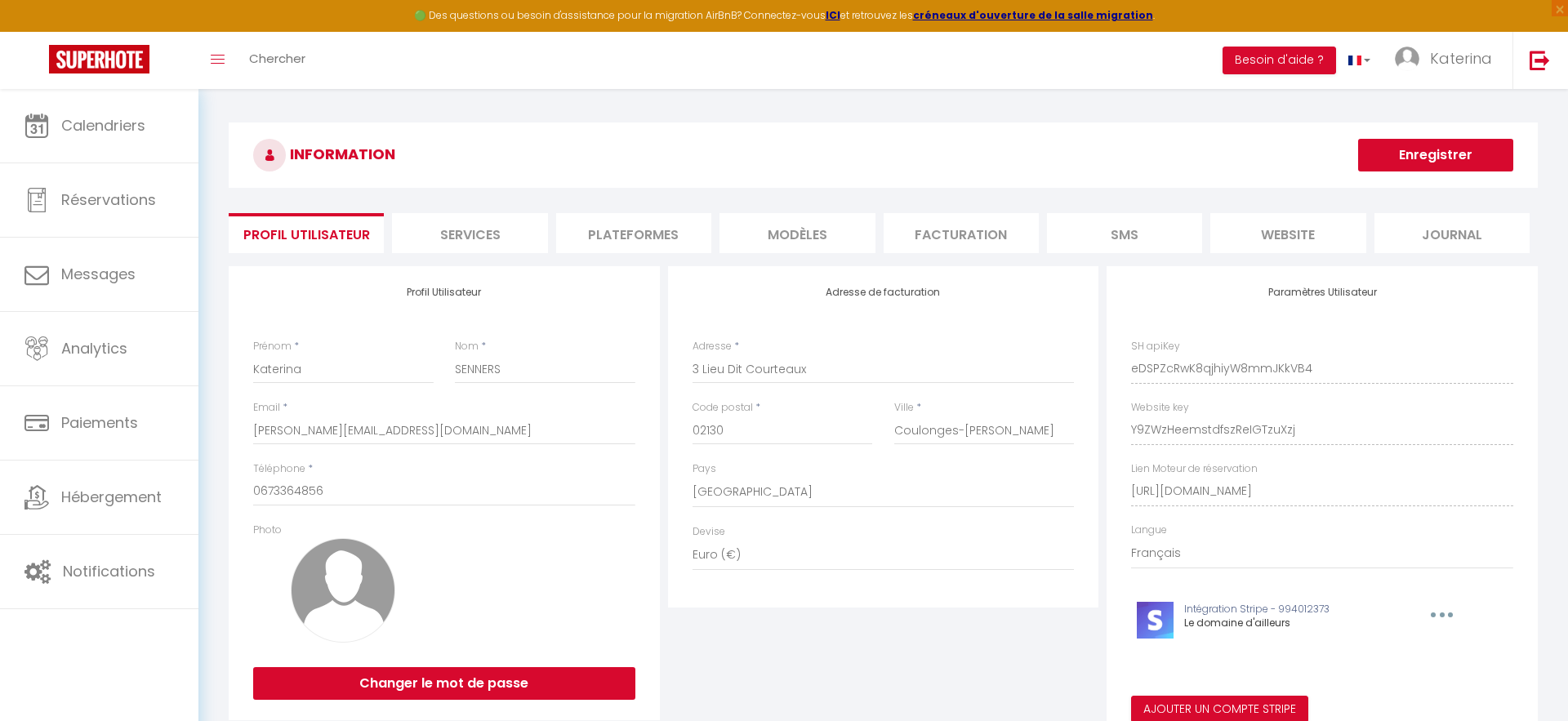
click at [914, 227] on li "Facturation" at bounding box center [961, 234] width 155 height 40
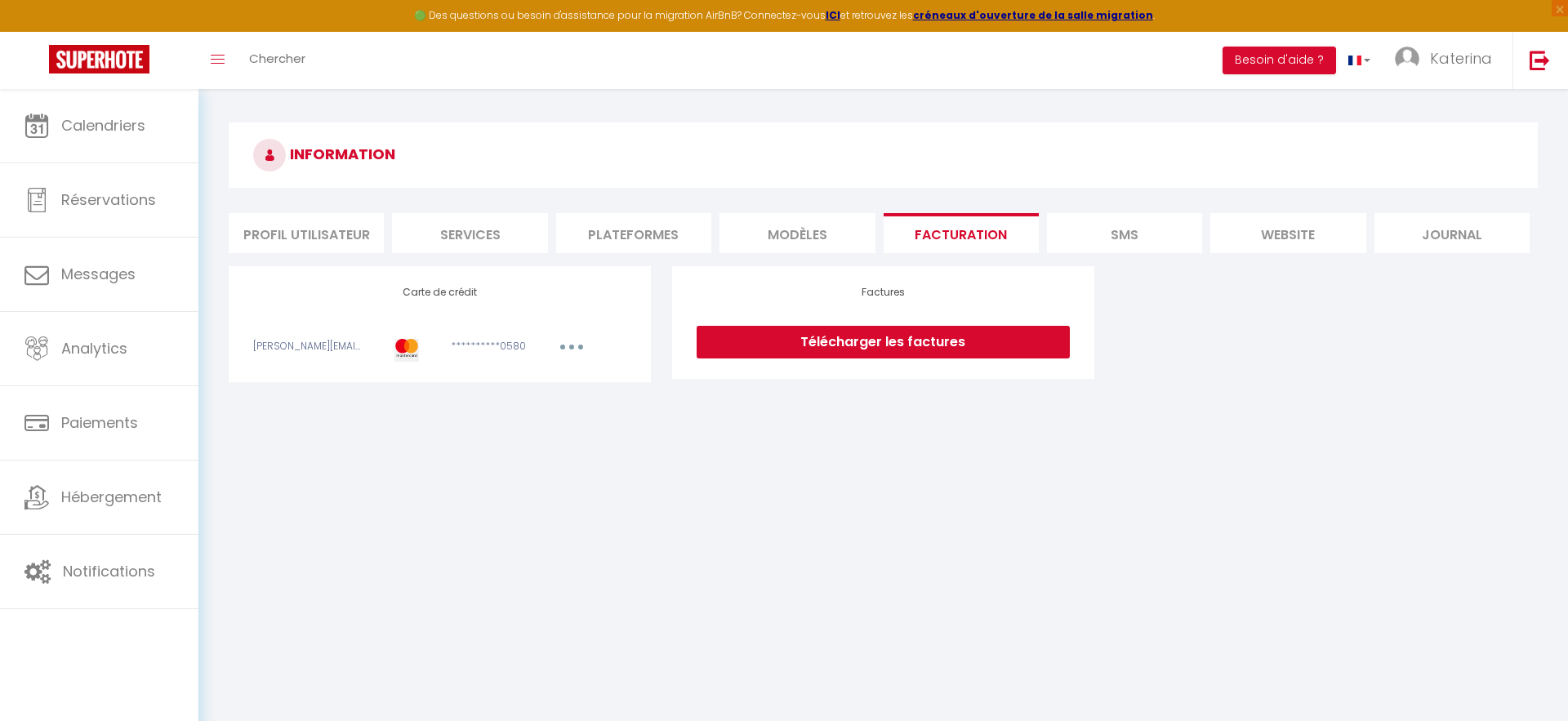
click at [508, 234] on li "Services" at bounding box center [469, 234] width 155 height 40
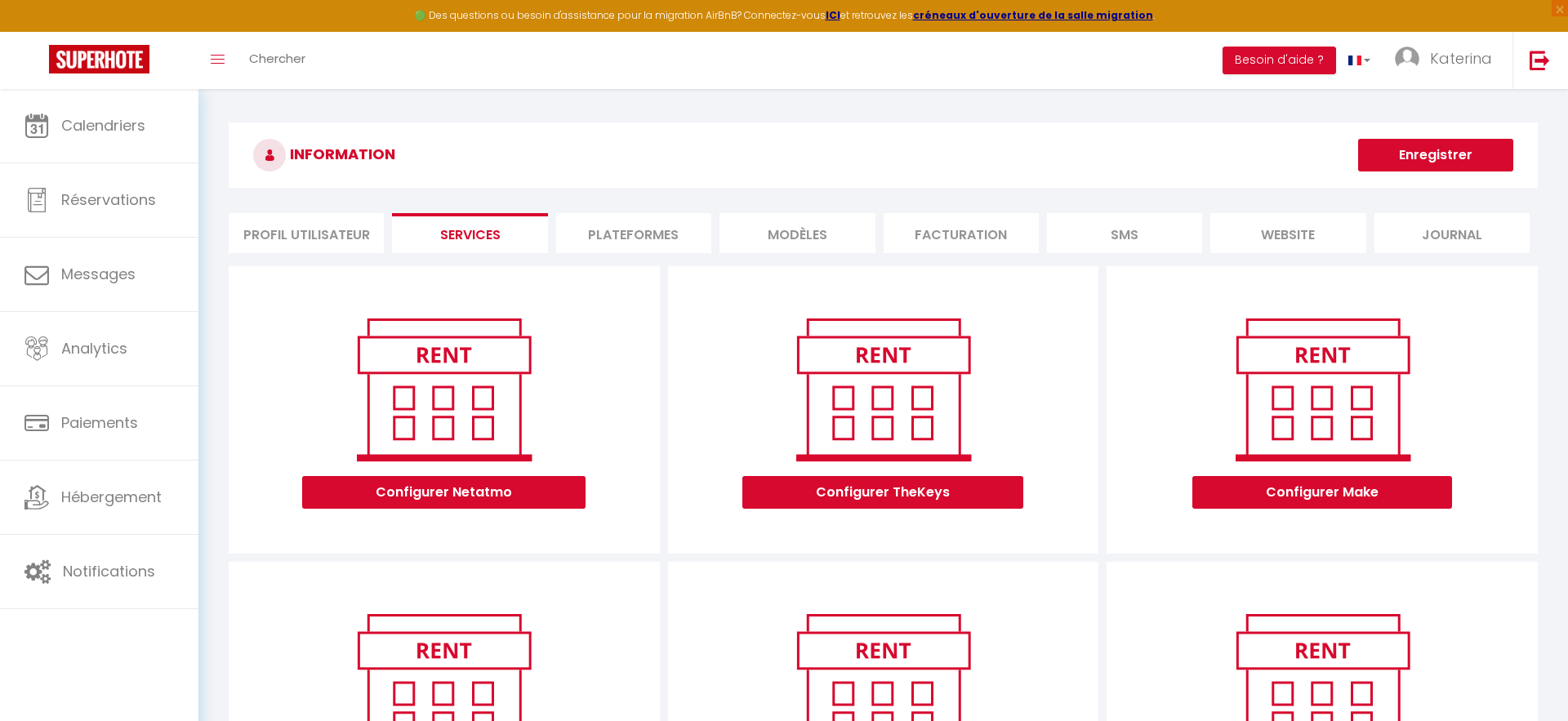
click at [629, 232] on li "Plateformes" at bounding box center [634, 234] width 155 height 40
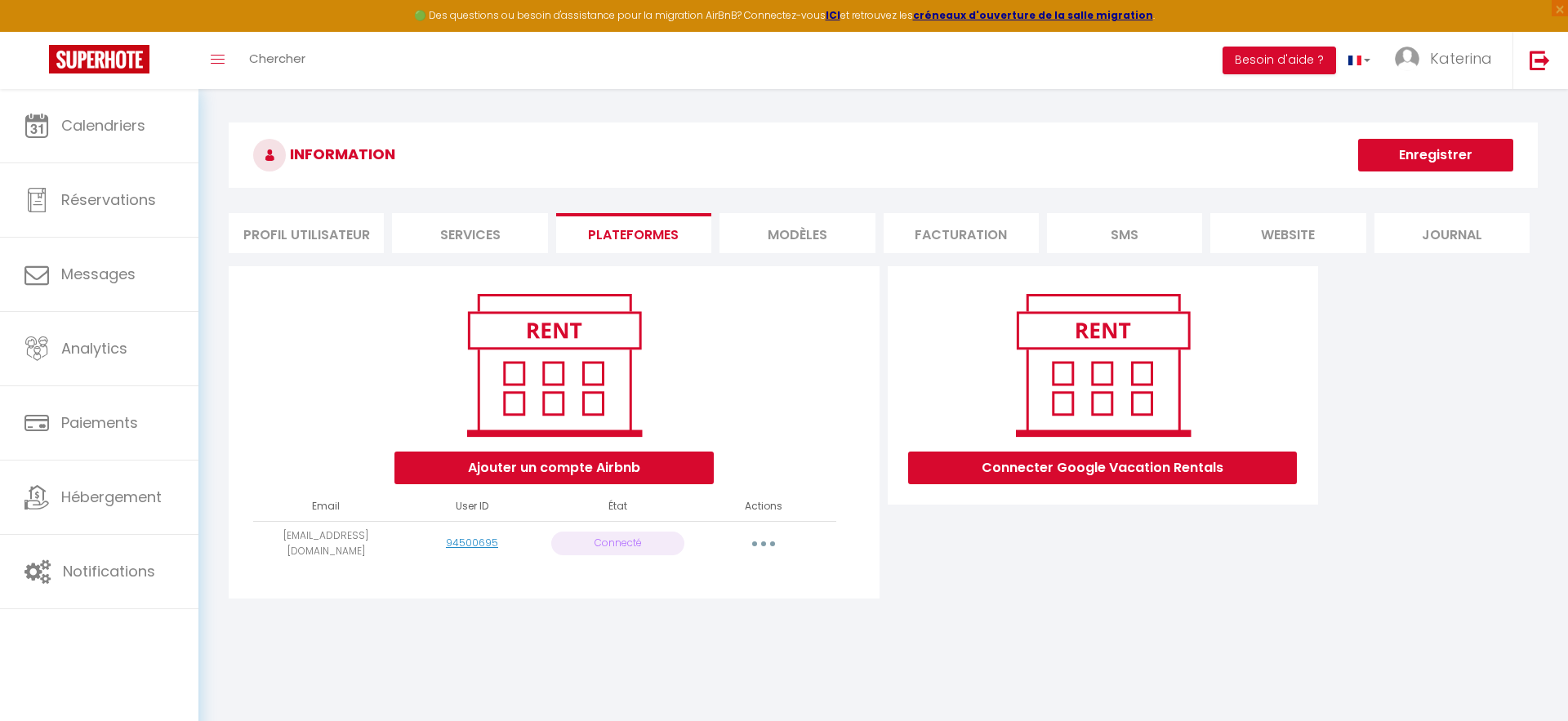
click at [760, 547] on button "button" at bounding box center [763, 544] width 46 height 26
click at [1242, 244] on li "website" at bounding box center [1287, 234] width 155 height 40
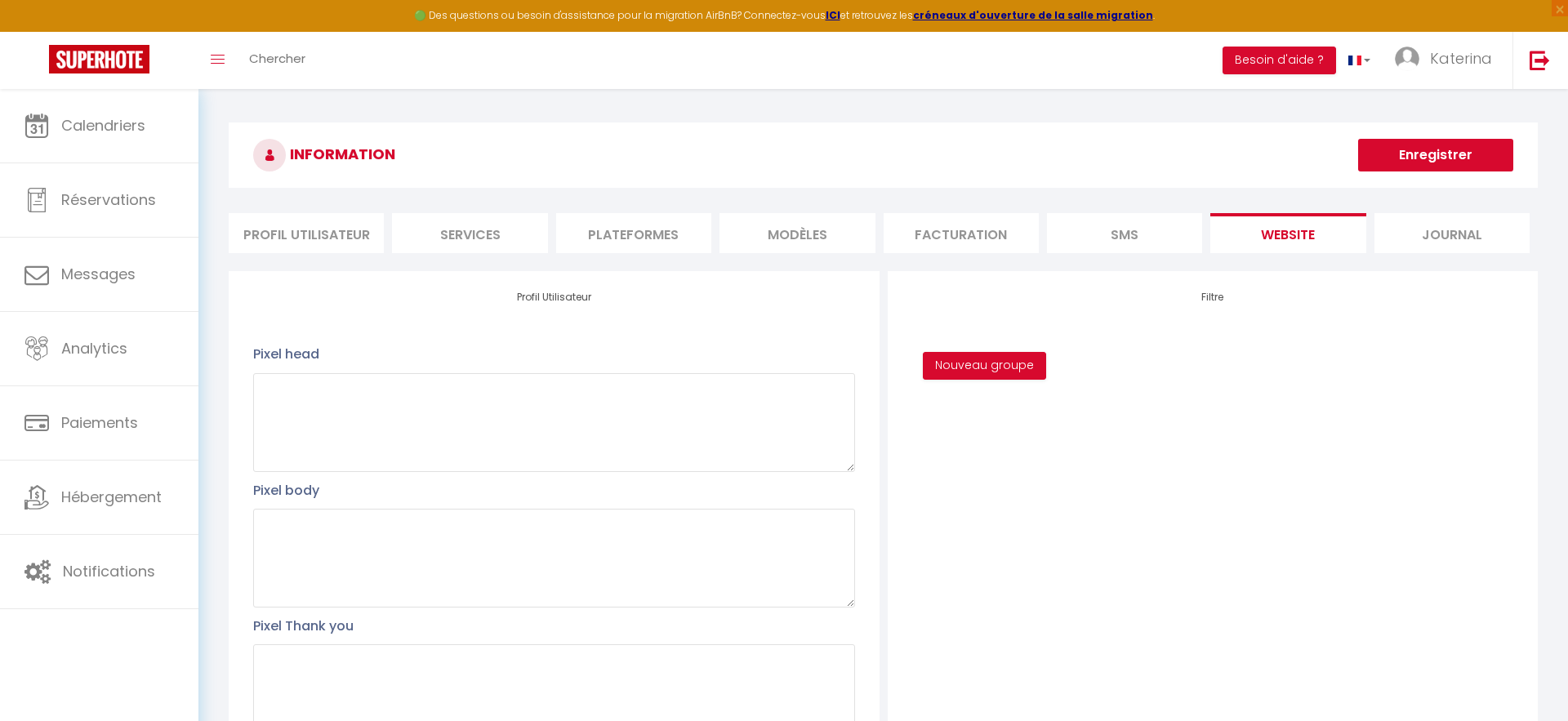
click at [1438, 245] on li "Journal" at bounding box center [1452, 234] width 155 height 40
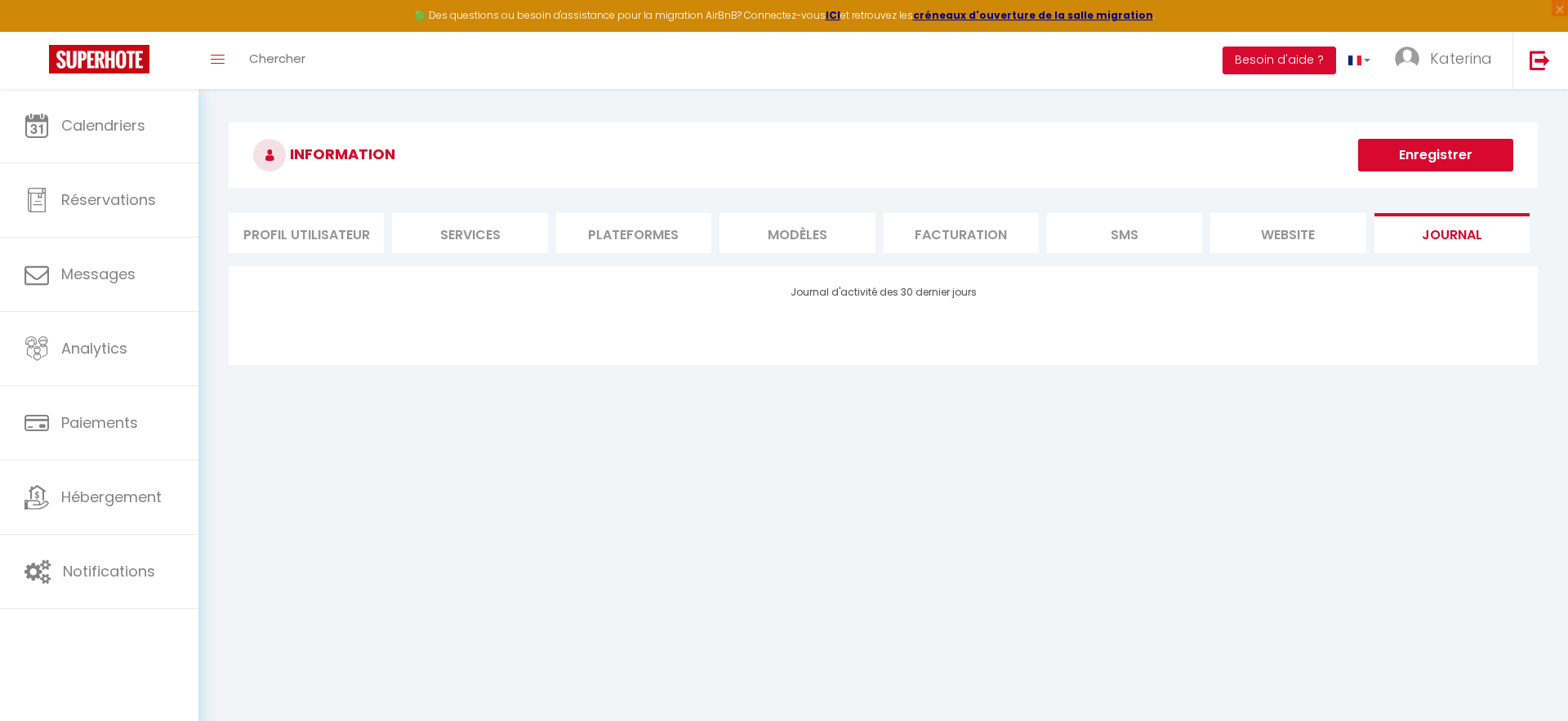
click at [953, 237] on li "Facturation" at bounding box center [961, 234] width 155 height 40
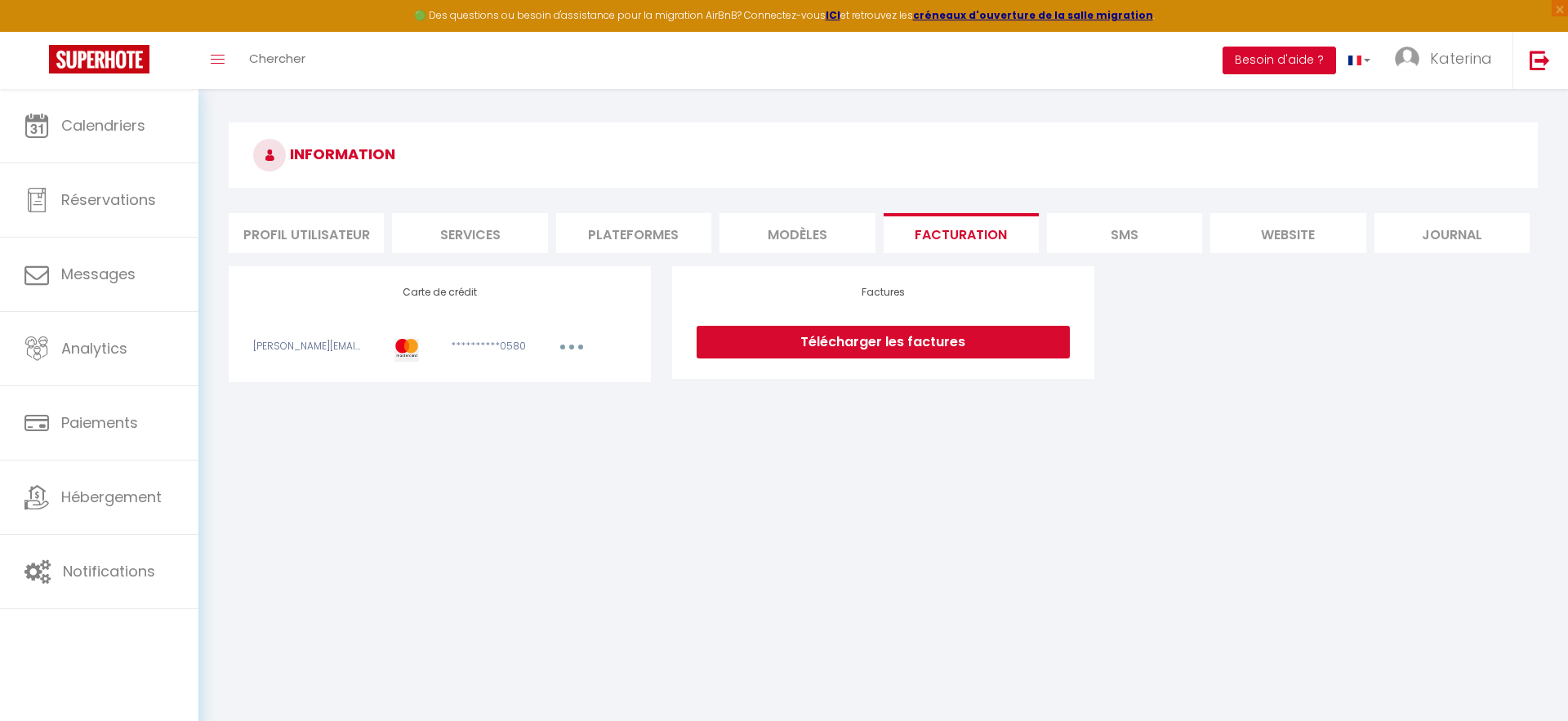
click at [1305, 54] on button "Besoin d'aide ?" at bounding box center [1279, 60] width 114 height 28
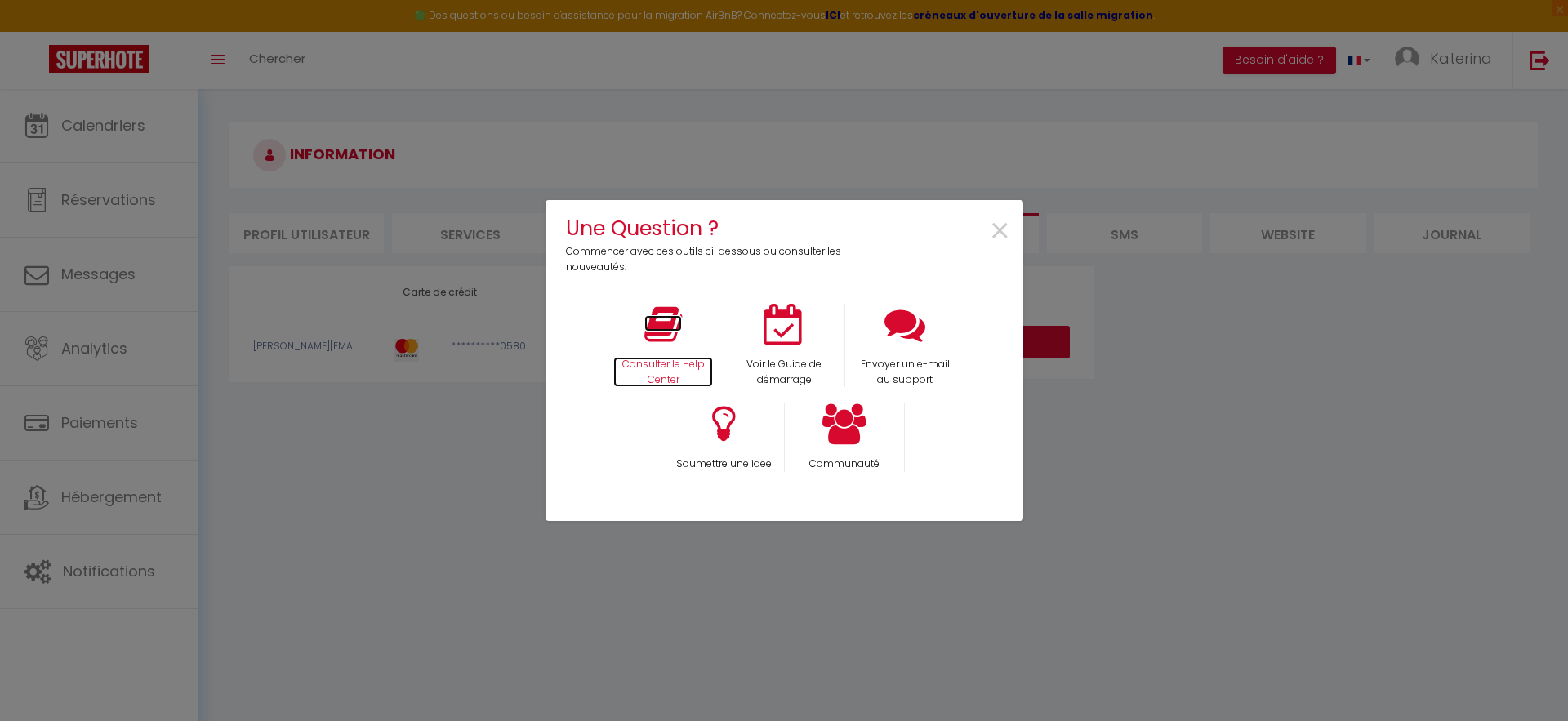
click at [691, 363] on p "Consulter le Help Center" at bounding box center [663, 372] width 100 height 31
click at [999, 232] on span "×" at bounding box center [999, 231] width 22 height 52
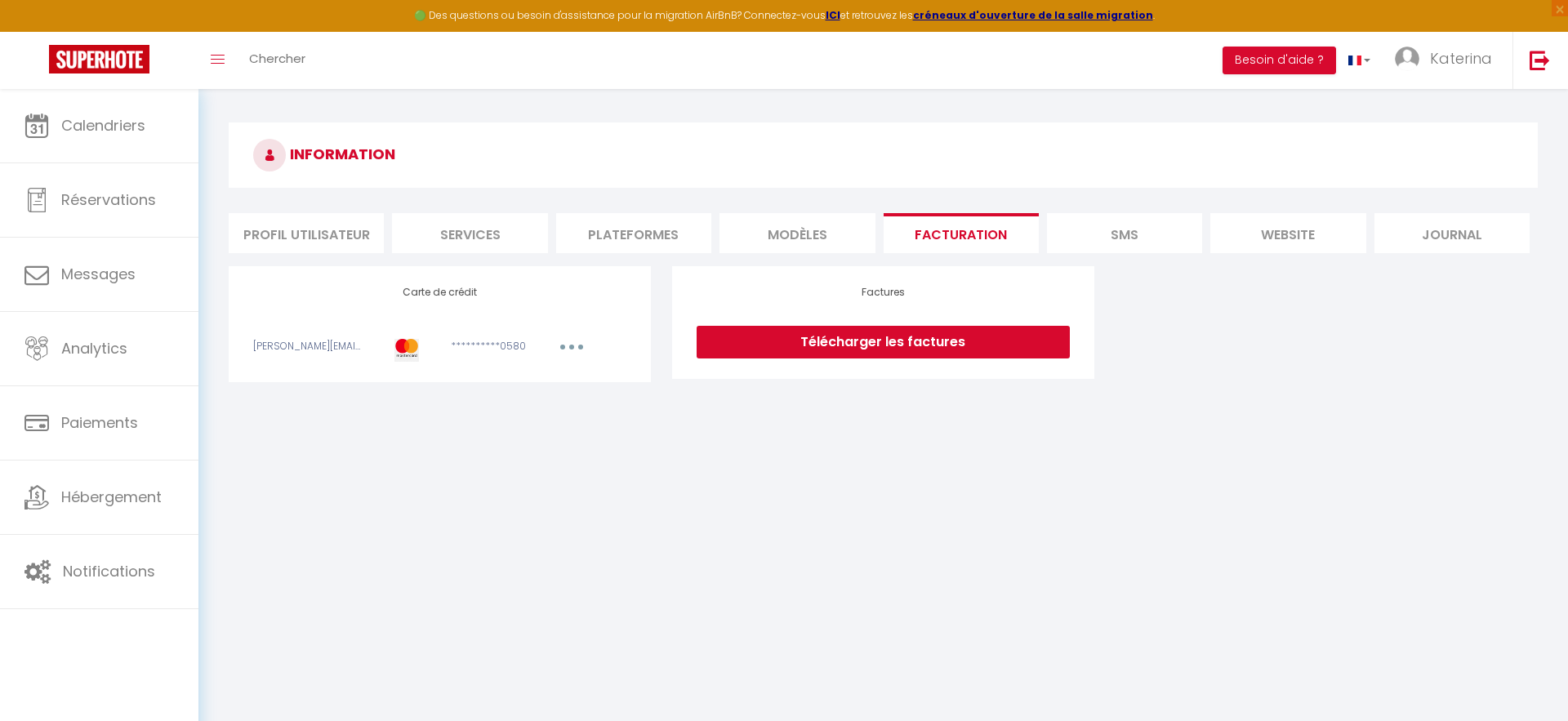
click at [303, 227] on li "Profil Utilisateur" at bounding box center [305, 234] width 155 height 40
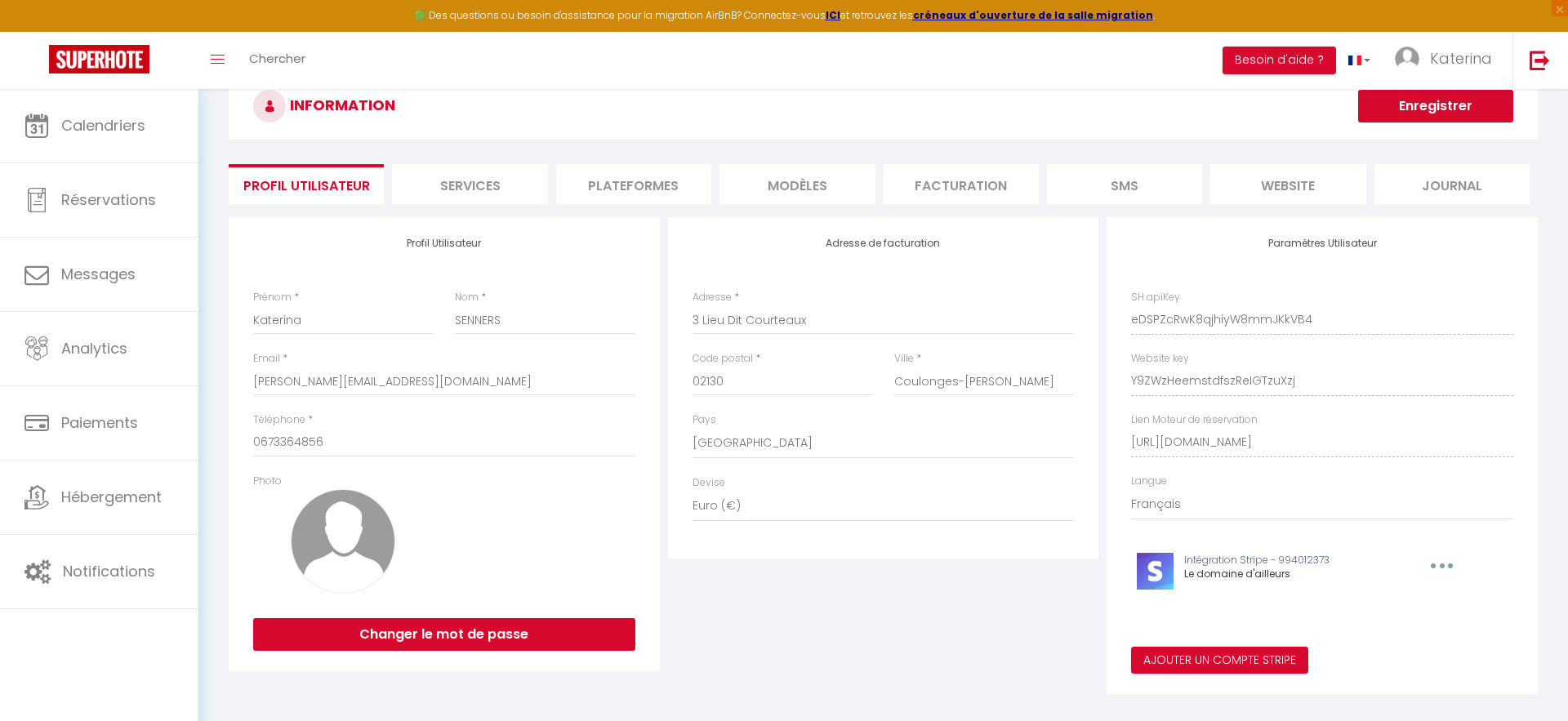
scroll to position [89, 0]
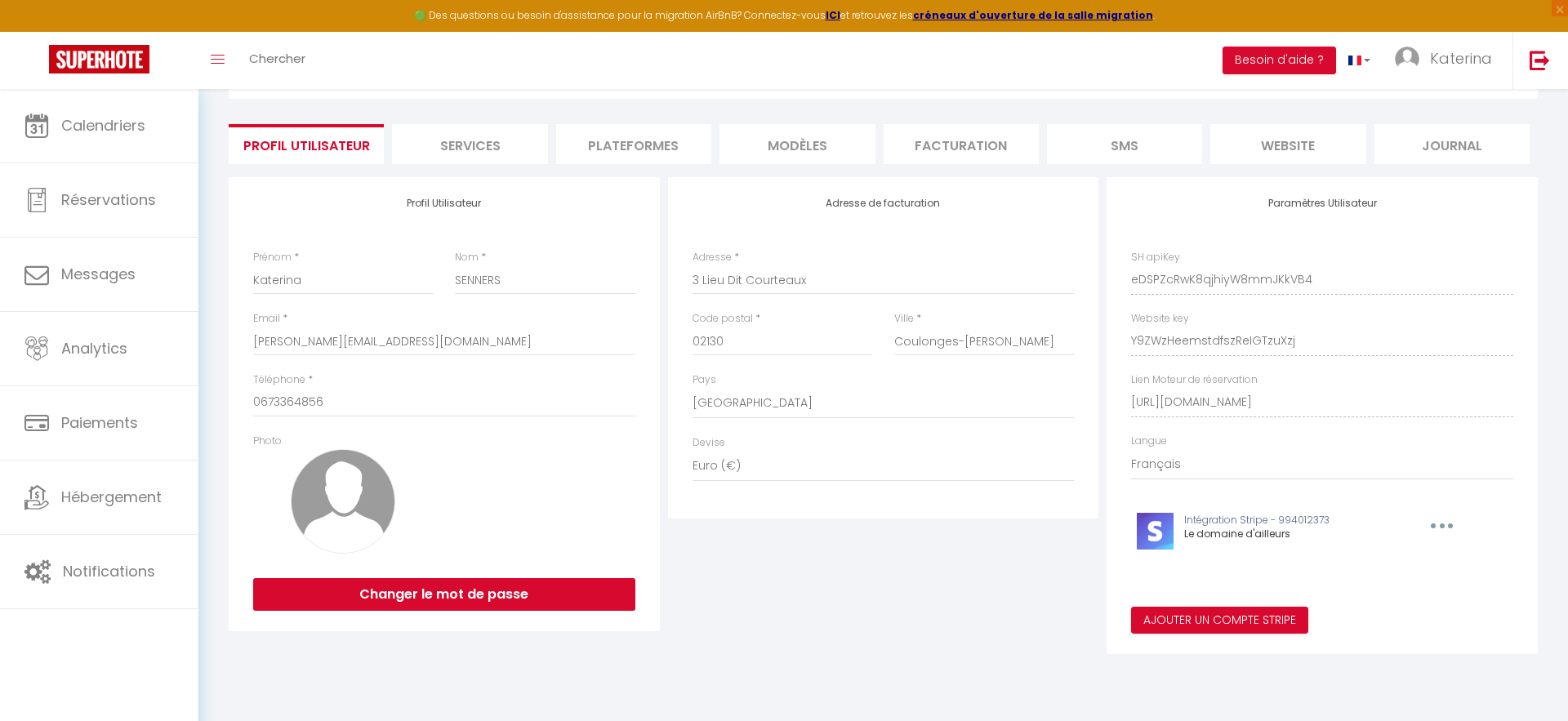
click at [1441, 518] on button "button" at bounding box center [1439, 526] width 51 height 26
